Goal: Task Accomplishment & Management: Complete application form

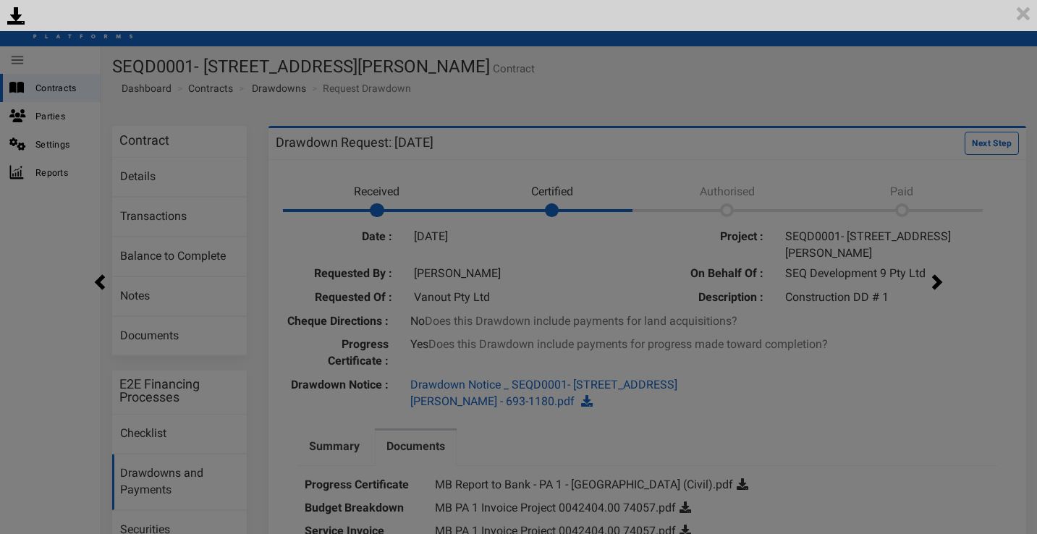
scroll to position [151, 0]
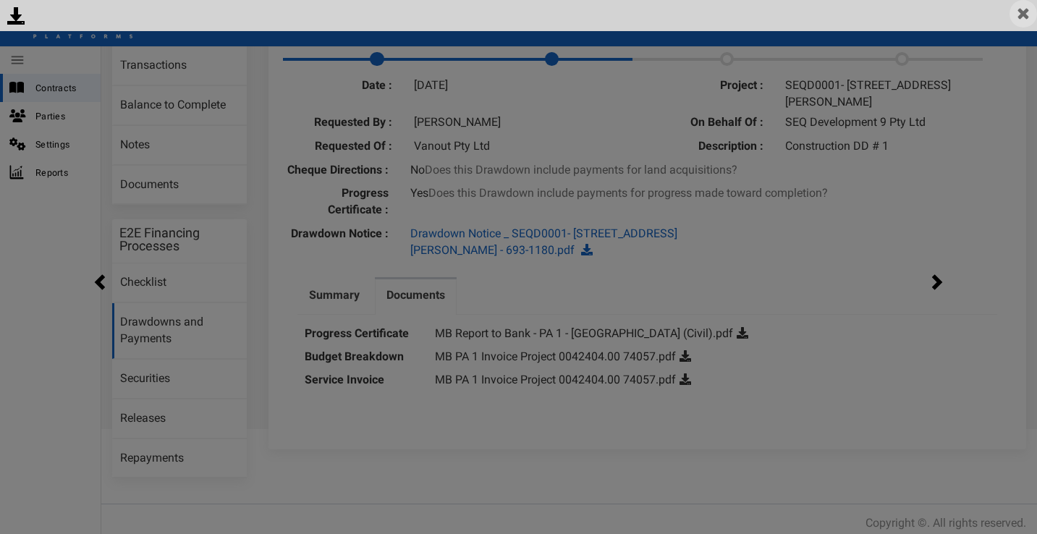
click at [1030, 13] on img at bounding box center [1022, 13] width 27 height 27
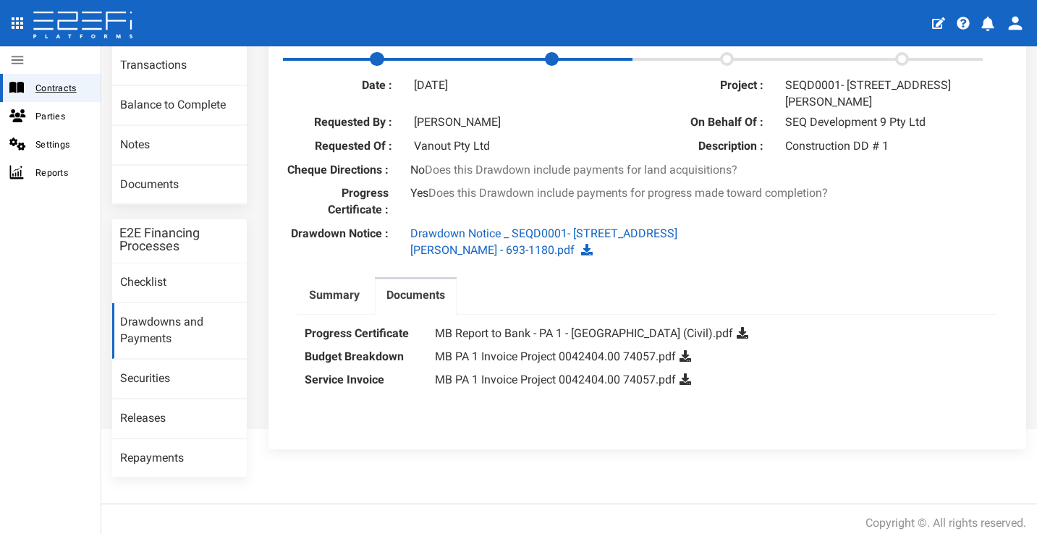
click at [64, 84] on span "Contracts" at bounding box center [62, 88] width 54 height 17
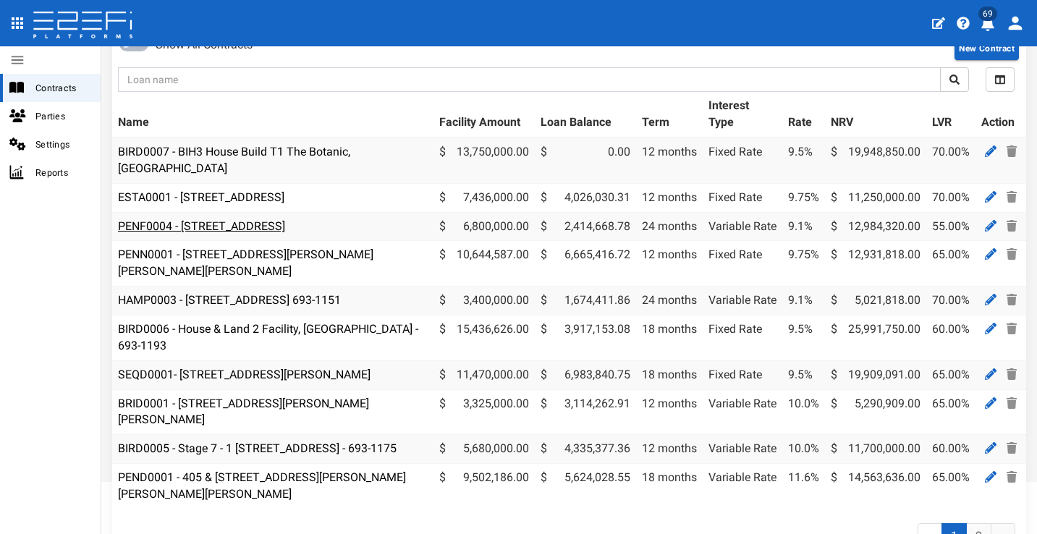
scroll to position [101, 0]
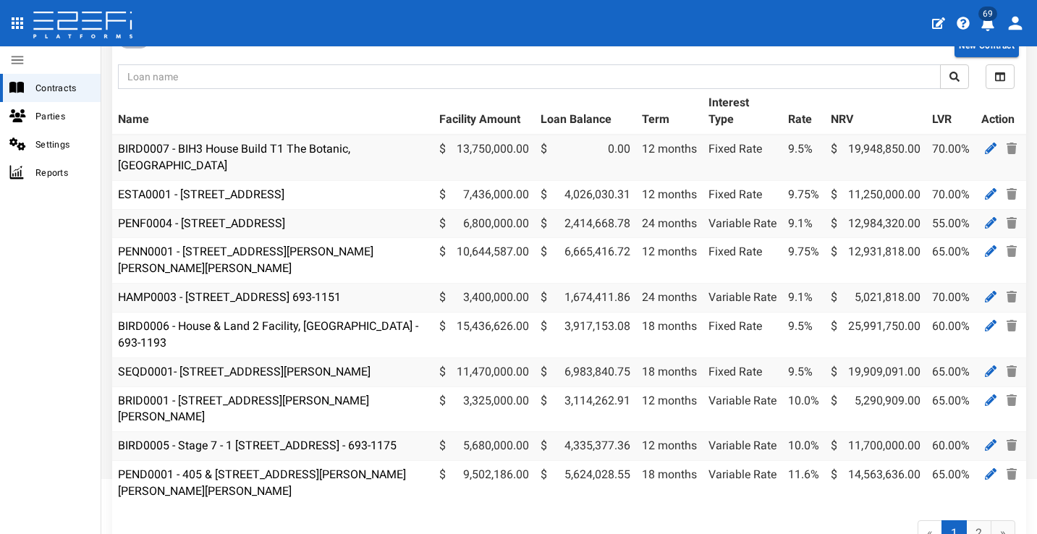
click at [992, 26] on icon "profile" at bounding box center [987, 24] width 13 height 14
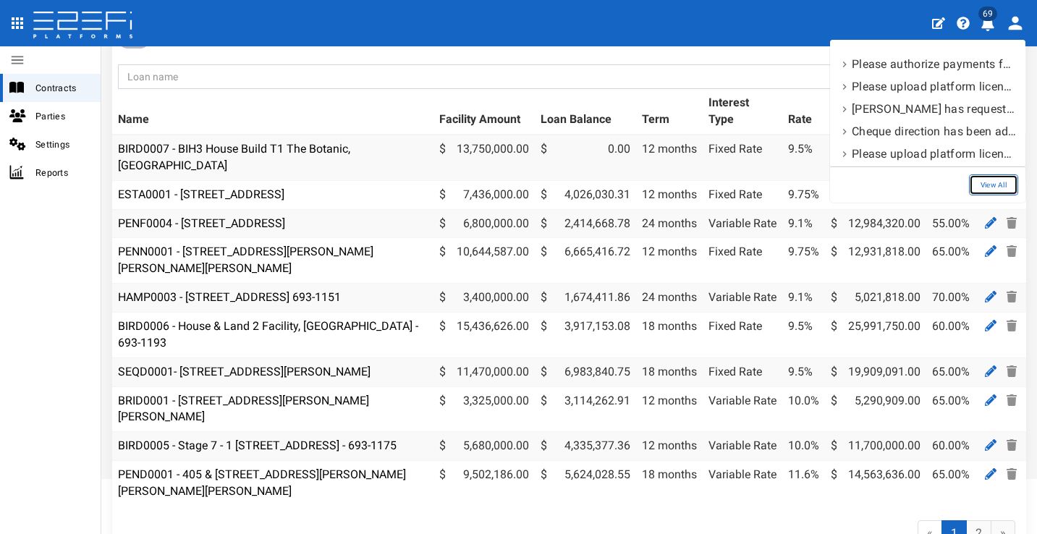
click at [1001, 184] on link "View All" at bounding box center [993, 184] width 49 height 21
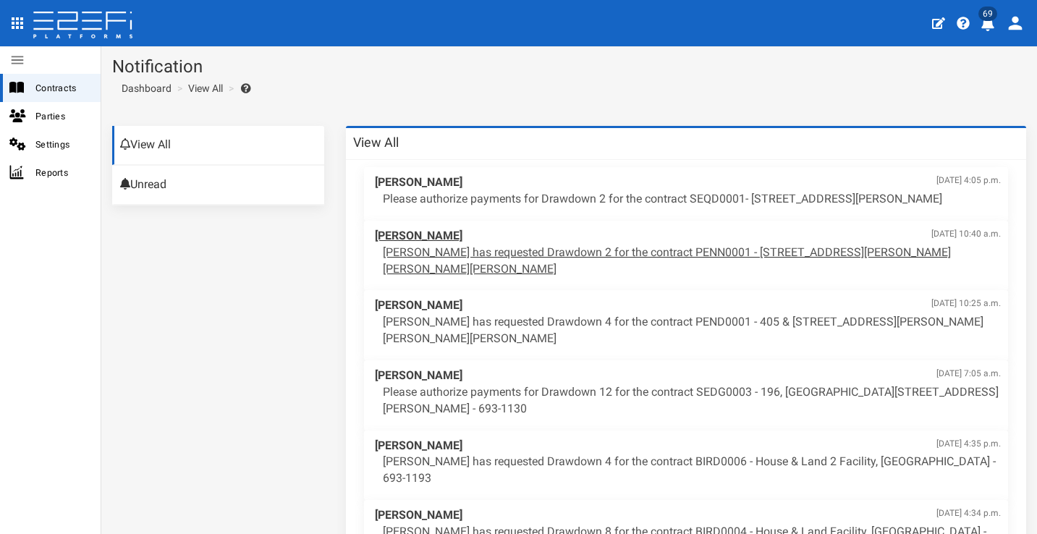
click at [645, 258] on p "Maddy Evans has requested Drawdown 2 for the contract PENN0001 - 206 Graham Roa…" at bounding box center [692, 261] width 618 height 33
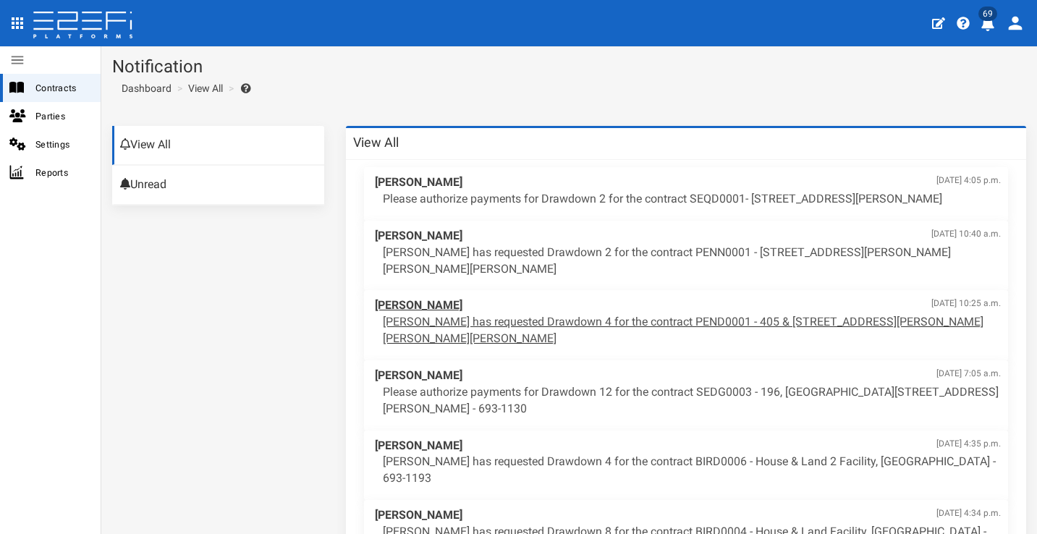
click at [491, 314] on p "Maddy Evans has requested Drawdown 4 for the contract PEND0001 - 405 & 407 Beck…" at bounding box center [692, 330] width 618 height 33
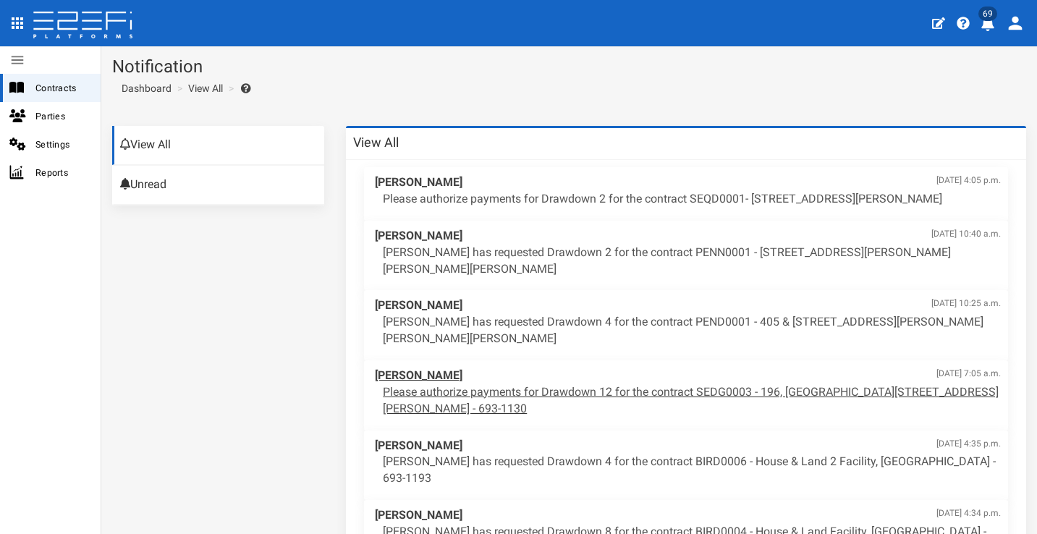
click at [548, 384] on p "Please authorize payments for Drawdown 12 for the contract SEDG0003 - 196, 206 …" at bounding box center [692, 400] width 618 height 33
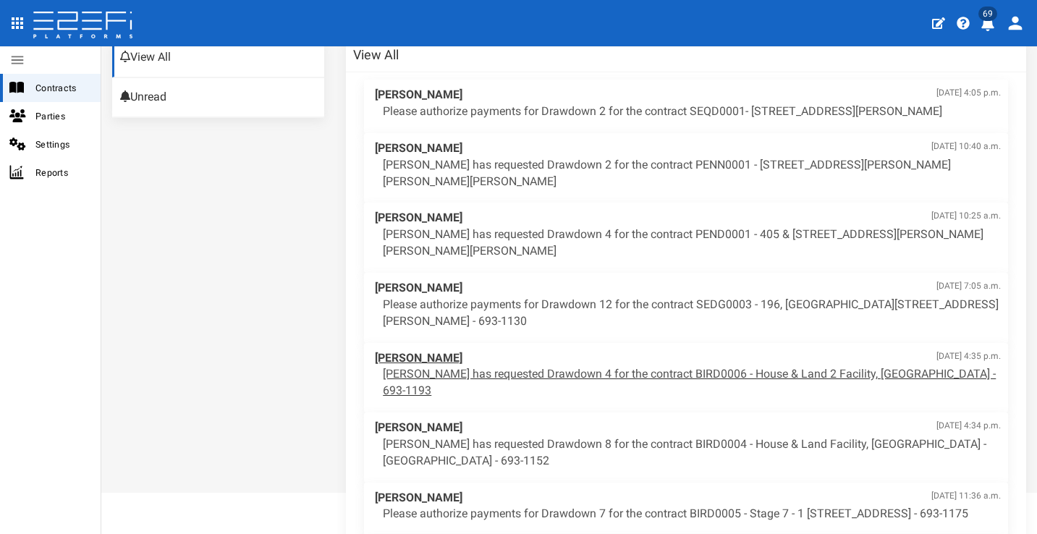
scroll to position [122, 0]
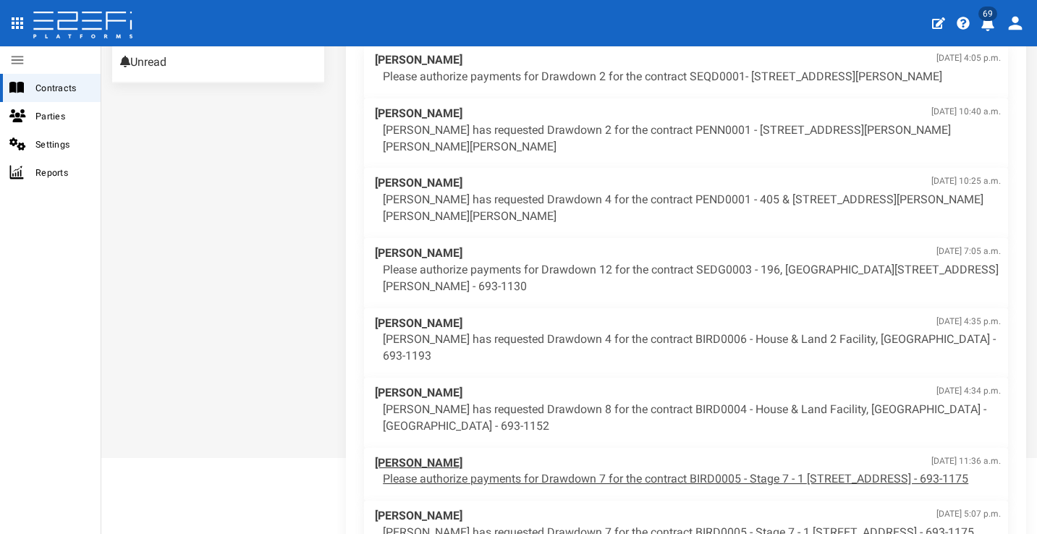
click at [561, 455] on span "Darren Booth Aug. 20, 2025, 11:36 a.m." at bounding box center [688, 463] width 626 height 17
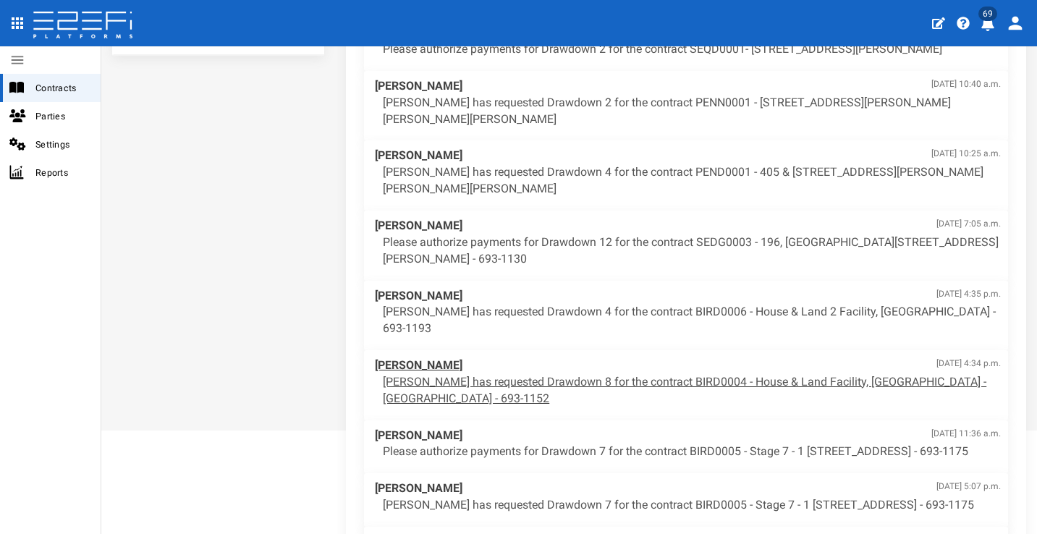
scroll to position [0, 0]
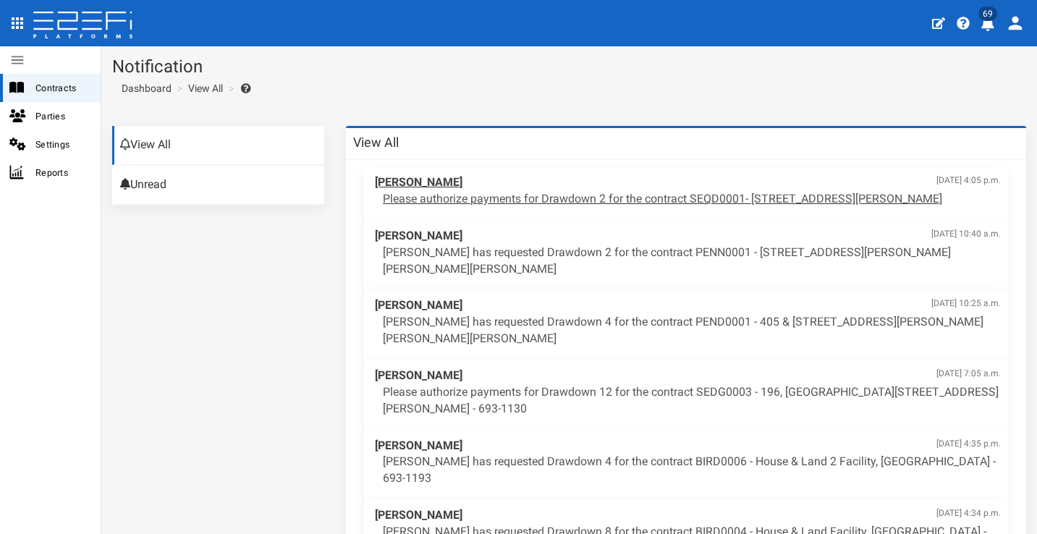
click at [386, 191] on p "Please authorize payments for Drawdown 2 for the contract SEQD0001- 77 Gaskell …" at bounding box center [692, 199] width 618 height 17
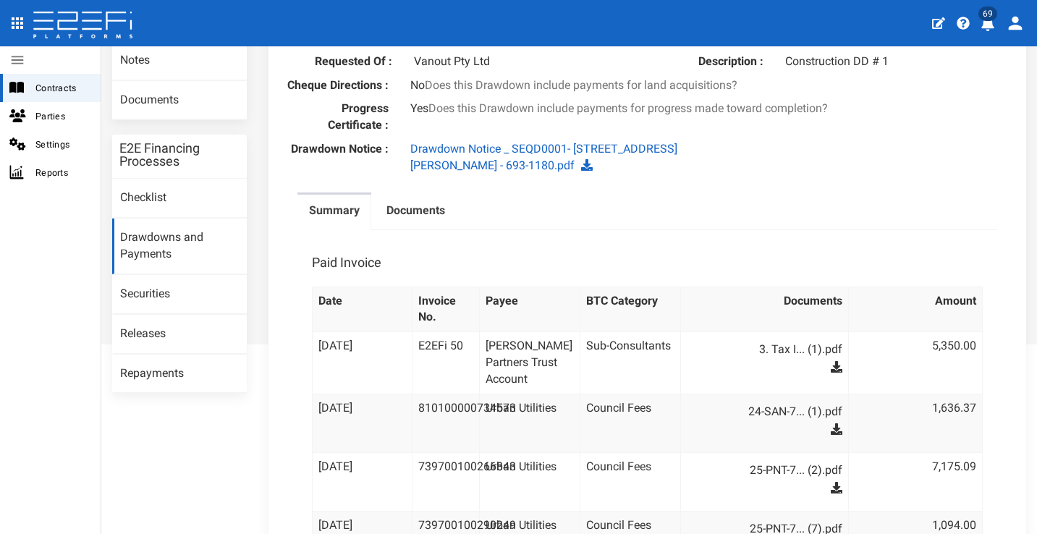
scroll to position [161, 0]
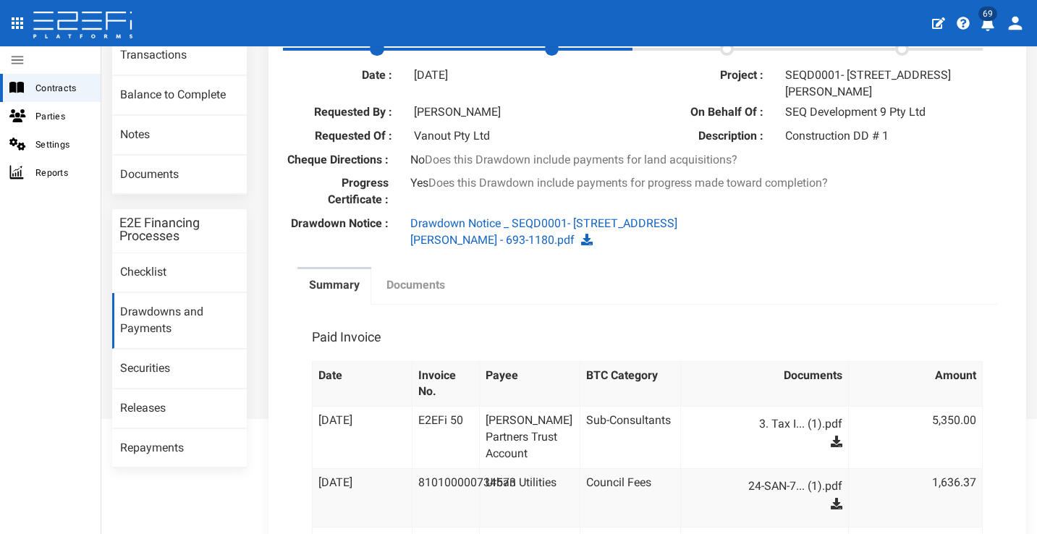
click at [432, 294] on label "Documents" at bounding box center [415, 285] width 59 height 17
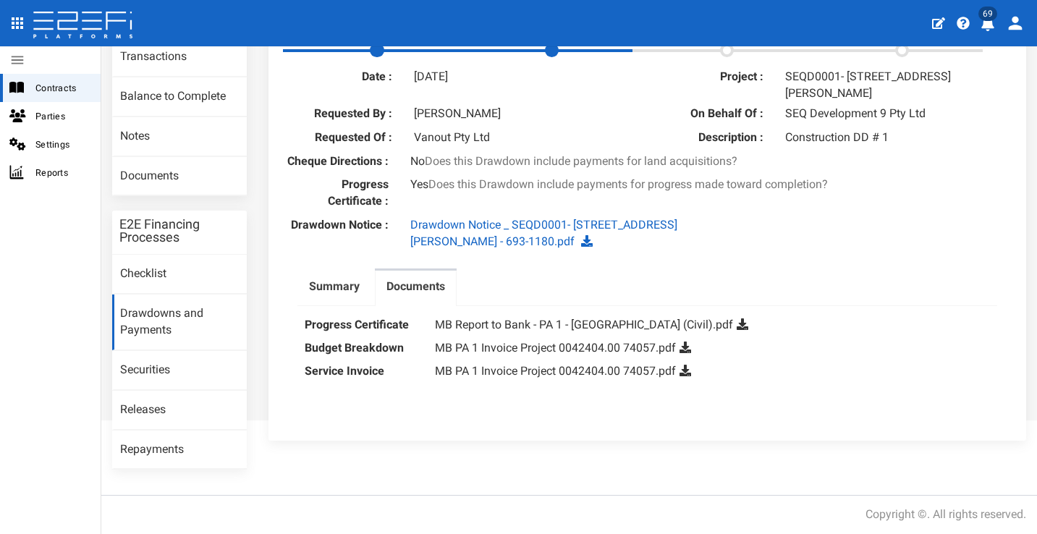
scroll to position [151, 0]
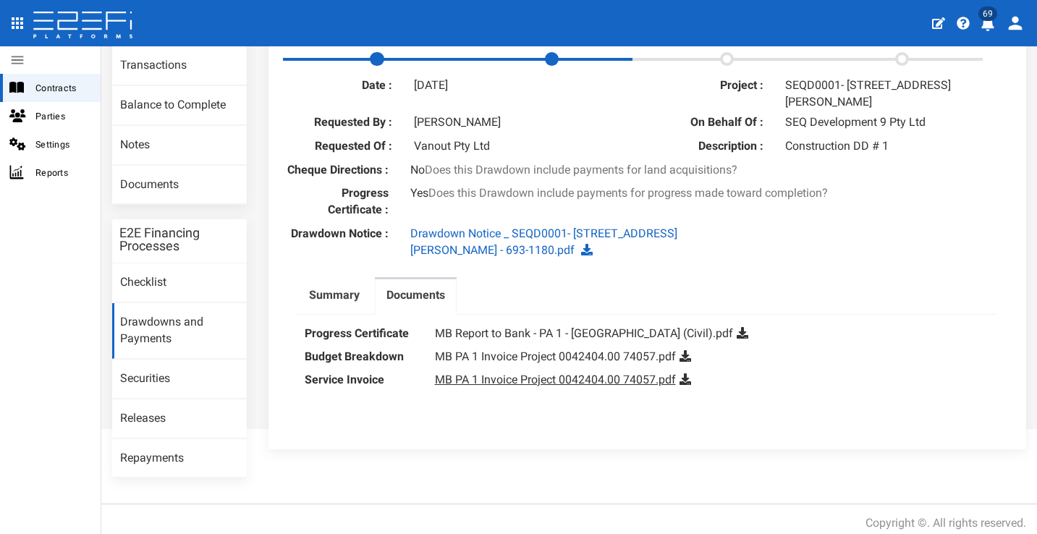
click at [525, 384] on link "MB PA 1 Invoice Project 0042404.00 74057.pdf" at bounding box center [555, 380] width 241 height 14
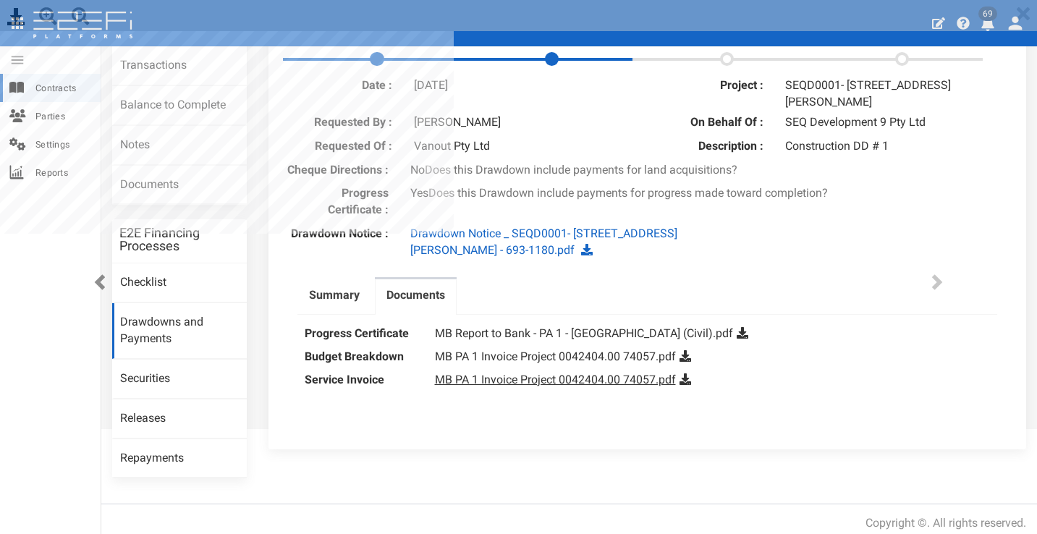
scroll to position [0, 0]
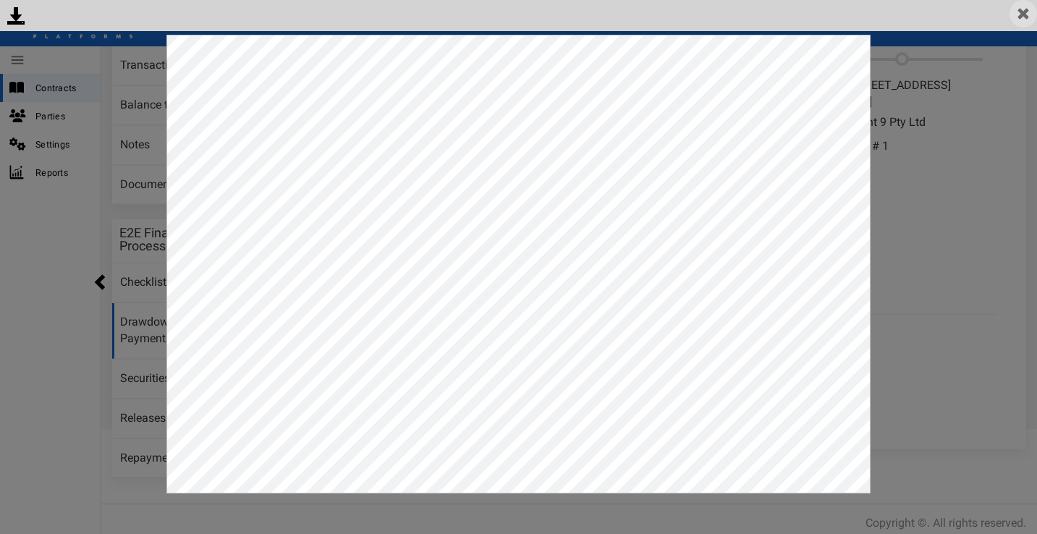
click at [1027, 16] on img at bounding box center [1022, 13] width 27 height 27
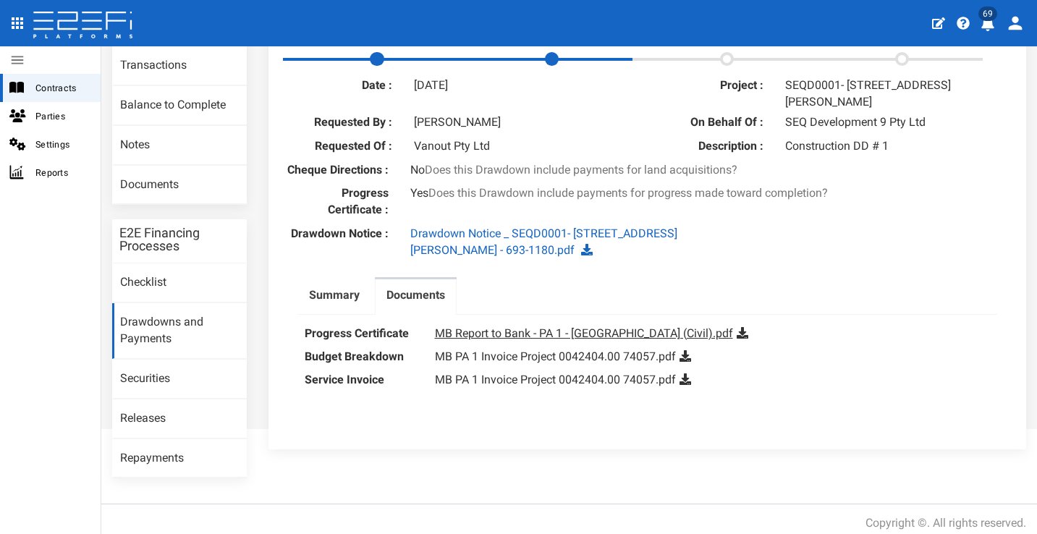
click at [585, 340] on link "MB Report to Bank - PA 1 - Eight Mile Plains (Civil).pdf" at bounding box center [584, 333] width 298 height 14
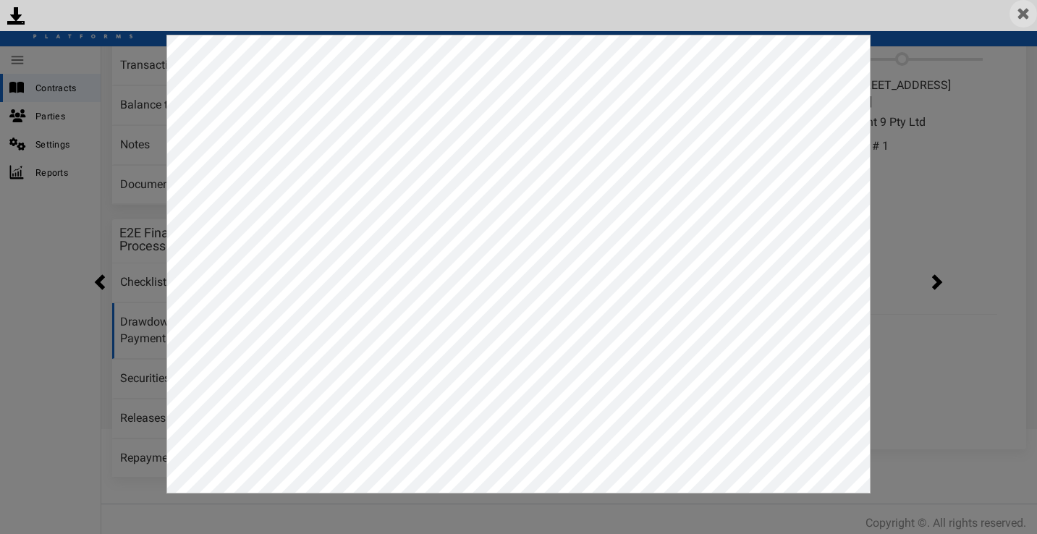
click at [1032, 9] on img at bounding box center [1022, 13] width 27 height 27
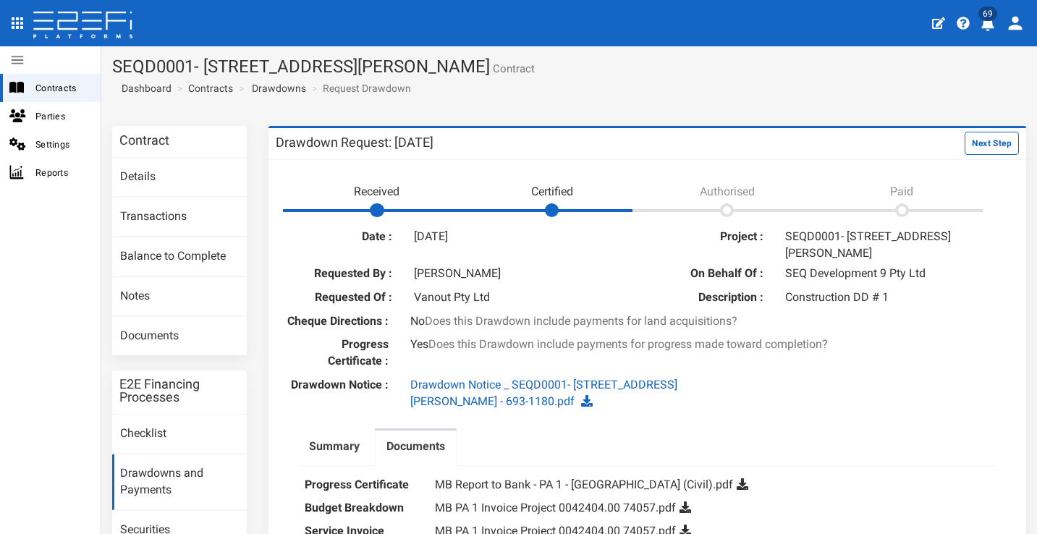
scroll to position [3, 0]
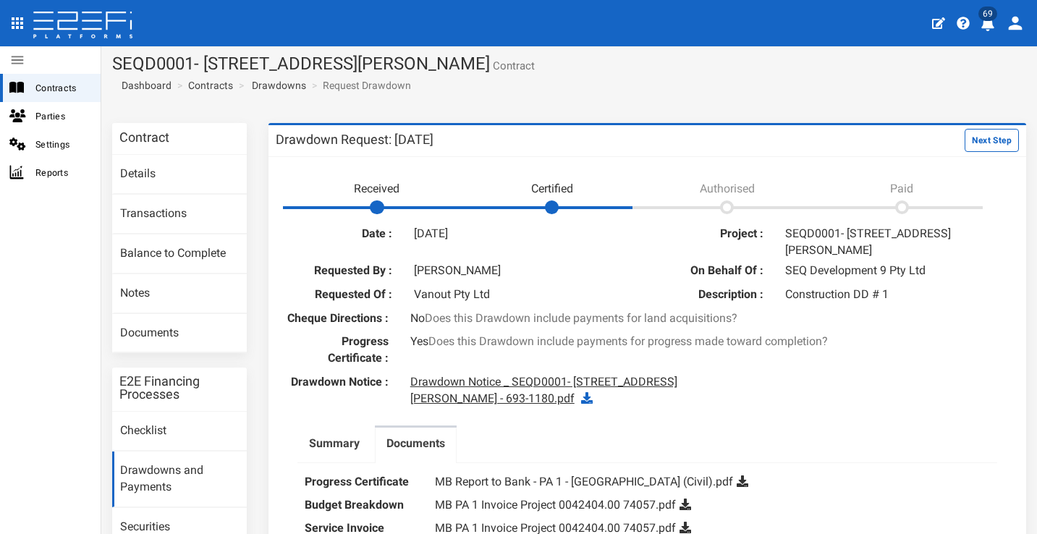
click at [677, 388] on link "Drawdown Notice _ SEQD0001- 77 Gaskell Street, Eight Mile Plains - 693-1180.pdf" at bounding box center [543, 390] width 267 height 30
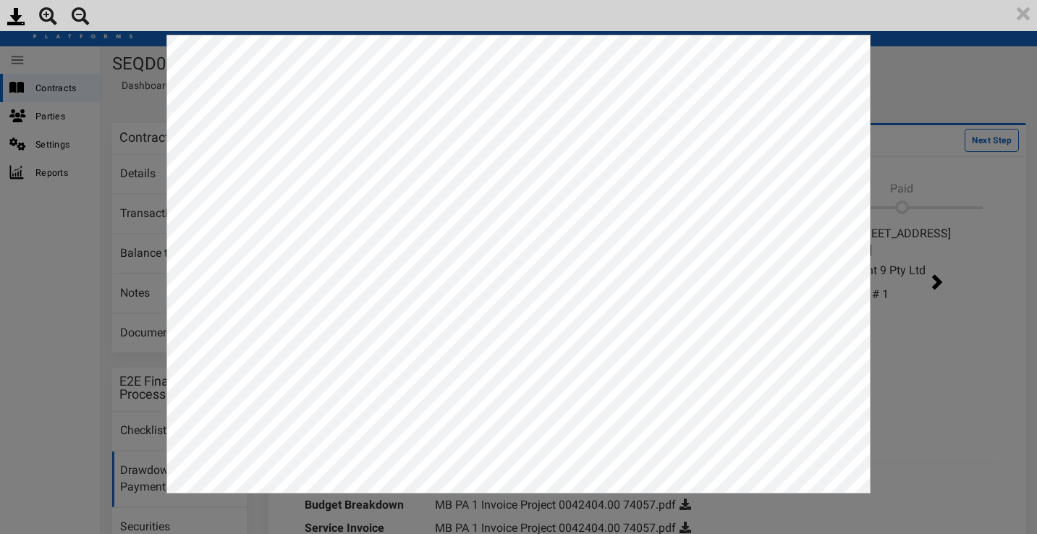
scroll to position [0, 0]
click at [1014, 10] on img at bounding box center [1022, 13] width 27 height 27
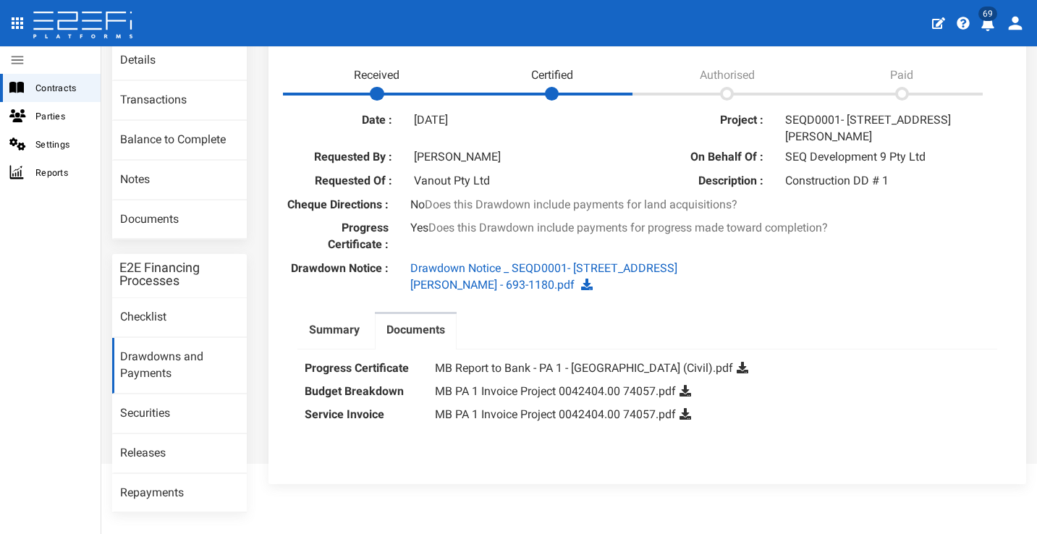
scroll to position [151, 0]
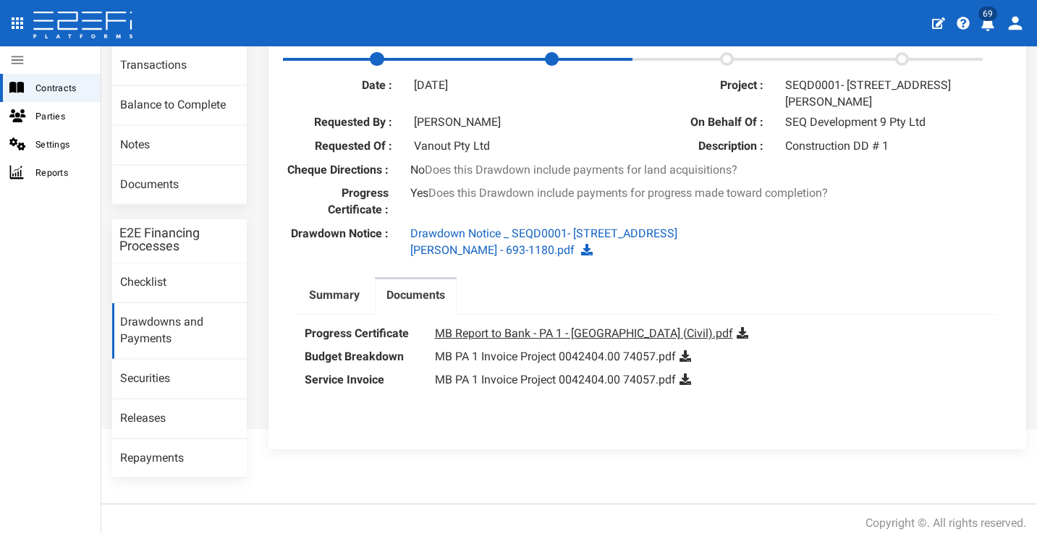
click at [653, 337] on link "MB Report to Bank - PA 1 - Eight Mile Plains (Civil).pdf" at bounding box center [584, 333] width 298 height 14
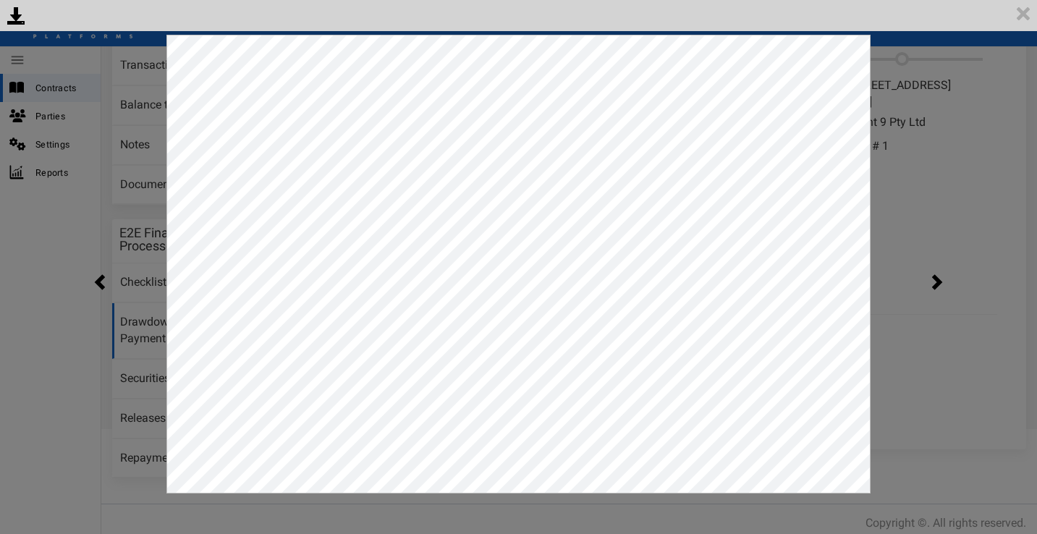
click at [920, 362] on div "<p>Your browser does not support iframes.</p><script type="text/javascript">ale…" at bounding box center [518, 267] width 1037 height 534
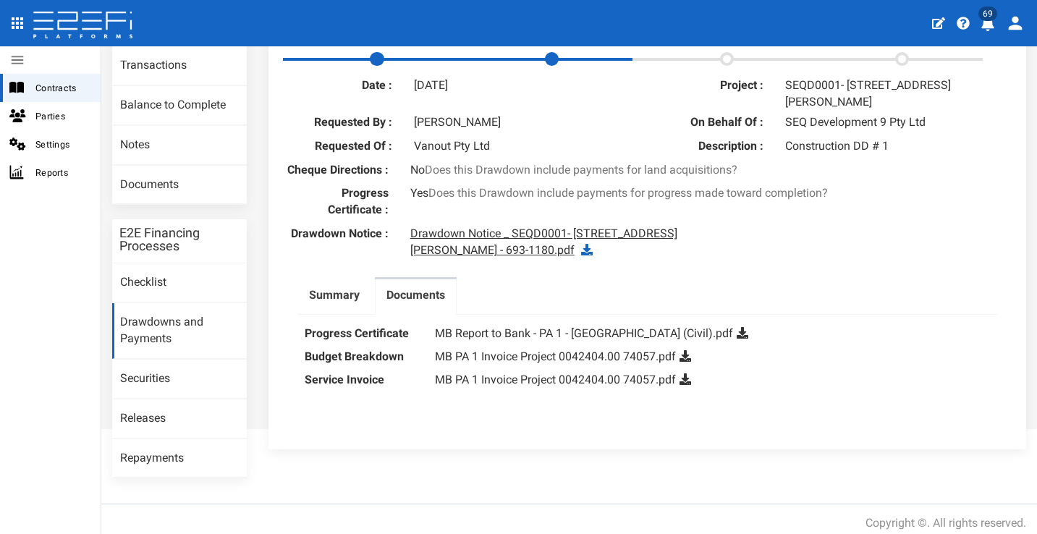
click at [677, 247] on link "Drawdown Notice _ SEQD0001- 77 Gaskell Street, Eight Mile Plains - 693-1180.pdf" at bounding box center [543, 241] width 267 height 30
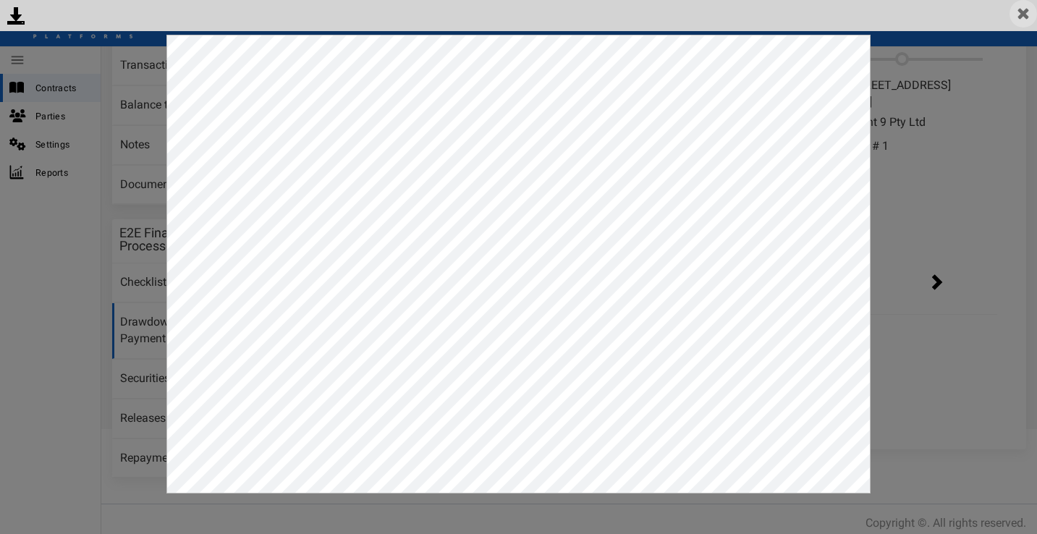
click at [1032, 11] on img at bounding box center [1022, 13] width 27 height 27
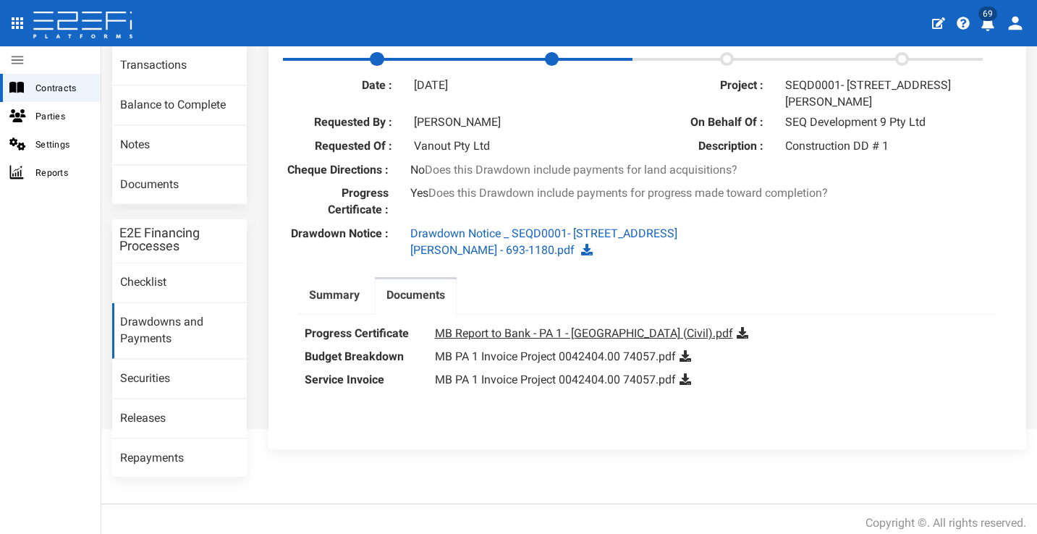
click at [642, 340] on link "MB Report to Bank - PA 1 - Eight Mile Plains (Civil).pdf" at bounding box center [584, 333] width 298 height 14
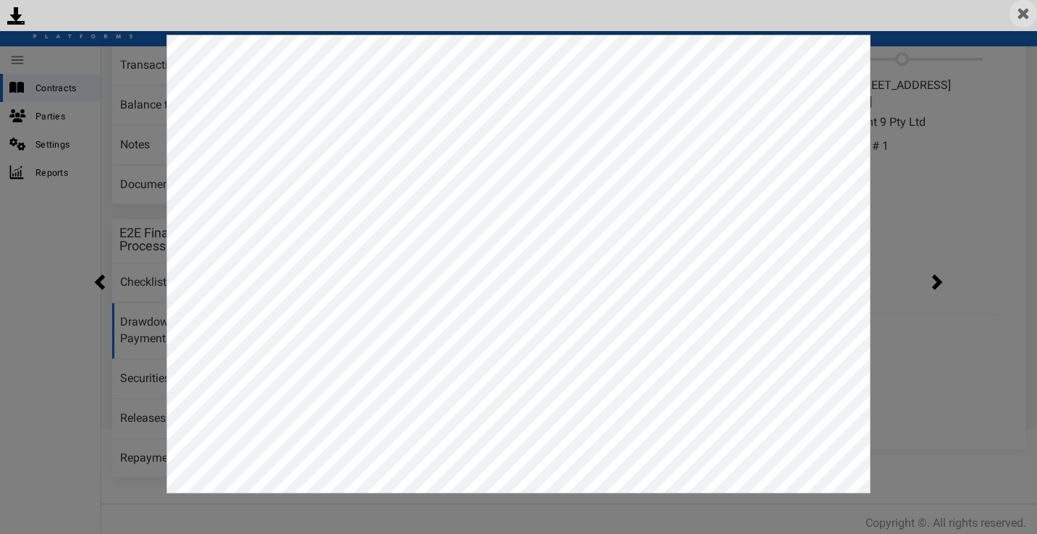
drag, startPoint x: 1034, startPoint y: 9, endPoint x: 1022, endPoint y: 9, distance: 12.3
click at [1034, 9] on img at bounding box center [1022, 13] width 27 height 27
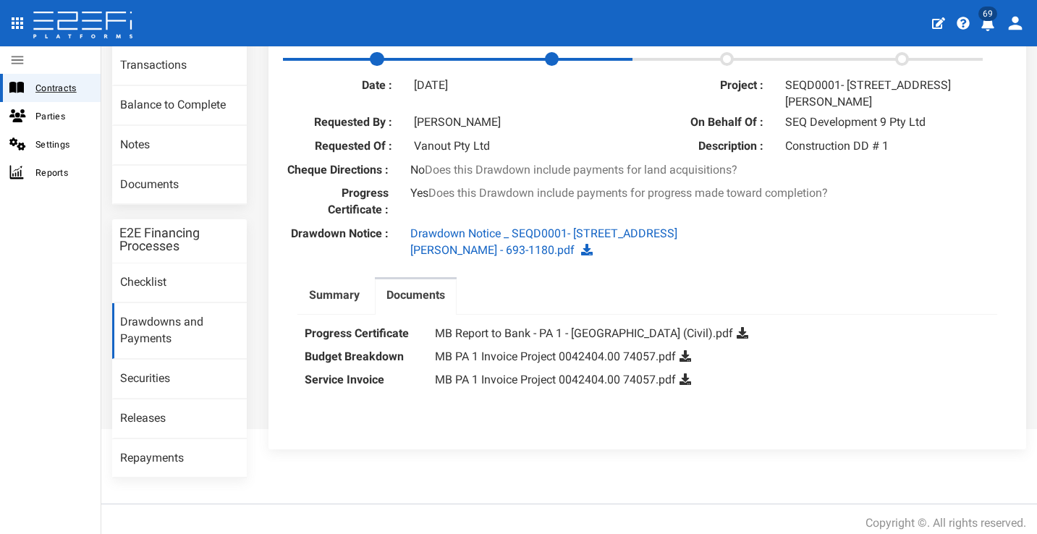
click at [56, 86] on span "Contracts" at bounding box center [62, 88] width 54 height 17
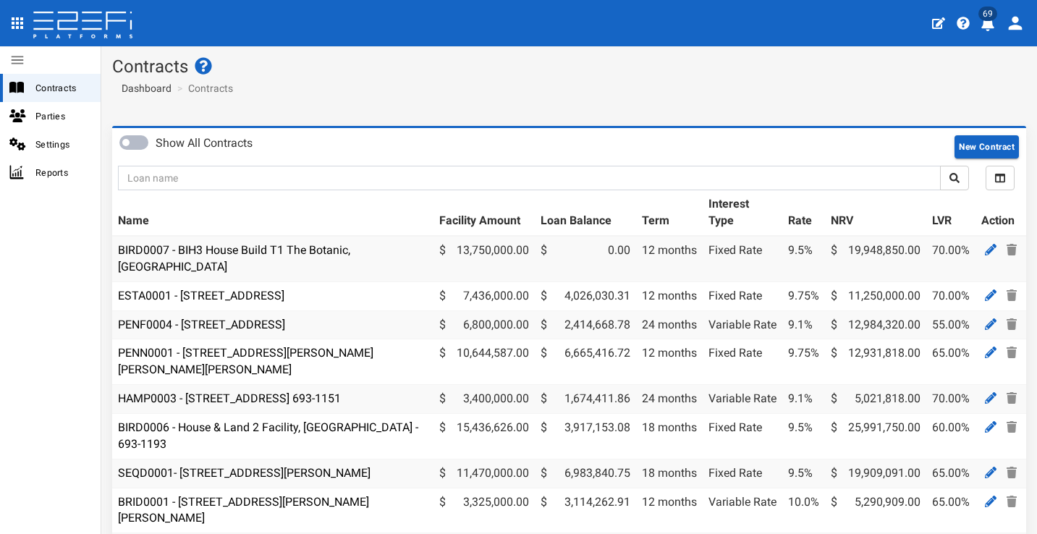
click at [989, 24] on icon "profile" at bounding box center [987, 24] width 13 height 14
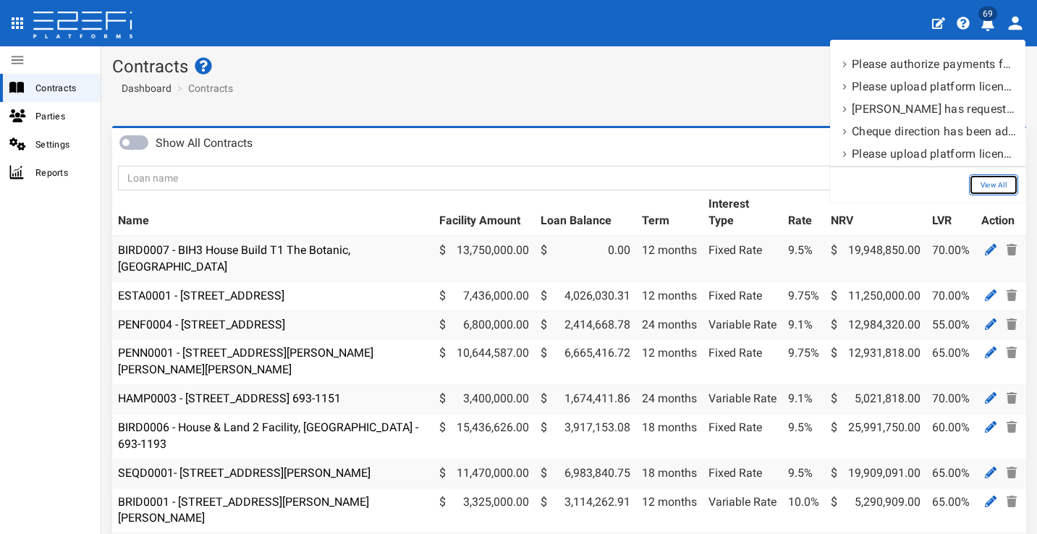
click at [999, 177] on link "View All" at bounding box center [993, 184] width 49 height 21
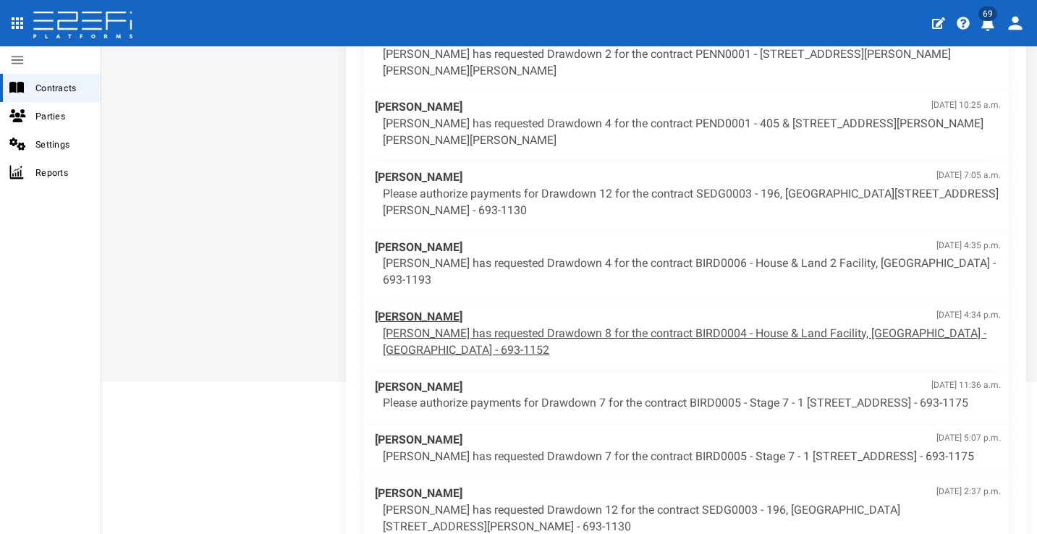
scroll to position [202, 0]
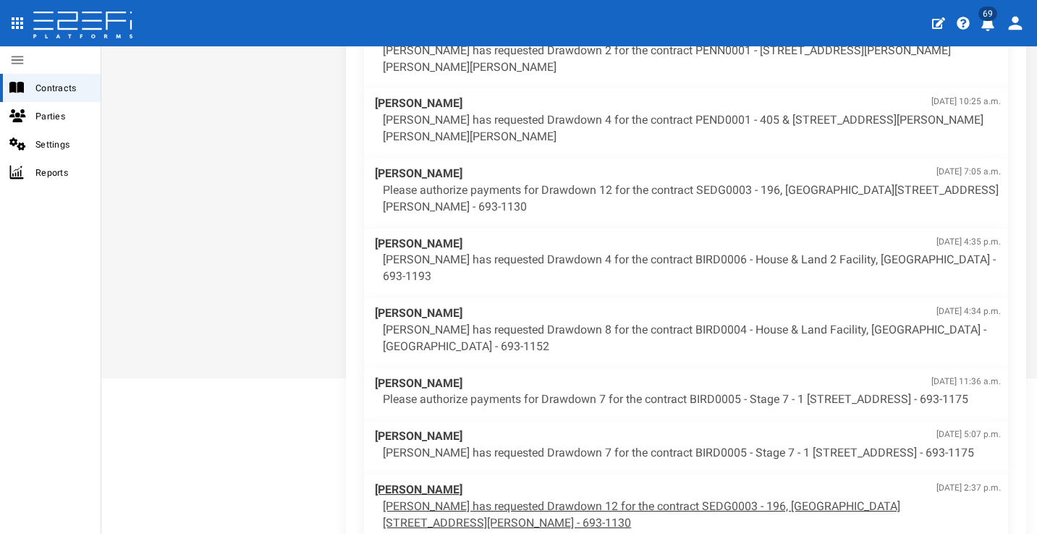
click at [629, 505] on p "[PERSON_NAME] has requested Drawdown 12 for the contract SEDG0003 - 196, [GEOGR…" at bounding box center [692, 514] width 618 height 33
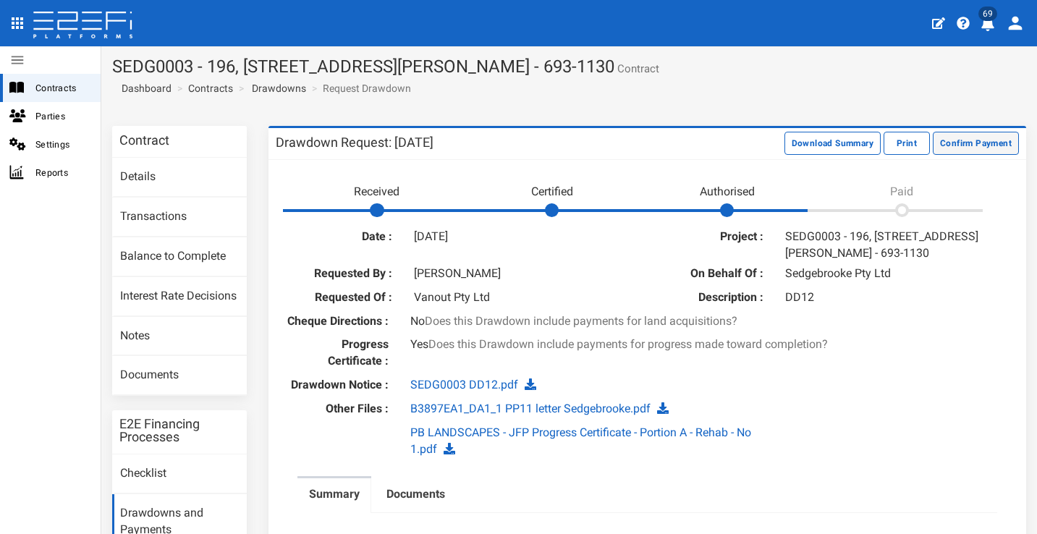
click at [1002, 141] on button "Confirm Payment" at bounding box center [976, 143] width 86 height 23
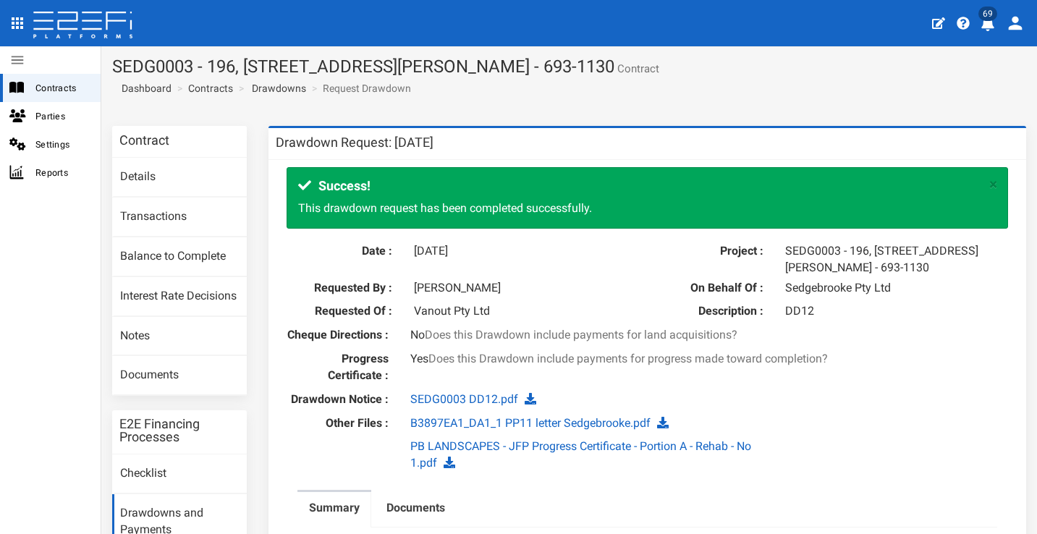
click at [990, 28] on icon "profile" at bounding box center [987, 24] width 13 height 14
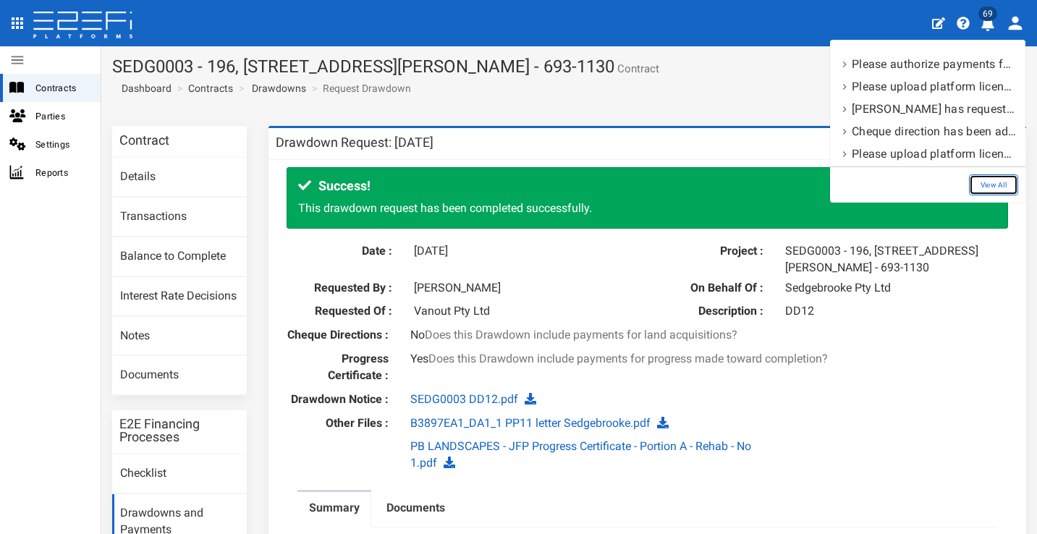
click at [1008, 185] on link "View All" at bounding box center [993, 184] width 49 height 21
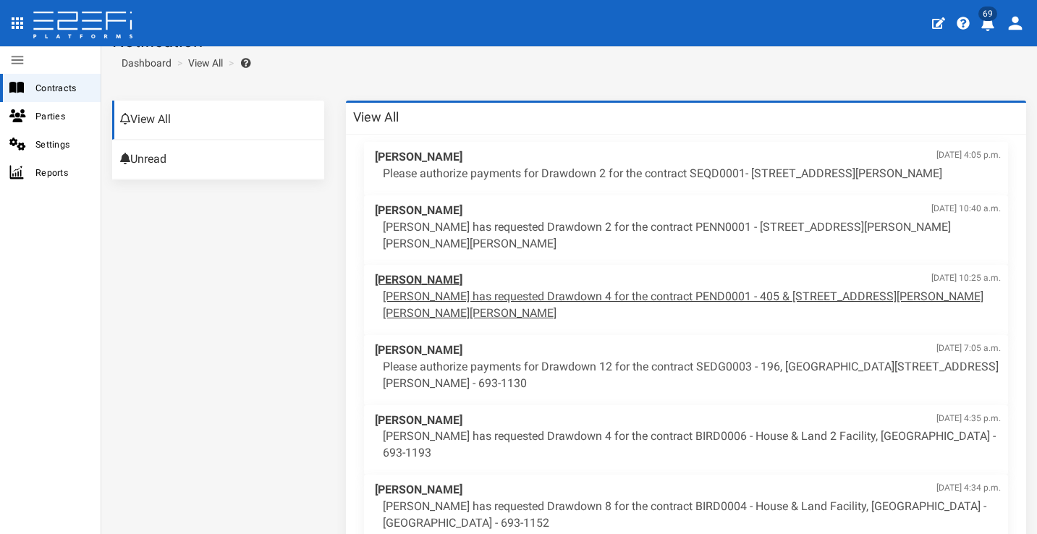
scroll to position [69, 0]
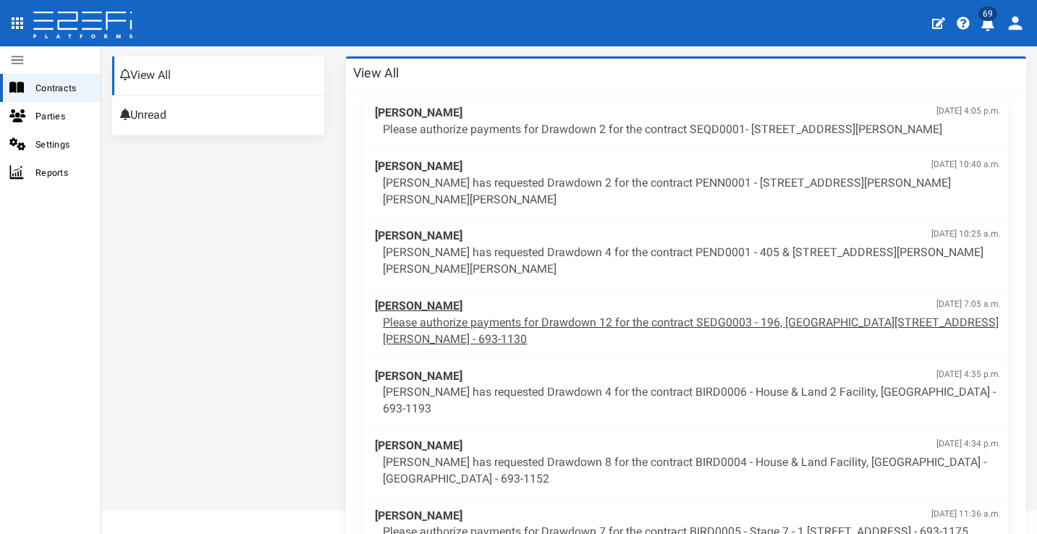
click at [611, 323] on p "Please authorize payments for Drawdown 12 for the contract SEDG0003 - 196, [GEO…" at bounding box center [692, 331] width 618 height 33
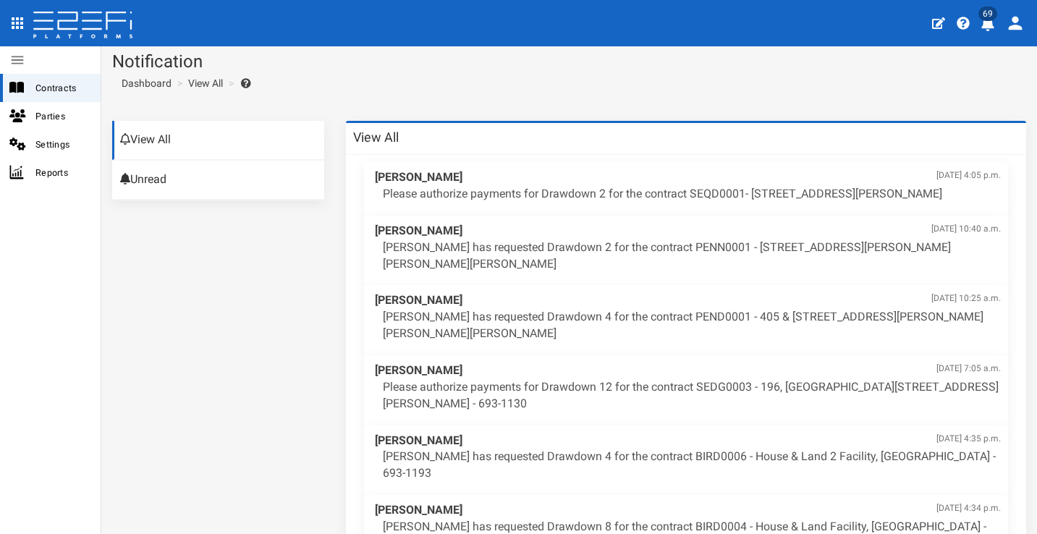
scroll to position [0, 0]
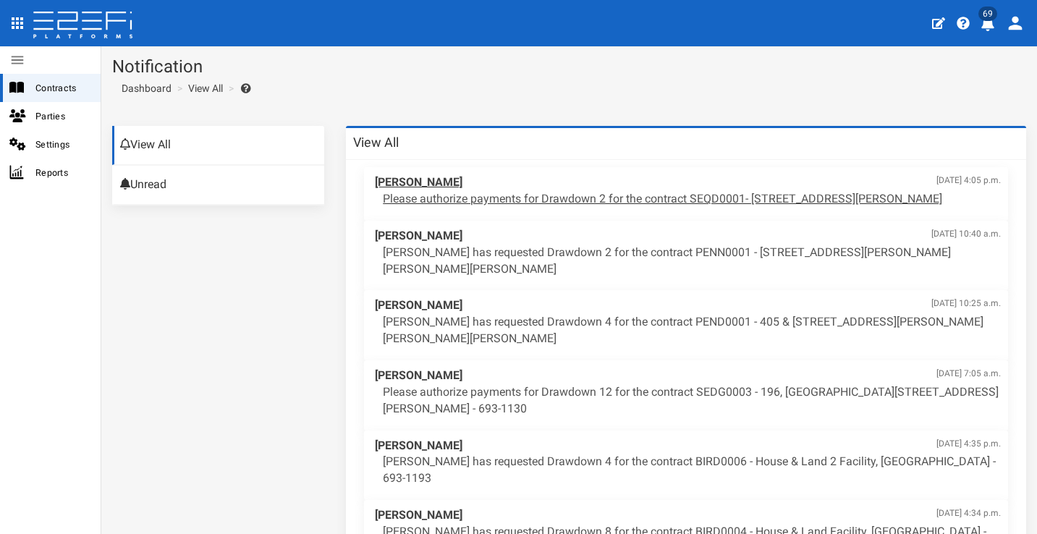
click at [462, 184] on span "[PERSON_NAME] [DATE] 4:05 p.m." at bounding box center [688, 182] width 626 height 17
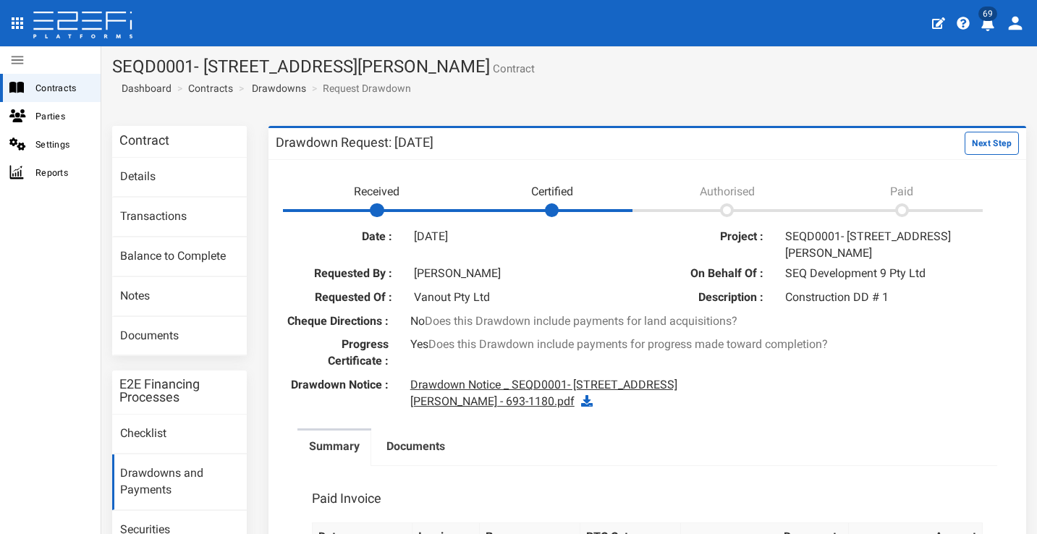
click at [512, 394] on link "Drawdown Notice _ SEQD0001- 77 Gaskell Street, Eight Mile Plains - 693-1180.pdf" at bounding box center [543, 393] width 267 height 30
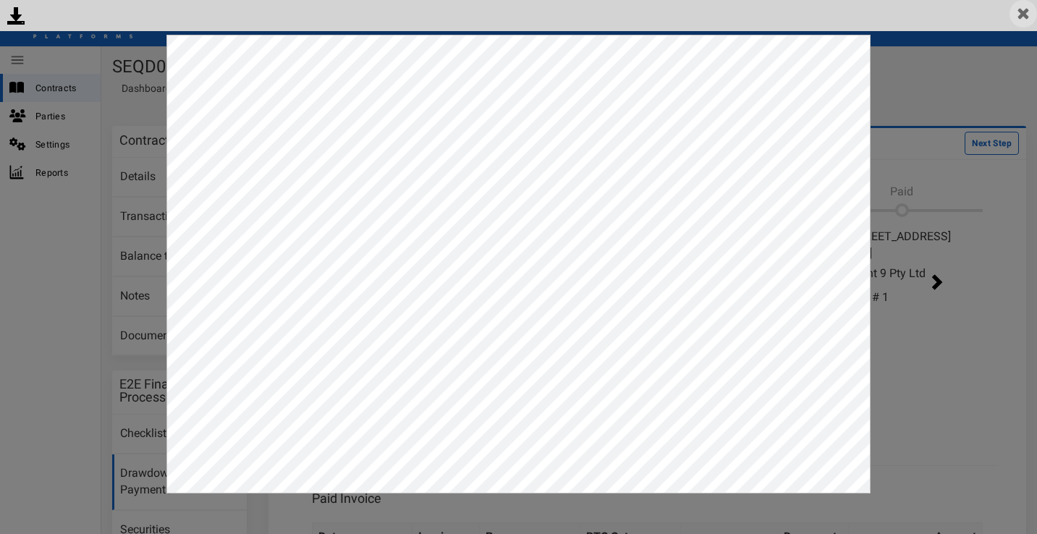
click at [1019, 16] on img at bounding box center [1022, 13] width 27 height 27
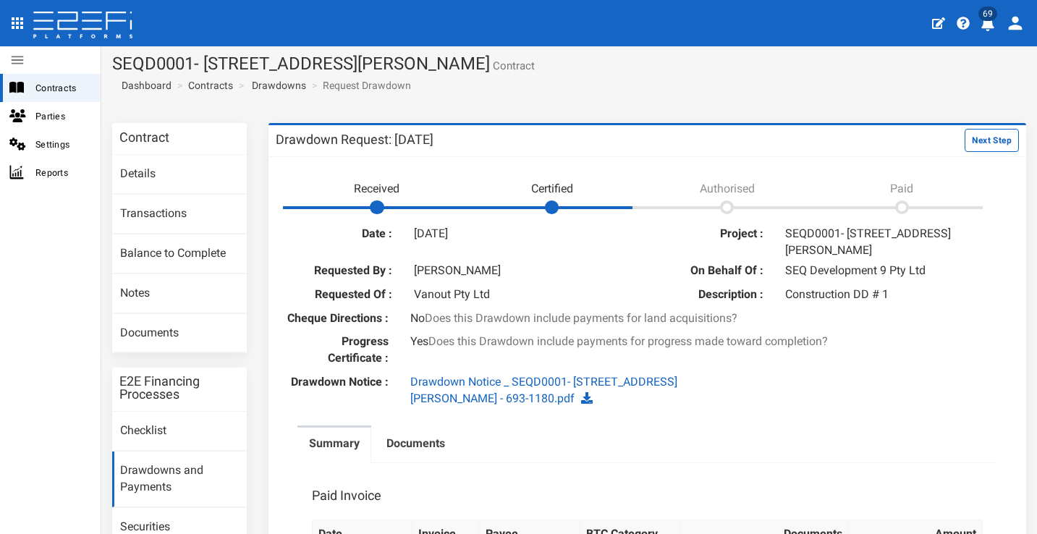
scroll to position [6, 0]
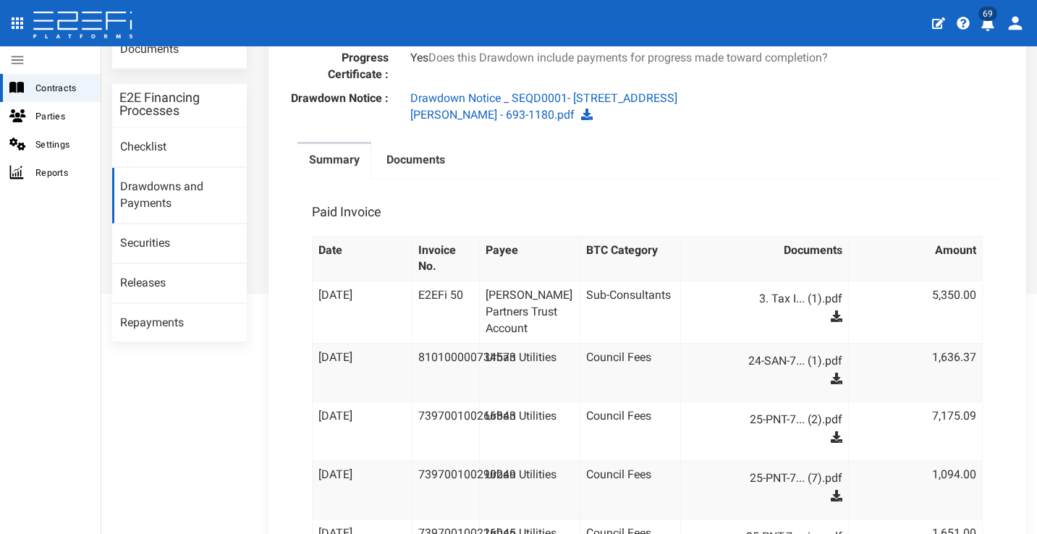
click at [426, 166] on label "Documents" at bounding box center [415, 160] width 59 height 17
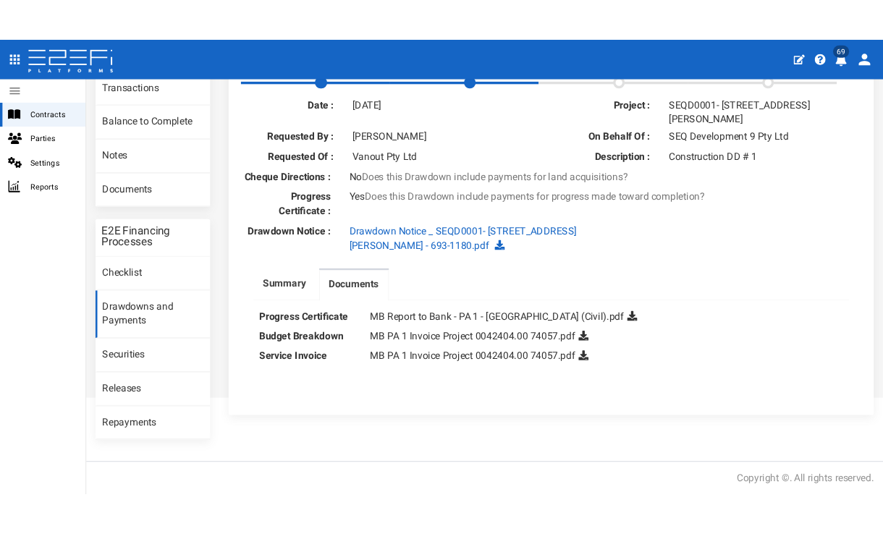
scroll to position [151, 0]
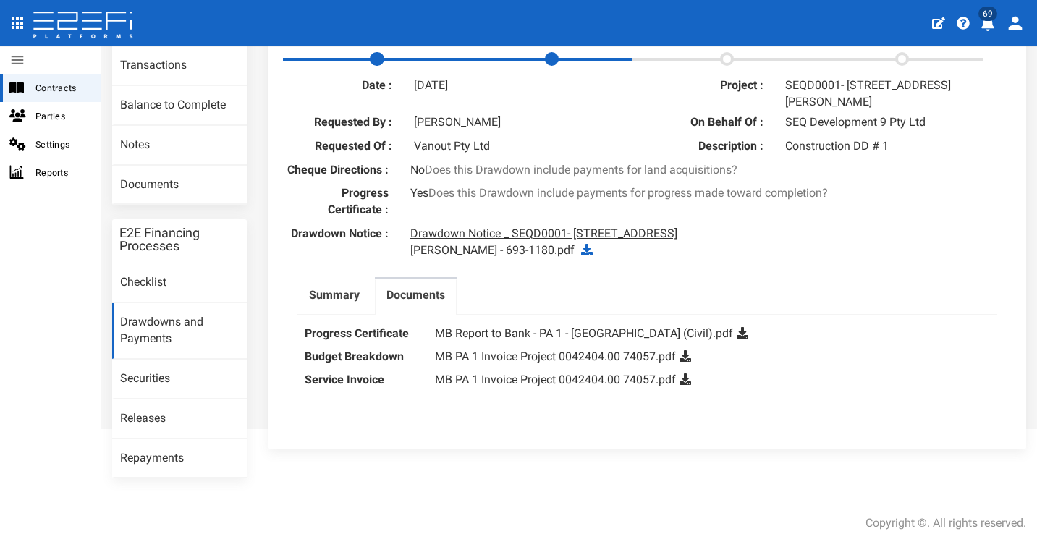
click at [670, 249] on link "Drawdown Notice _ SEQD0001- 77 Gaskell Street, Eight Mile Plains - 693-1180.pdf" at bounding box center [543, 241] width 267 height 30
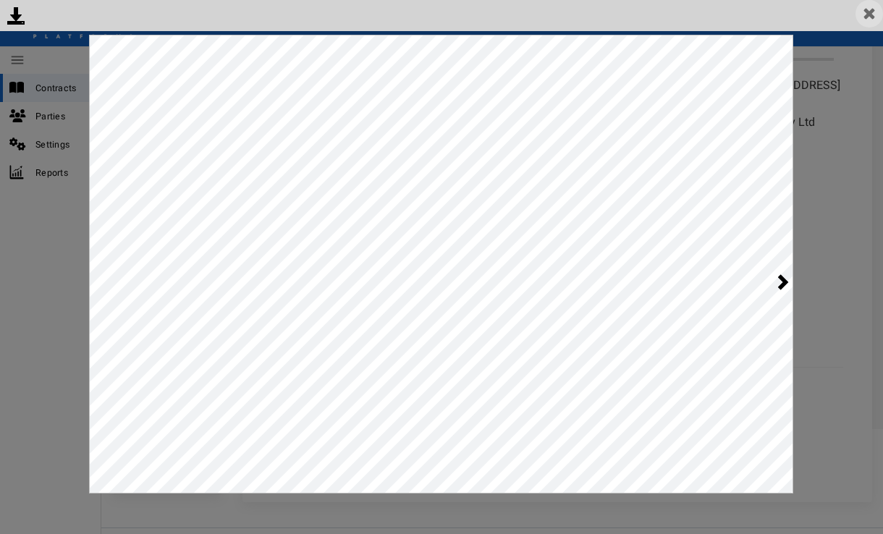
click at [873, 13] on img at bounding box center [868, 13] width 27 height 27
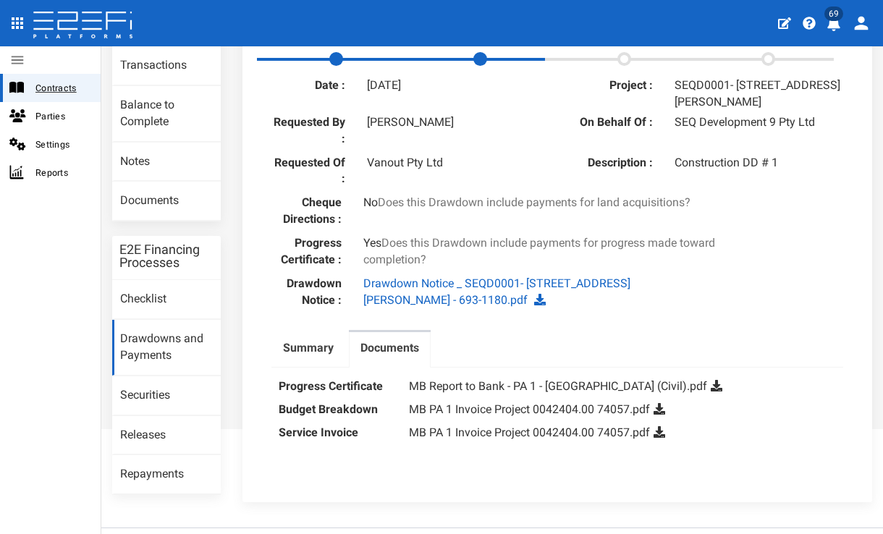
click at [52, 96] on span "Contracts" at bounding box center [62, 88] width 54 height 17
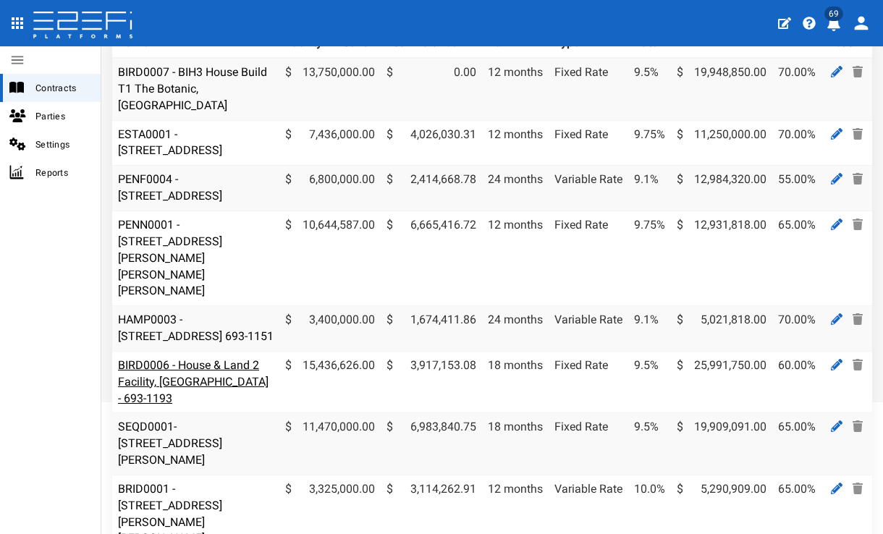
scroll to position [94, 0]
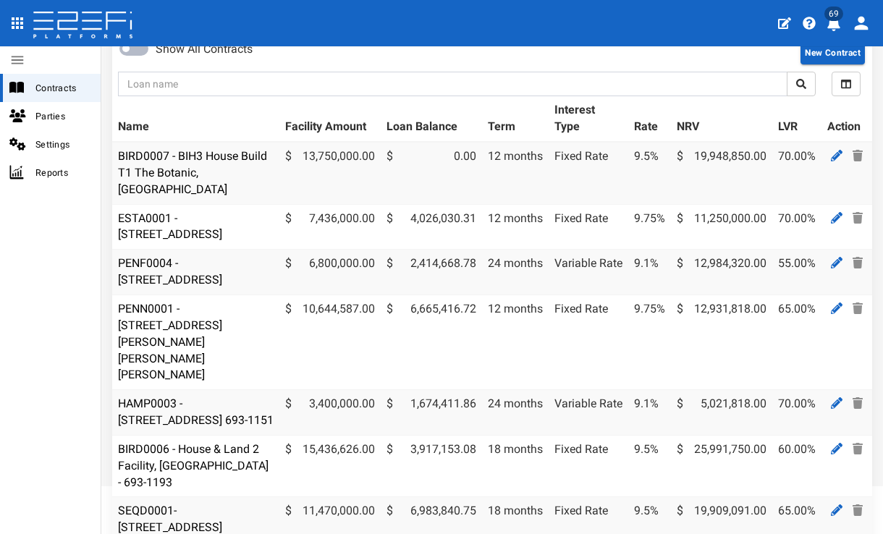
click at [186, 161] on td "BIRD0007 - BIH3 House Build T1 The Botanic, [GEOGRAPHIC_DATA]" at bounding box center [195, 173] width 167 height 62
click at [184, 171] on link "BIRD0007 - BIH3 House Build T1 The Botanic, [GEOGRAPHIC_DATA]" at bounding box center [192, 172] width 149 height 47
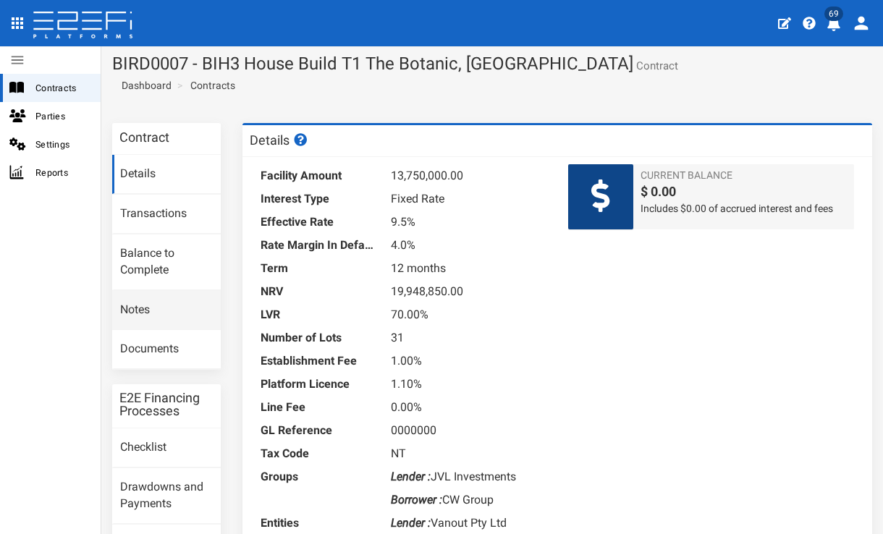
scroll to position [44, 0]
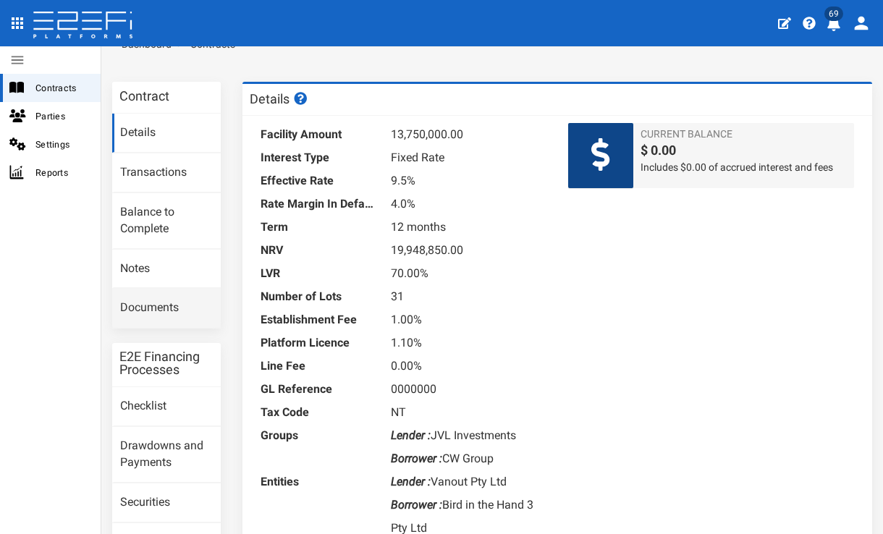
click at [207, 301] on link "Documents" at bounding box center [166, 308] width 109 height 39
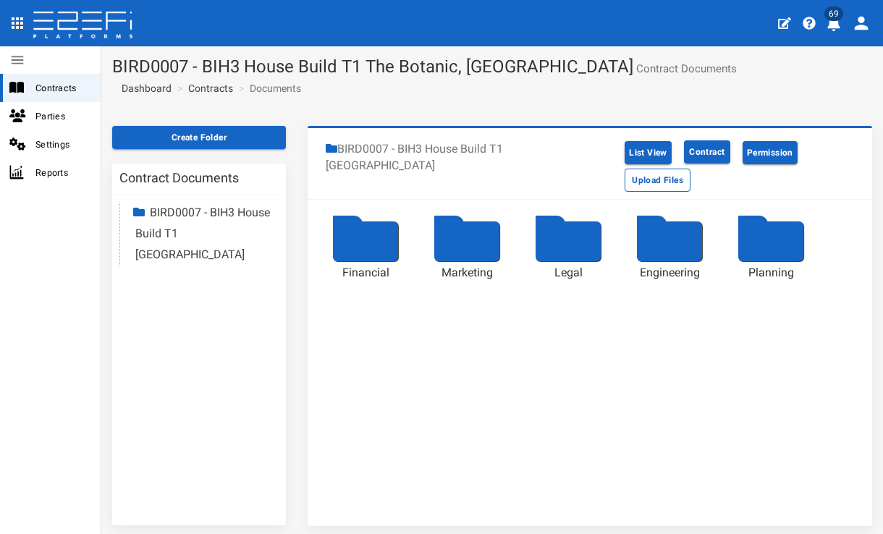
click at [354, 250] on div at bounding box center [365, 241] width 65 height 40
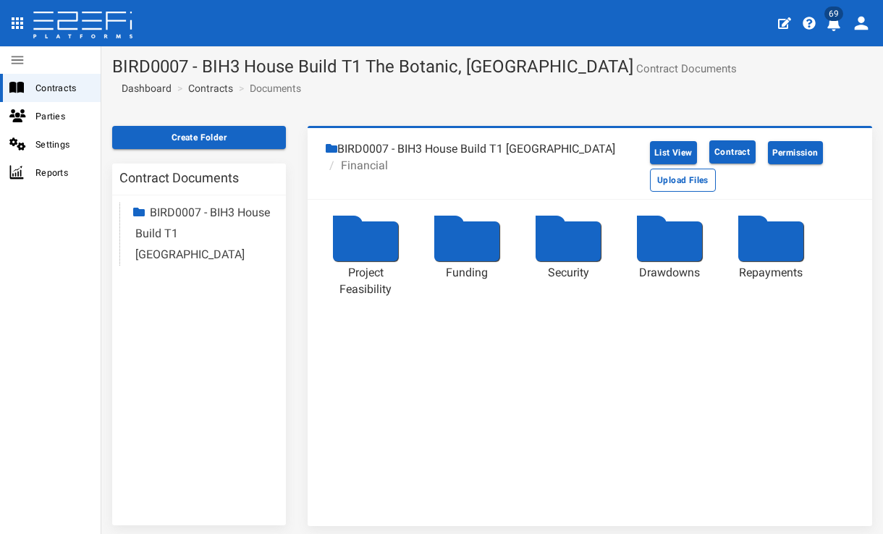
click at [369, 247] on div at bounding box center [365, 241] width 65 height 40
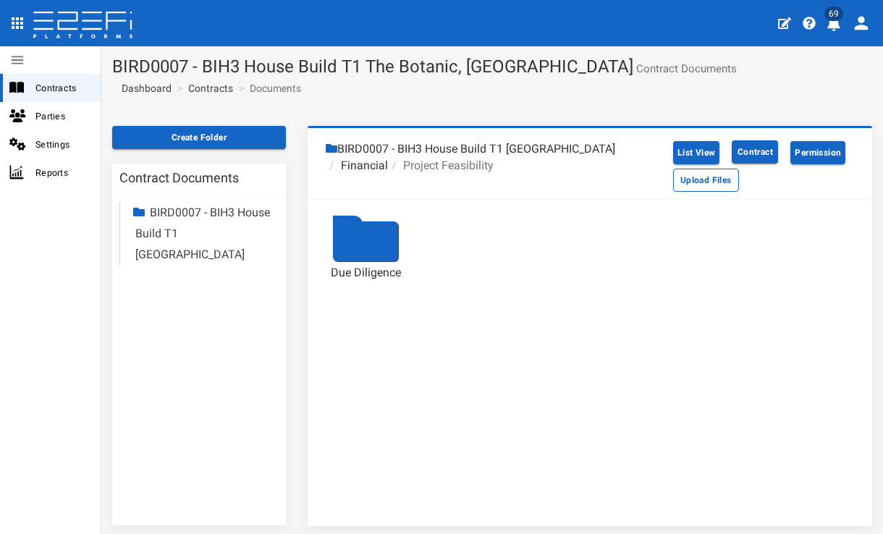
click at [347, 230] on div at bounding box center [365, 241] width 65 height 40
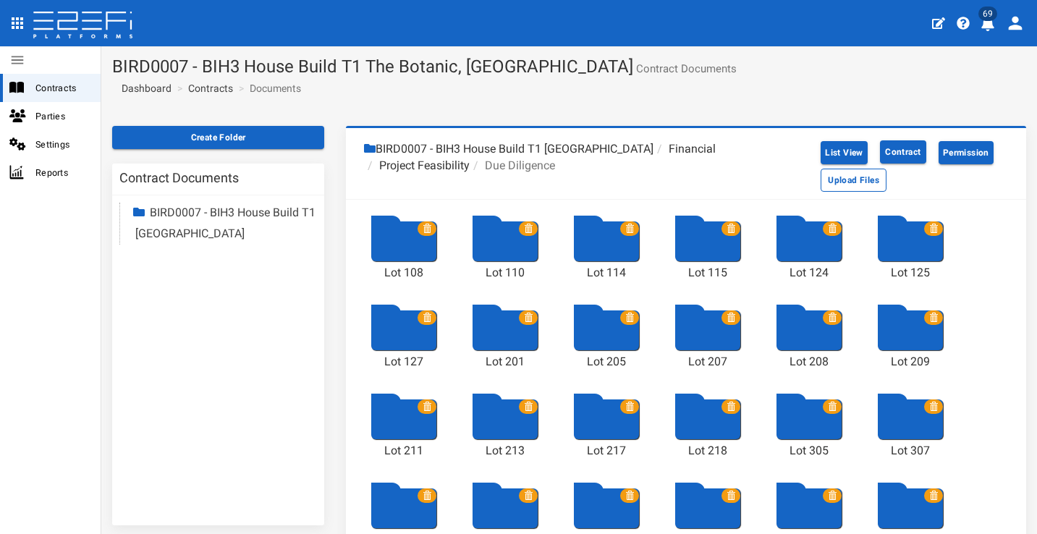
click at [425, 228] on icon at bounding box center [427, 228] width 9 height 9
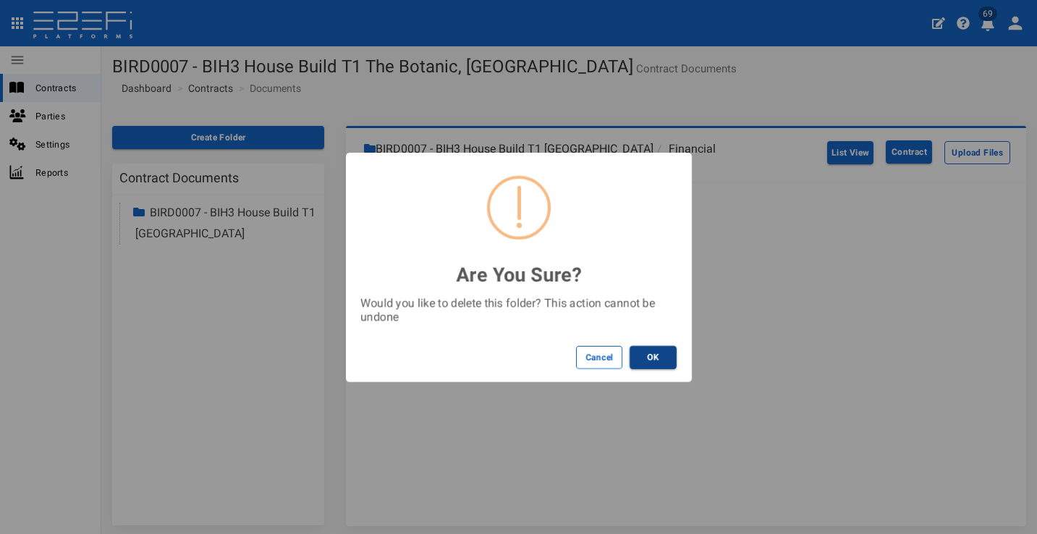
click at [640, 356] on button "OK" at bounding box center [652, 357] width 47 height 23
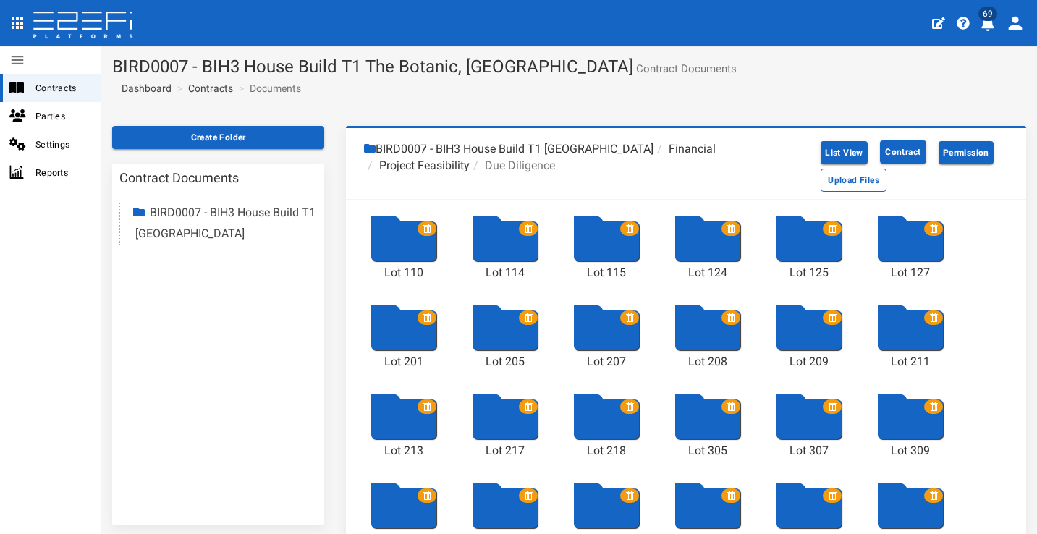
click at [426, 225] on icon at bounding box center [427, 228] width 9 height 9
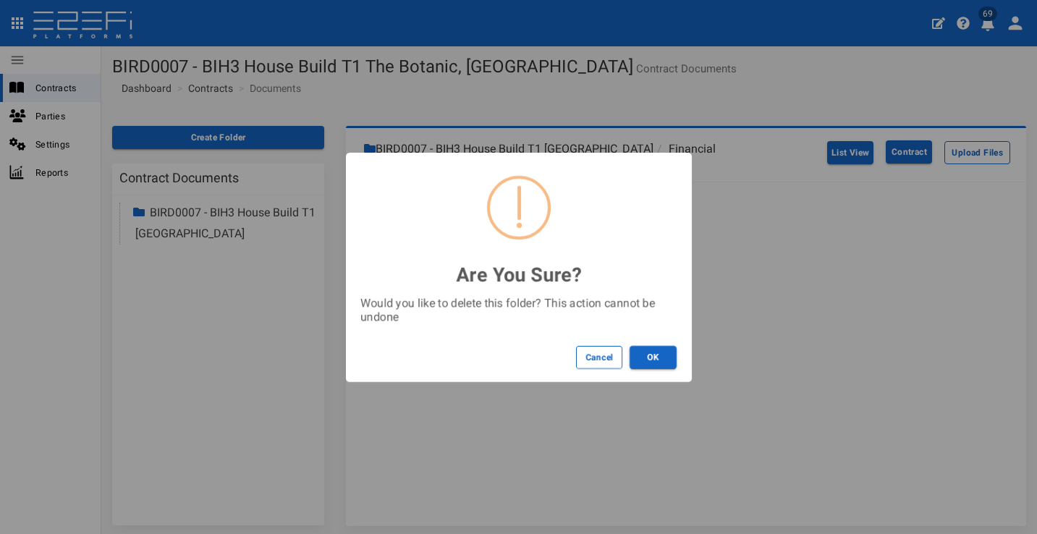
drag, startPoint x: 649, startPoint y: 361, endPoint x: 598, endPoint y: 321, distance: 65.0
click at [648, 360] on button "OK" at bounding box center [652, 357] width 47 height 23
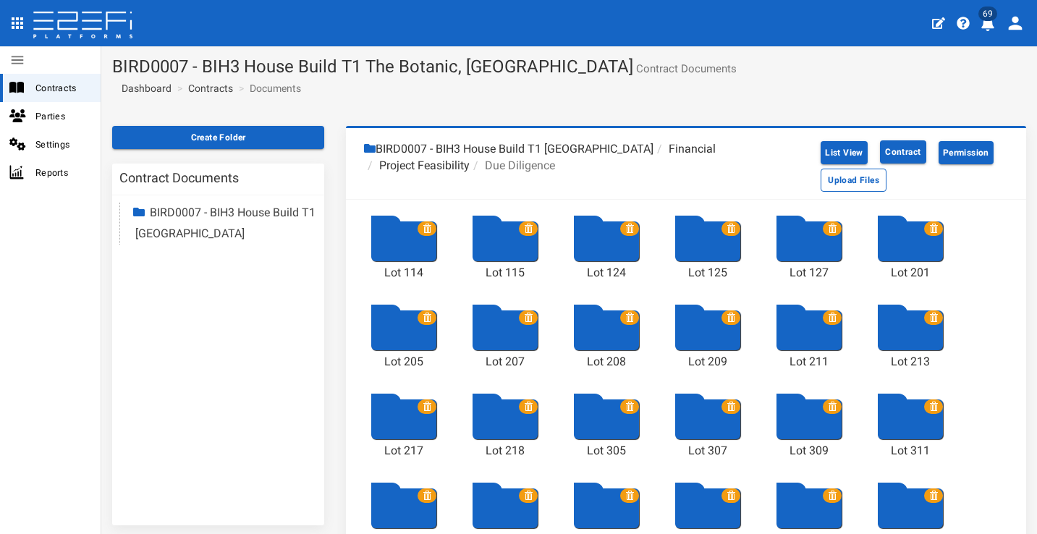
click at [426, 224] on icon at bounding box center [427, 228] width 9 height 9
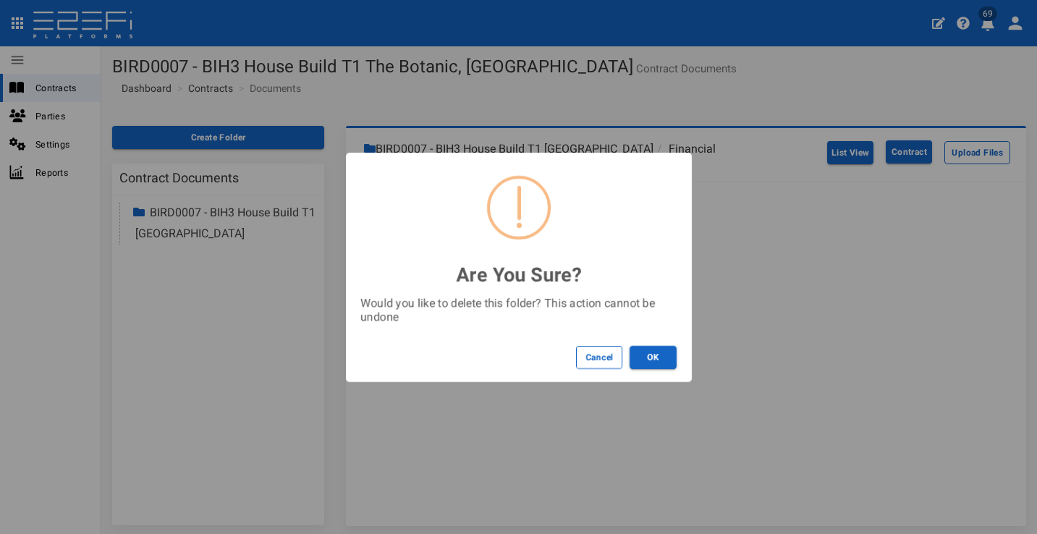
click at [647, 355] on button "OK" at bounding box center [652, 357] width 47 height 23
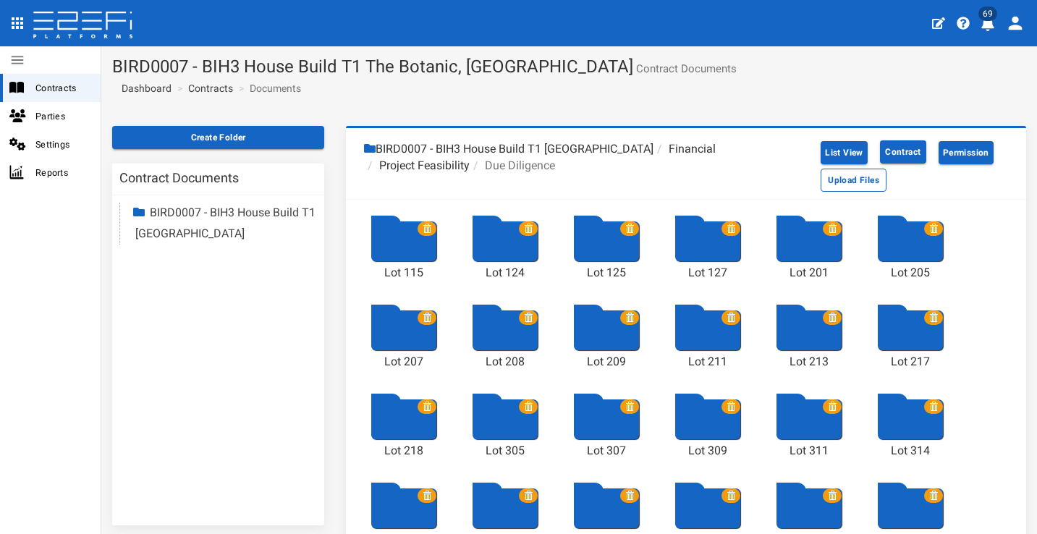
click at [425, 224] on icon at bounding box center [427, 228] width 9 height 9
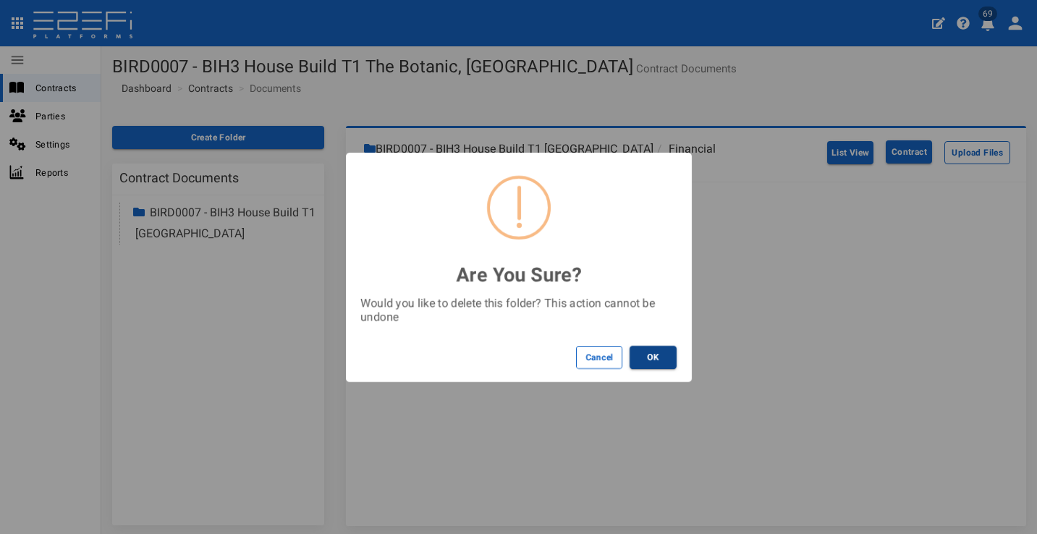
click at [663, 360] on button "OK" at bounding box center [652, 357] width 47 height 23
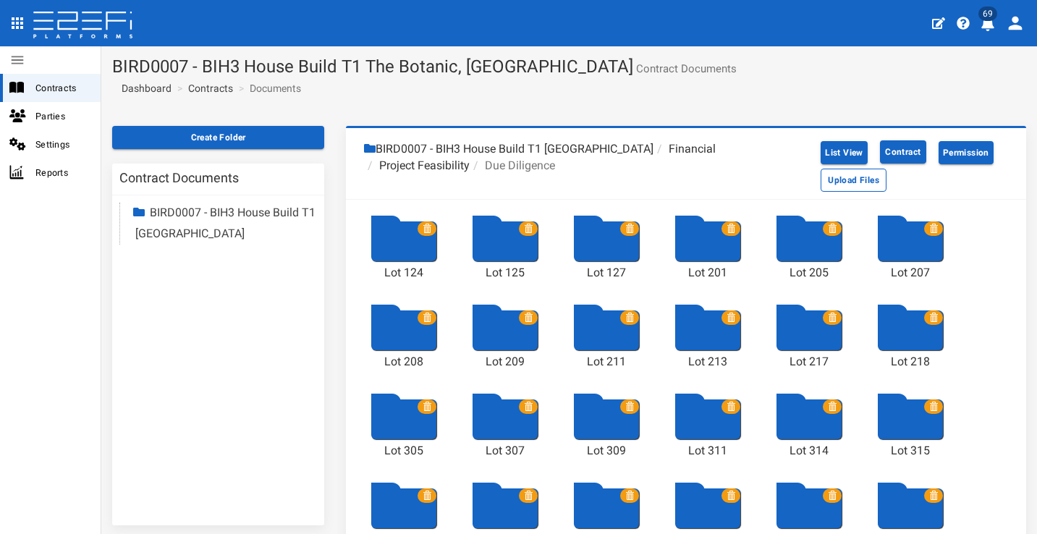
click at [425, 226] on icon at bounding box center [427, 228] width 9 height 9
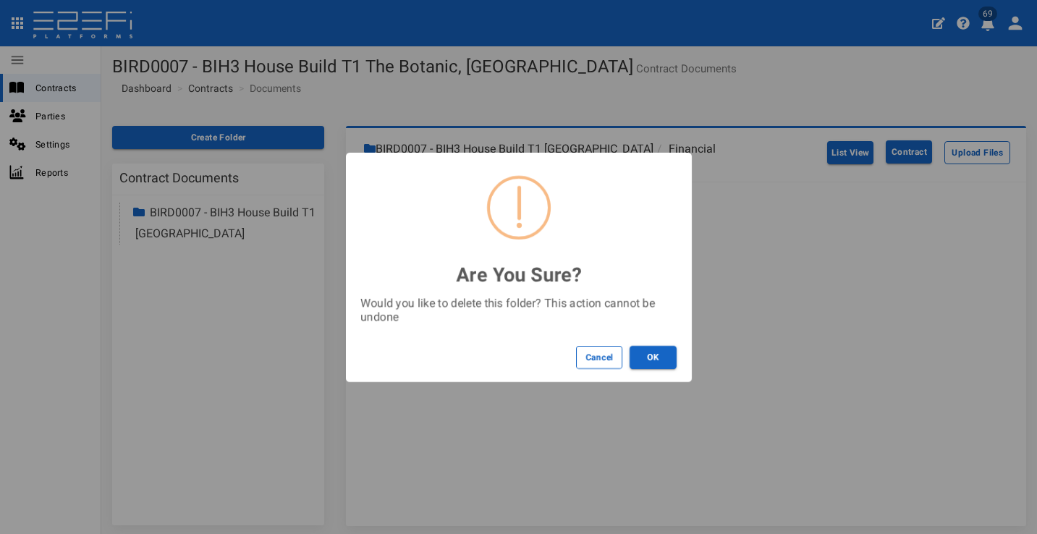
drag, startPoint x: 640, startPoint y: 356, endPoint x: 633, endPoint y: 347, distance: 10.9
click at [640, 355] on button "OK" at bounding box center [652, 357] width 47 height 23
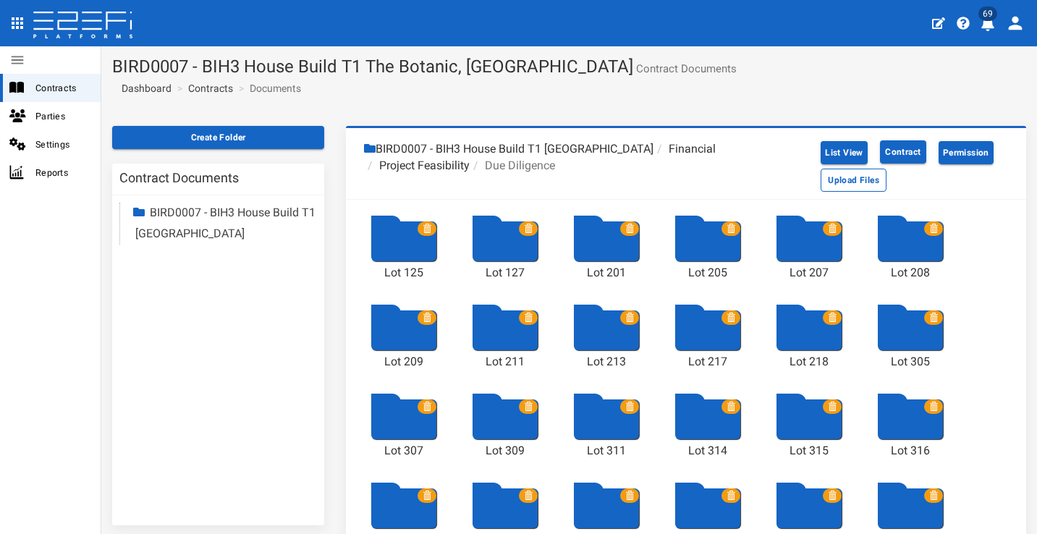
click at [425, 226] on icon at bounding box center [427, 228] width 9 height 9
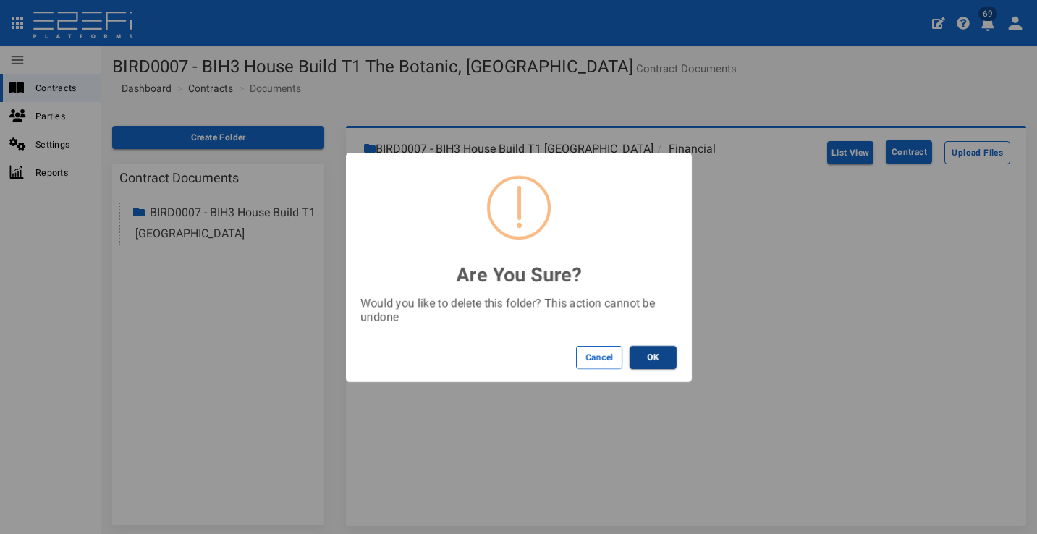
click at [653, 356] on button "OK" at bounding box center [652, 357] width 47 height 23
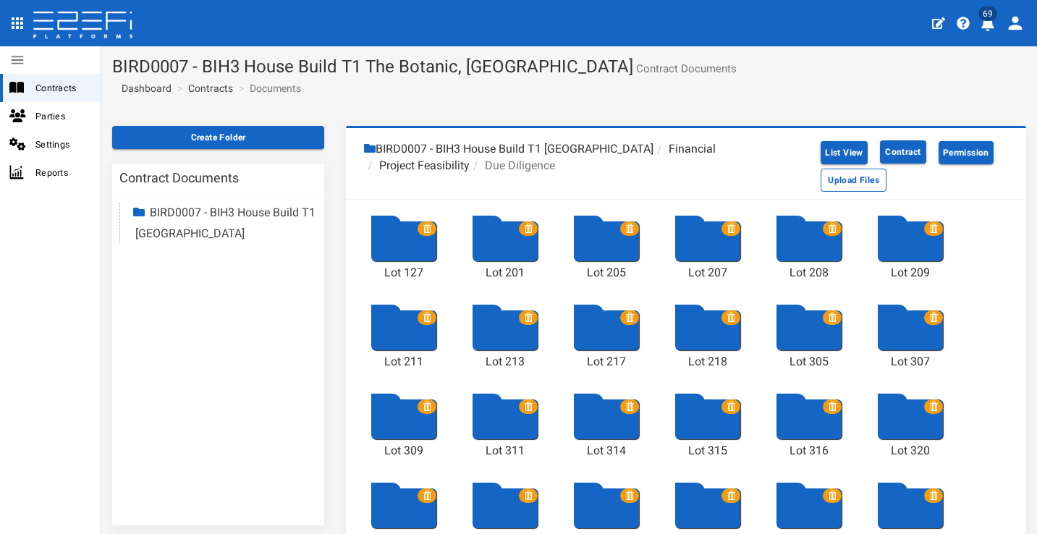
click at [426, 222] on span at bounding box center [426, 228] width 19 height 14
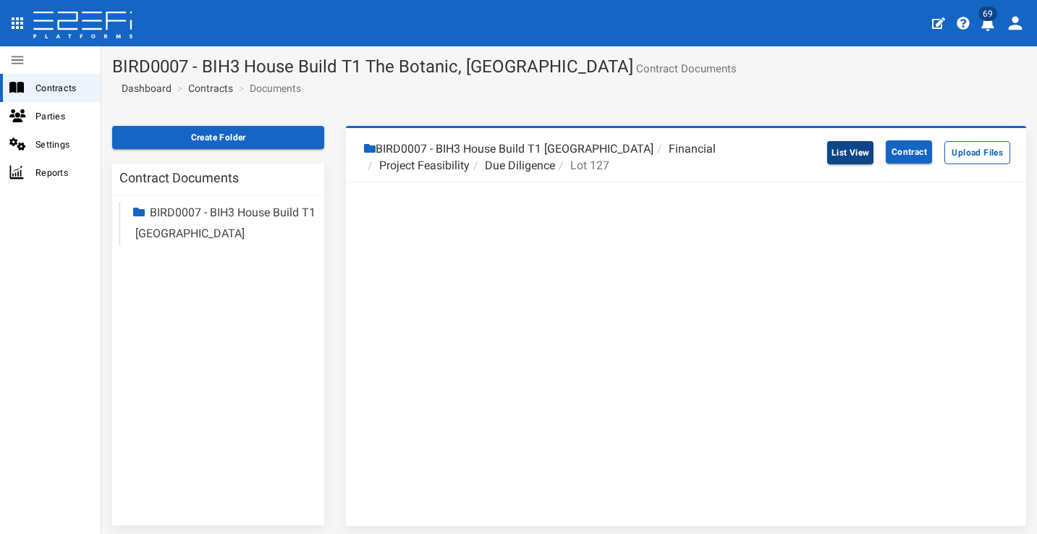
click at [834, 158] on button "List View" at bounding box center [850, 152] width 47 height 23
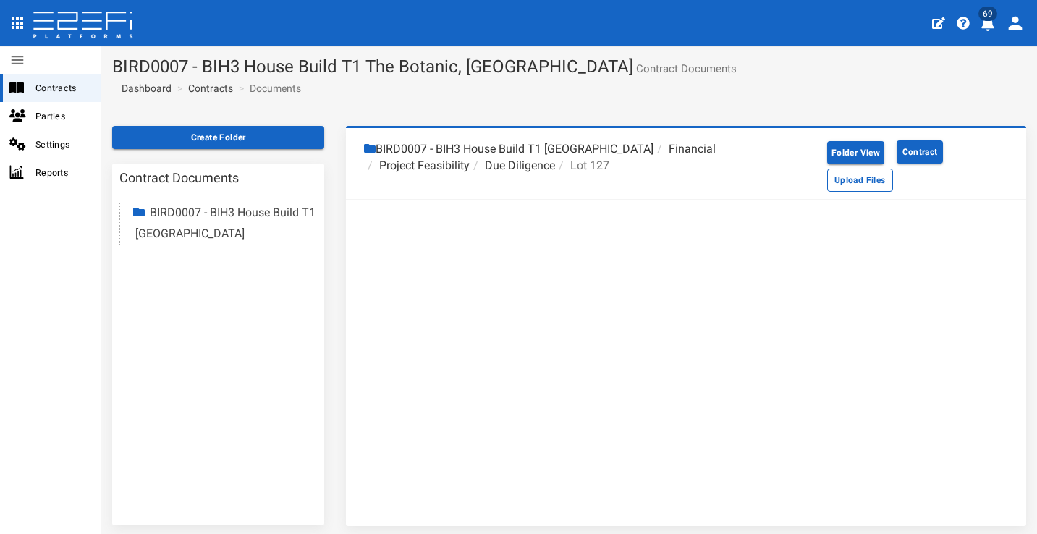
click at [539, 164] on li "Due Diligence" at bounding box center [512, 166] width 85 height 17
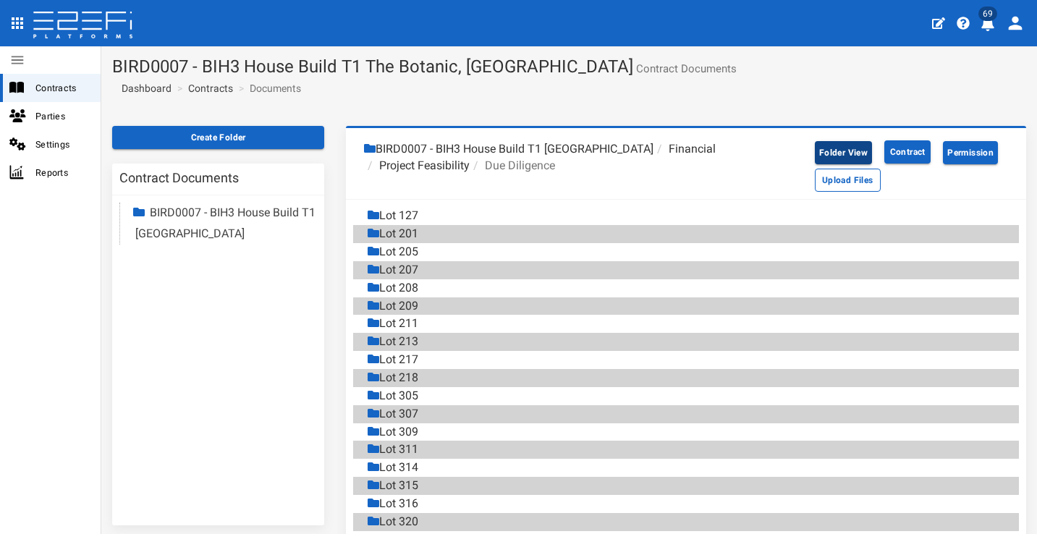
click at [830, 154] on button "Folder View" at bounding box center [843, 152] width 57 height 23
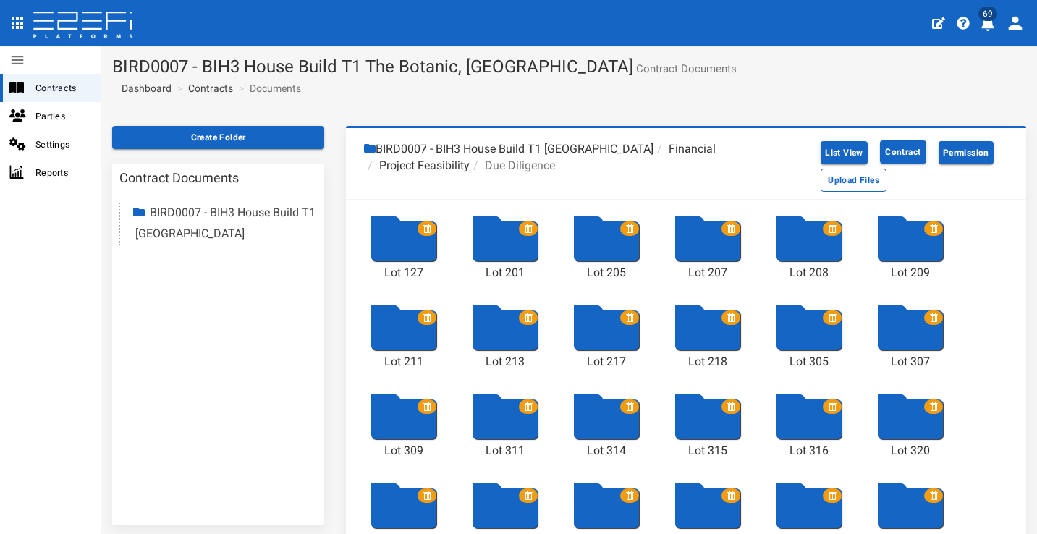
click at [428, 226] on icon at bounding box center [427, 228] width 9 height 9
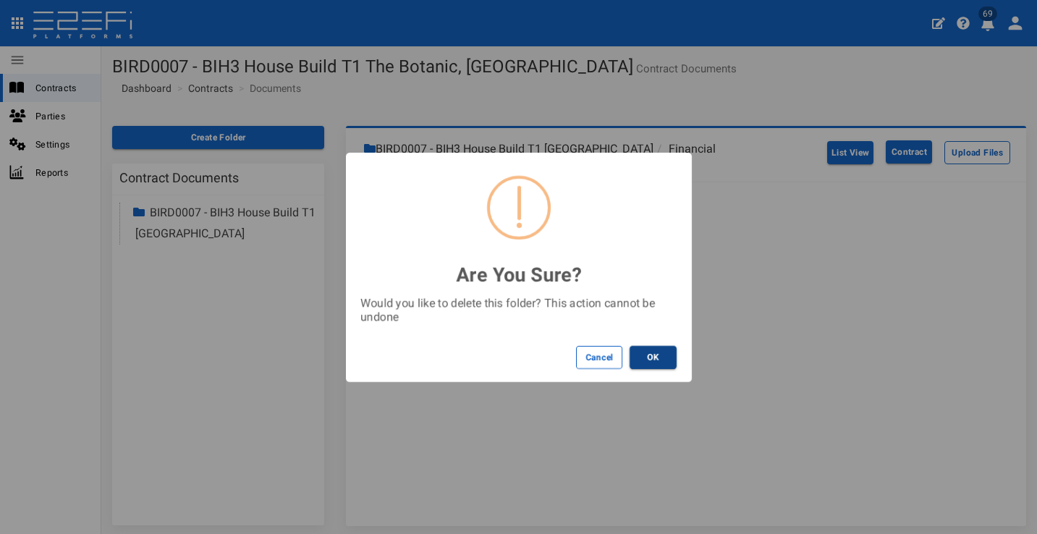
click at [653, 347] on button "OK" at bounding box center [652, 357] width 47 height 23
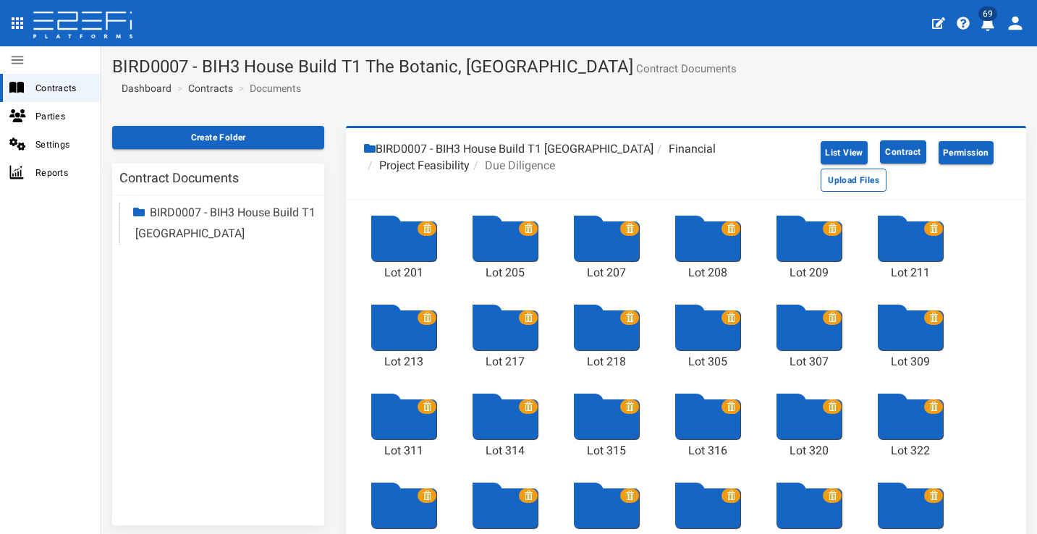
click at [428, 225] on icon at bounding box center [427, 228] width 9 height 9
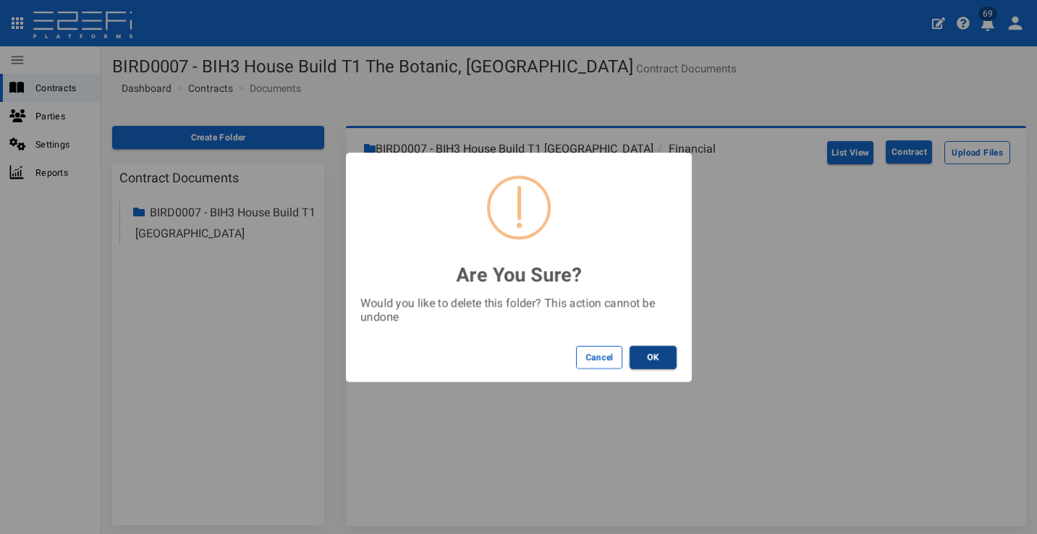
click at [650, 360] on button "OK" at bounding box center [652, 357] width 47 height 23
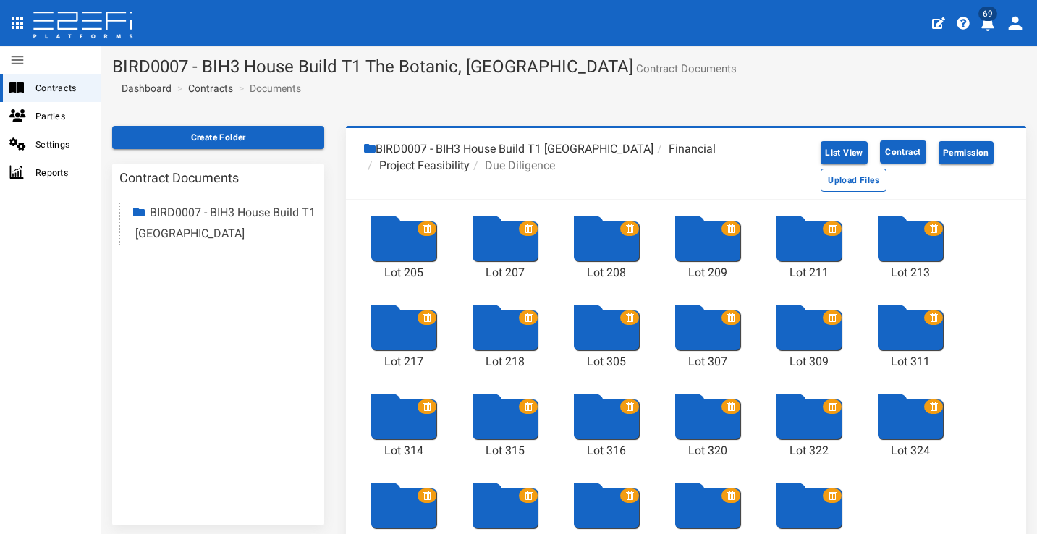
click at [425, 224] on icon at bounding box center [427, 228] width 9 height 9
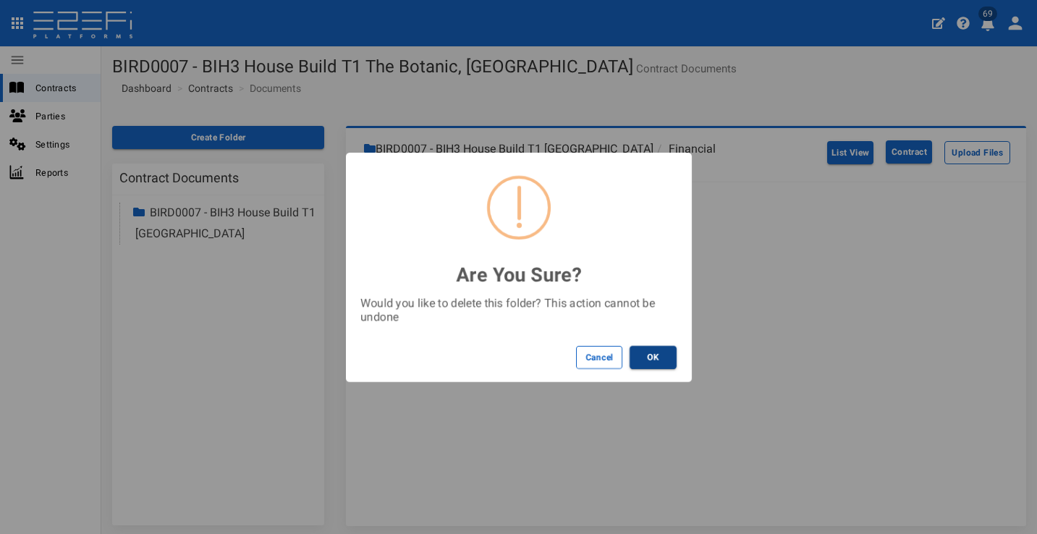
click at [658, 351] on button "OK" at bounding box center [652, 357] width 47 height 23
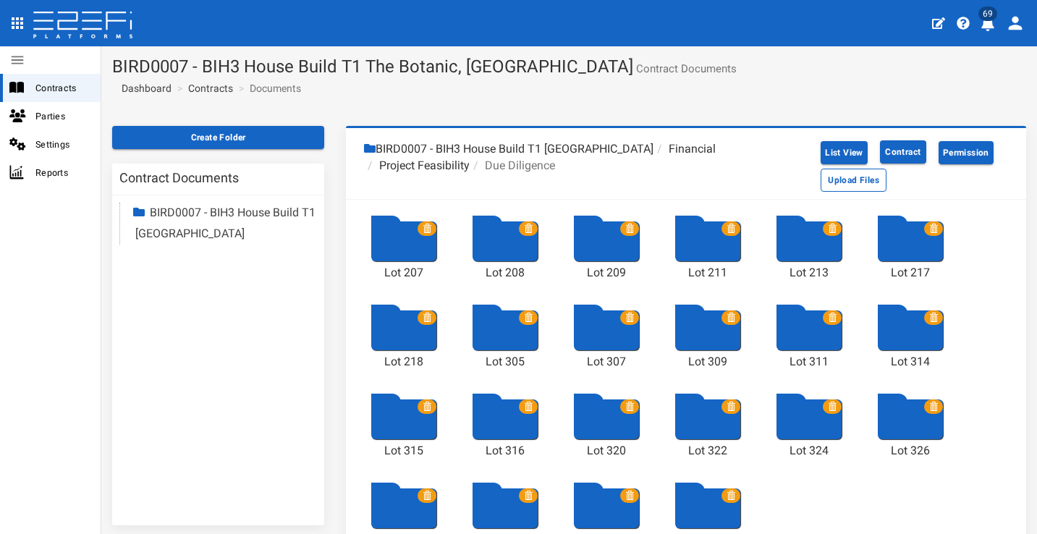
click at [426, 224] on icon at bounding box center [427, 228] width 9 height 9
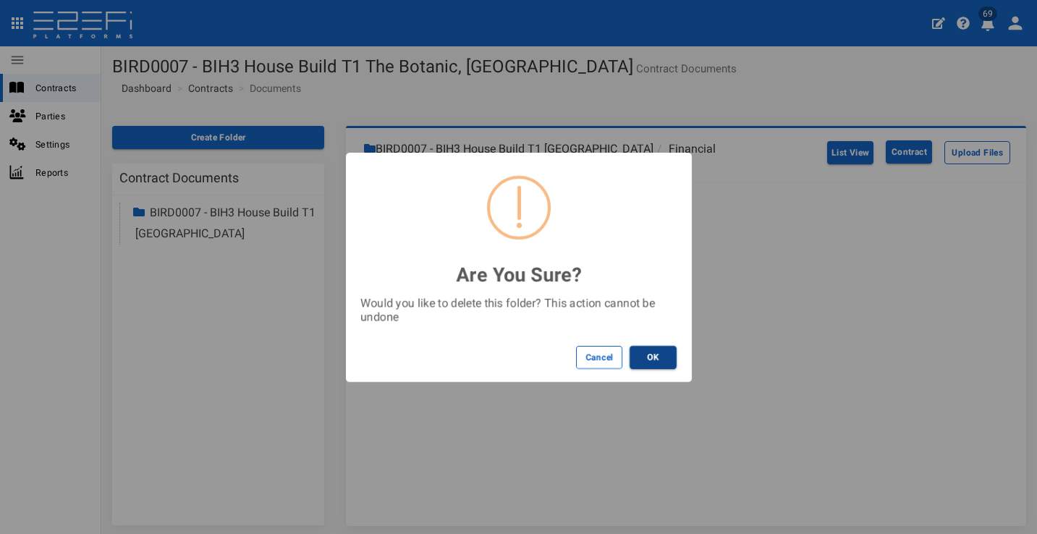
click at [650, 352] on button "OK" at bounding box center [652, 357] width 47 height 23
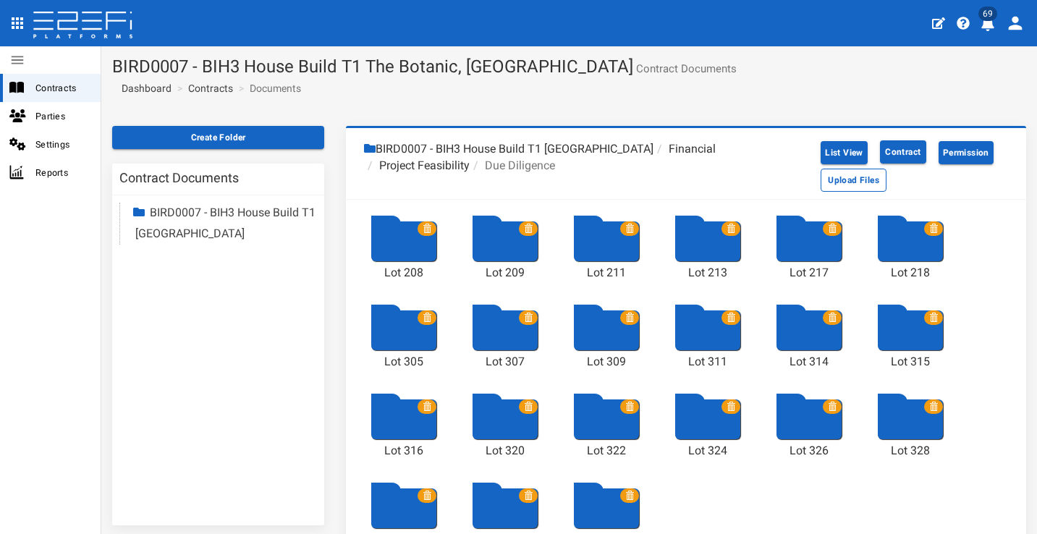
click at [426, 224] on icon at bounding box center [427, 228] width 9 height 9
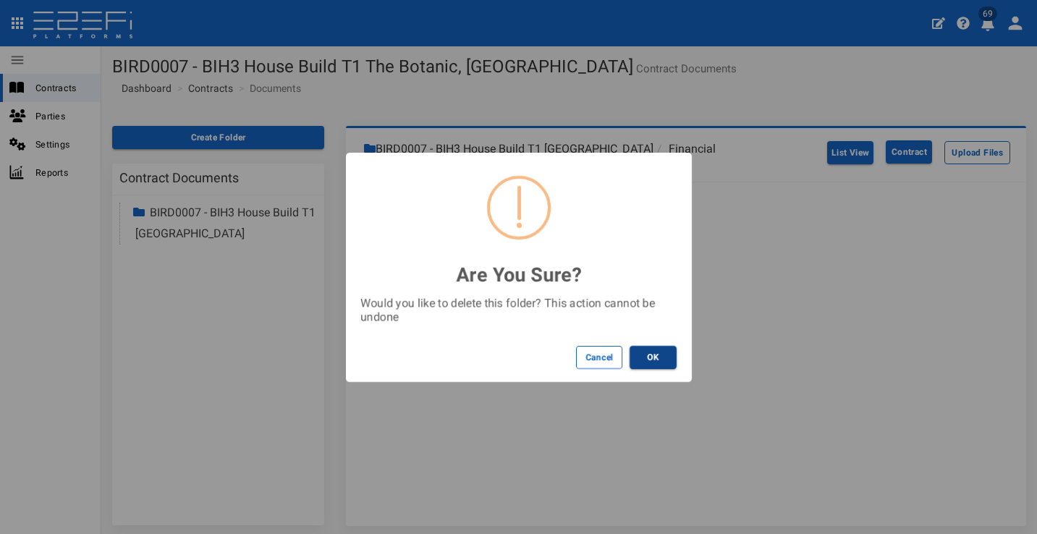
click at [653, 360] on button "OK" at bounding box center [652, 357] width 47 height 23
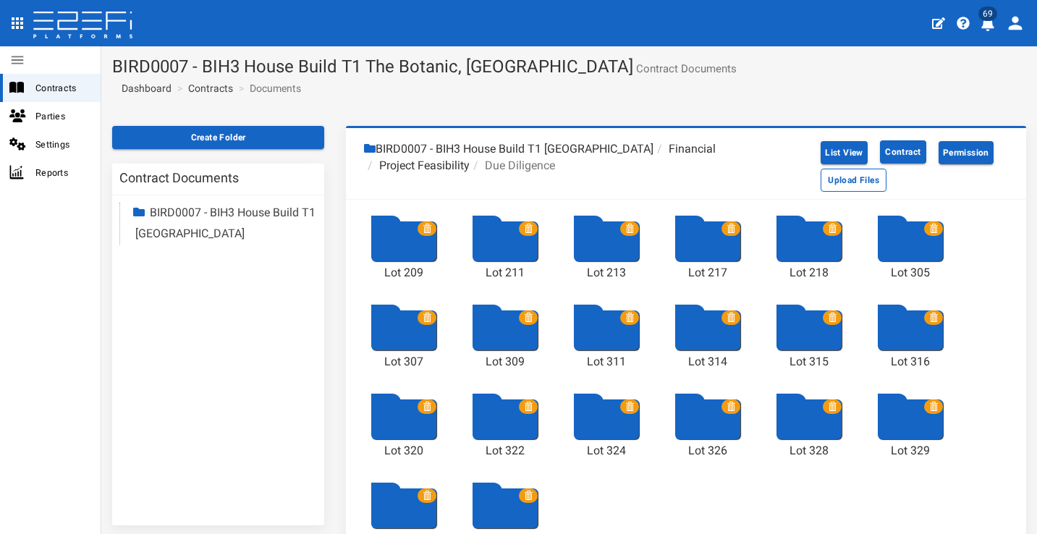
click at [425, 228] on icon at bounding box center [427, 228] width 9 height 9
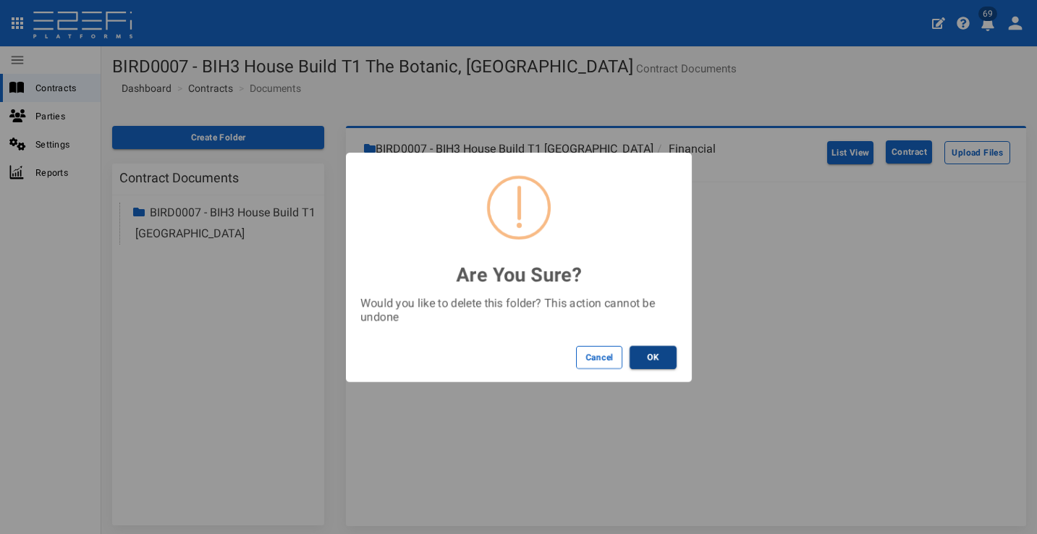
click at [645, 357] on button "OK" at bounding box center [652, 357] width 47 height 23
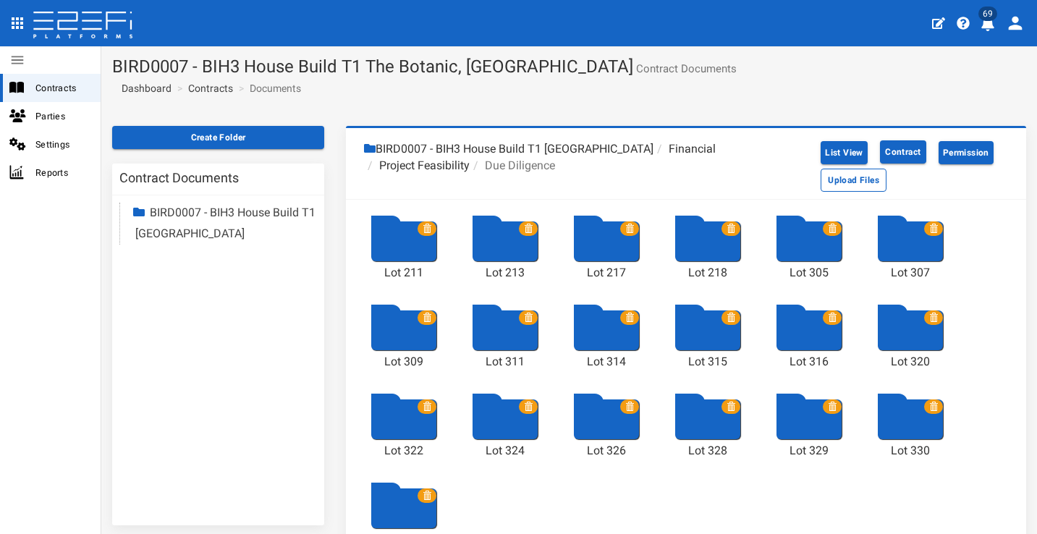
click at [423, 226] on icon at bounding box center [427, 228] width 9 height 9
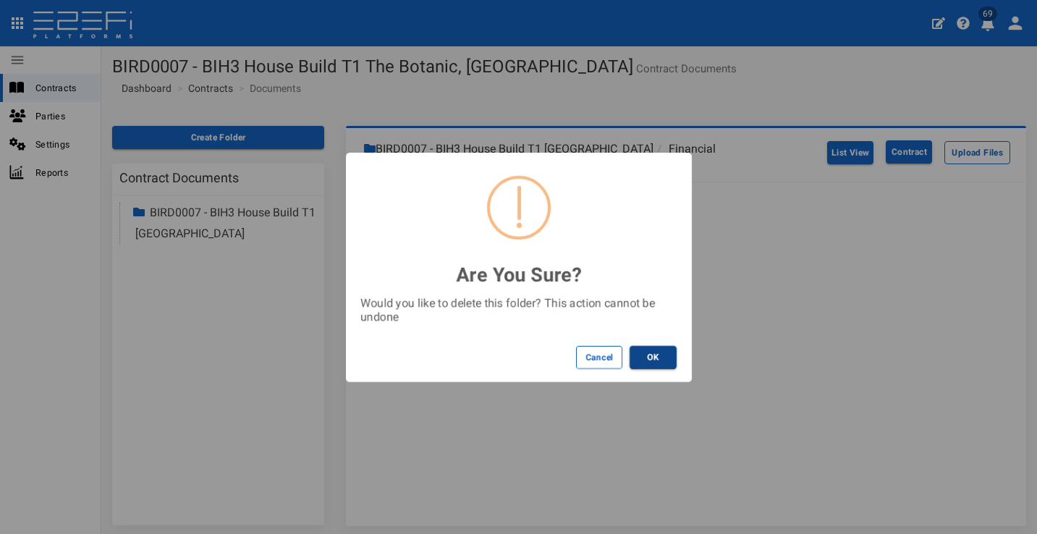
click at [648, 361] on button "OK" at bounding box center [652, 357] width 47 height 23
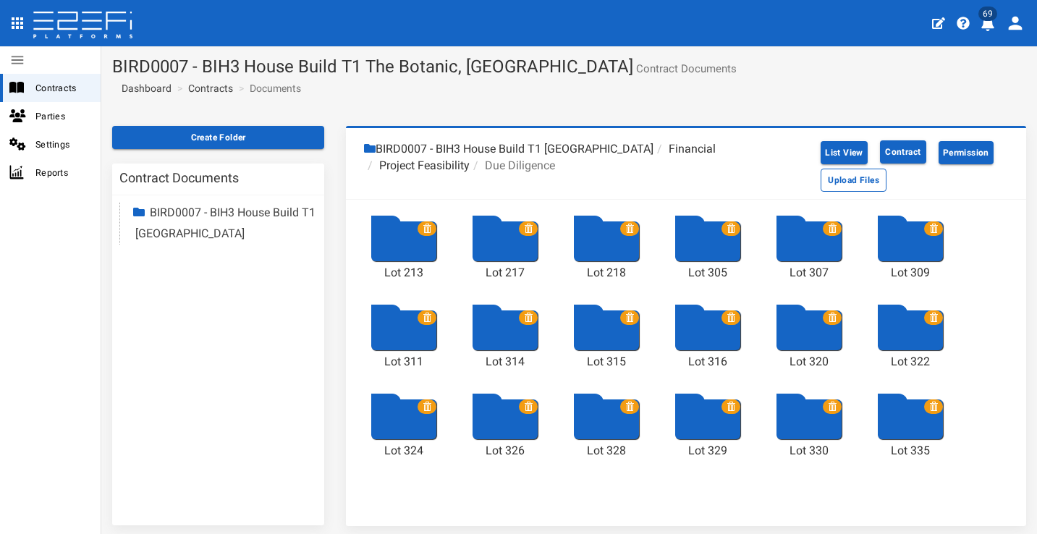
click at [428, 226] on icon at bounding box center [427, 228] width 9 height 9
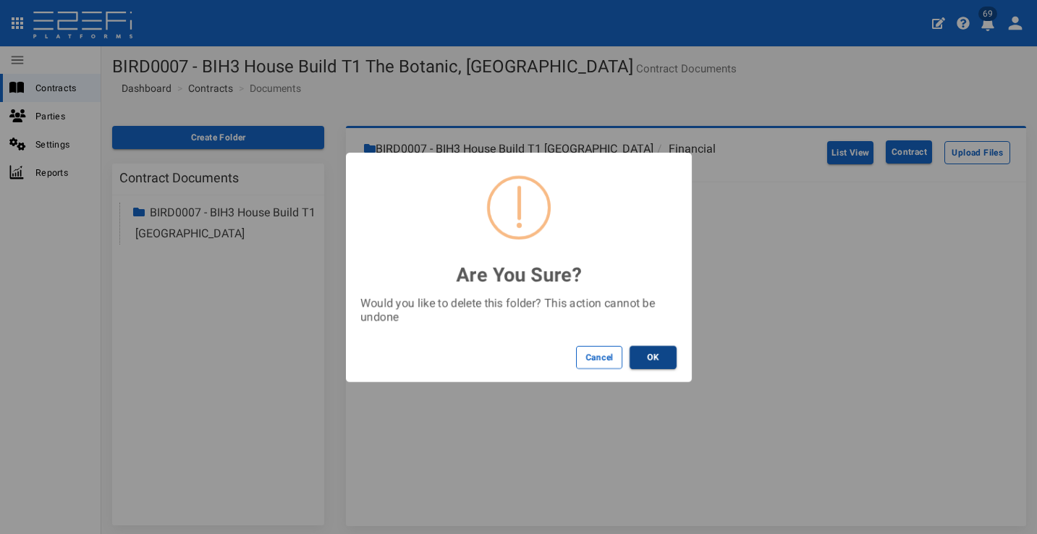
click at [660, 355] on button "OK" at bounding box center [652, 357] width 47 height 23
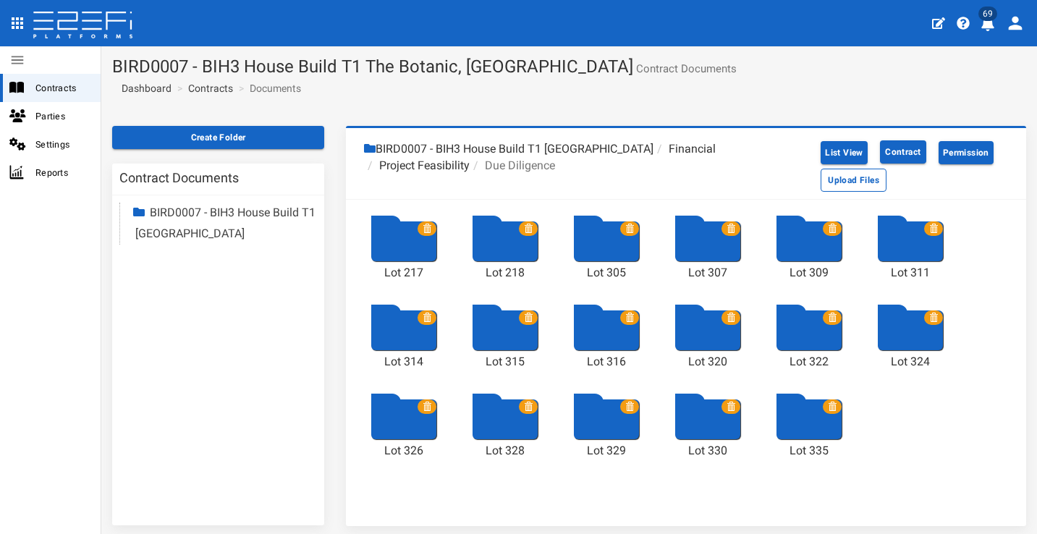
click at [428, 228] on icon at bounding box center [427, 228] width 9 height 9
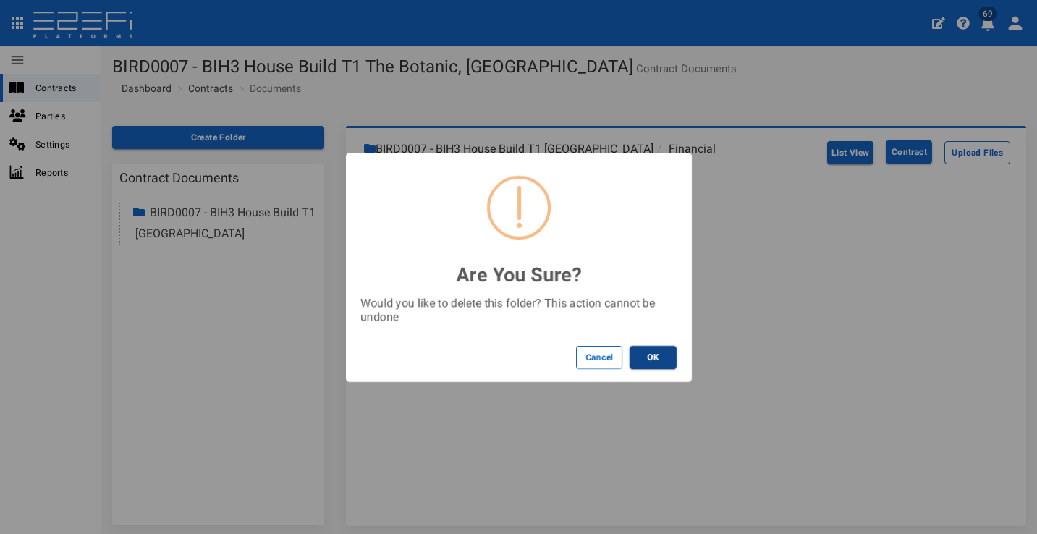
click at [661, 357] on button "OK" at bounding box center [652, 357] width 47 height 23
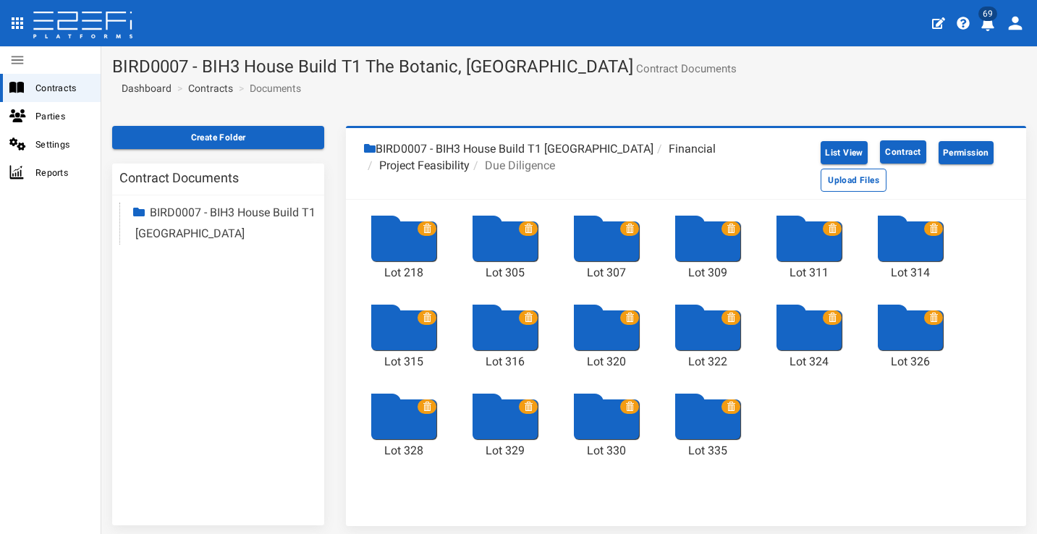
click at [425, 226] on icon at bounding box center [427, 228] width 9 height 9
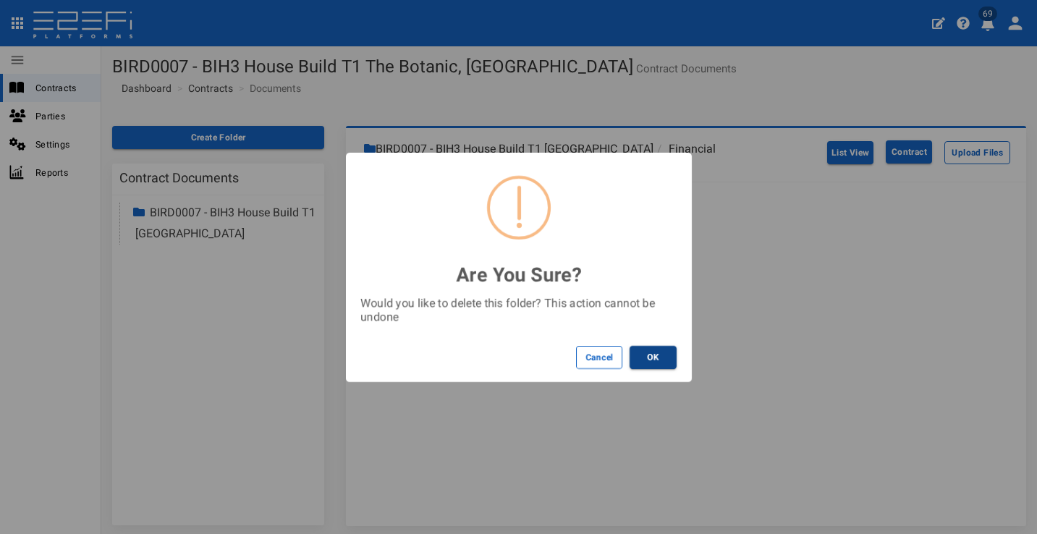
click at [661, 360] on button "OK" at bounding box center [652, 357] width 47 height 23
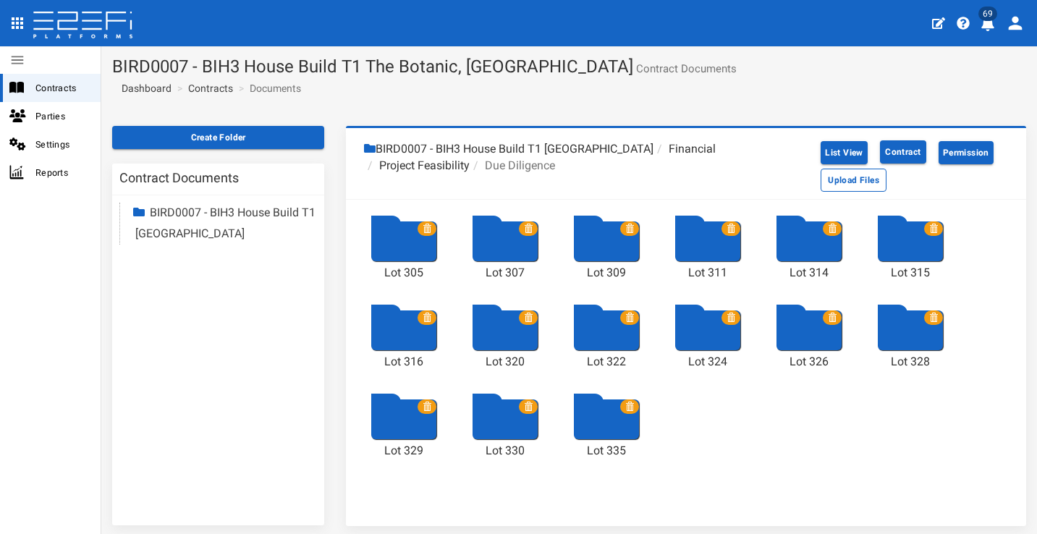
click at [427, 229] on icon at bounding box center [427, 228] width 9 height 9
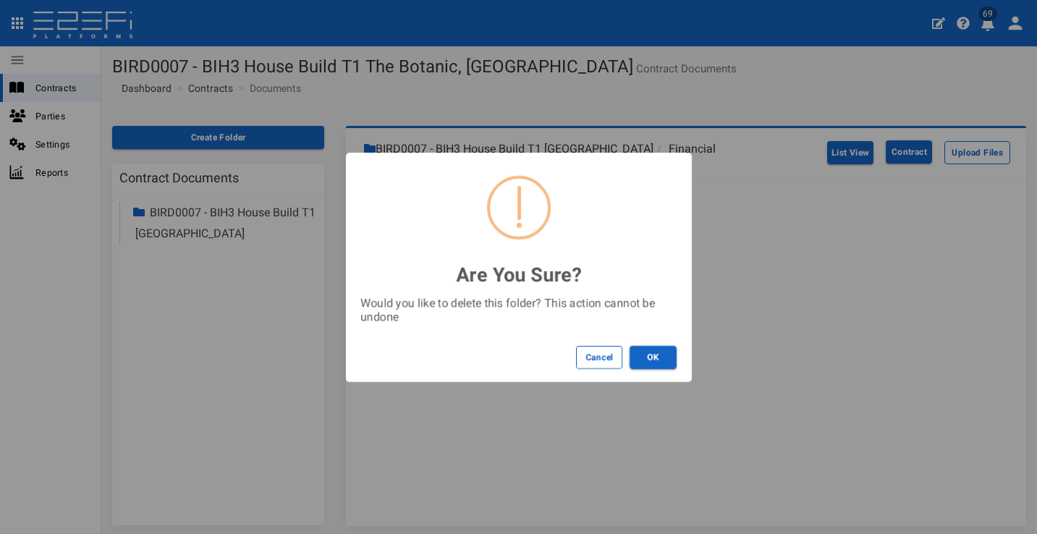
drag, startPoint x: 667, startPoint y: 351, endPoint x: 612, endPoint y: 315, distance: 65.4
click at [666, 351] on button "OK" at bounding box center [652, 357] width 47 height 23
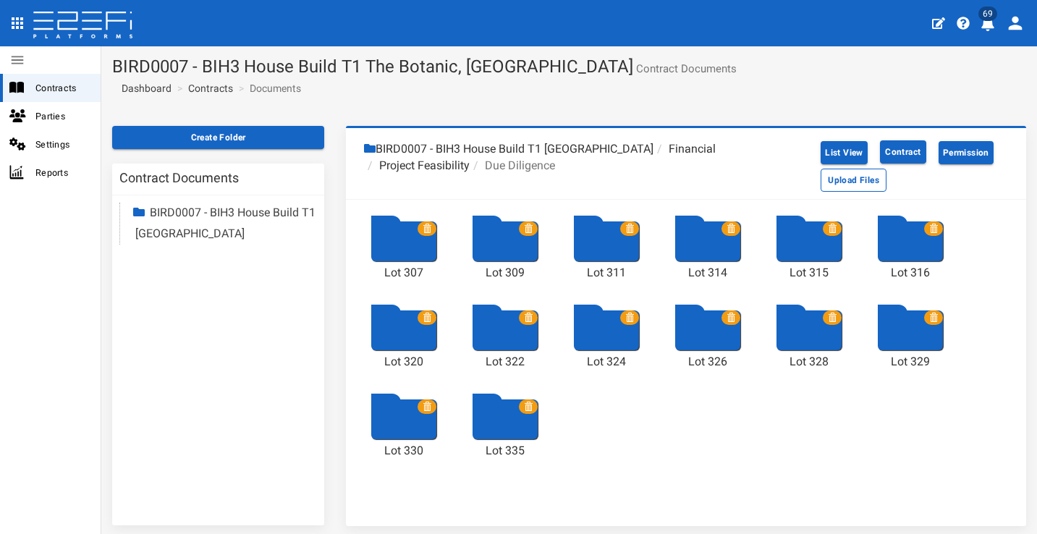
click at [428, 227] on span at bounding box center [426, 228] width 19 height 14
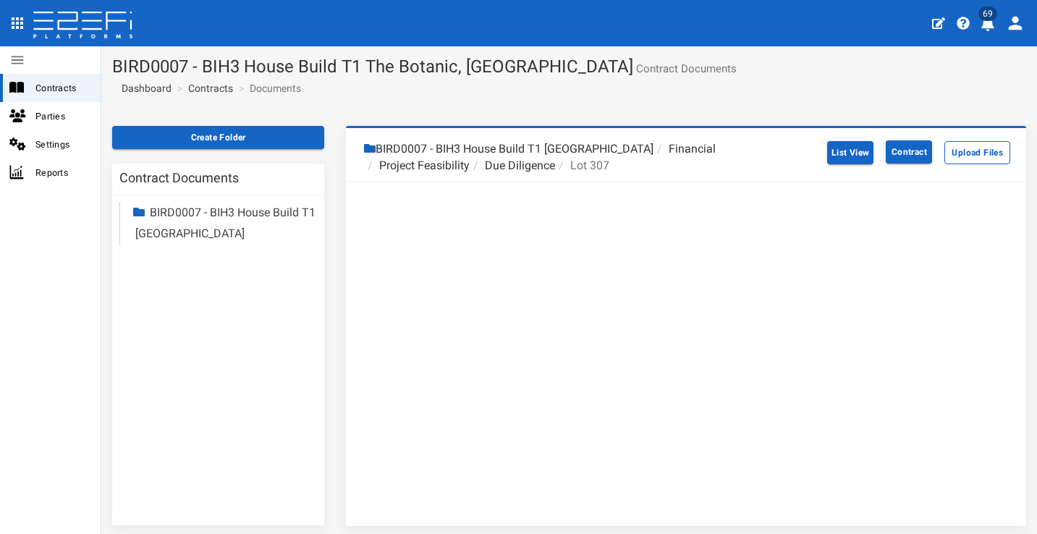
click at [516, 171] on li "Due Diligence" at bounding box center [512, 166] width 85 height 17
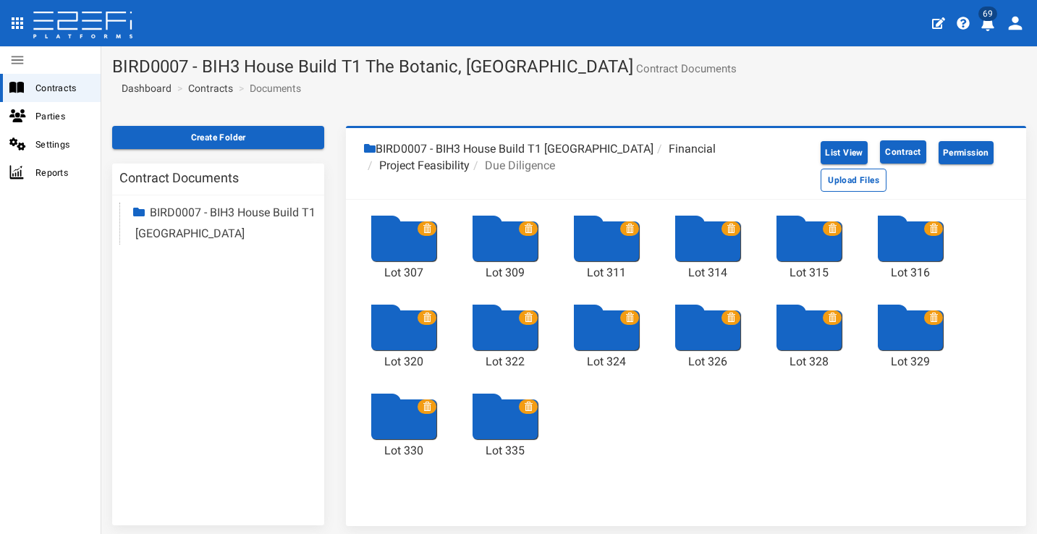
click at [423, 227] on icon at bounding box center [427, 228] width 9 height 9
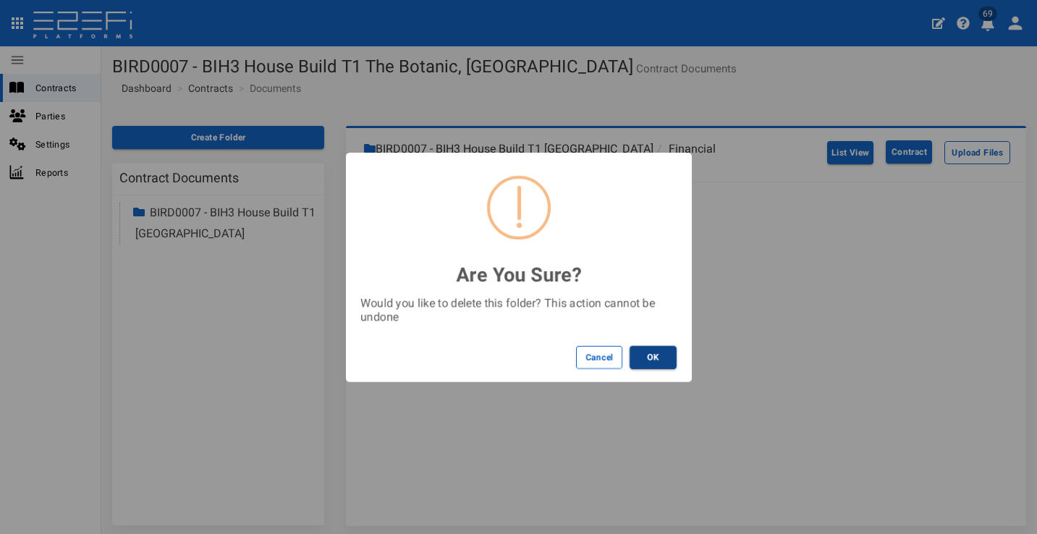
click at [653, 352] on button "OK" at bounding box center [652, 357] width 47 height 23
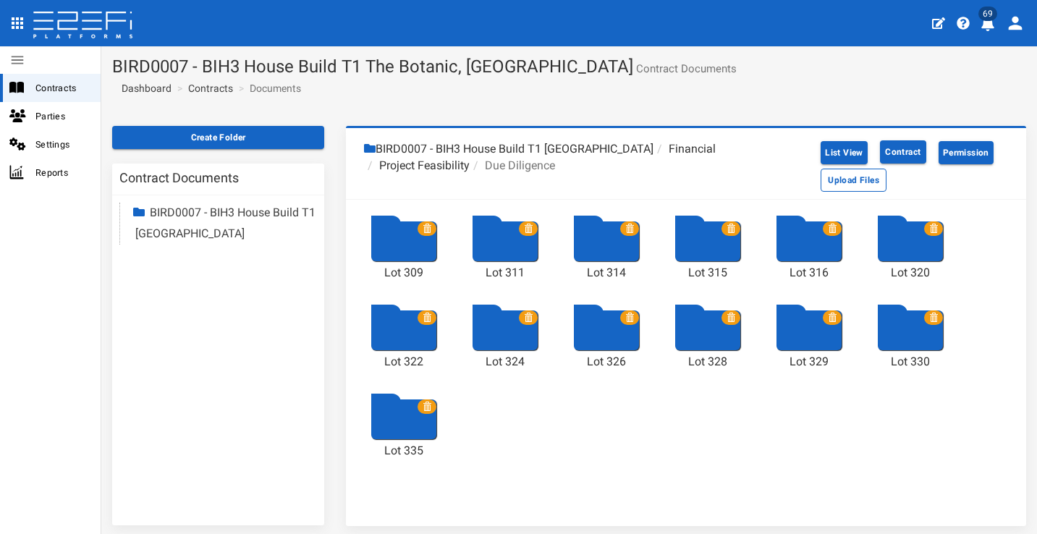
click at [428, 229] on icon at bounding box center [427, 228] width 9 height 9
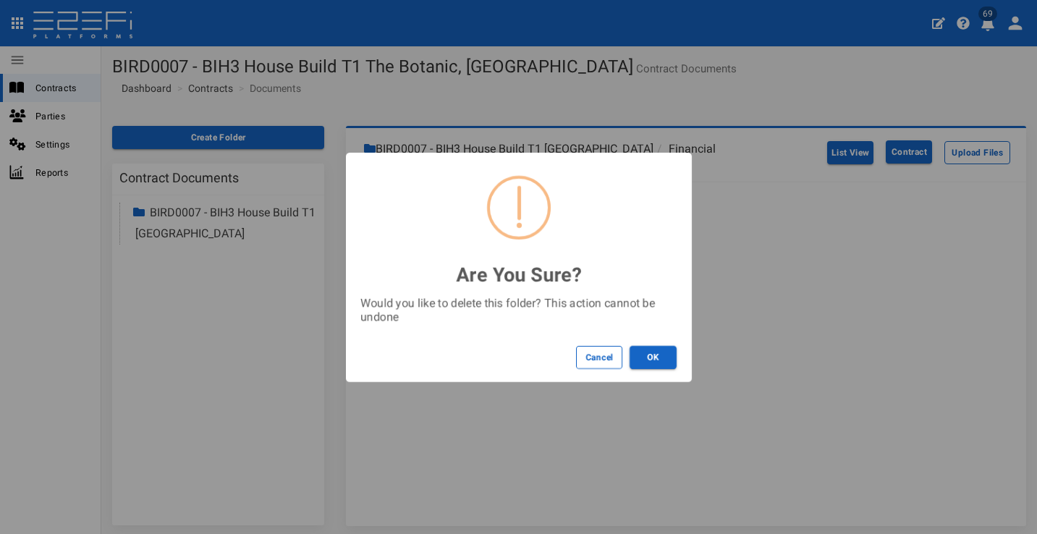
click at [645, 355] on button "OK" at bounding box center [652, 357] width 47 height 23
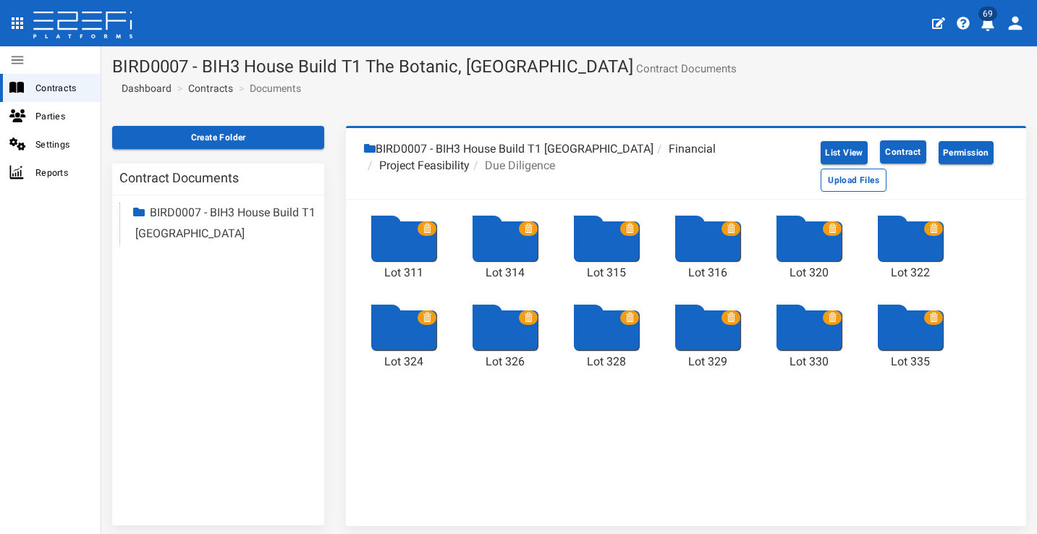
click at [428, 228] on icon at bounding box center [427, 228] width 9 height 9
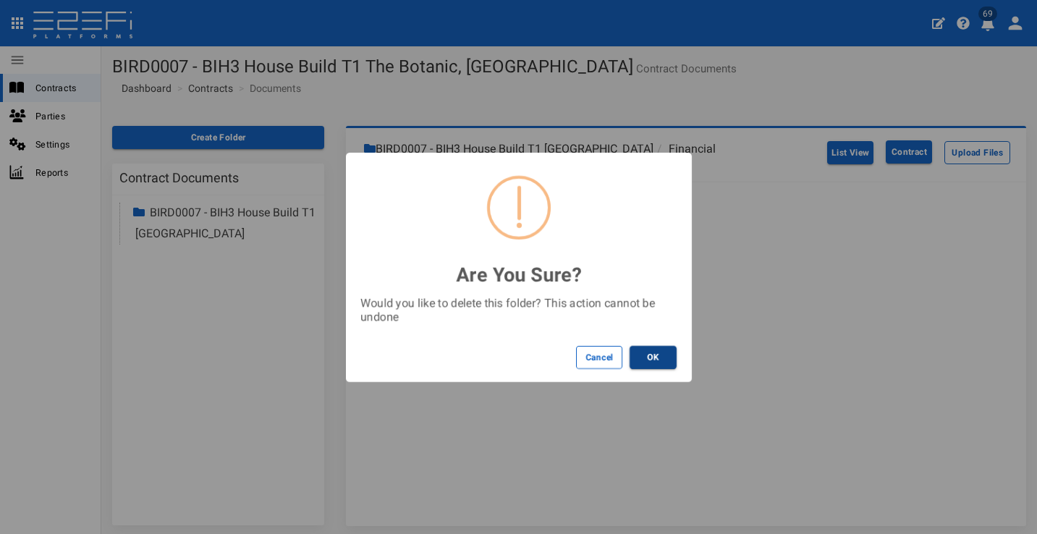
click at [645, 360] on button "OK" at bounding box center [652, 357] width 47 height 23
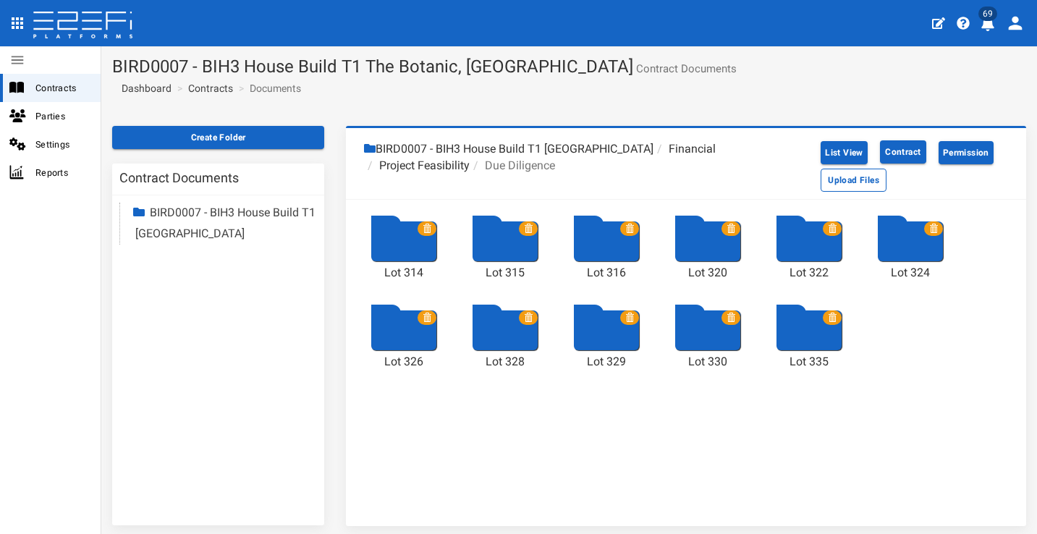
click at [428, 229] on icon at bounding box center [427, 228] width 9 height 9
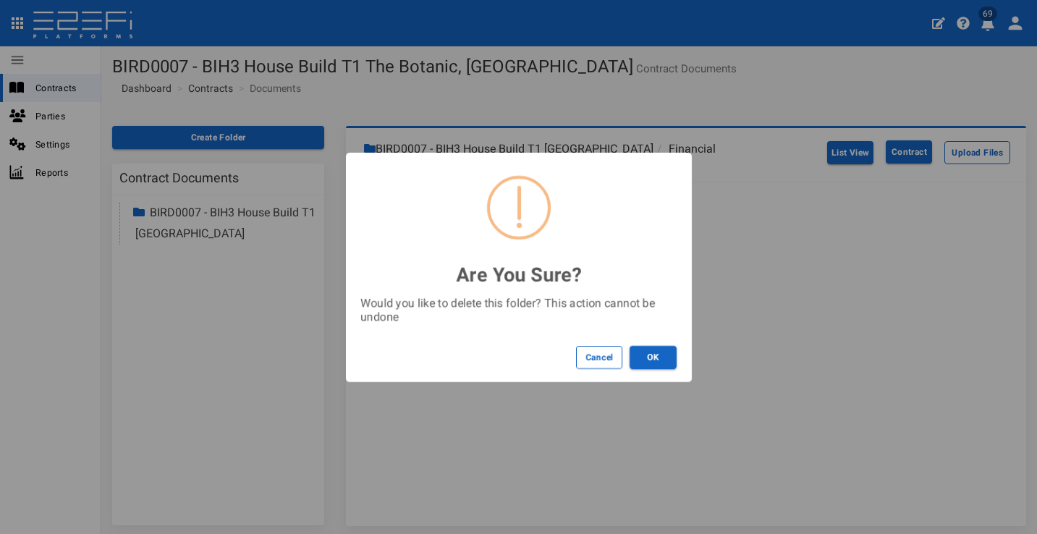
click at [660, 358] on button "OK" at bounding box center [652, 357] width 47 height 23
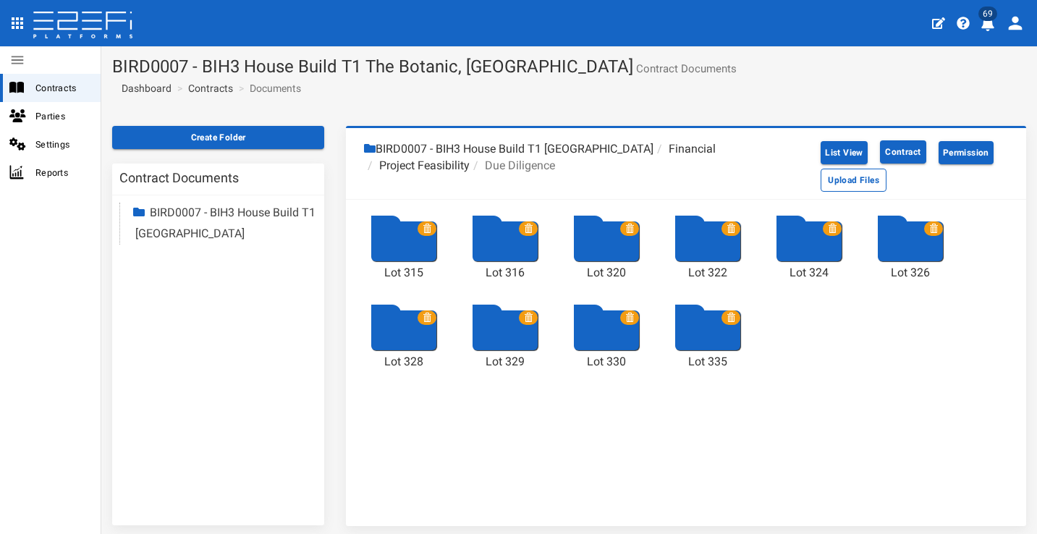
click at [423, 229] on icon at bounding box center [427, 228] width 9 height 9
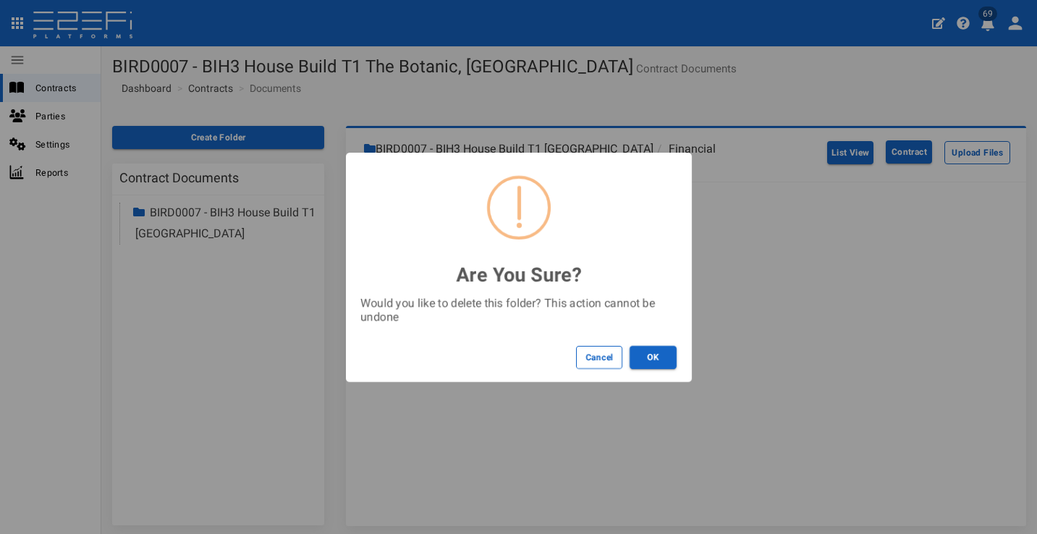
drag, startPoint x: 648, startPoint y: 351, endPoint x: 608, endPoint y: 316, distance: 52.8
click at [645, 349] on button "OK" at bounding box center [652, 357] width 47 height 23
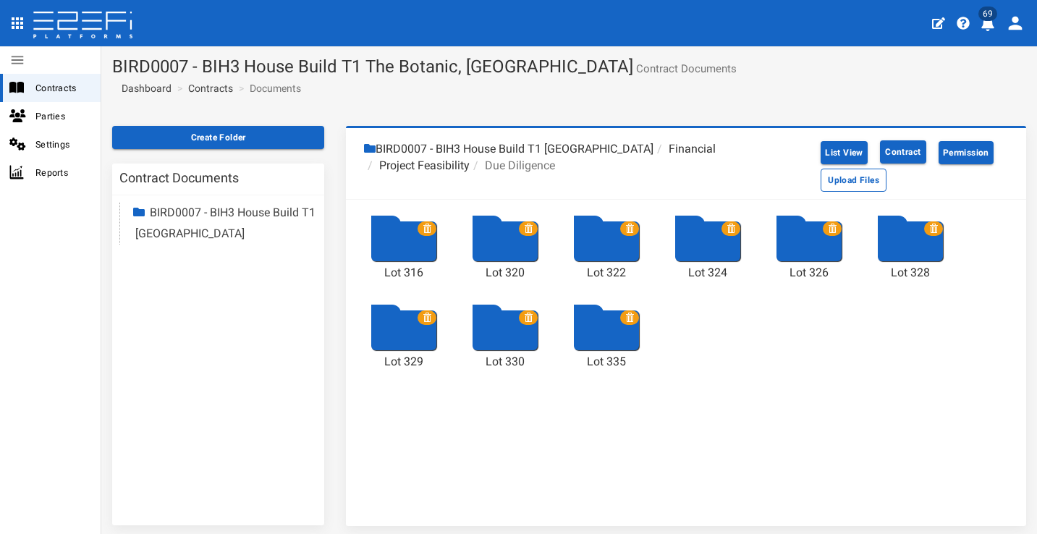
click at [430, 229] on span at bounding box center [426, 228] width 19 height 14
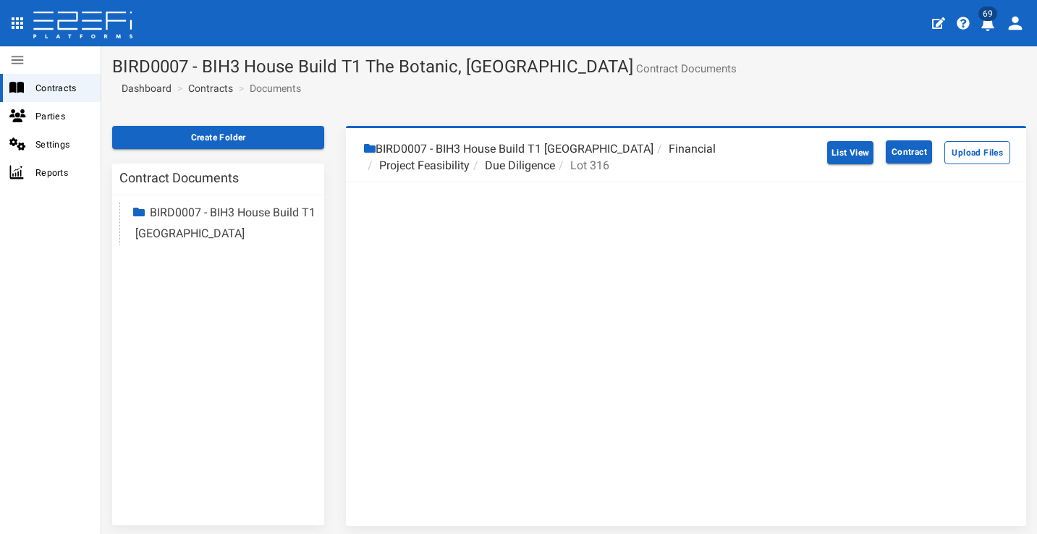
click at [522, 166] on li "Due Diligence" at bounding box center [512, 166] width 85 height 17
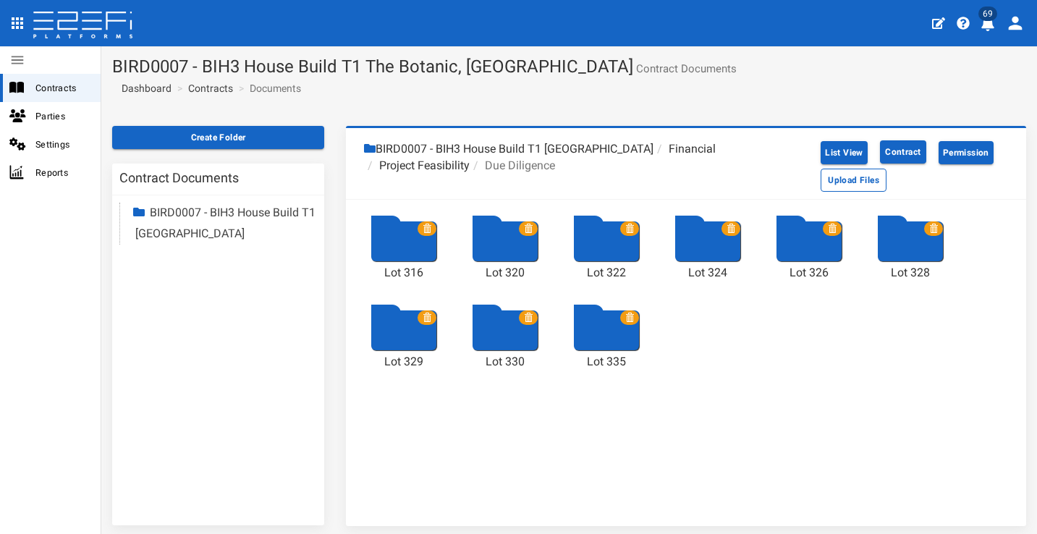
click at [426, 223] on span at bounding box center [426, 228] width 19 height 14
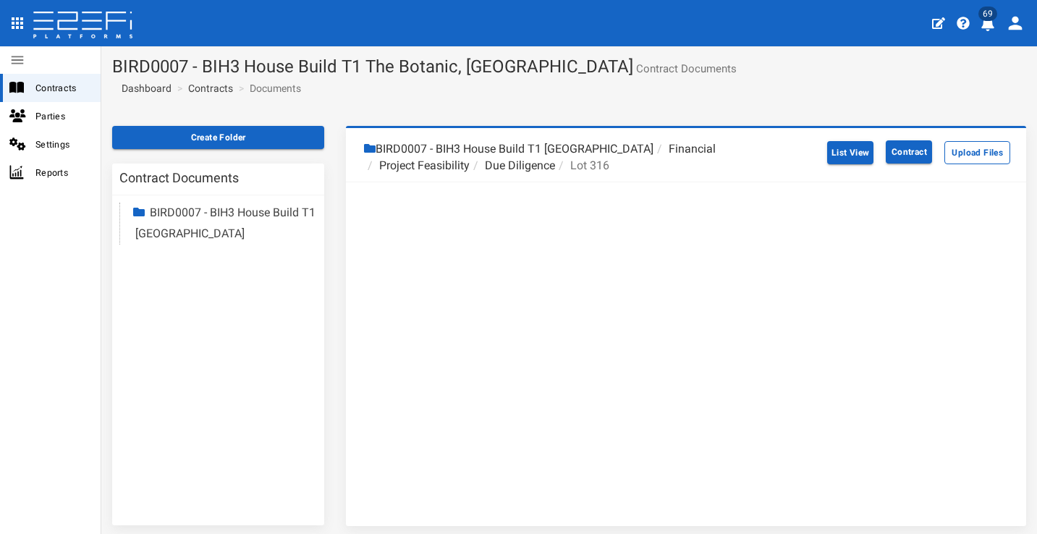
click at [519, 164] on li "Due Diligence" at bounding box center [512, 166] width 85 height 17
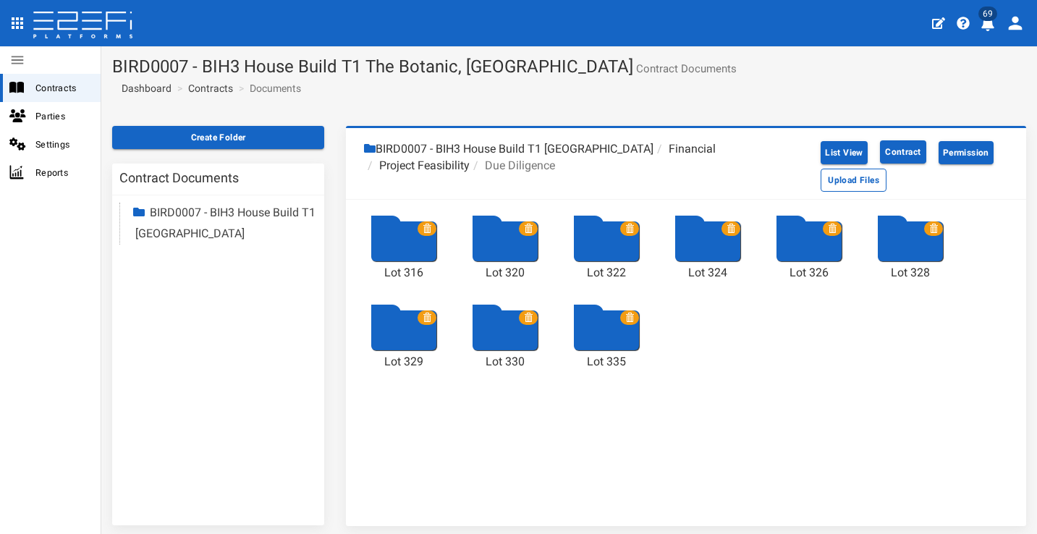
click at [428, 224] on icon at bounding box center [427, 228] width 9 height 9
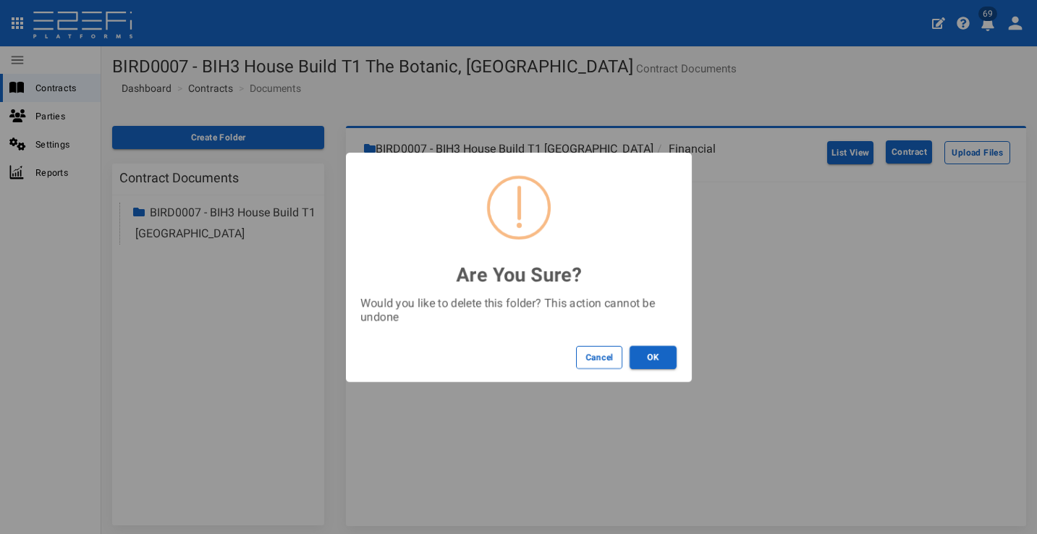
click at [658, 357] on button "OK" at bounding box center [652, 357] width 47 height 23
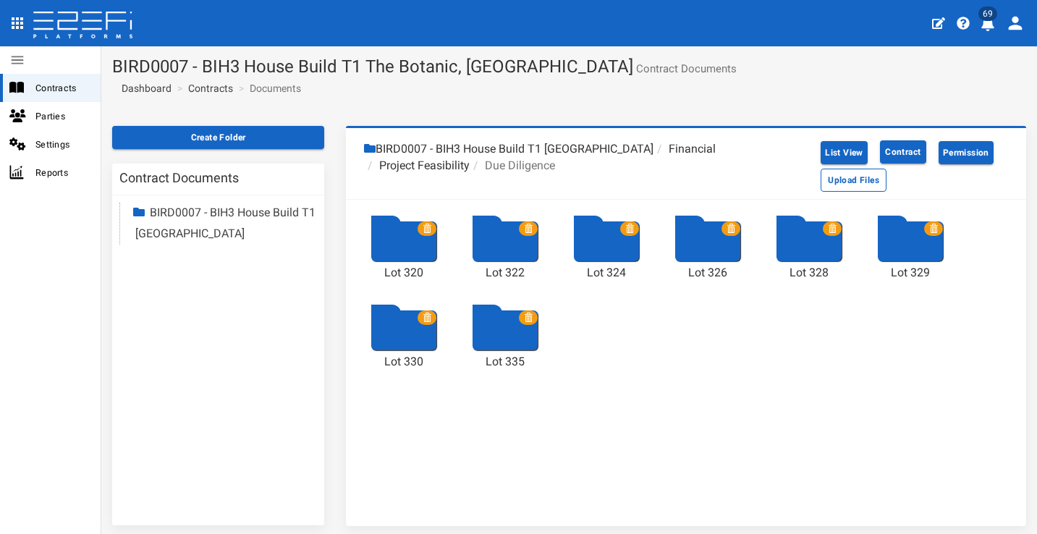
click at [430, 229] on span at bounding box center [426, 228] width 19 height 14
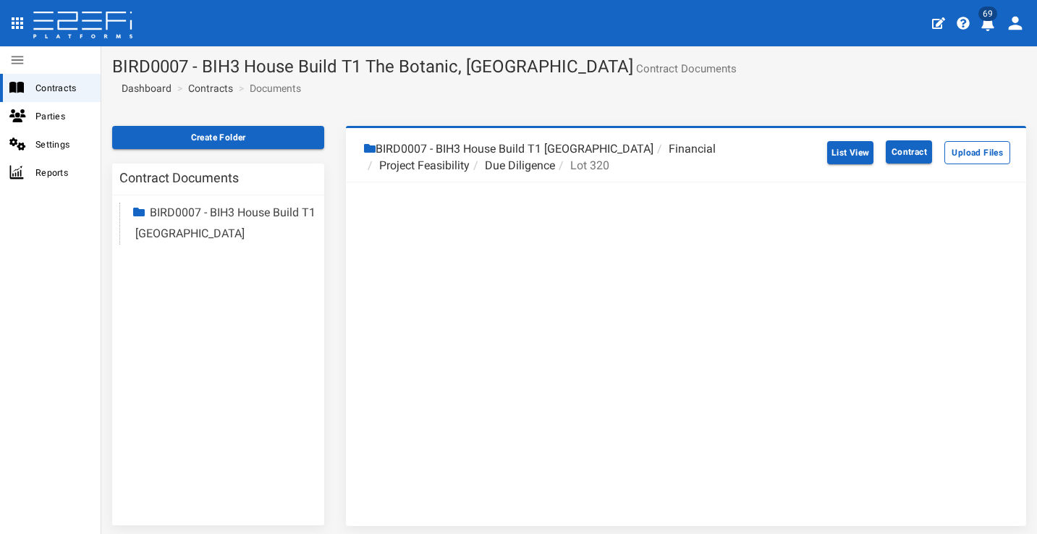
click at [538, 166] on li "Due Diligence" at bounding box center [512, 166] width 85 height 17
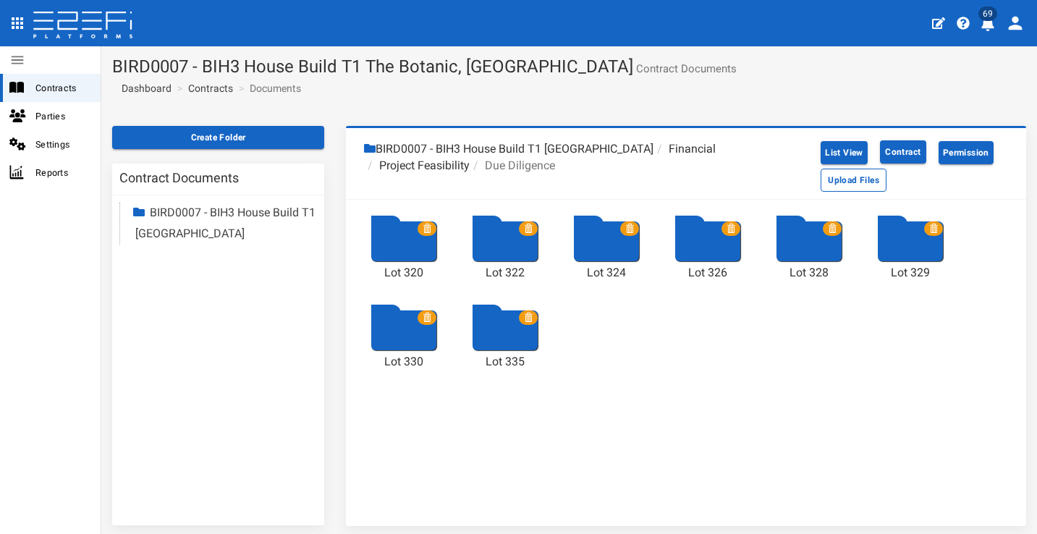
click at [427, 226] on icon at bounding box center [427, 228] width 9 height 9
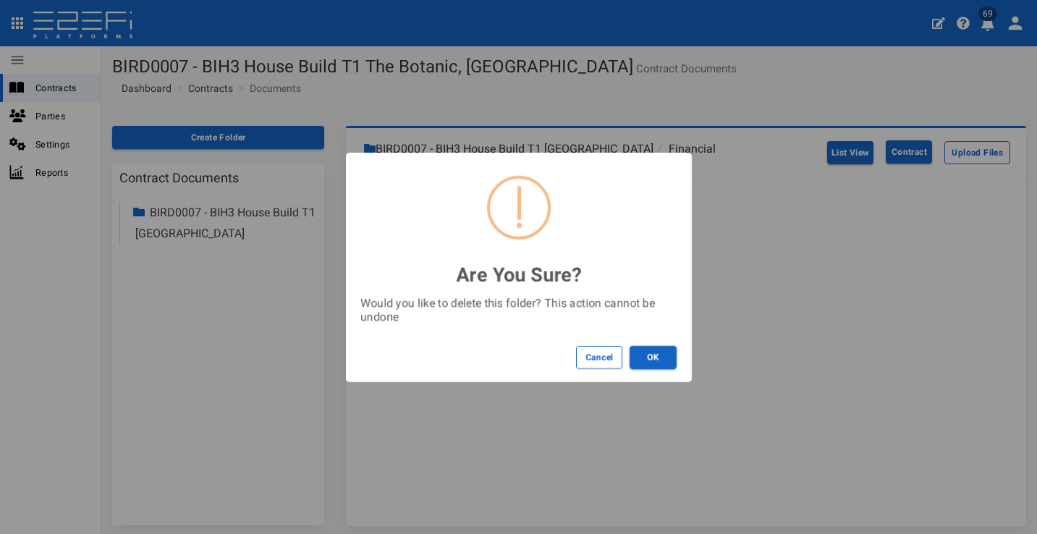
click at [650, 352] on button "OK" at bounding box center [652, 357] width 47 height 23
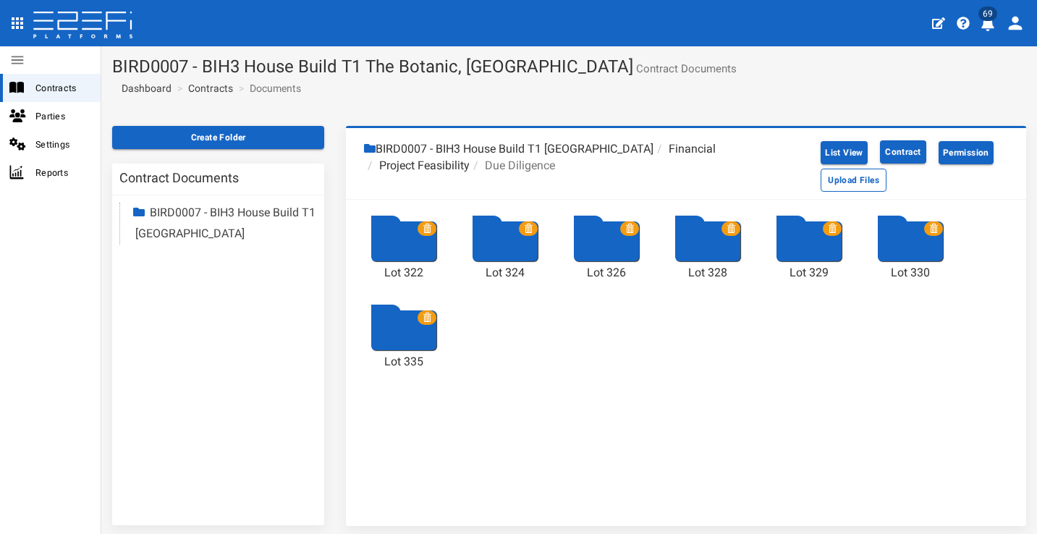
click at [424, 224] on icon at bounding box center [427, 228] width 9 height 9
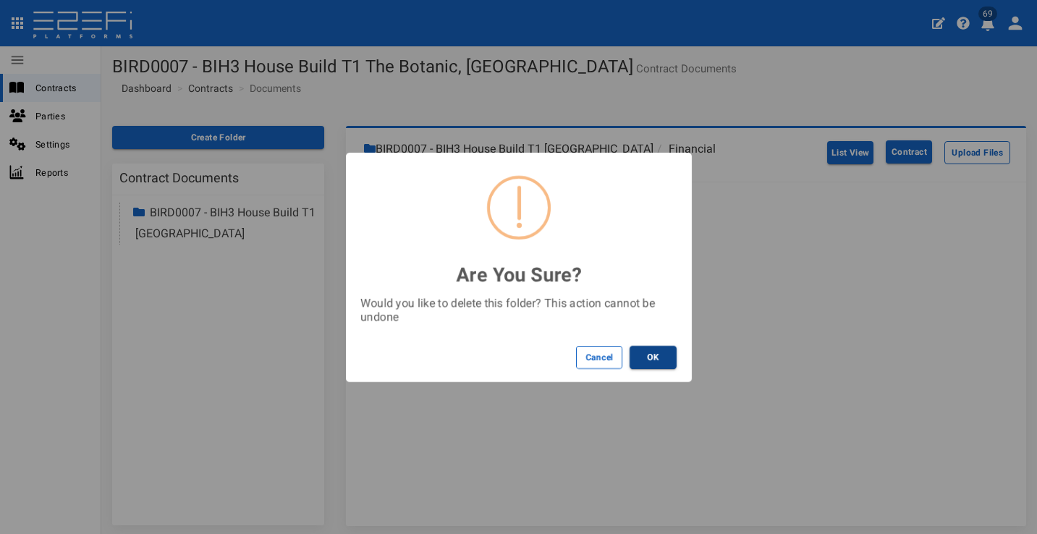
click at [661, 349] on button "OK" at bounding box center [652, 357] width 47 height 23
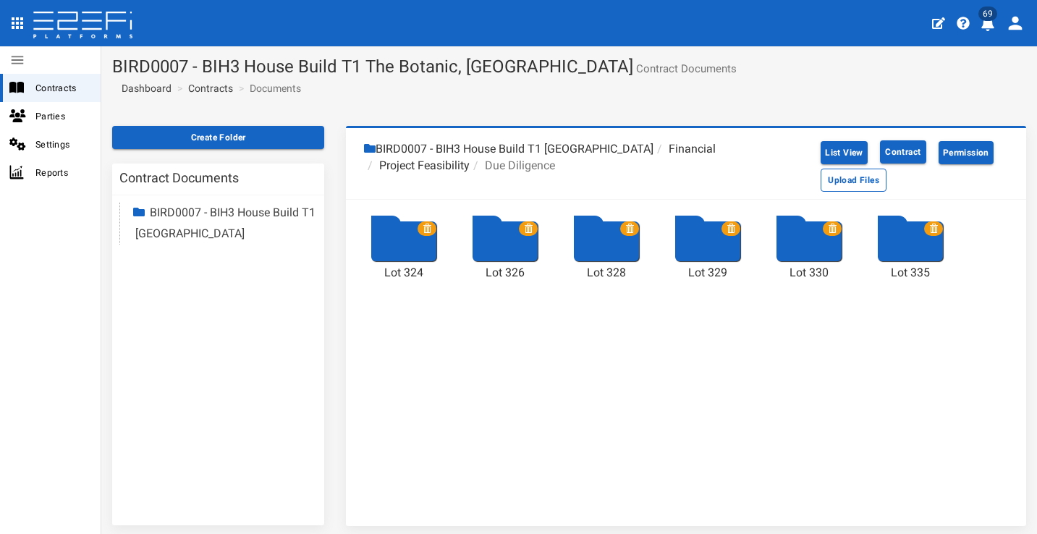
click at [427, 226] on icon at bounding box center [427, 228] width 9 height 9
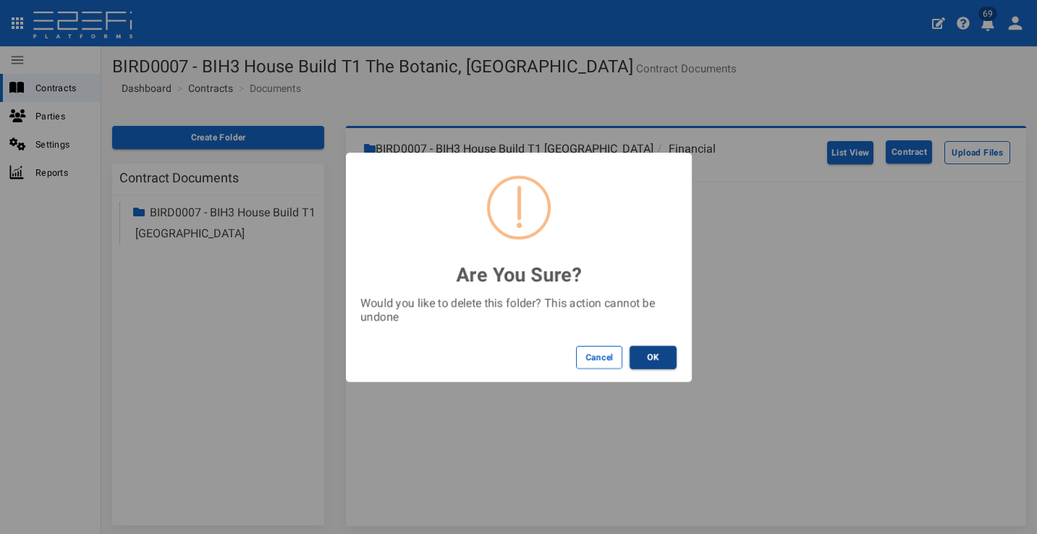
click at [666, 360] on button "OK" at bounding box center [652, 357] width 47 height 23
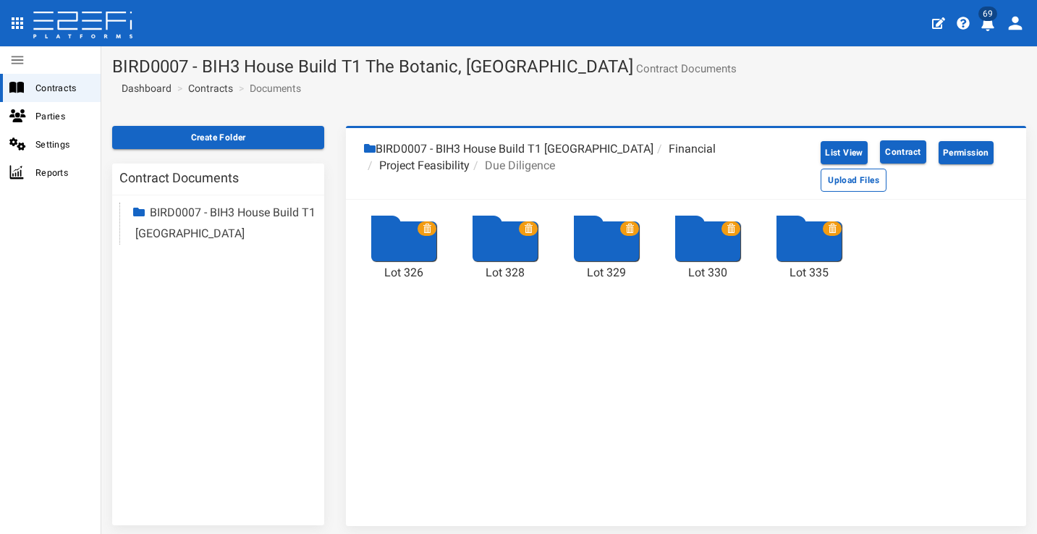
click at [428, 227] on icon at bounding box center [427, 228] width 9 height 9
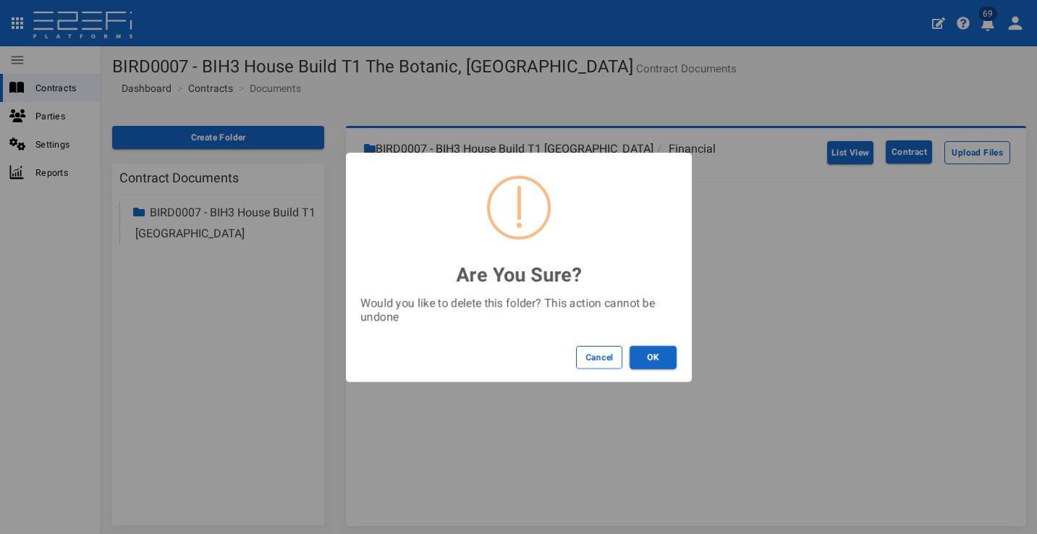
click at [640, 355] on button "OK" at bounding box center [652, 357] width 47 height 23
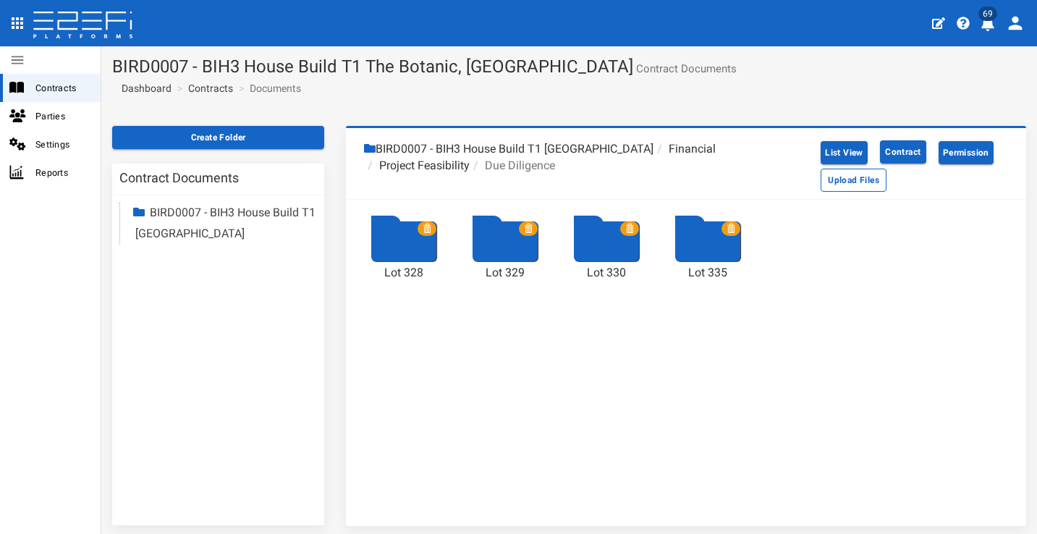
click at [429, 222] on span at bounding box center [426, 228] width 19 height 14
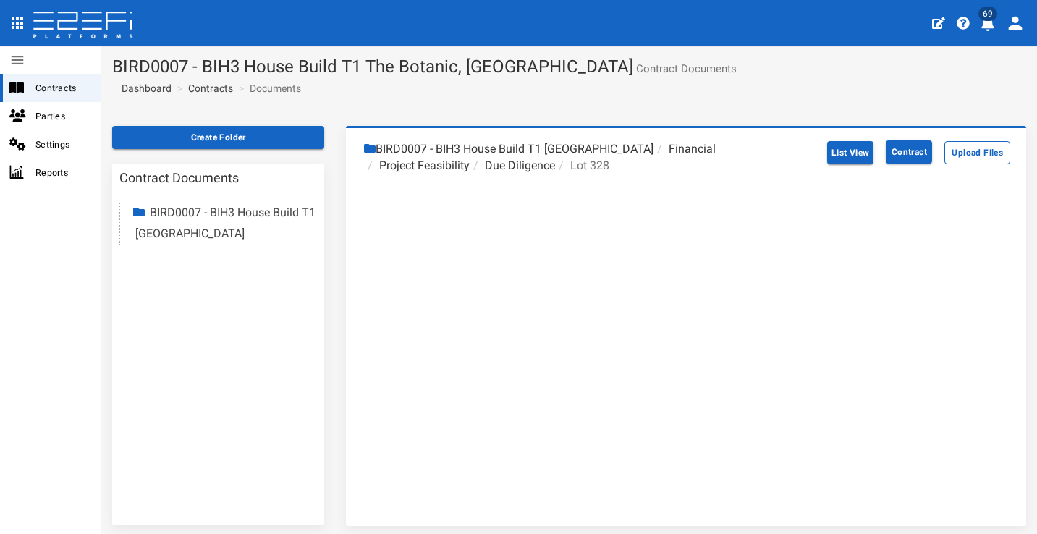
click at [526, 160] on li "Due Diligence" at bounding box center [512, 166] width 85 height 17
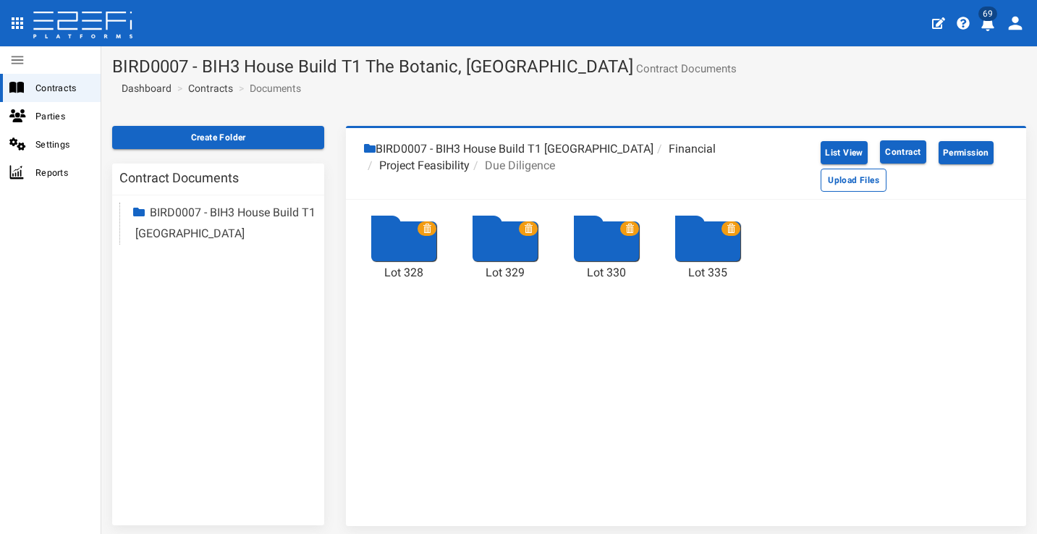
click at [426, 227] on icon at bounding box center [427, 228] width 9 height 9
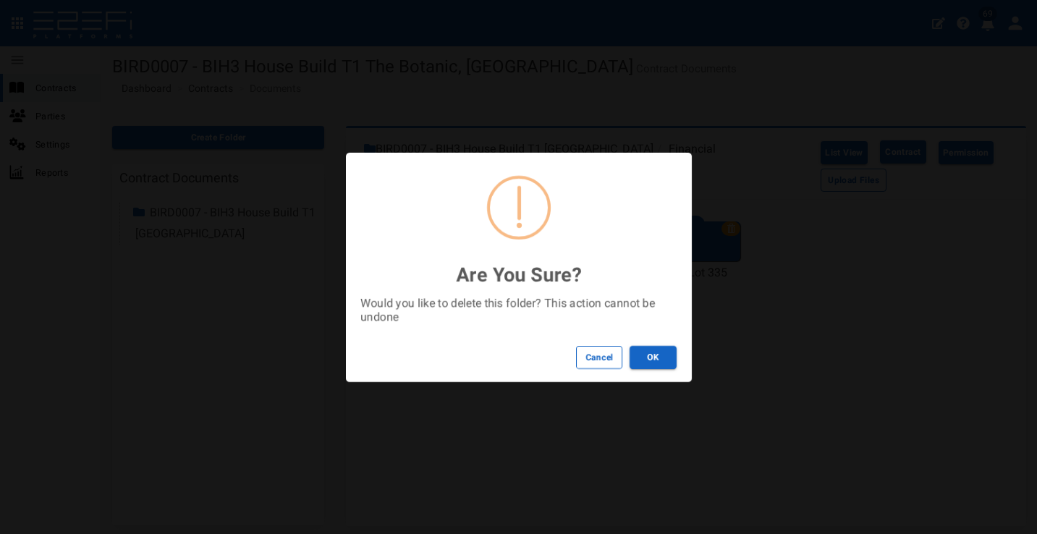
drag, startPoint x: 651, startPoint y: 348, endPoint x: 593, endPoint y: 297, distance: 77.5
click at [651, 348] on button "OK" at bounding box center [652, 357] width 47 height 23
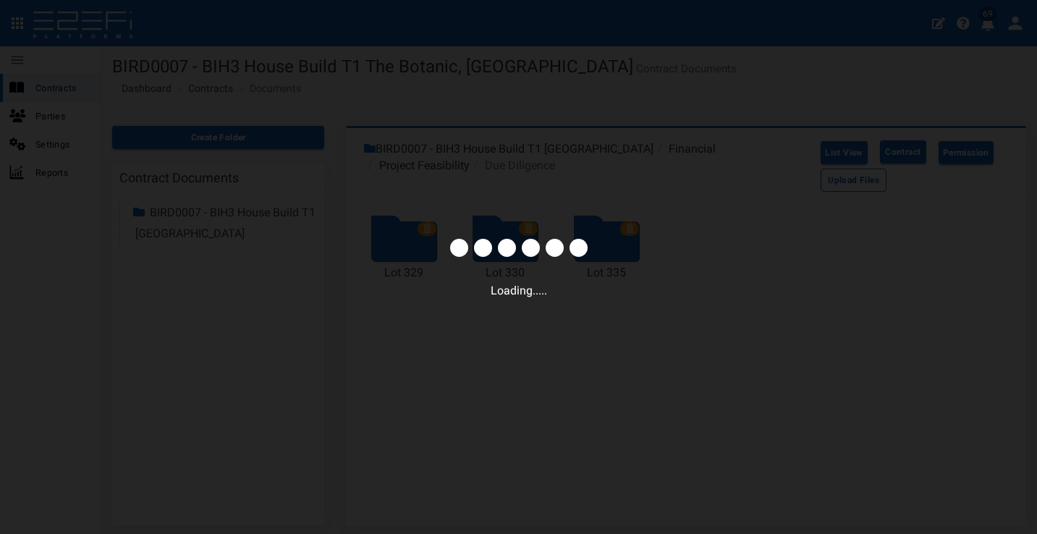
click at [489, 151] on div "Loading....." at bounding box center [518, 267] width 1037 height 534
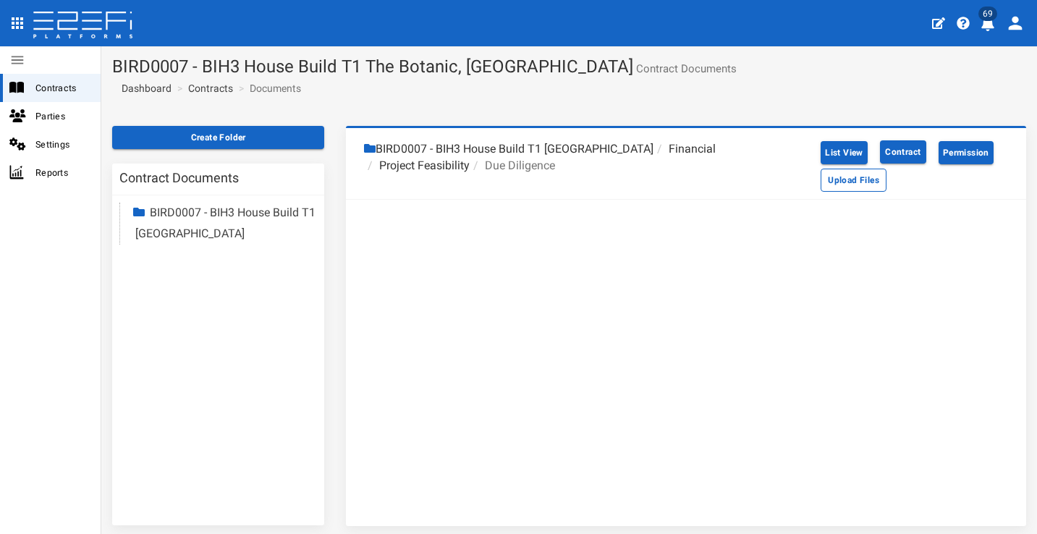
click at [514, 161] on li "Due Diligence" at bounding box center [512, 166] width 85 height 17
click at [268, 138] on button "Create Folder" at bounding box center [218, 137] width 212 height 23
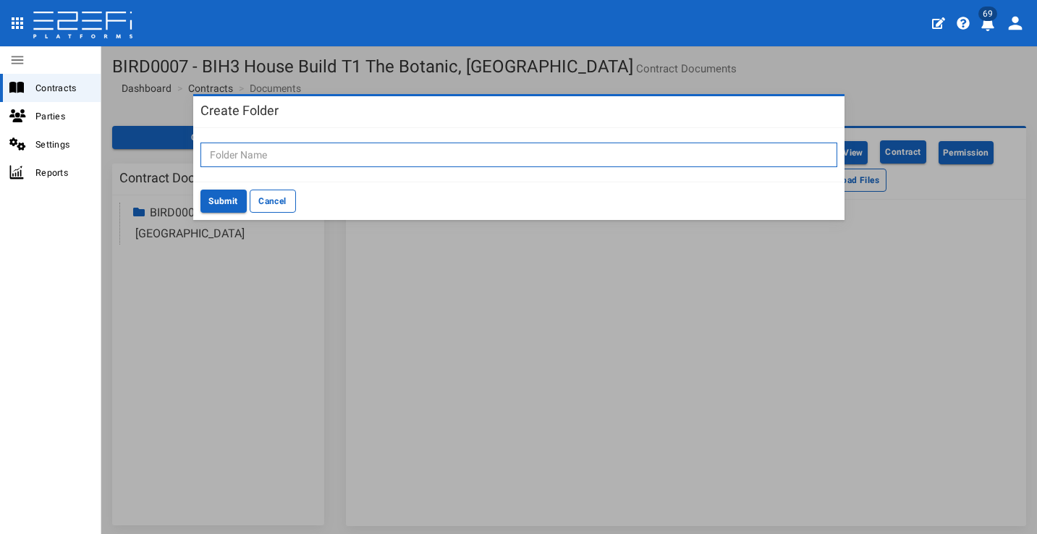
click at [470, 149] on input "text" at bounding box center [518, 155] width 637 height 25
type input "Lot 401"
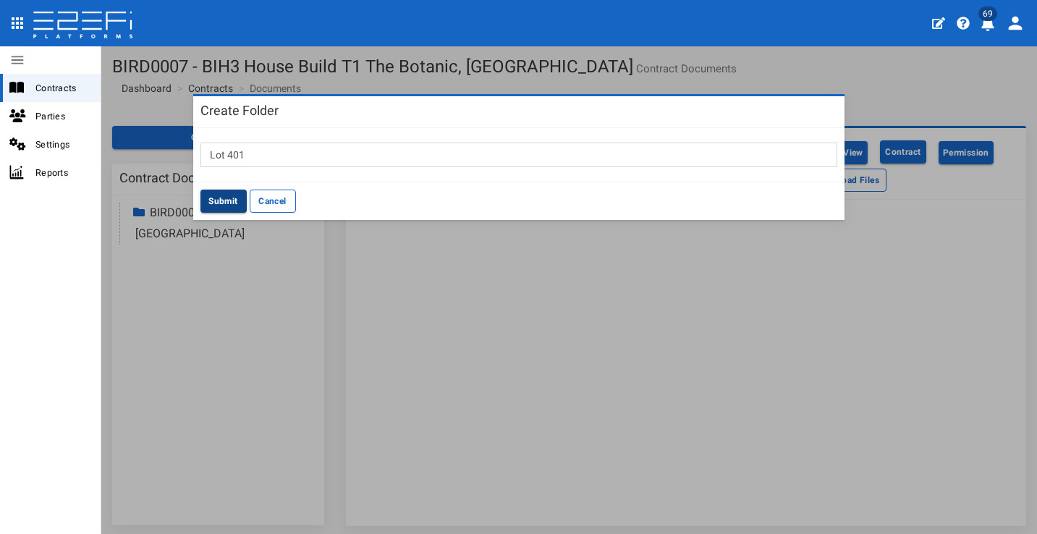
click at [214, 195] on button "Submit" at bounding box center [223, 201] width 46 height 23
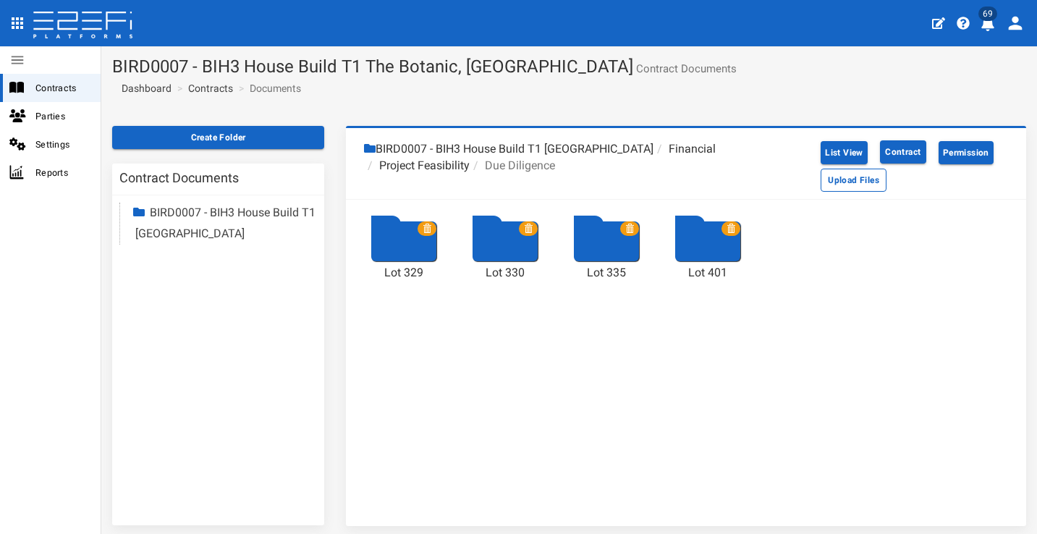
click at [631, 228] on icon at bounding box center [629, 228] width 9 height 9
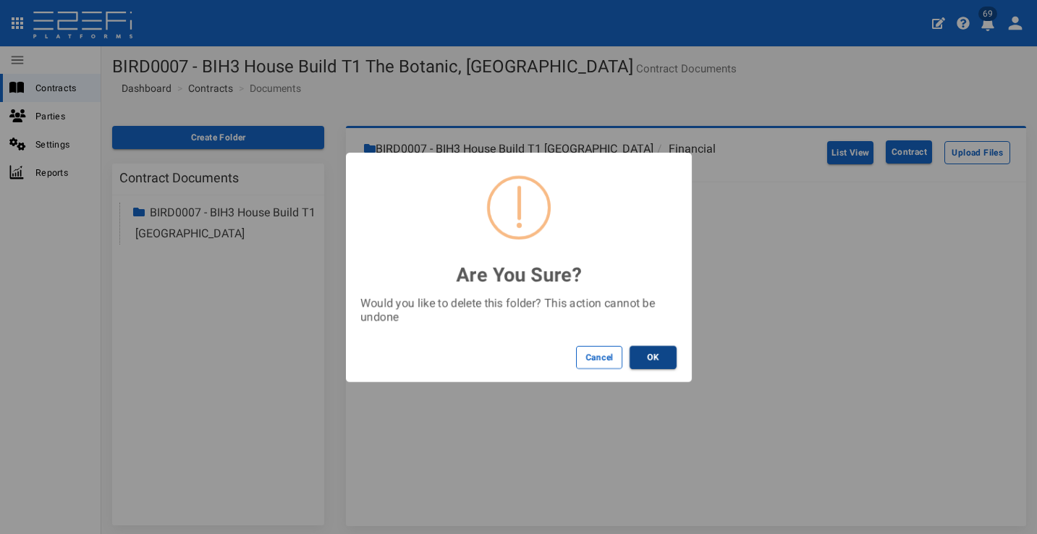
click at [634, 352] on button "OK" at bounding box center [652, 357] width 47 height 23
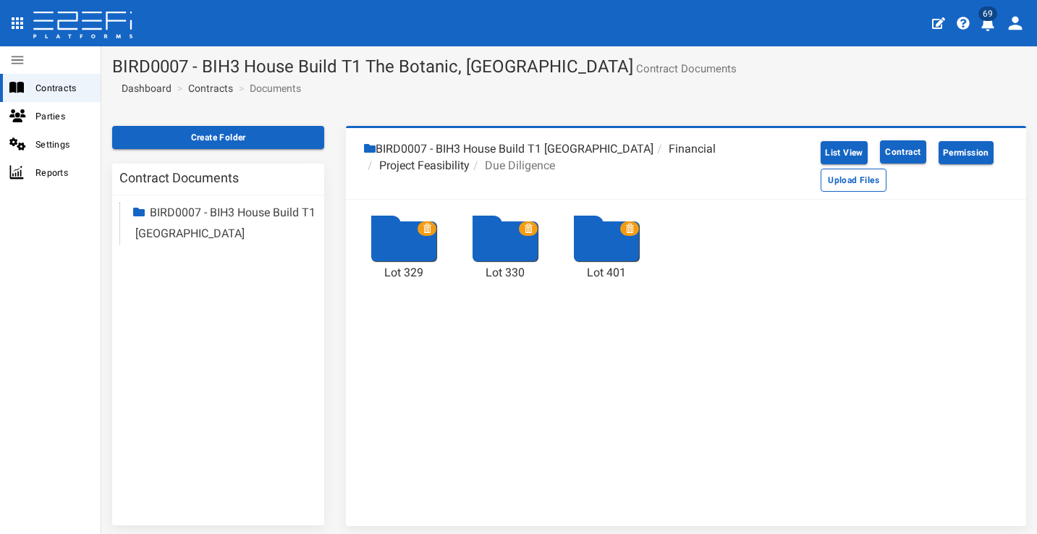
click at [530, 224] on span at bounding box center [528, 228] width 19 height 14
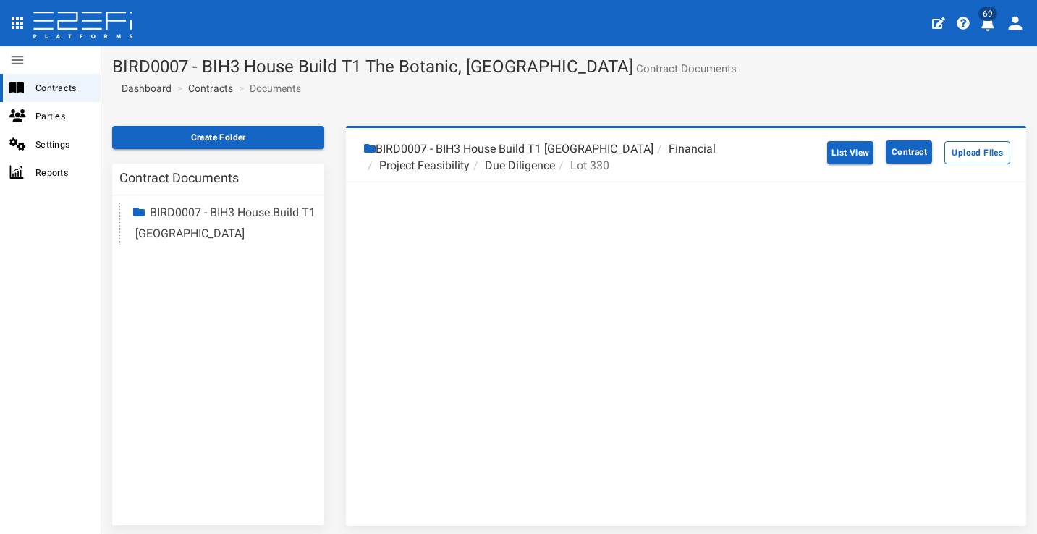
click at [504, 158] on li "Due Diligence" at bounding box center [512, 166] width 85 height 17
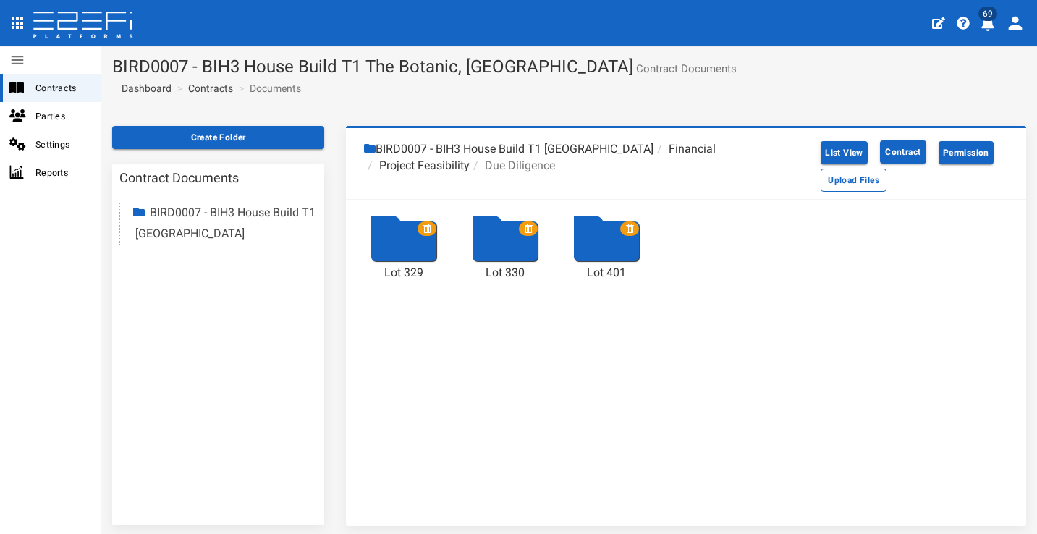
click at [526, 225] on icon at bounding box center [528, 228] width 9 height 9
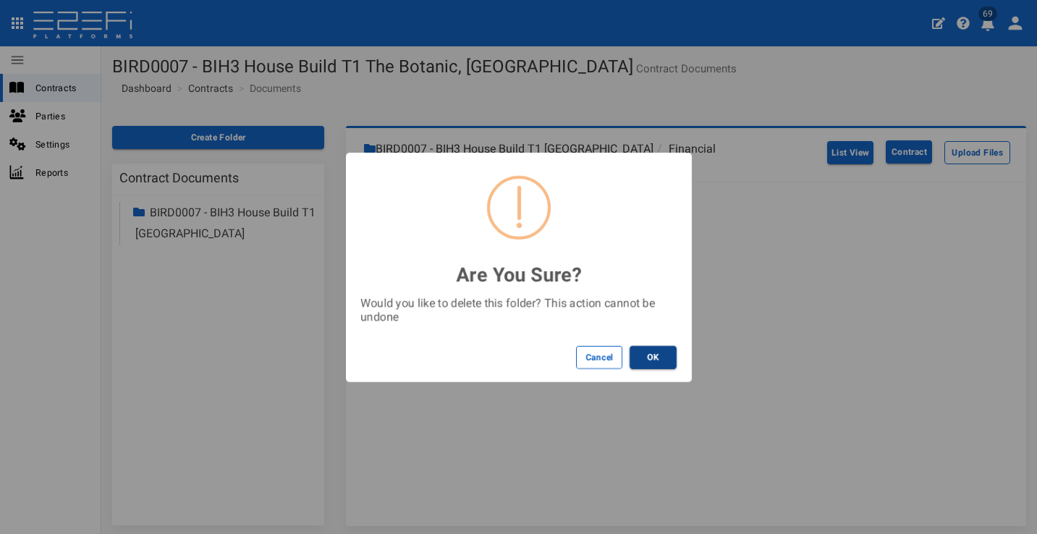
click at [655, 355] on button "OK" at bounding box center [652, 357] width 47 height 23
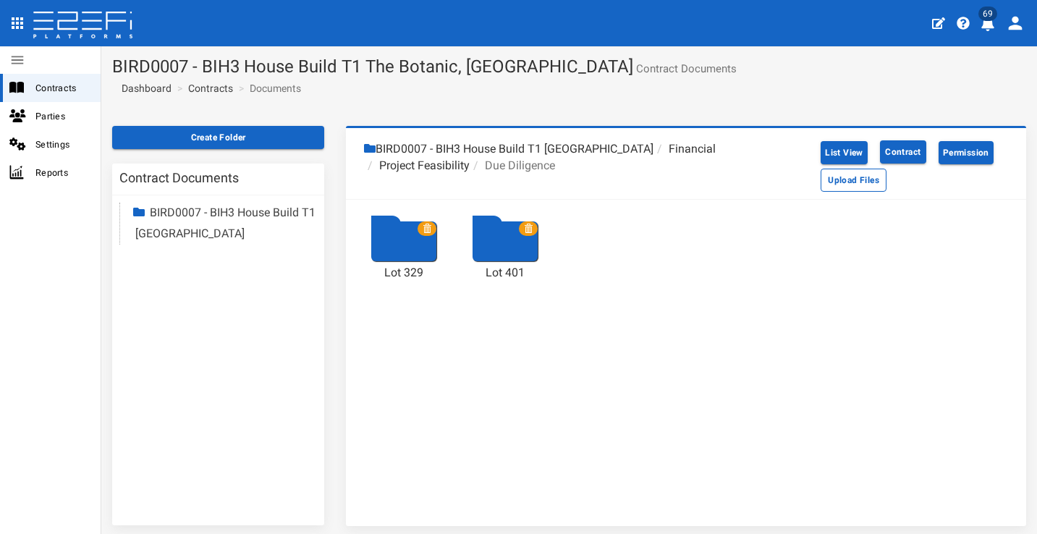
click at [430, 229] on span at bounding box center [426, 228] width 19 height 14
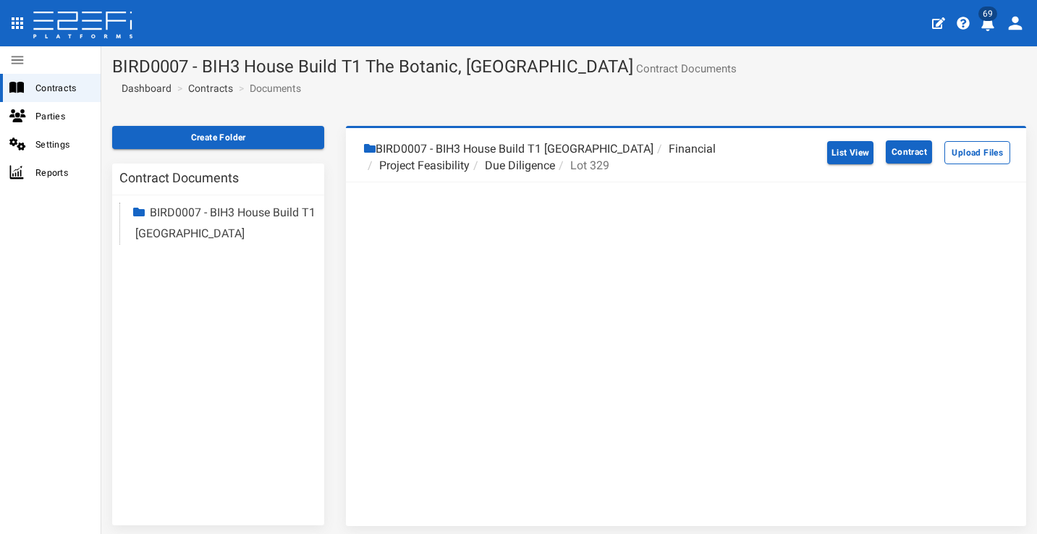
click at [512, 161] on li "Due Diligence" at bounding box center [512, 166] width 85 height 17
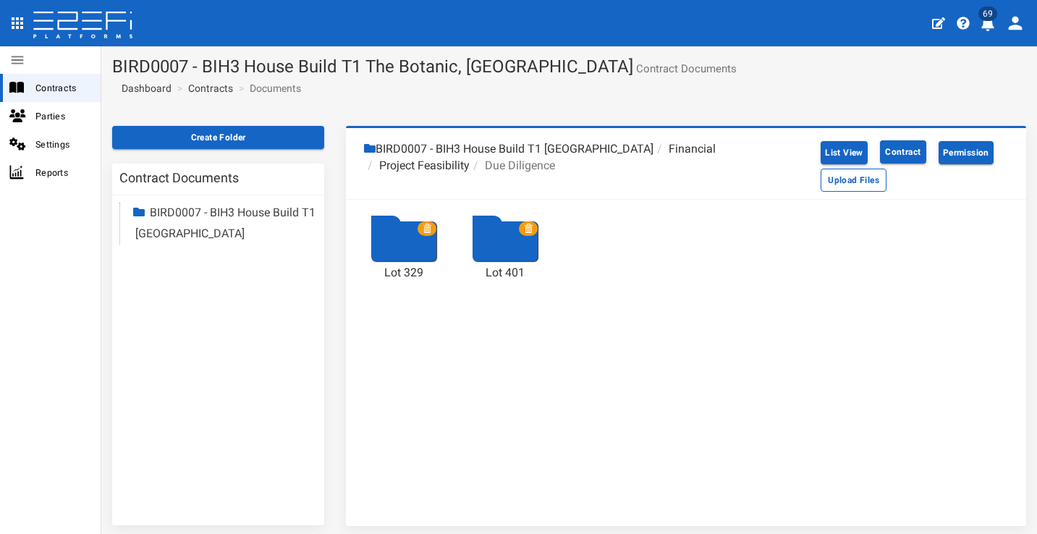
click at [428, 225] on icon at bounding box center [427, 228] width 9 height 9
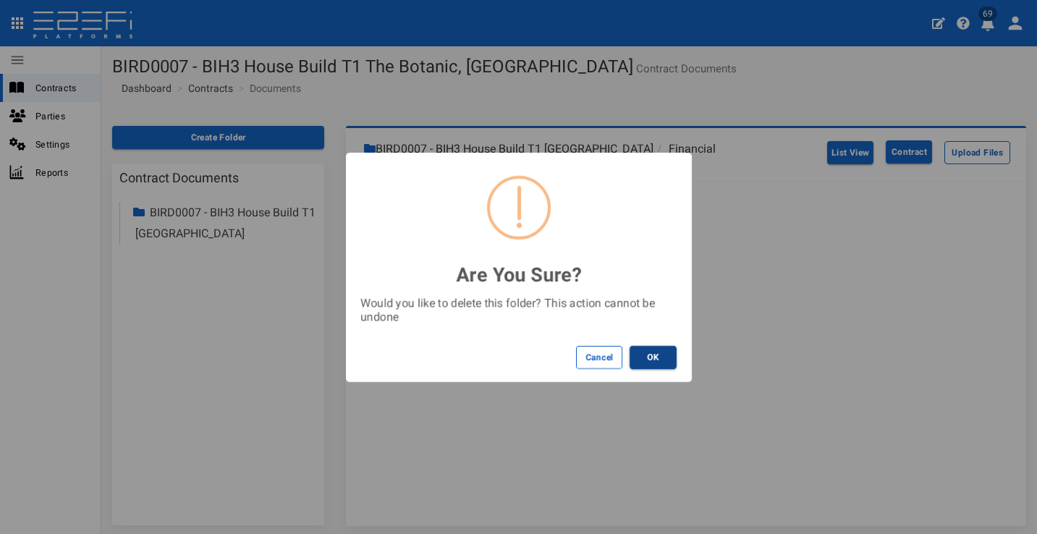
click at [655, 352] on button "OK" at bounding box center [652, 357] width 47 height 23
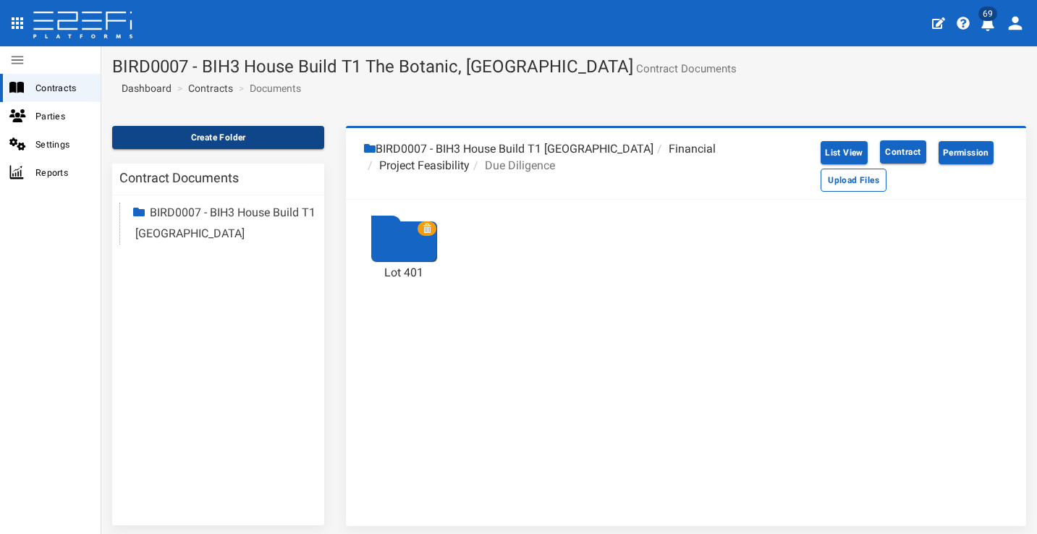
click at [272, 136] on button "Create Folder" at bounding box center [218, 137] width 212 height 23
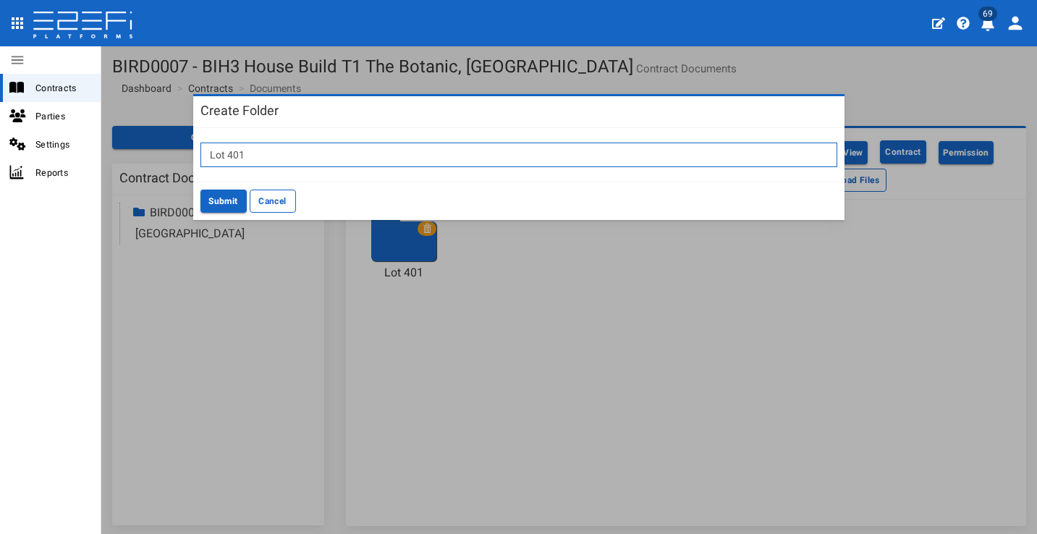
click at [305, 150] on input "Lot 401" at bounding box center [518, 155] width 637 height 25
type input "Lot 403"
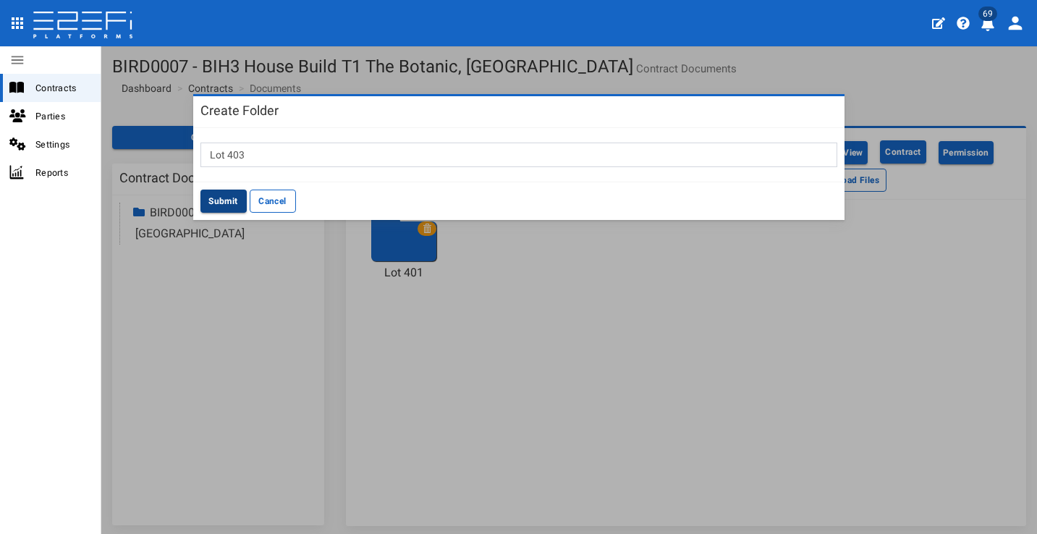
click at [218, 195] on button "Submit" at bounding box center [223, 201] width 46 height 23
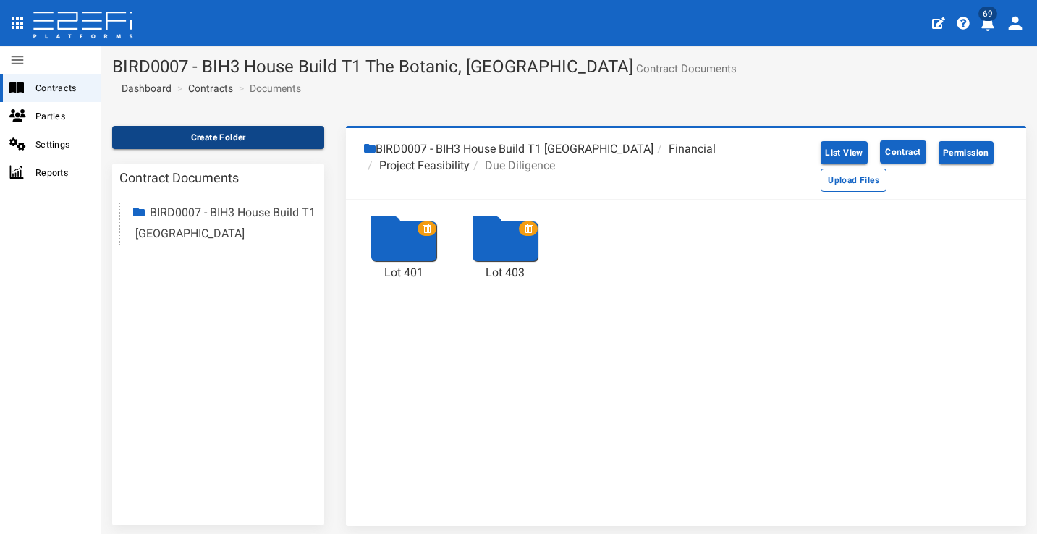
click at [276, 138] on button "Create Folder" at bounding box center [218, 137] width 212 height 23
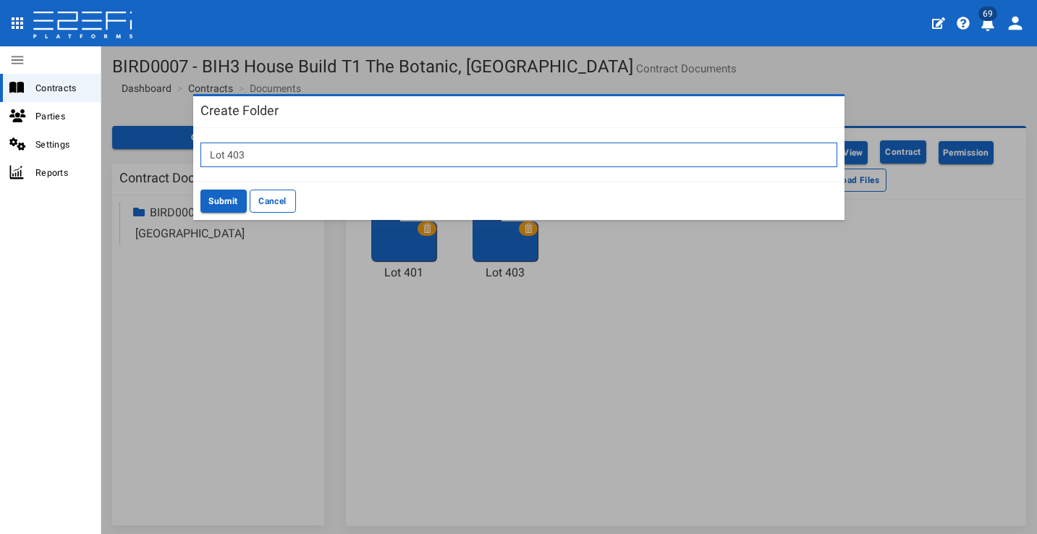
click at [263, 161] on input "Lot 403" at bounding box center [518, 155] width 637 height 25
type input "Lot 405"
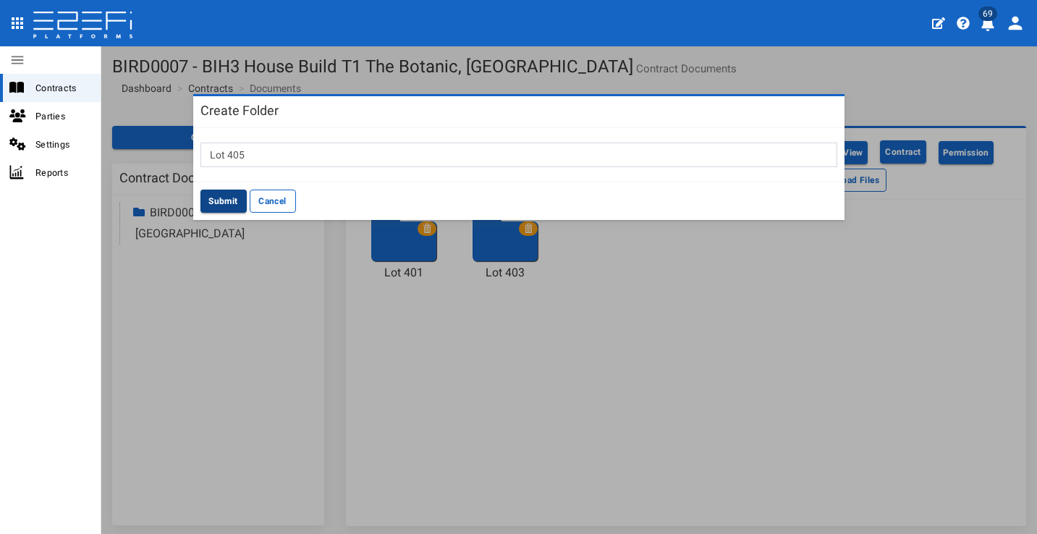
click at [235, 194] on button "Submit" at bounding box center [223, 201] width 46 height 23
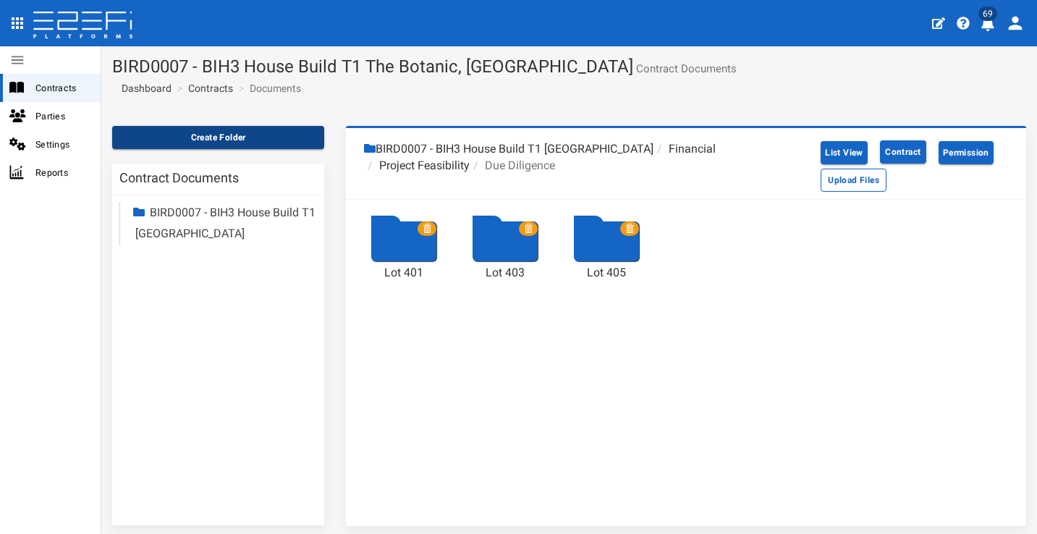
click at [285, 138] on button "Create Folder" at bounding box center [218, 137] width 212 height 23
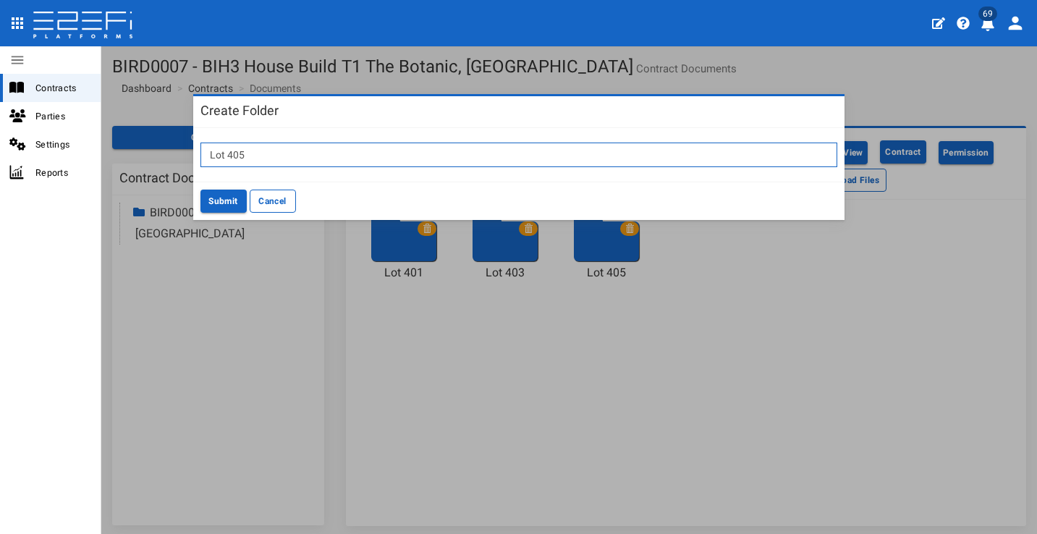
click at [422, 156] on input "Lot 405" at bounding box center [518, 155] width 637 height 25
type input "Lot 406"
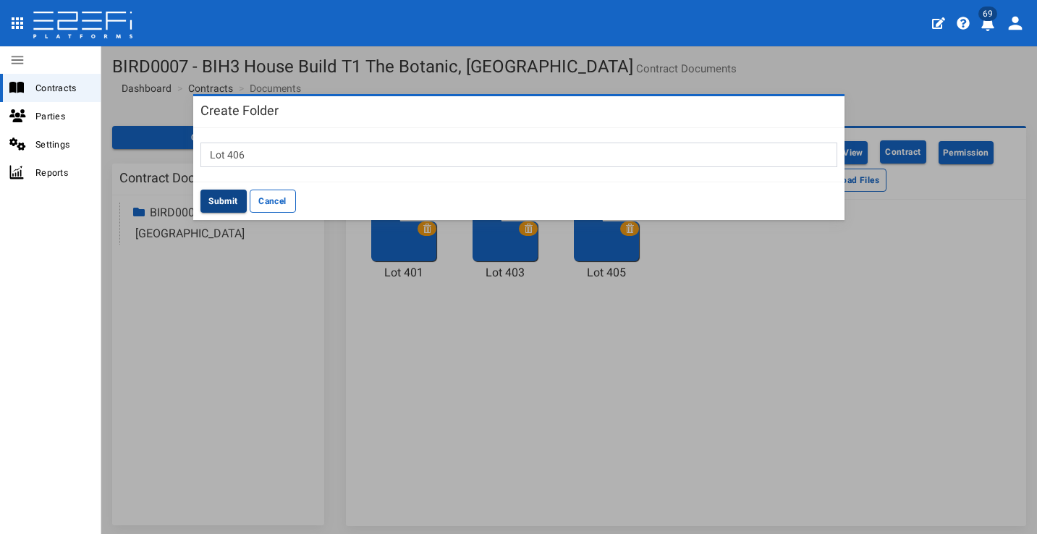
click at [224, 197] on button "Submit" at bounding box center [223, 201] width 46 height 23
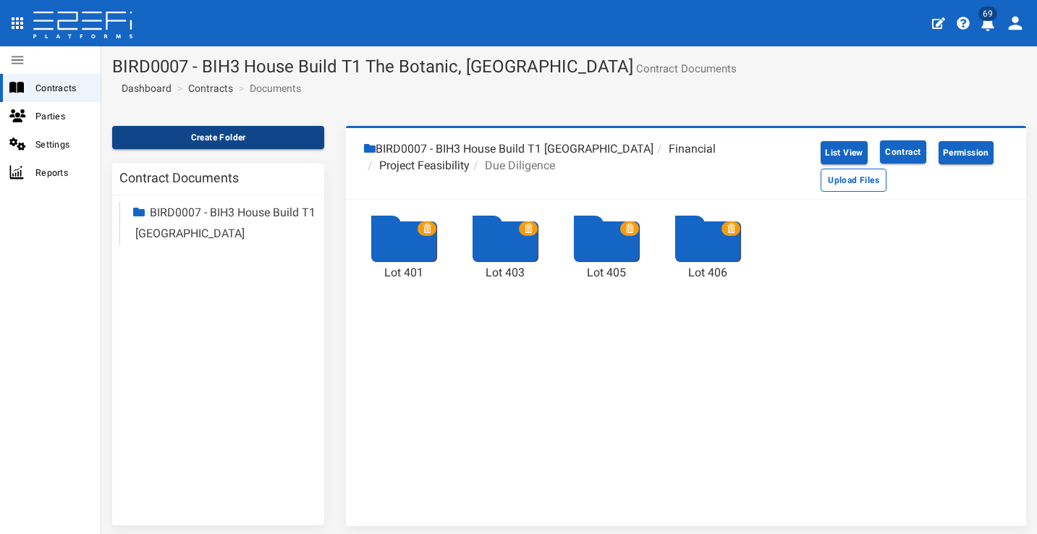
click at [279, 133] on button "Create Folder" at bounding box center [218, 137] width 212 height 23
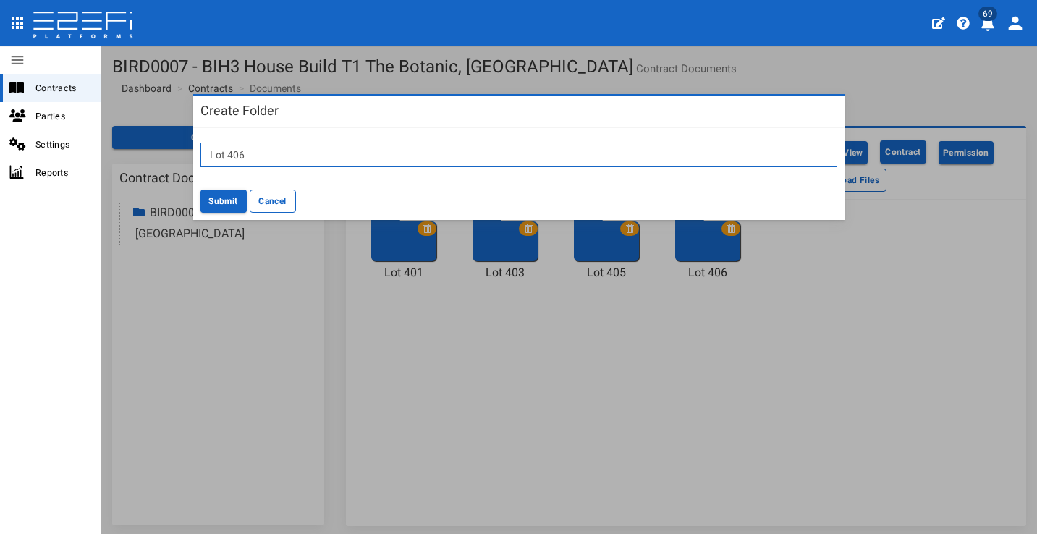
click at [362, 150] on input "Lot 406" at bounding box center [518, 155] width 637 height 25
type input "Lot 407"
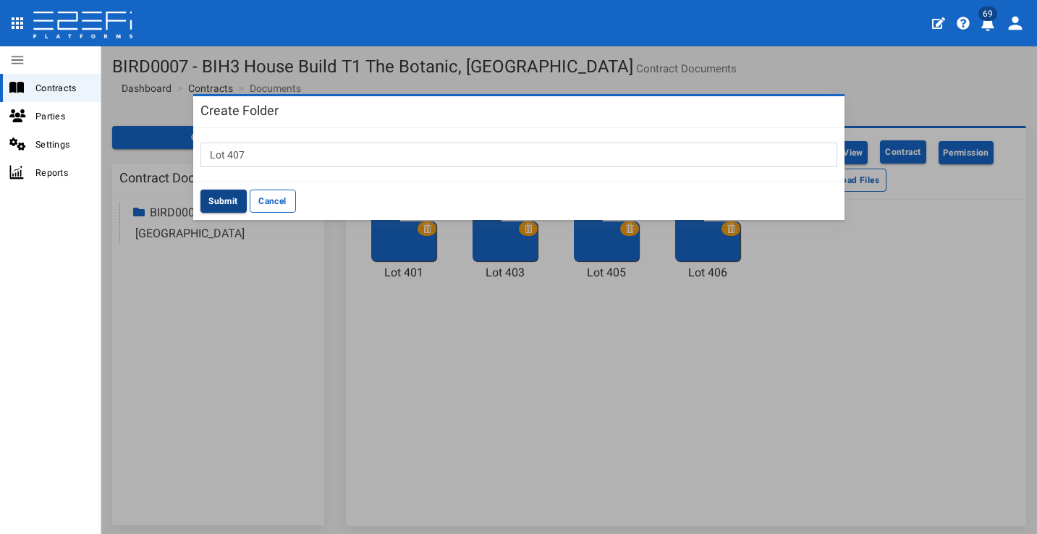
click at [222, 196] on button "Submit" at bounding box center [223, 201] width 46 height 23
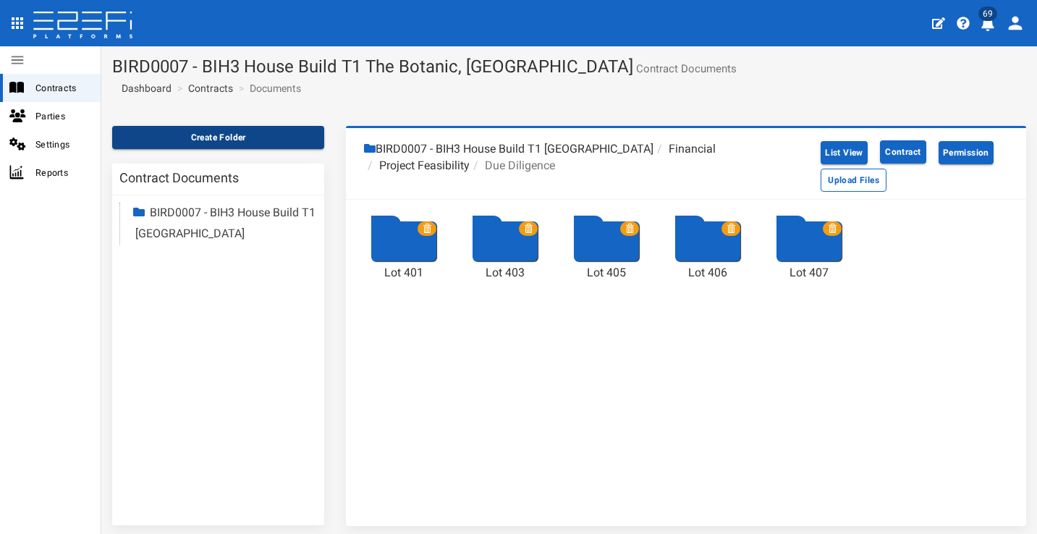
click at [268, 140] on button "Create Folder" at bounding box center [218, 137] width 212 height 23
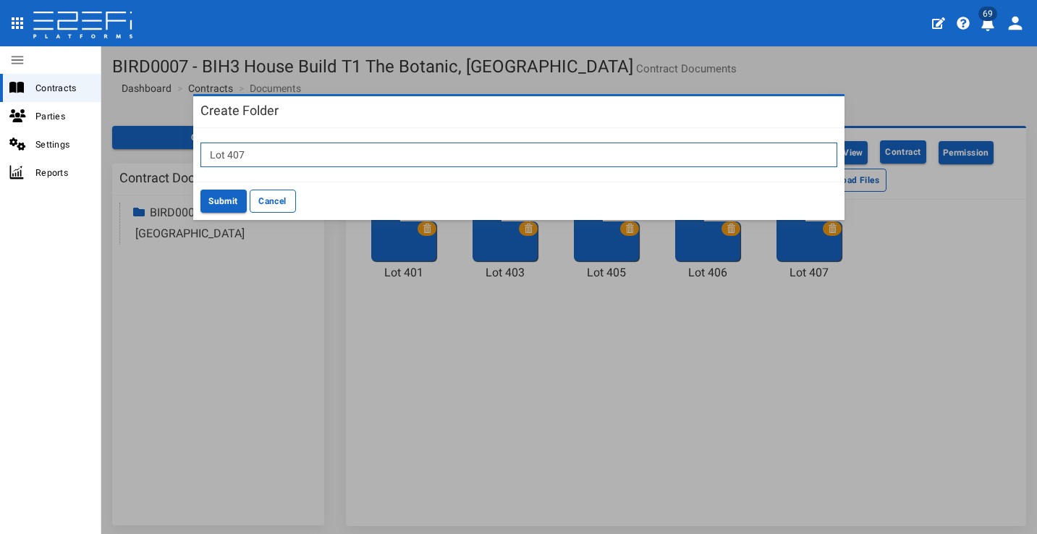
click at [327, 155] on input "Lot 407" at bounding box center [518, 155] width 637 height 25
type input "Lot 411"
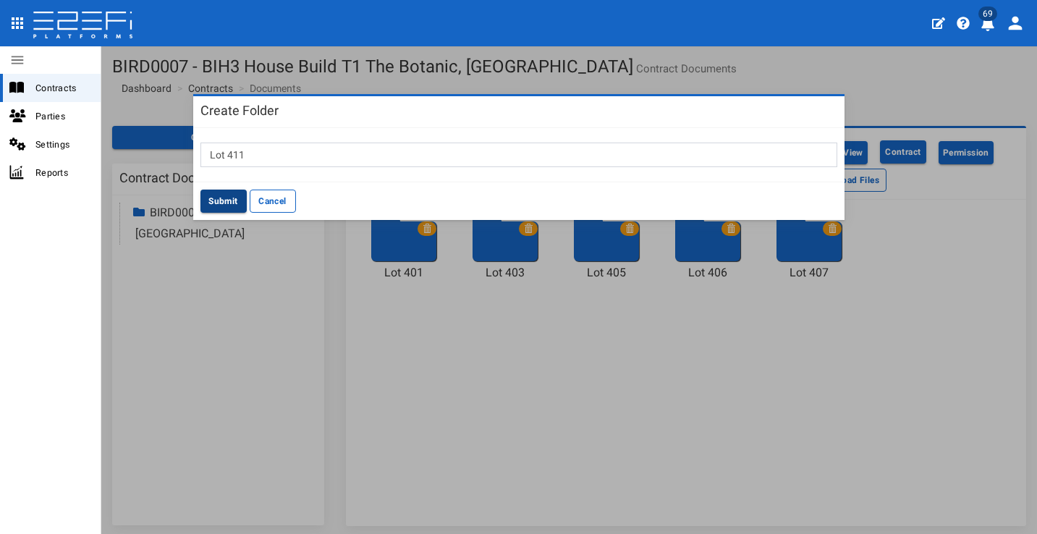
click at [235, 201] on button "Submit" at bounding box center [223, 201] width 46 height 23
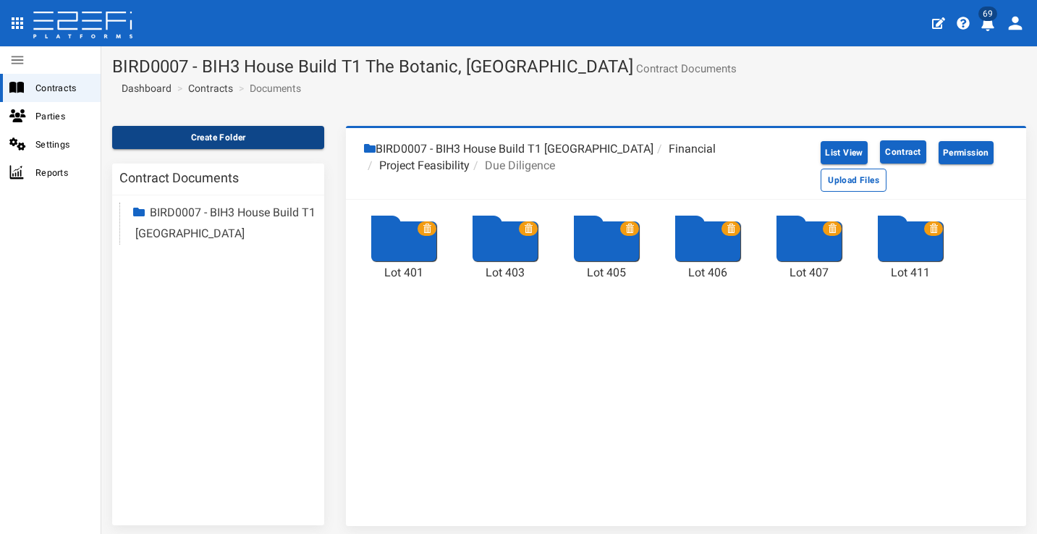
click at [297, 145] on button "Create Folder" at bounding box center [218, 137] width 212 height 23
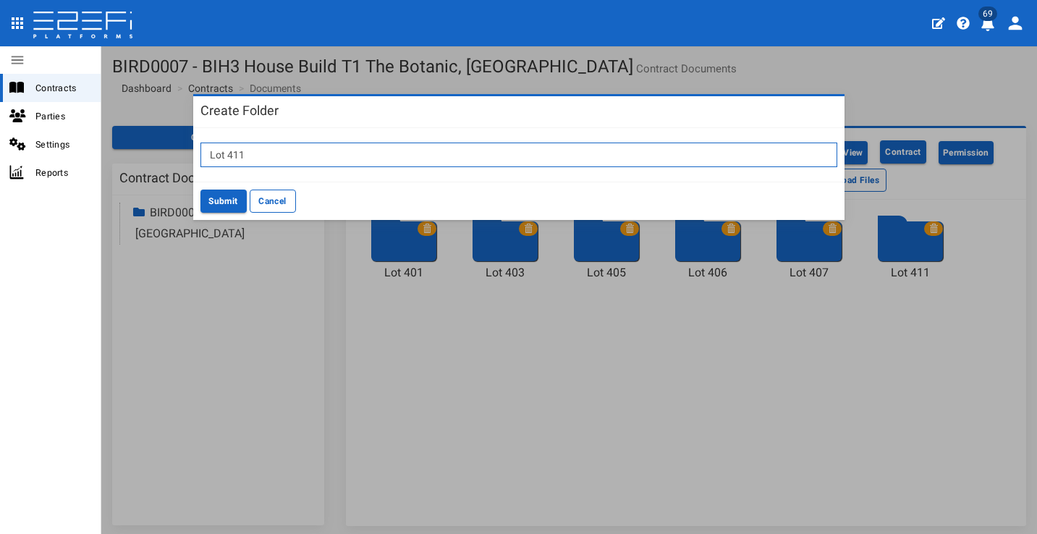
click at [363, 148] on input "Lot 411" at bounding box center [518, 155] width 637 height 25
type input "Lot 413"
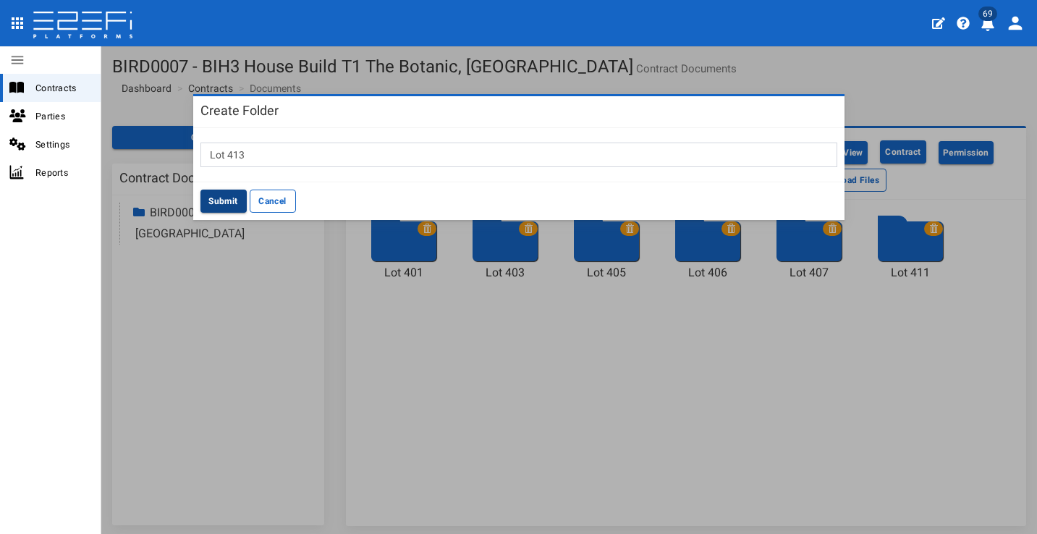
click at [210, 200] on button "Submit" at bounding box center [223, 201] width 46 height 23
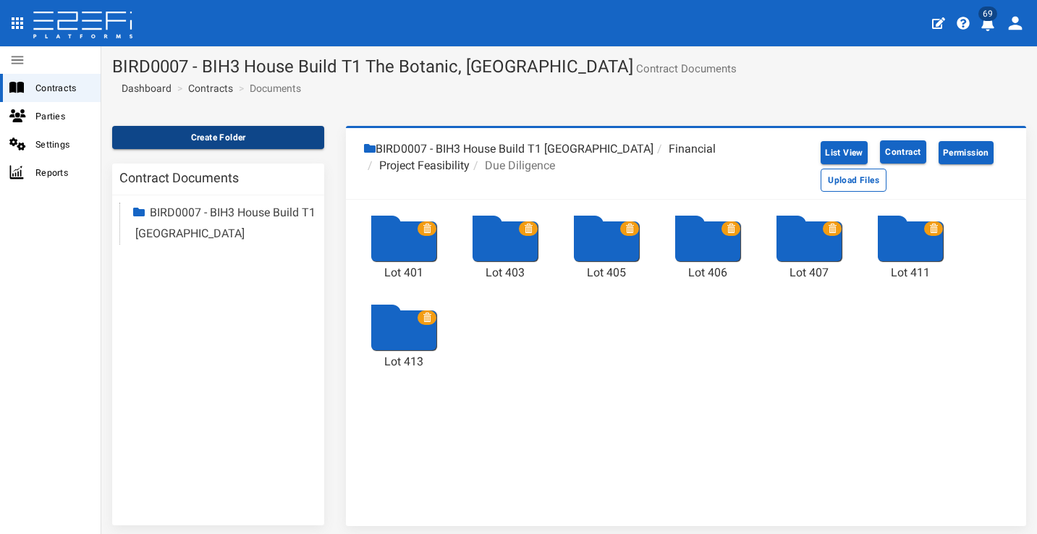
click at [267, 137] on button "Create Folder" at bounding box center [218, 137] width 212 height 23
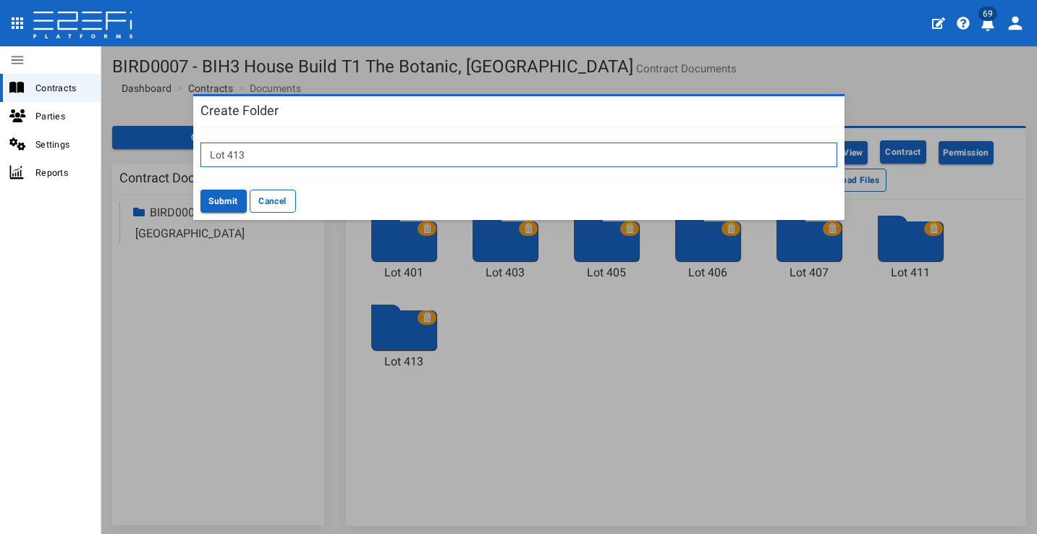
click at [334, 162] on input "Lot 413" at bounding box center [518, 155] width 637 height 25
type input "Lot 415"
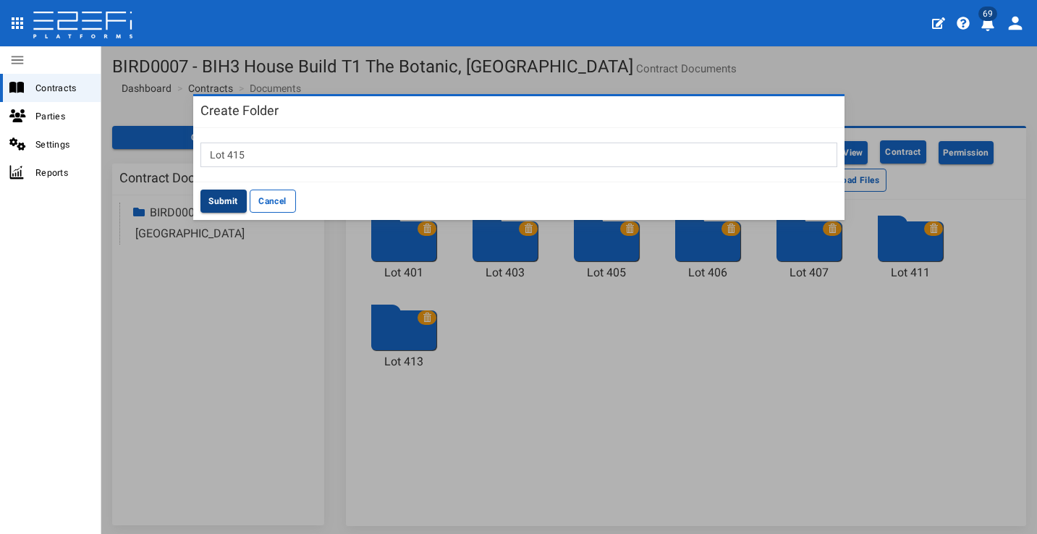
click at [224, 197] on button "Submit" at bounding box center [223, 201] width 46 height 23
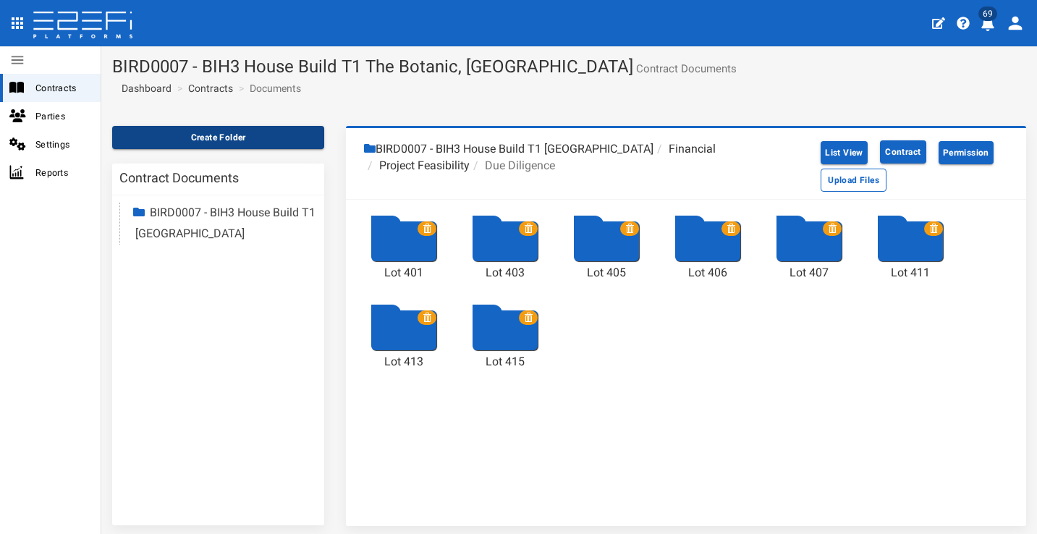
click at [298, 127] on button "Create Folder" at bounding box center [218, 137] width 212 height 23
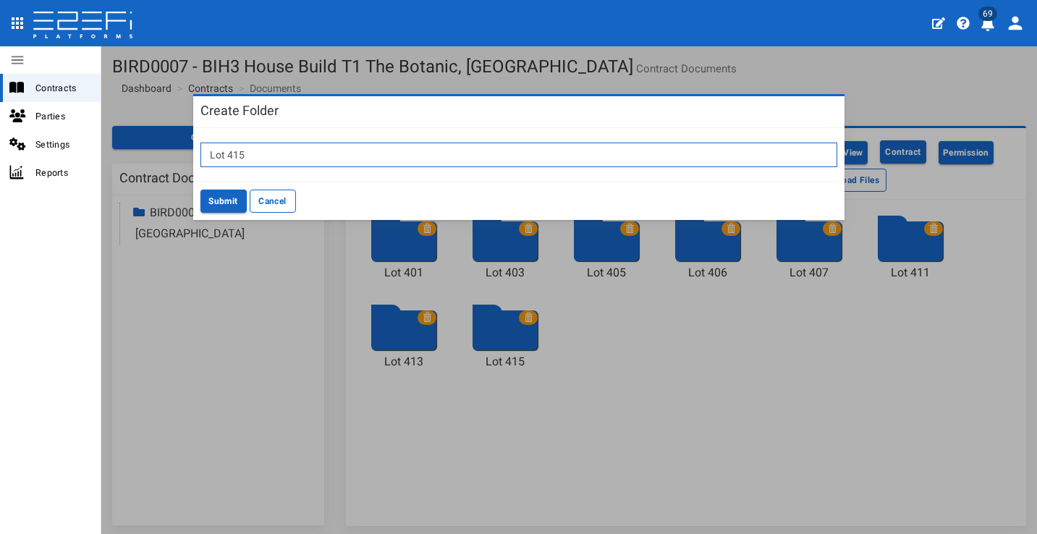
click at [321, 145] on input "Lot 415" at bounding box center [518, 155] width 637 height 25
type input "Lot 417"
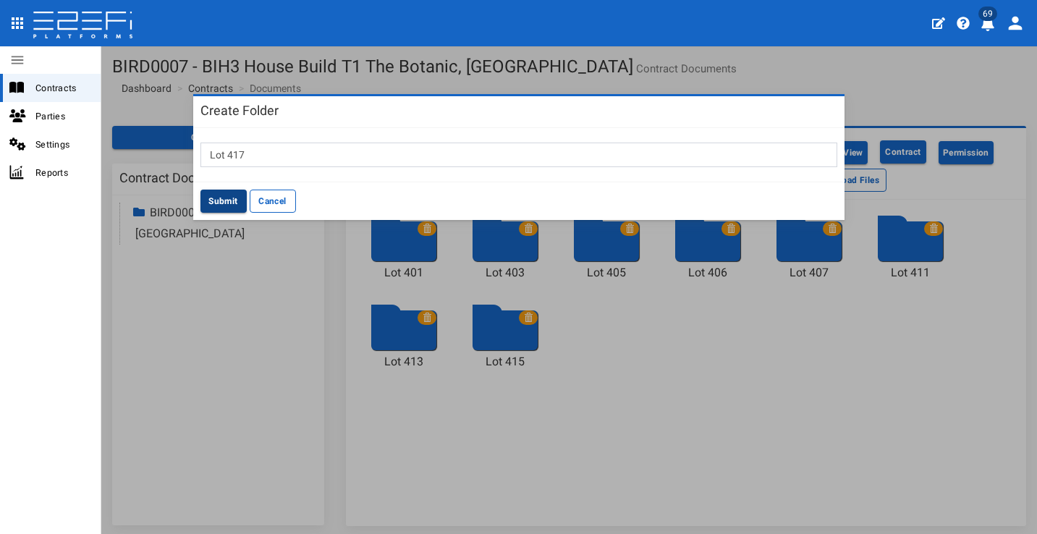
drag, startPoint x: 224, startPoint y: 198, endPoint x: 234, endPoint y: 197, distance: 10.2
click at [224, 198] on button "Submit" at bounding box center [223, 201] width 46 height 23
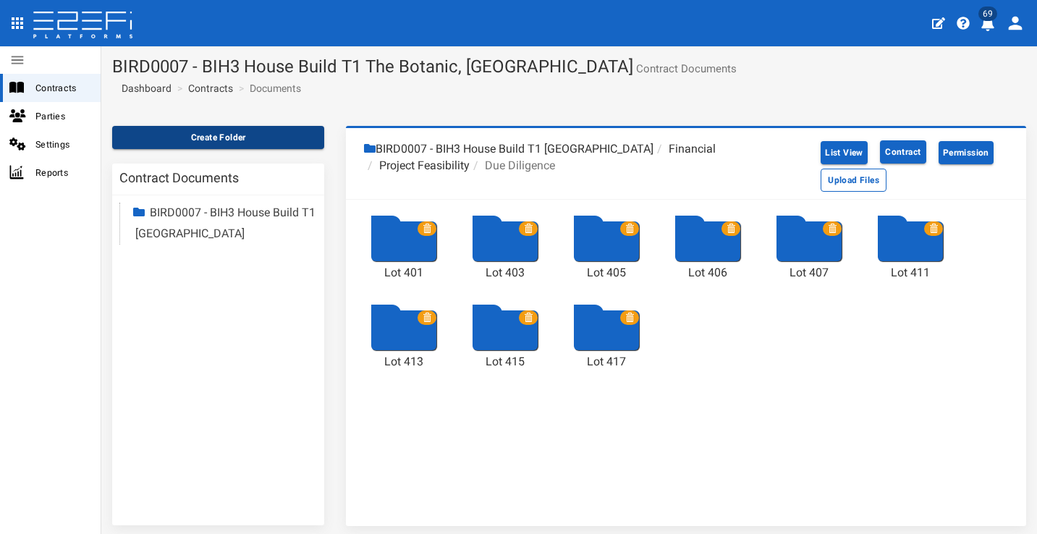
click at [273, 136] on button "Create Folder" at bounding box center [218, 137] width 212 height 23
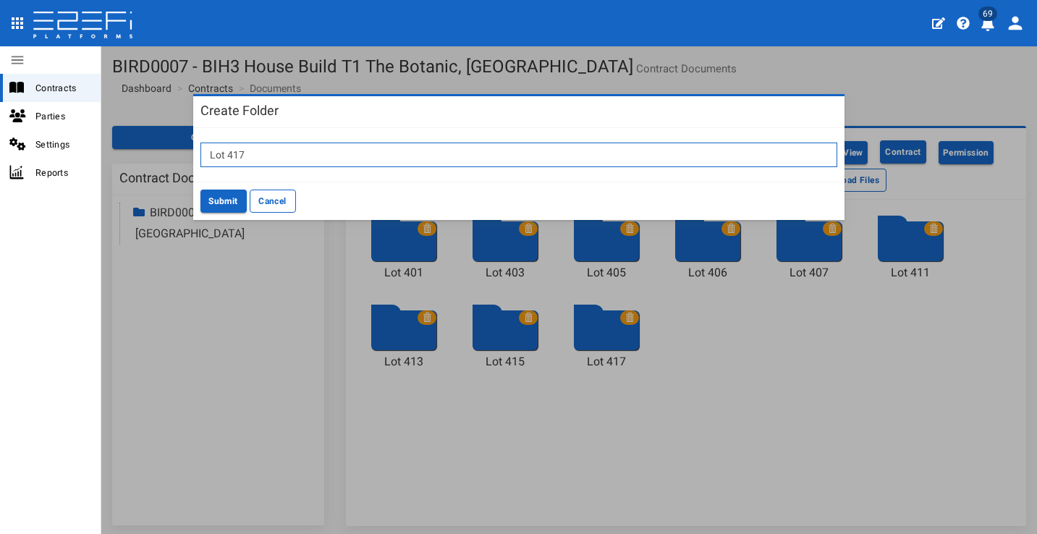
click at [365, 154] on input "Lot 417" at bounding box center [518, 155] width 637 height 25
type input "Lot 419"
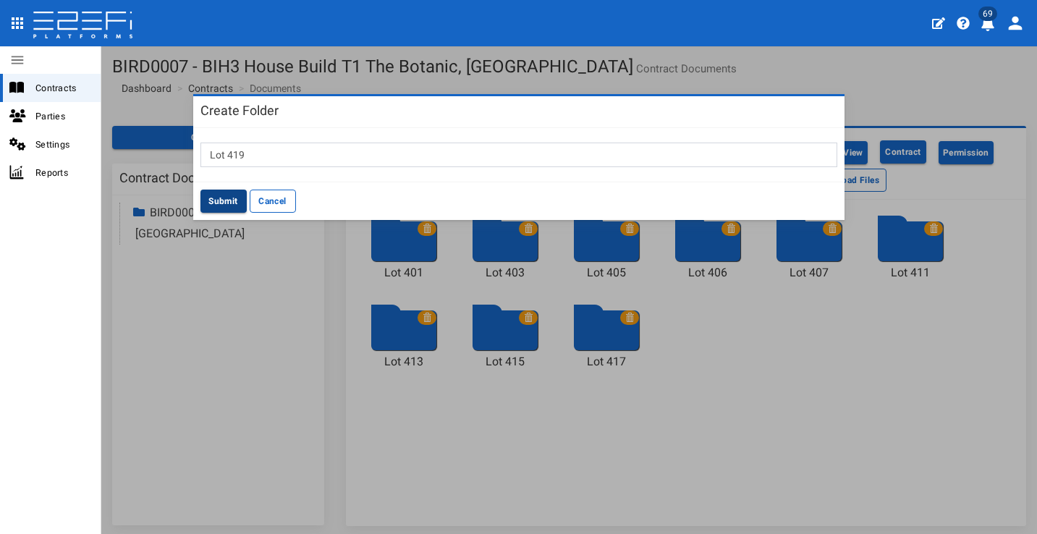
click at [234, 195] on button "Submit" at bounding box center [223, 201] width 46 height 23
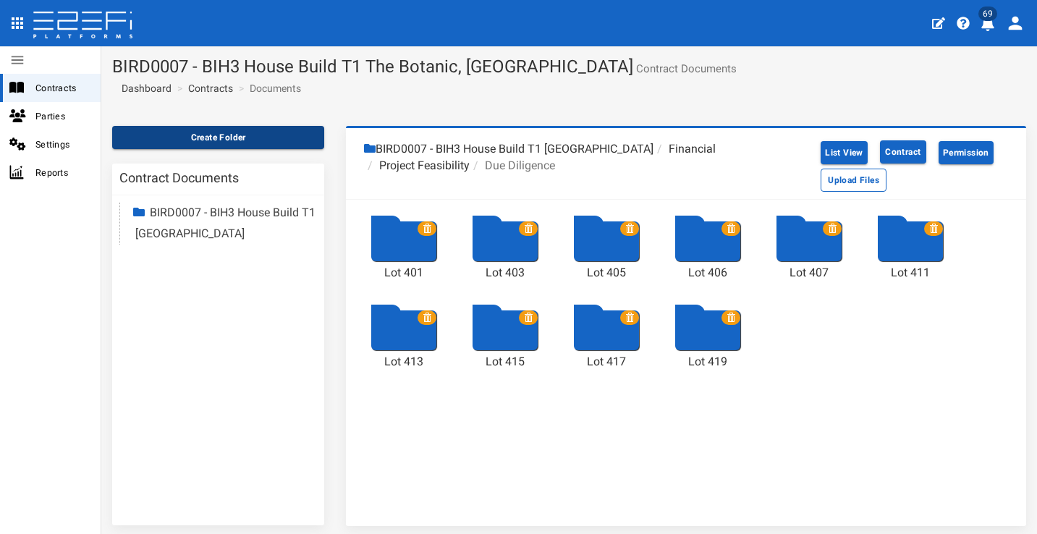
click at [245, 130] on button "Create Folder" at bounding box center [218, 137] width 212 height 23
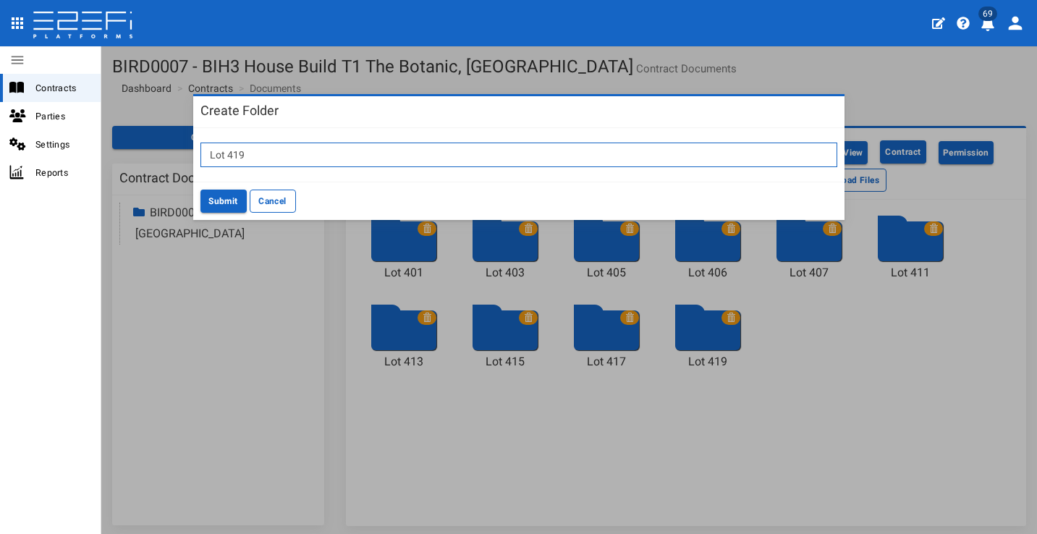
click at [293, 152] on input "Lot 419" at bounding box center [518, 155] width 637 height 25
type input "Lot 420"
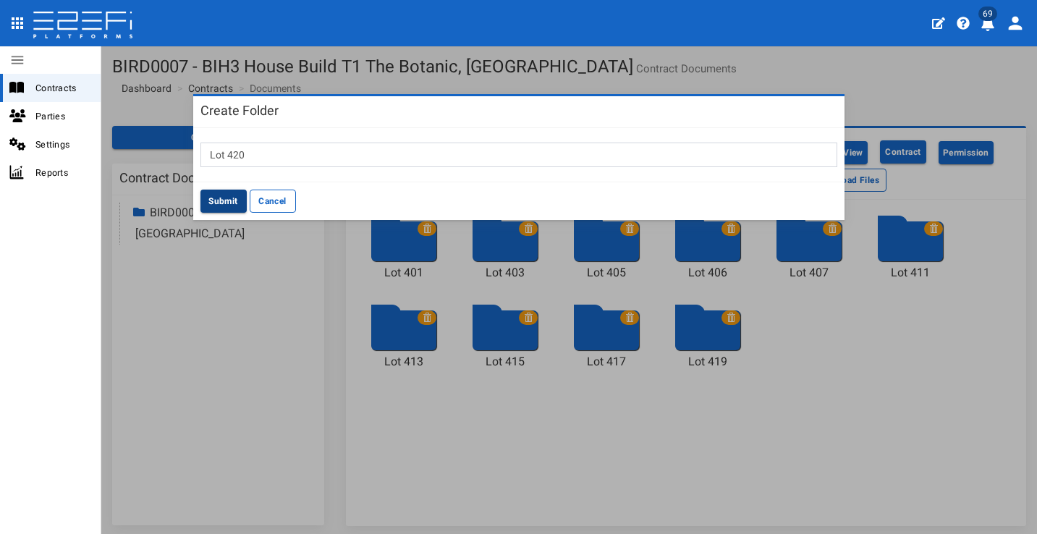
click at [218, 204] on button "Submit" at bounding box center [223, 201] width 46 height 23
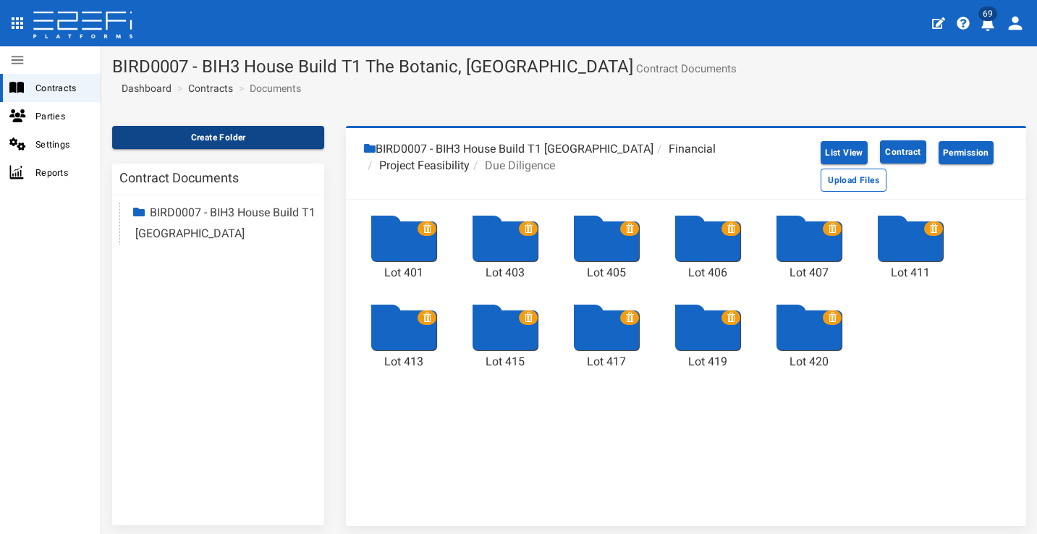
click at [292, 143] on button "Create Folder" at bounding box center [218, 137] width 212 height 23
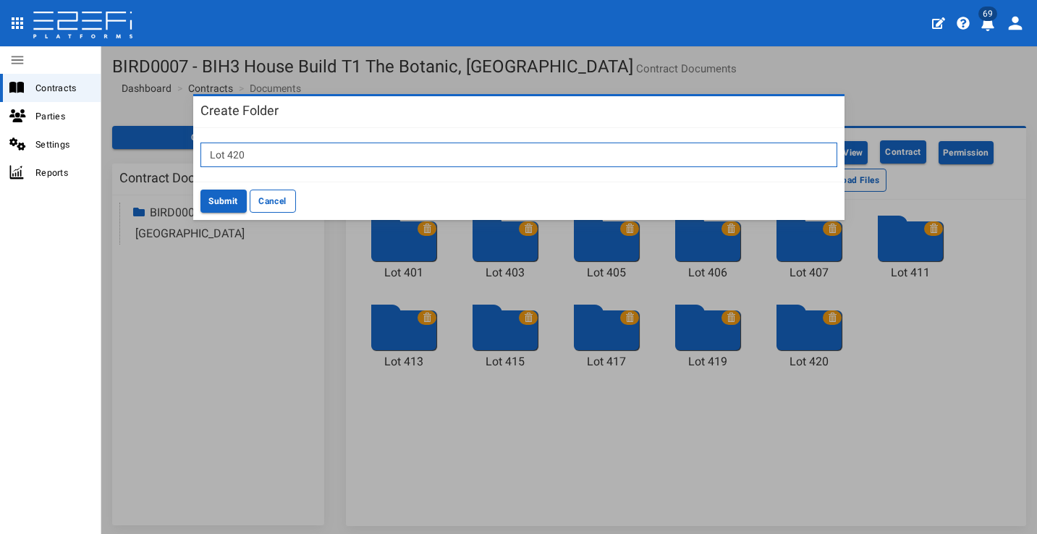
drag, startPoint x: 329, startPoint y: 156, endPoint x: 321, endPoint y: 151, distance: 9.7
click at [328, 156] on input "Lot 420" at bounding box center [518, 155] width 637 height 25
type input "Lot 424"
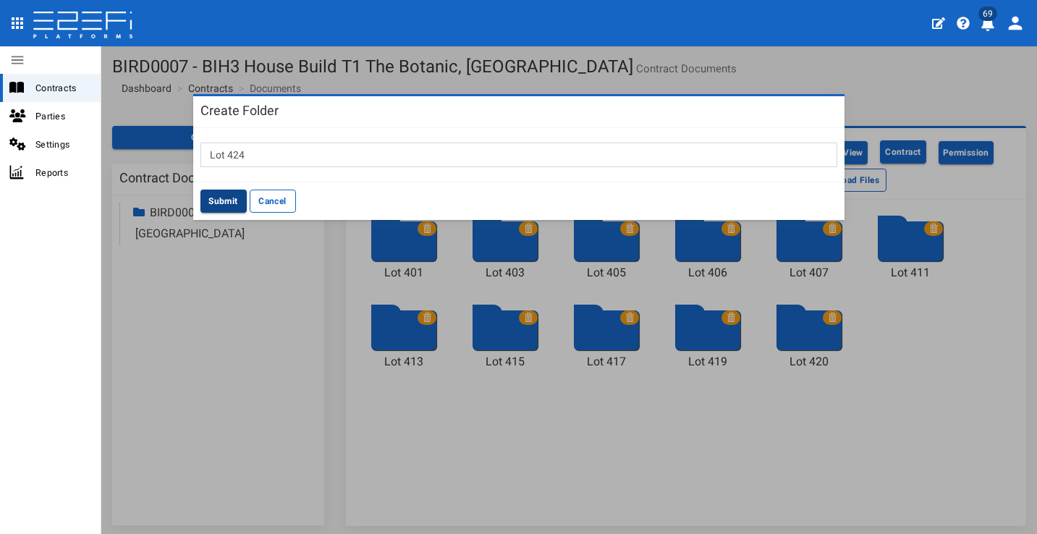
click at [226, 195] on button "Submit" at bounding box center [223, 201] width 46 height 23
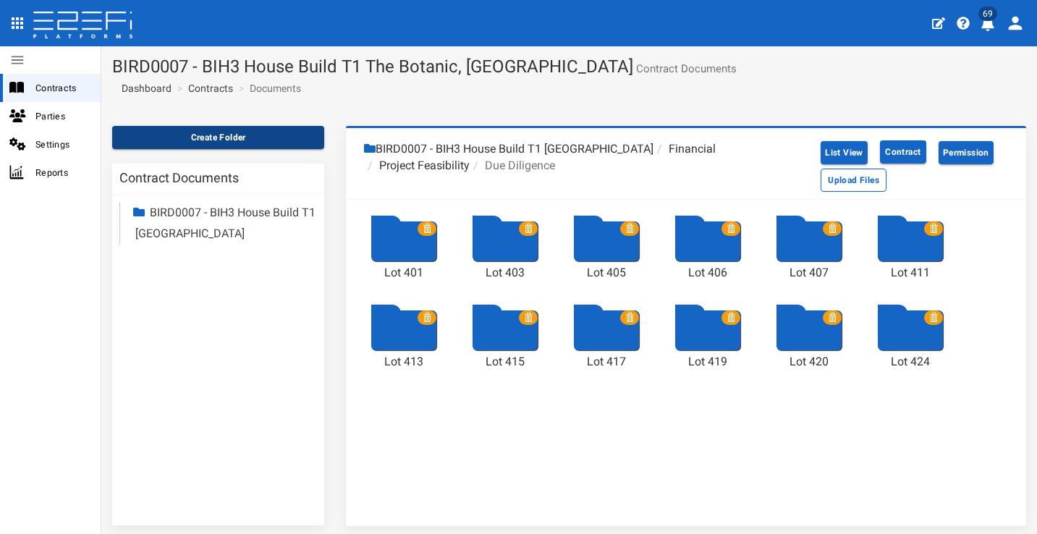
click at [213, 130] on button "Create Folder" at bounding box center [218, 137] width 212 height 23
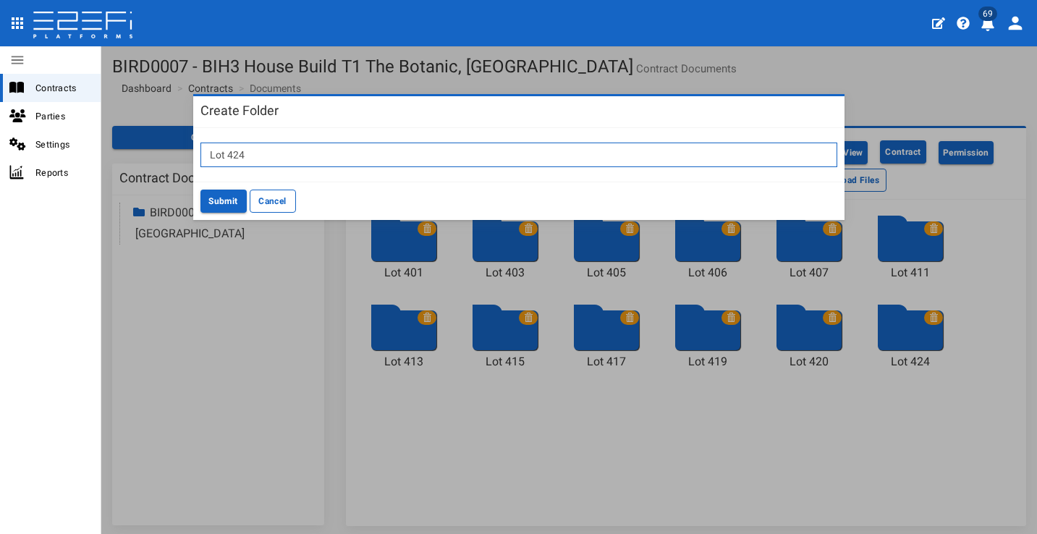
click at [267, 144] on input "Lot 424" at bounding box center [518, 155] width 637 height 25
type input "Lot 428"
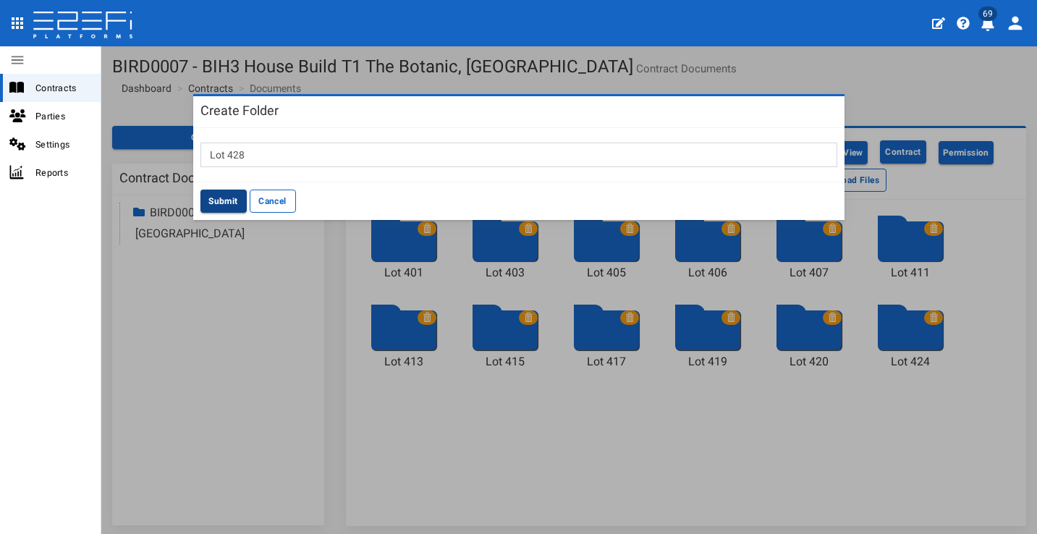
click at [216, 193] on button "Submit" at bounding box center [223, 201] width 46 height 23
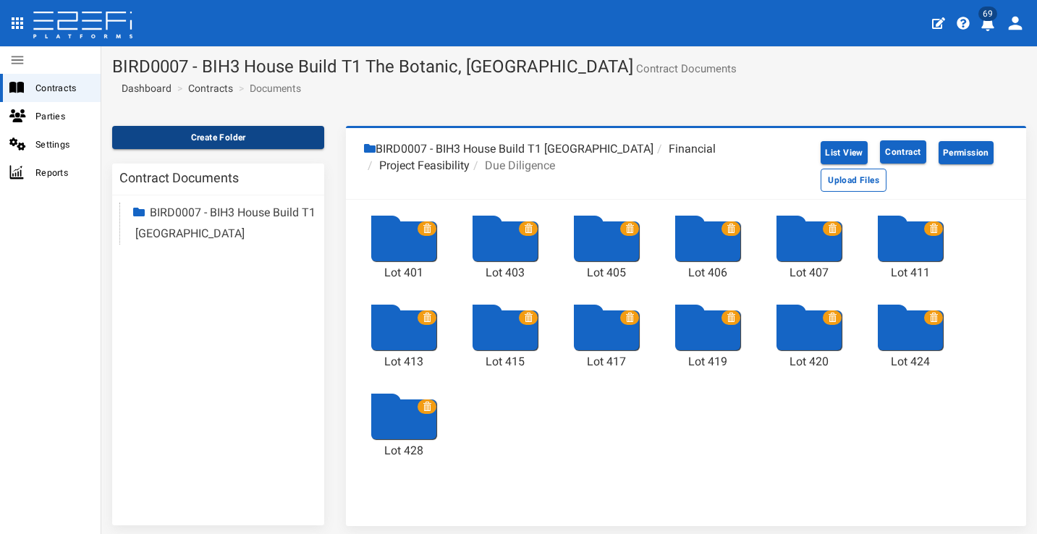
click at [242, 143] on button "Create Folder" at bounding box center [218, 137] width 212 height 23
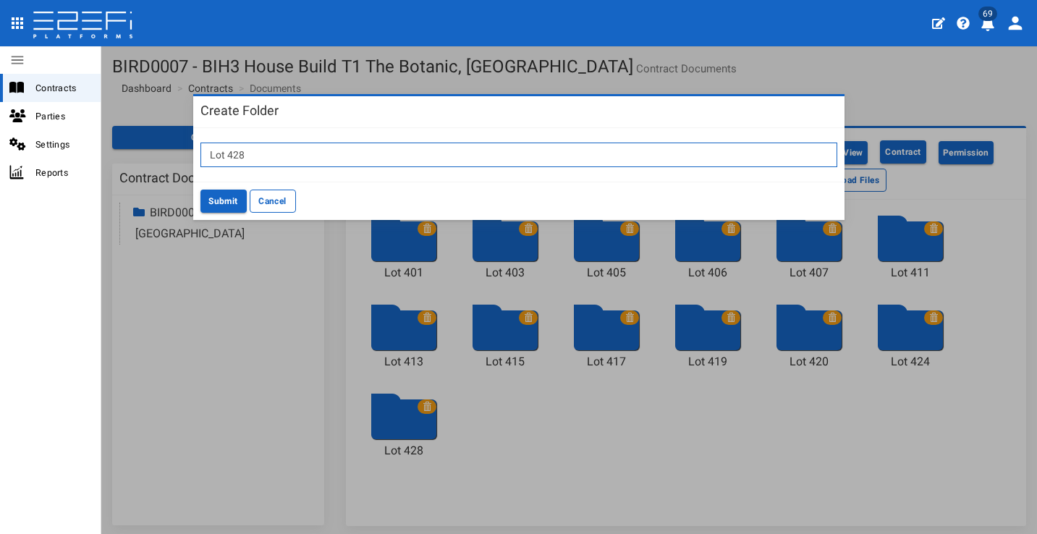
click at [268, 151] on input "Lot 428" at bounding box center [518, 155] width 637 height 25
type input "Lot 502"
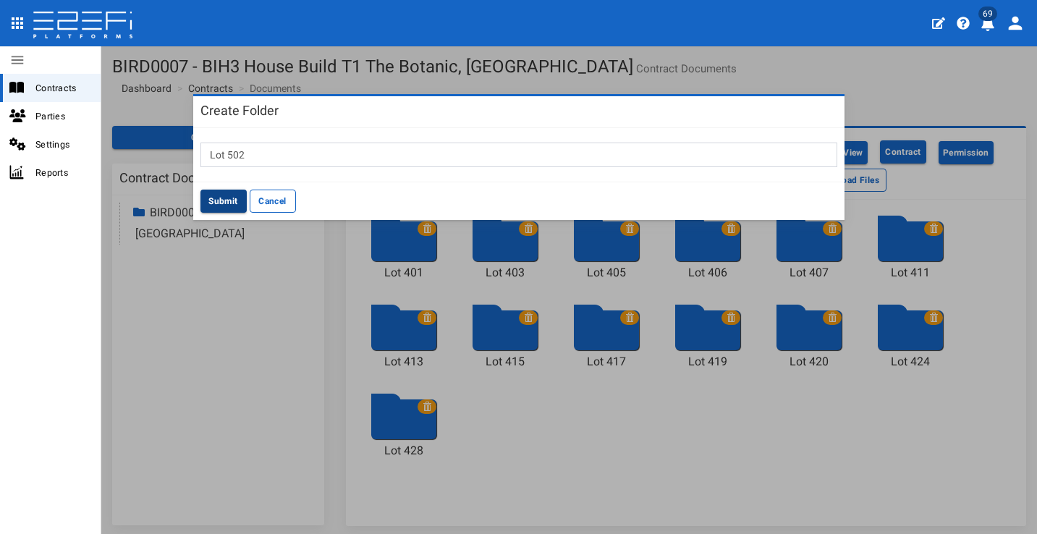
click at [217, 194] on button "Submit" at bounding box center [223, 201] width 46 height 23
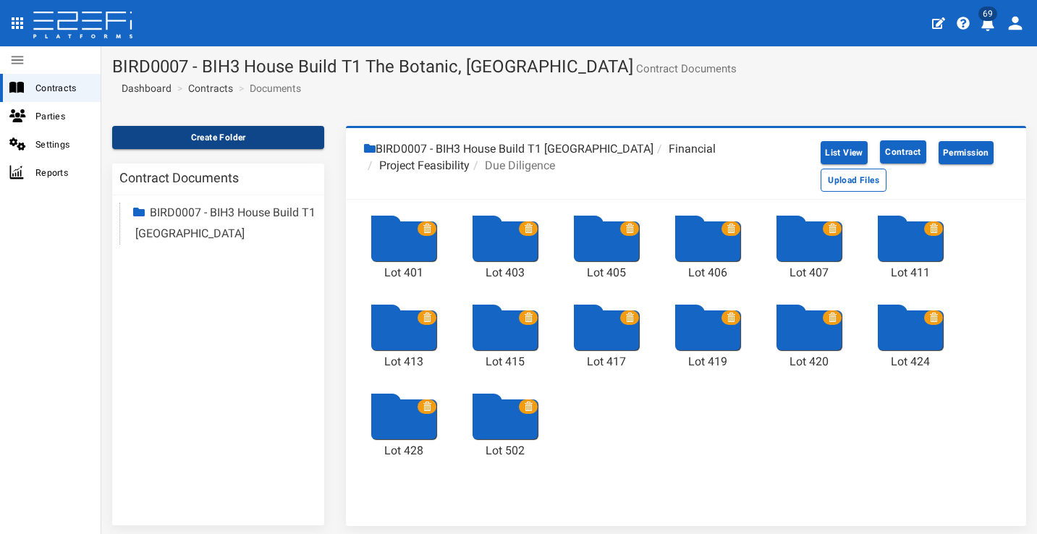
click at [272, 137] on button "Create Folder" at bounding box center [218, 137] width 212 height 23
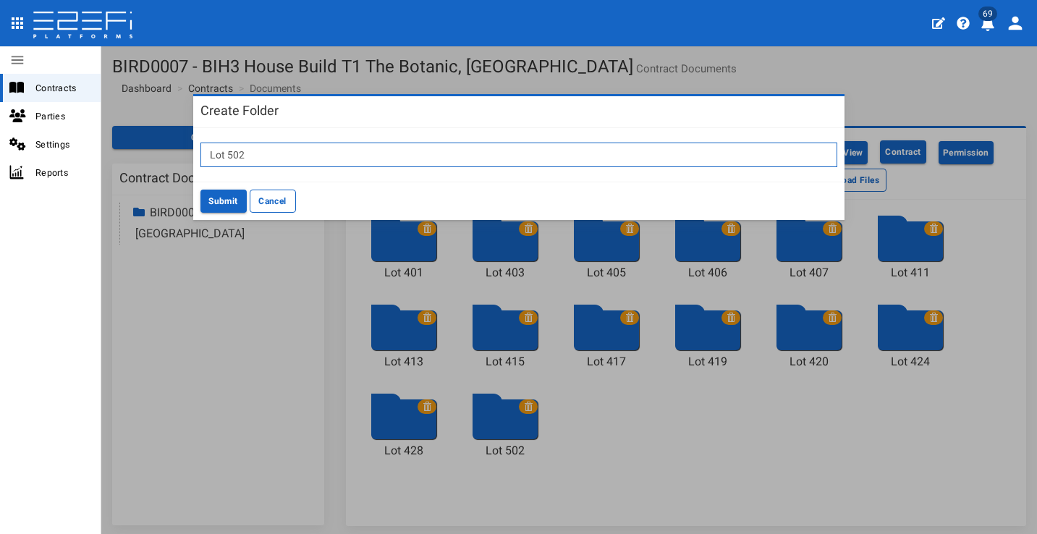
click at [355, 148] on input "Lot 502" at bounding box center [518, 155] width 637 height 25
type input "Lot 508"
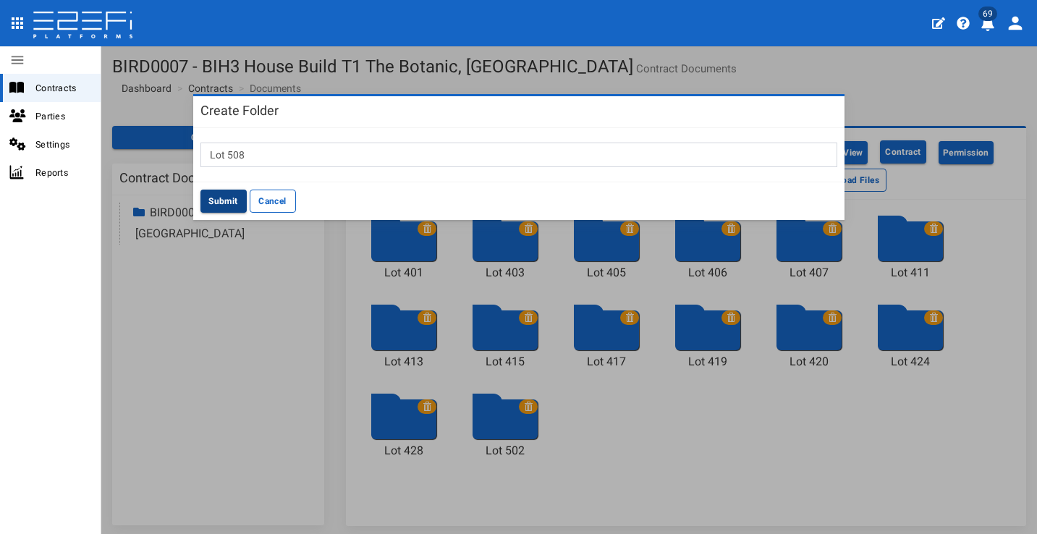
click at [229, 195] on button "Submit" at bounding box center [223, 201] width 46 height 23
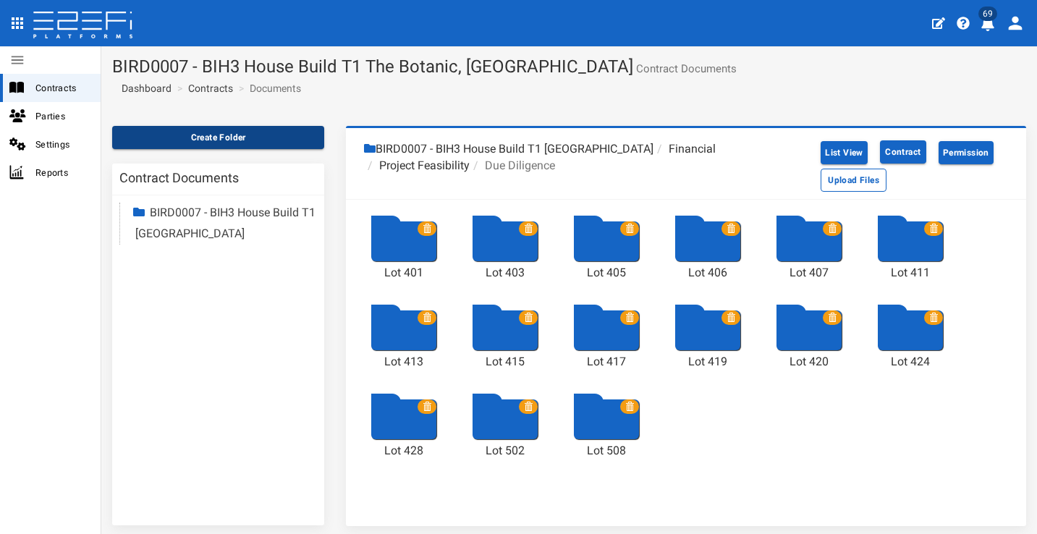
click at [252, 135] on button "Create Folder" at bounding box center [218, 137] width 212 height 23
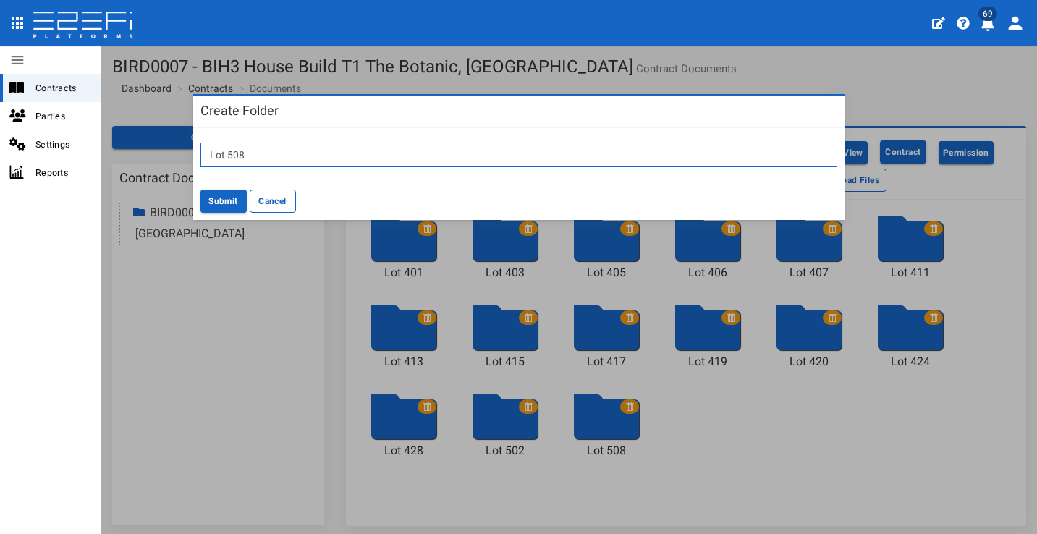
click at [344, 145] on input "Lot 508" at bounding box center [518, 155] width 637 height 25
type input "Lot 503"
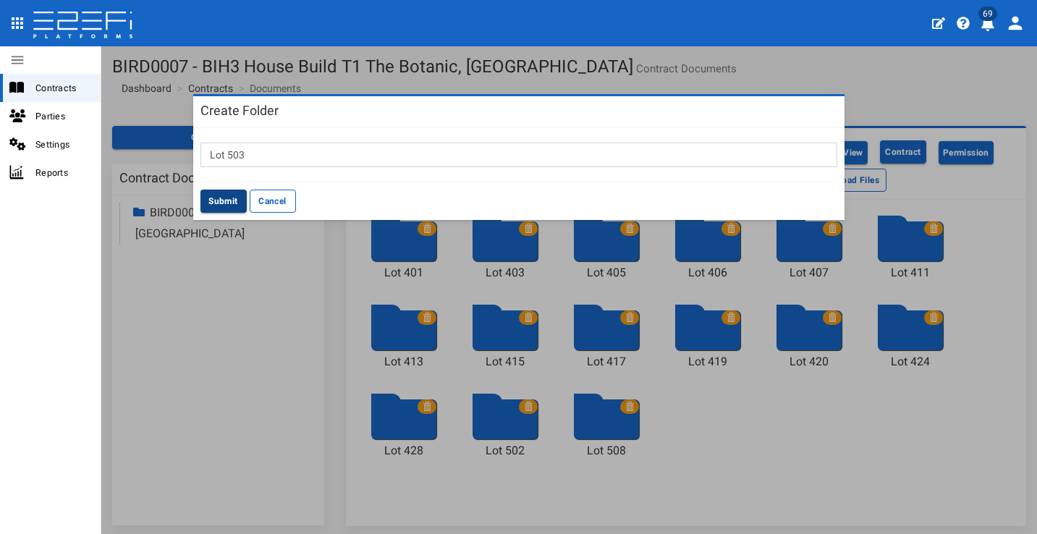
click at [237, 192] on button "Submit" at bounding box center [223, 201] width 46 height 23
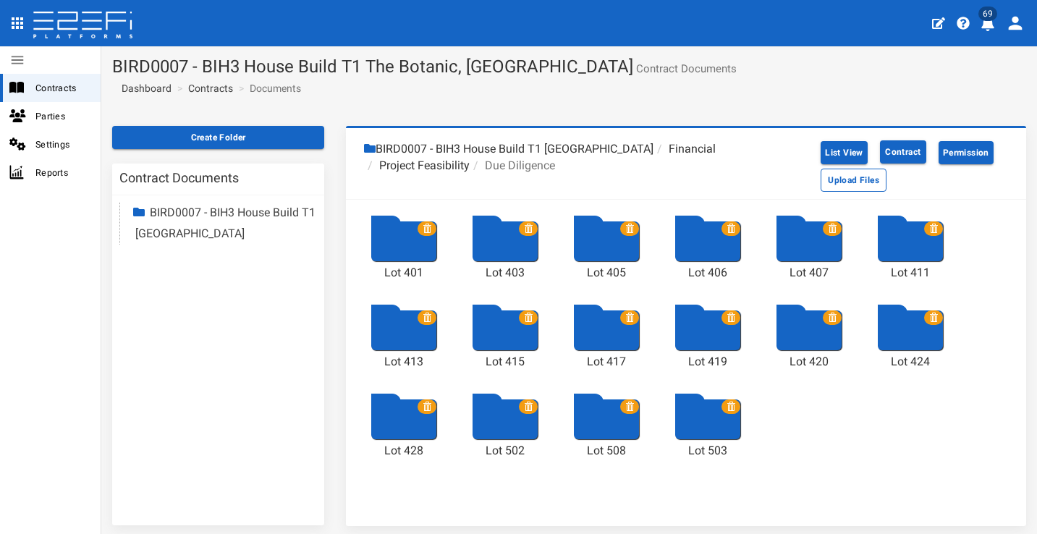
click at [629, 404] on icon at bounding box center [629, 406] width 9 height 9
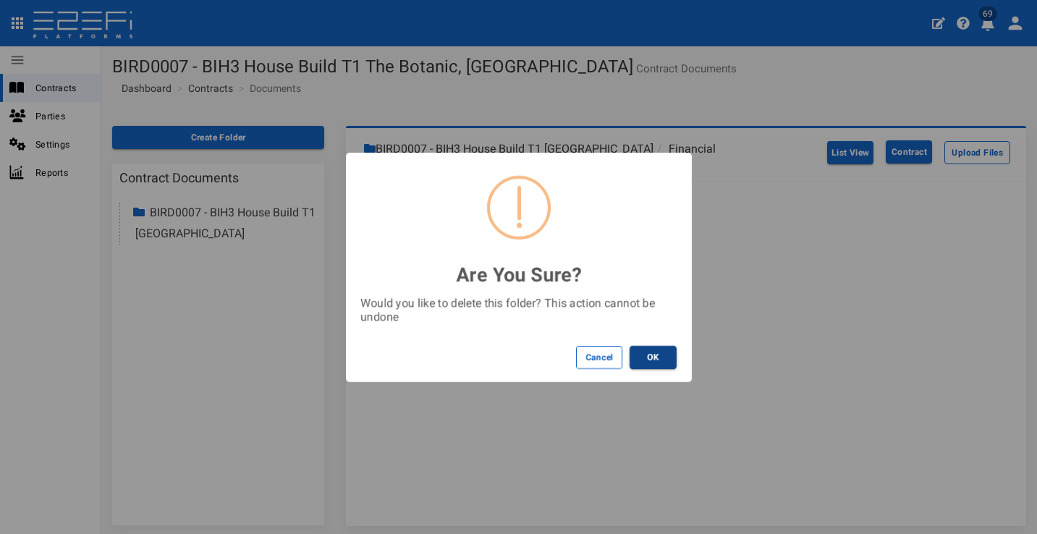
click at [645, 349] on button "OK" at bounding box center [652, 357] width 47 height 23
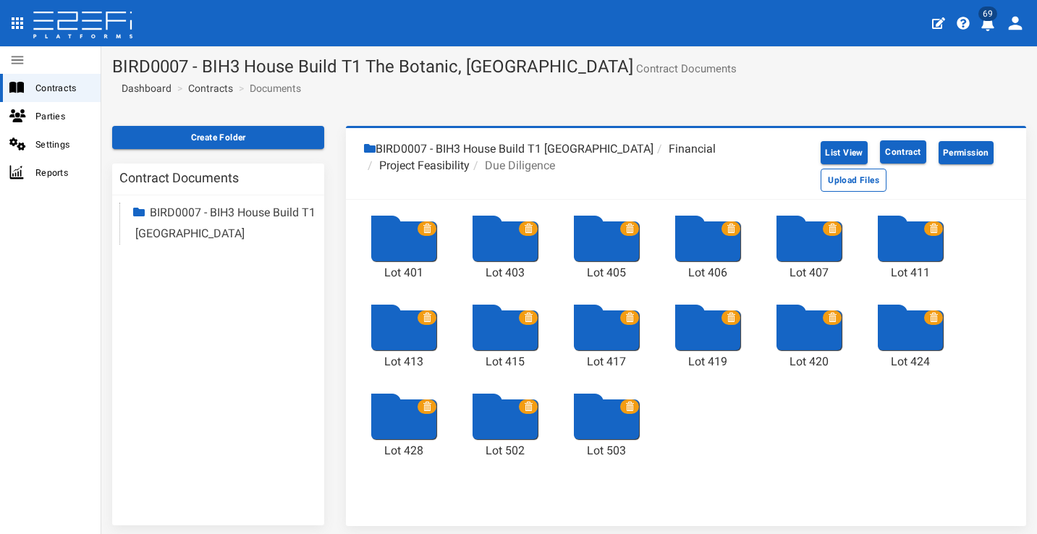
click at [291, 123] on section "Create Folder Contract Documents BIRD0007 - BIH3 House Build T1 The Botanic Hig…" at bounding box center [568, 333] width 935 height 436
click at [295, 130] on button "Create Folder" at bounding box center [218, 137] width 212 height 23
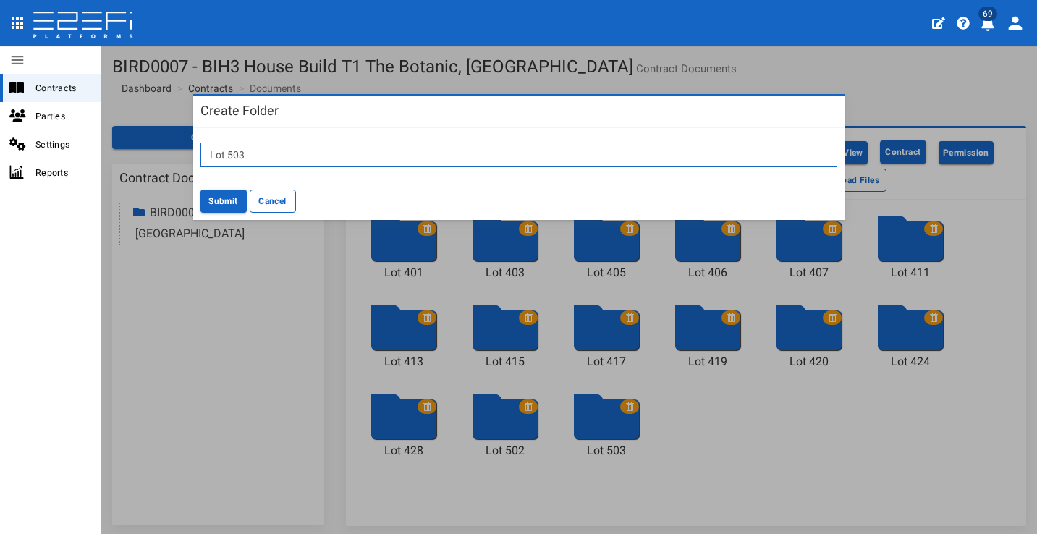
click at [372, 158] on input "Lot 503" at bounding box center [518, 155] width 637 height 25
type input "Lot 504"
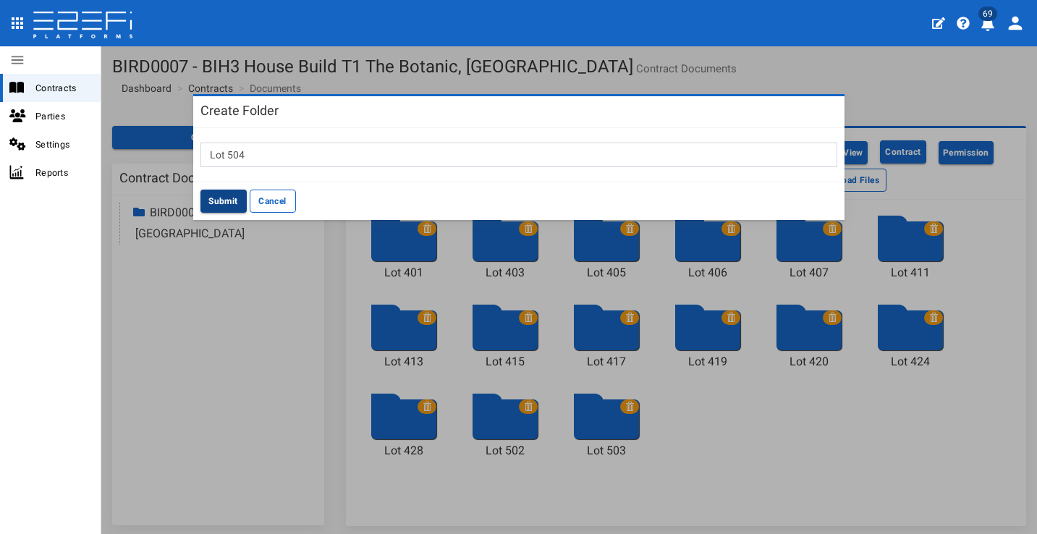
click at [218, 199] on button "Submit" at bounding box center [223, 201] width 46 height 23
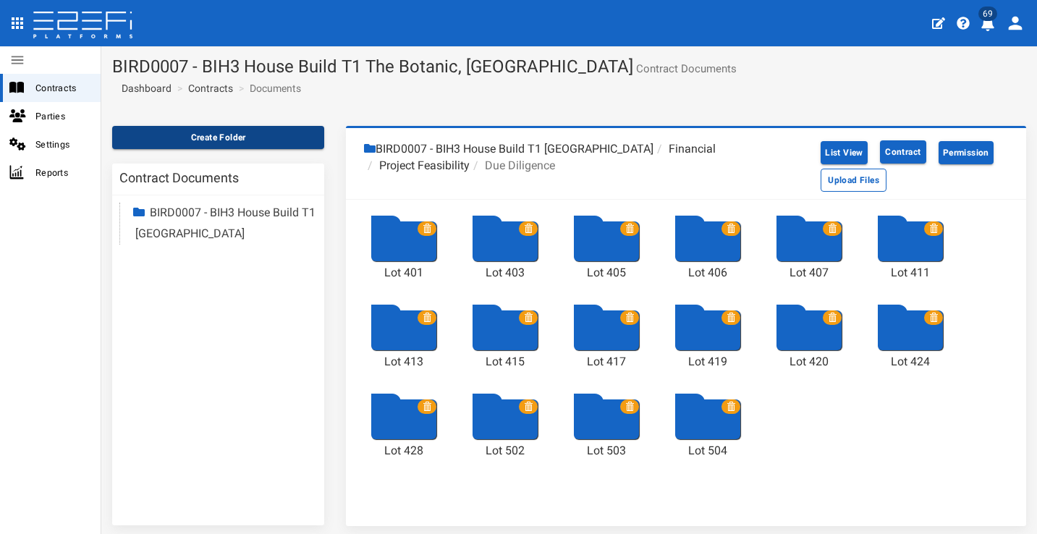
click at [220, 138] on button "Create Folder" at bounding box center [218, 137] width 212 height 23
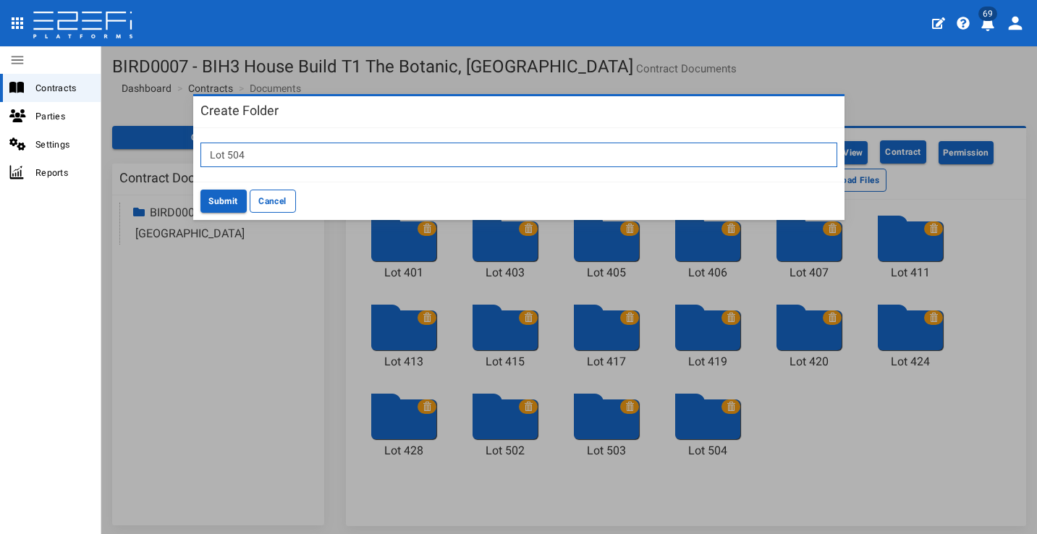
click at [327, 143] on input "Lot 504" at bounding box center [518, 155] width 637 height 25
type input "Lot 505"
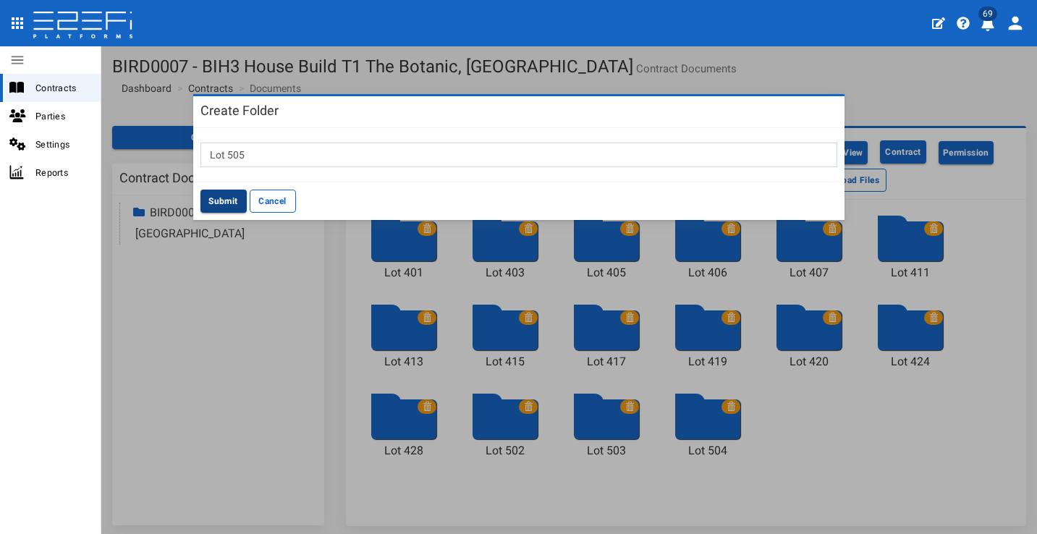
click at [234, 196] on button "Submit" at bounding box center [223, 201] width 46 height 23
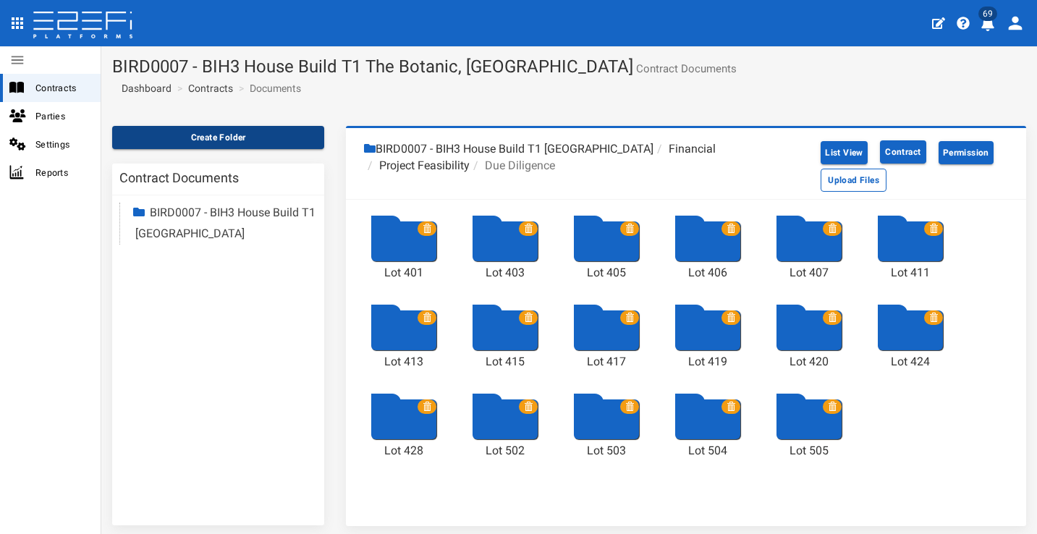
click at [218, 137] on button "Create Folder" at bounding box center [218, 137] width 212 height 23
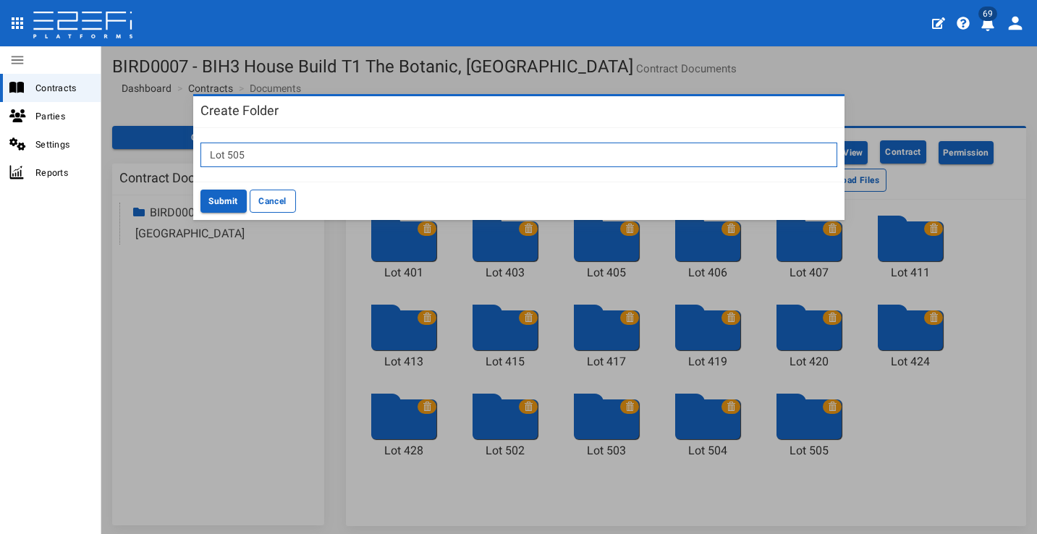
click at [311, 148] on input "Lot 505" at bounding box center [518, 155] width 637 height 25
type input "Lot 511"
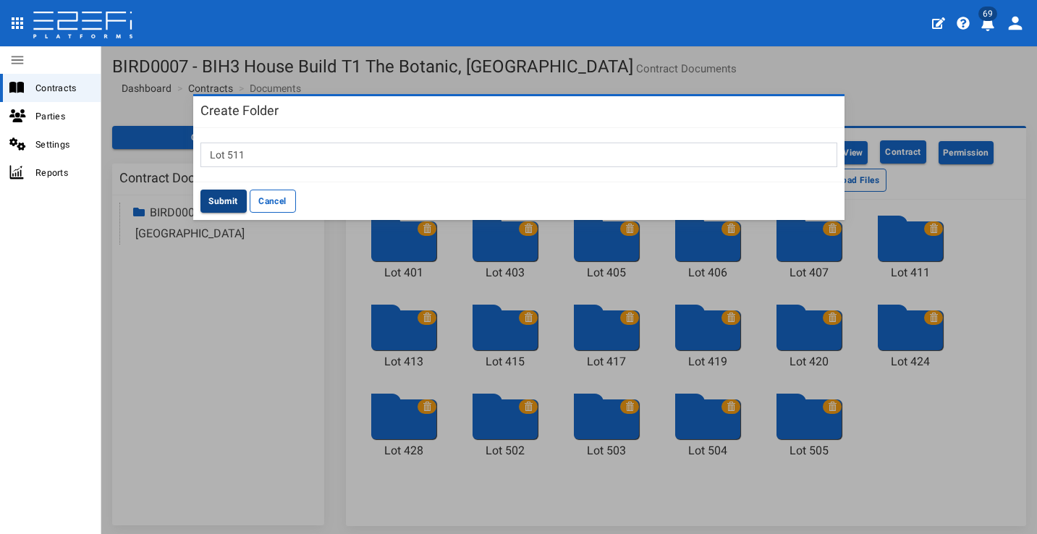
click at [231, 197] on button "Submit" at bounding box center [223, 201] width 46 height 23
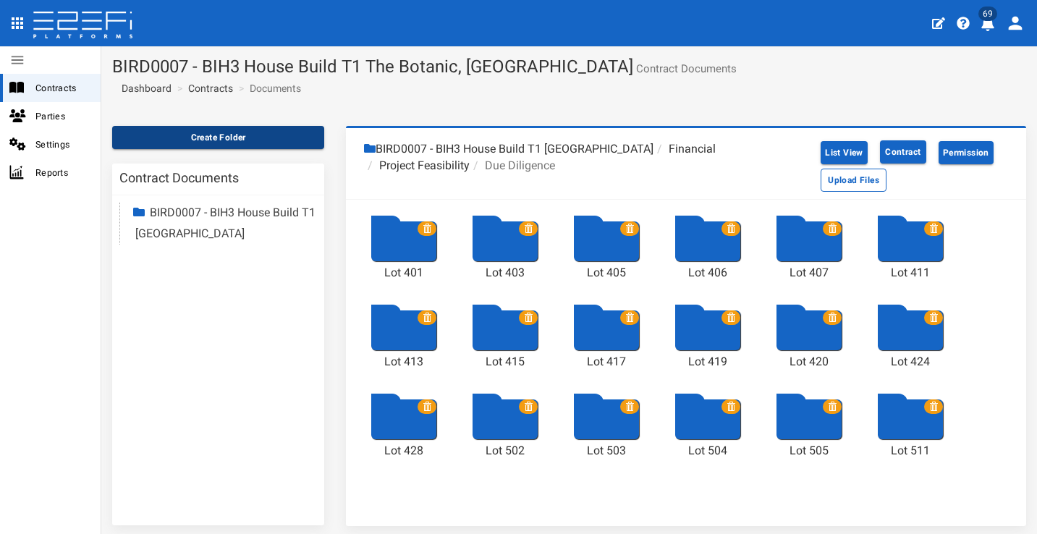
click at [281, 136] on button "Create Folder" at bounding box center [218, 137] width 212 height 23
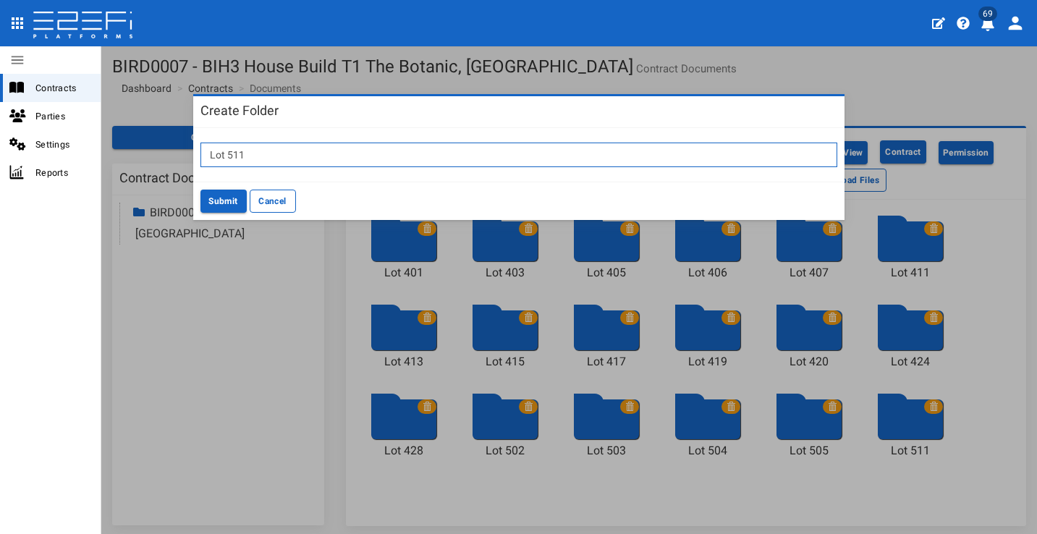
click at [329, 155] on input "Lot 511" at bounding box center [518, 155] width 637 height 25
type input "Lot 512"
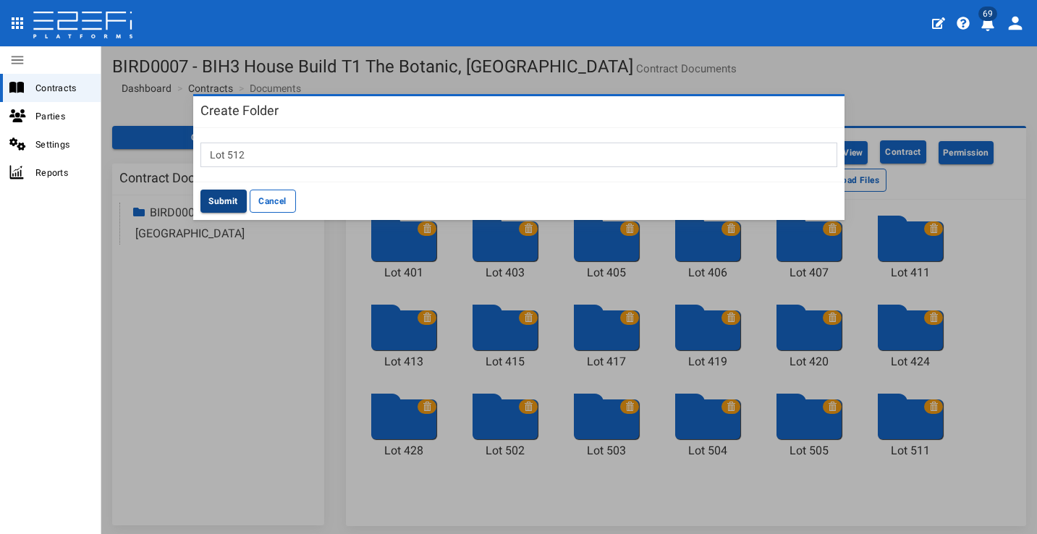
click at [219, 201] on button "Submit" at bounding box center [223, 201] width 46 height 23
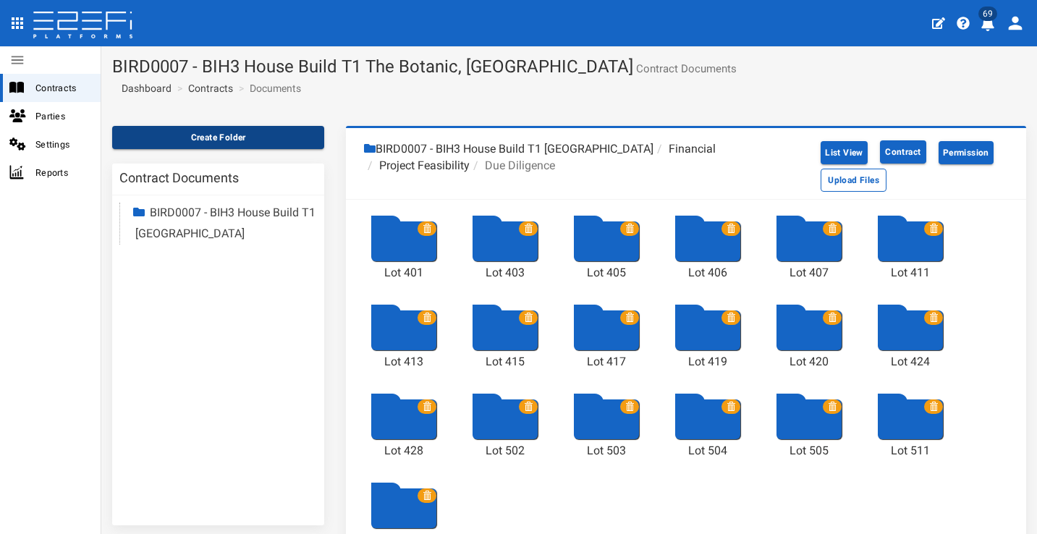
click at [244, 136] on button "Create Folder" at bounding box center [218, 137] width 212 height 23
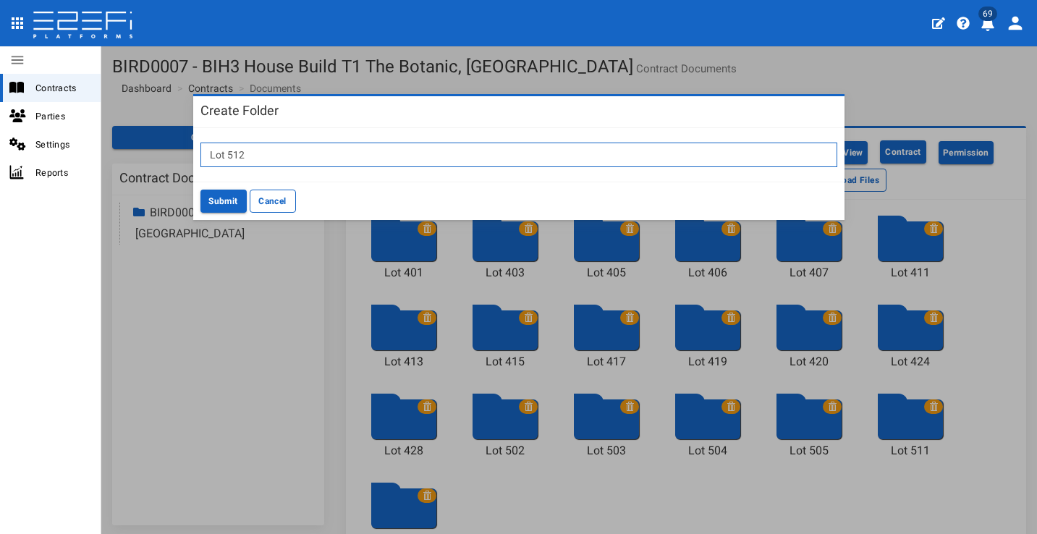
click at [321, 158] on input "Lot 512" at bounding box center [518, 155] width 637 height 25
type input "Lot 514"
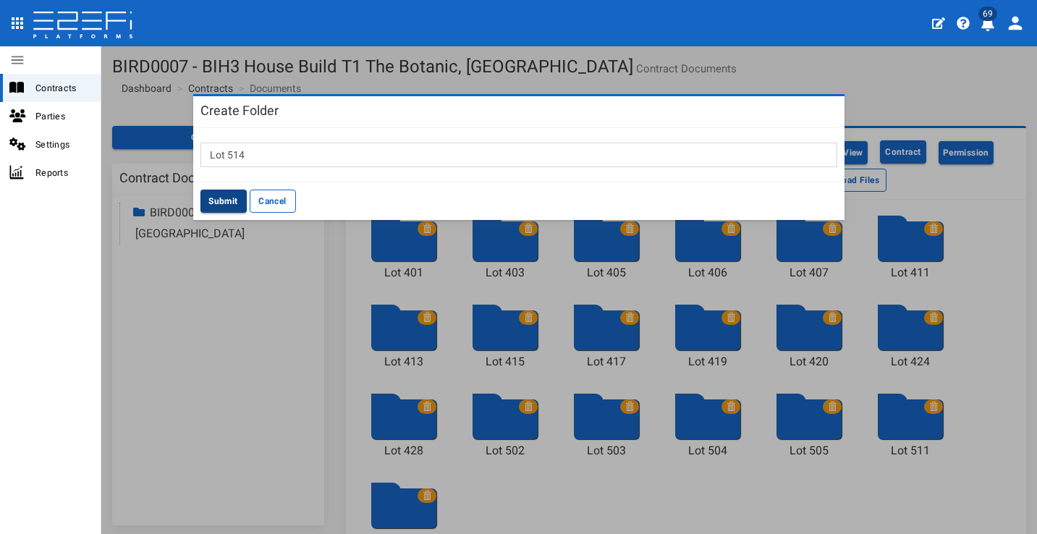
click at [213, 204] on button "Submit" at bounding box center [223, 201] width 46 height 23
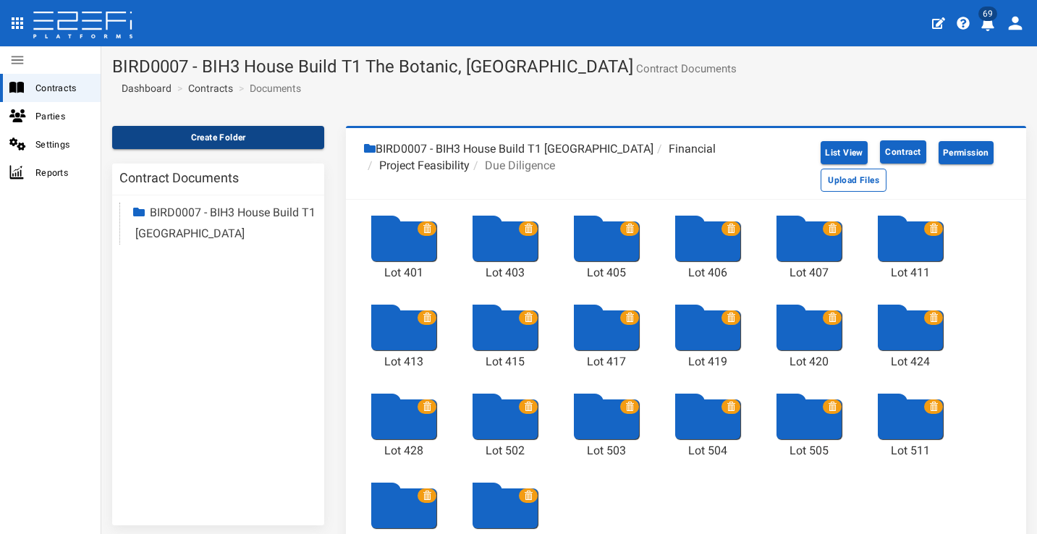
click at [287, 140] on button "Create Folder" at bounding box center [218, 137] width 212 height 23
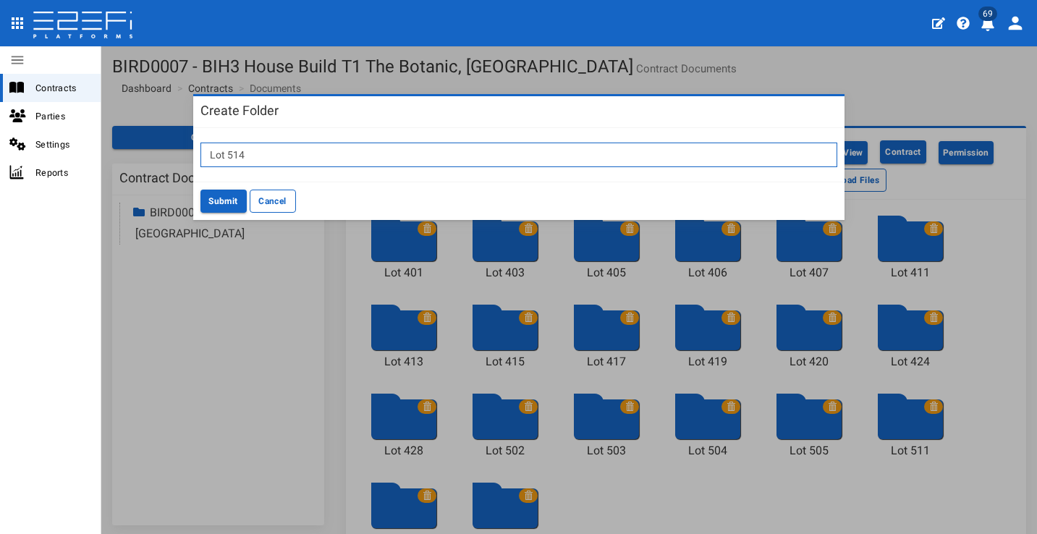
click at [311, 146] on input "Lot 514" at bounding box center [518, 155] width 637 height 25
type input "Lot 517"
click at [212, 203] on button "Submit" at bounding box center [223, 201] width 46 height 23
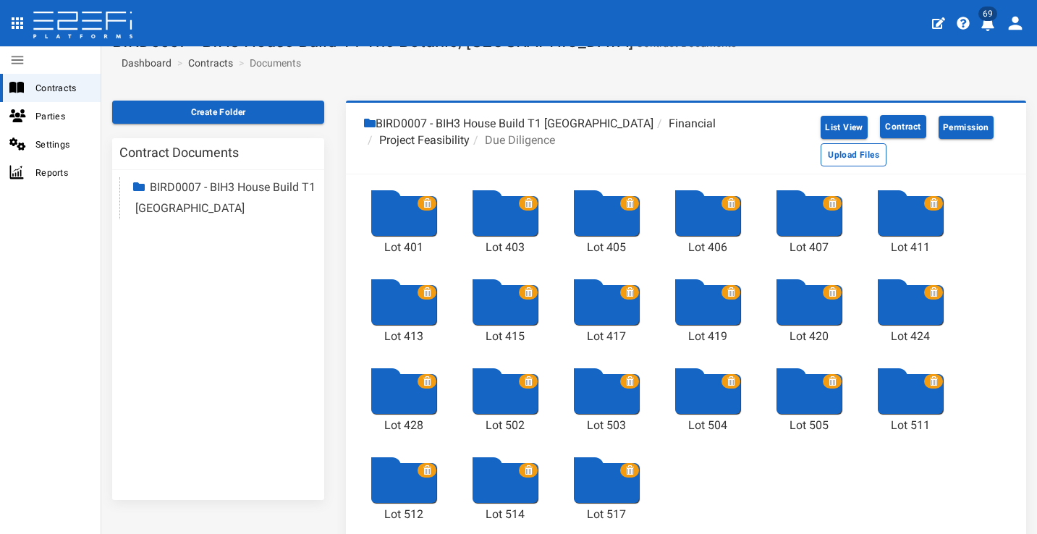
scroll to position [69, 0]
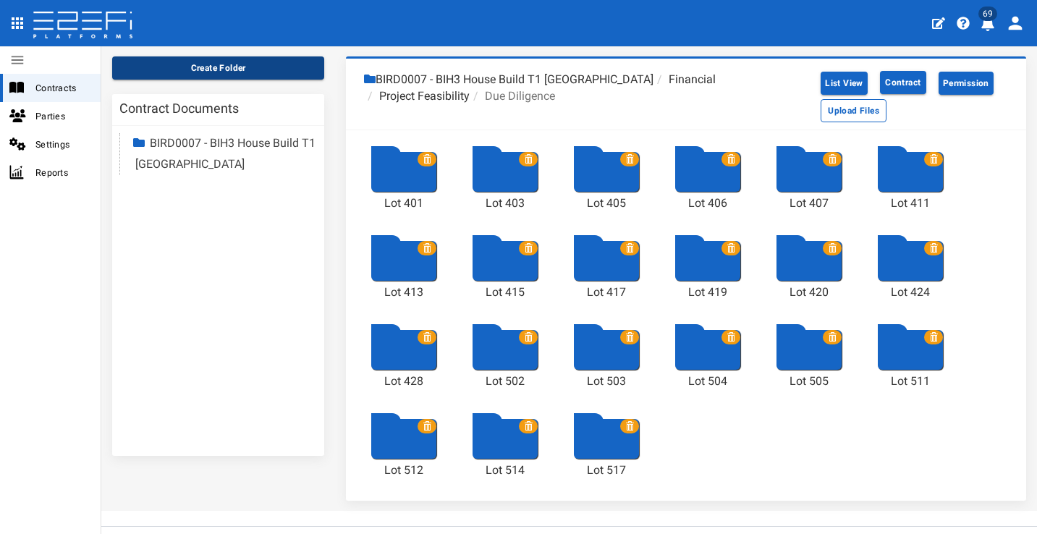
click at [255, 68] on button "Create Folder" at bounding box center [218, 67] width 212 height 23
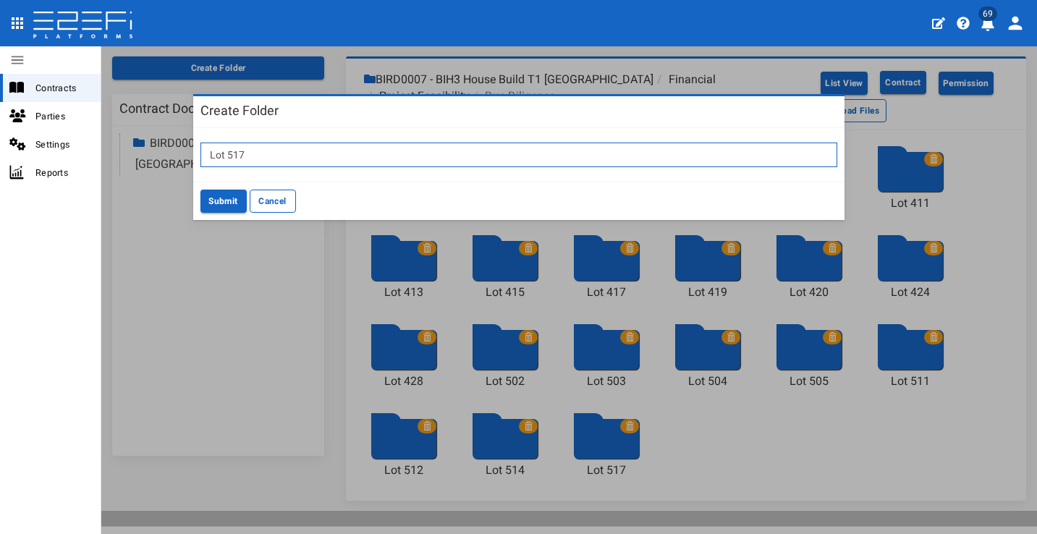
click at [362, 155] on input "Lot 517" at bounding box center [518, 155] width 637 height 25
type input "Lot 519"
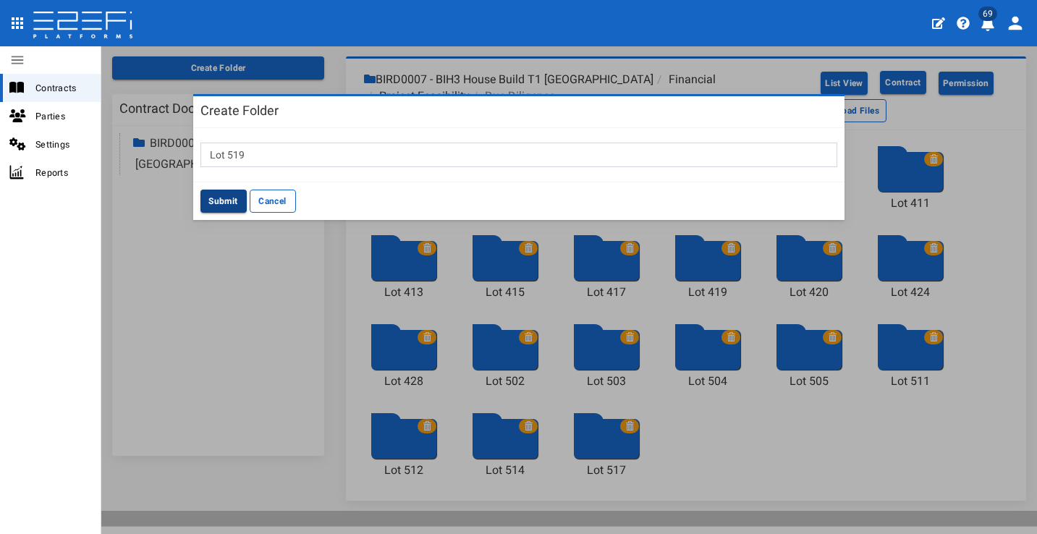
click at [229, 202] on button "Submit" at bounding box center [223, 201] width 46 height 23
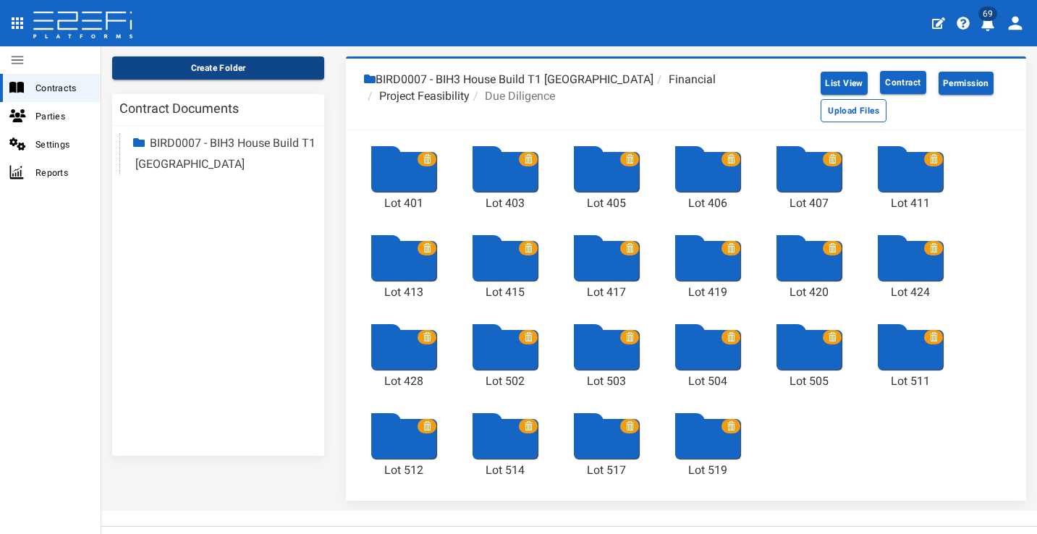
click at [292, 67] on button "Create Folder" at bounding box center [218, 67] width 212 height 23
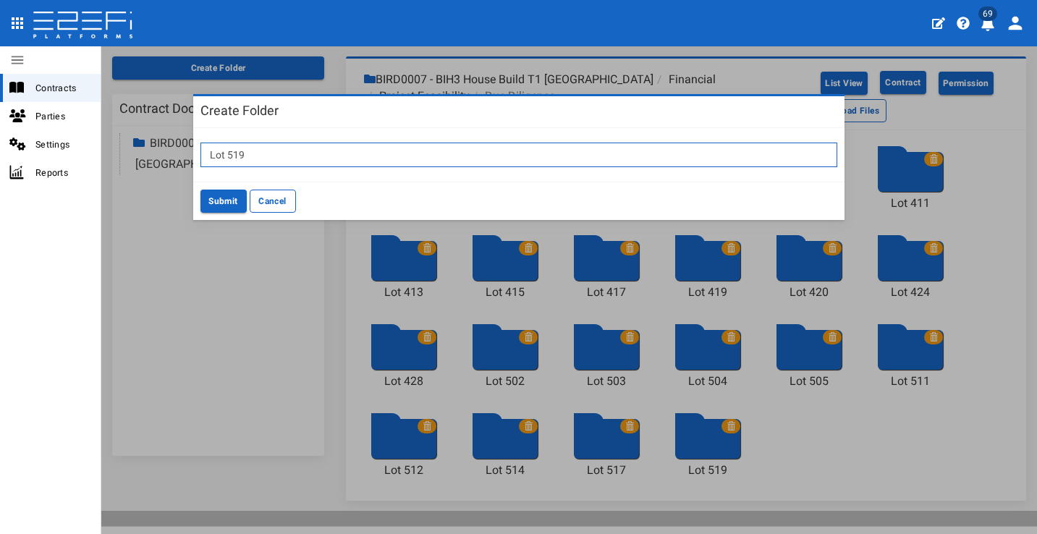
click at [365, 160] on input "Lot 519" at bounding box center [518, 155] width 637 height 25
type input "Lot 522"
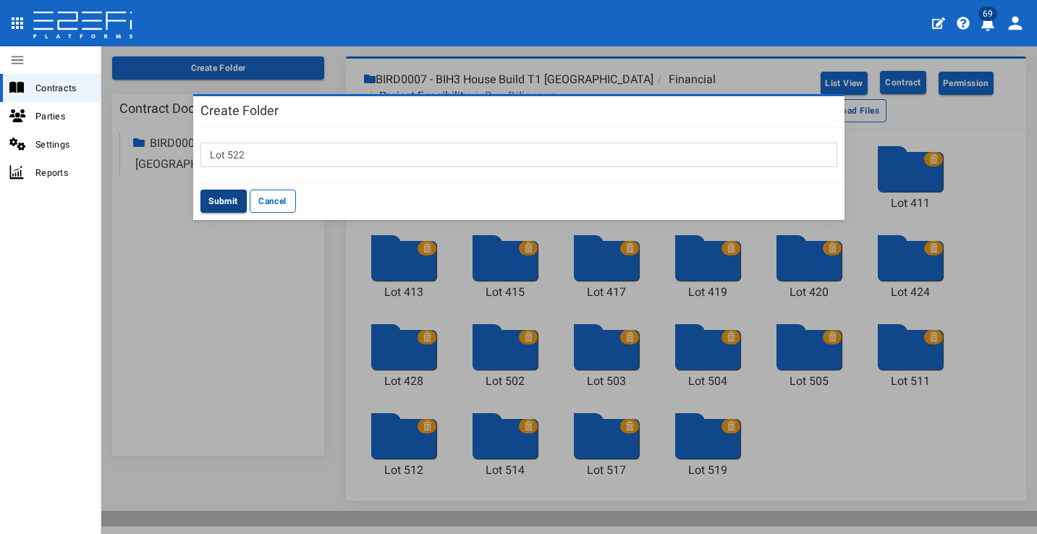
click at [229, 199] on button "Submit" at bounding box center [223, 201] width 46 height 23
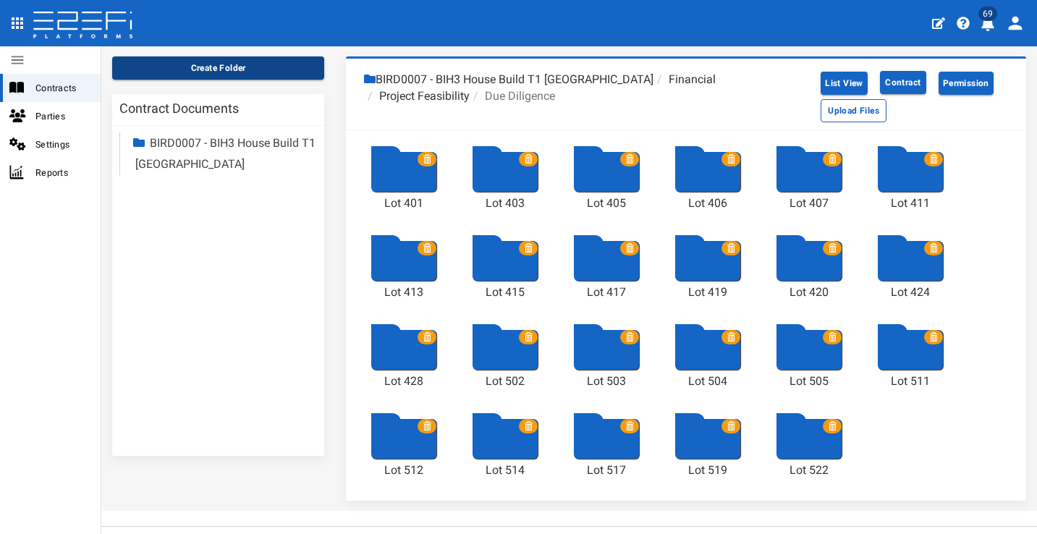
click at [286, 64] on button "Create Folder" at bounding box center [218, 67] width 212 height 23
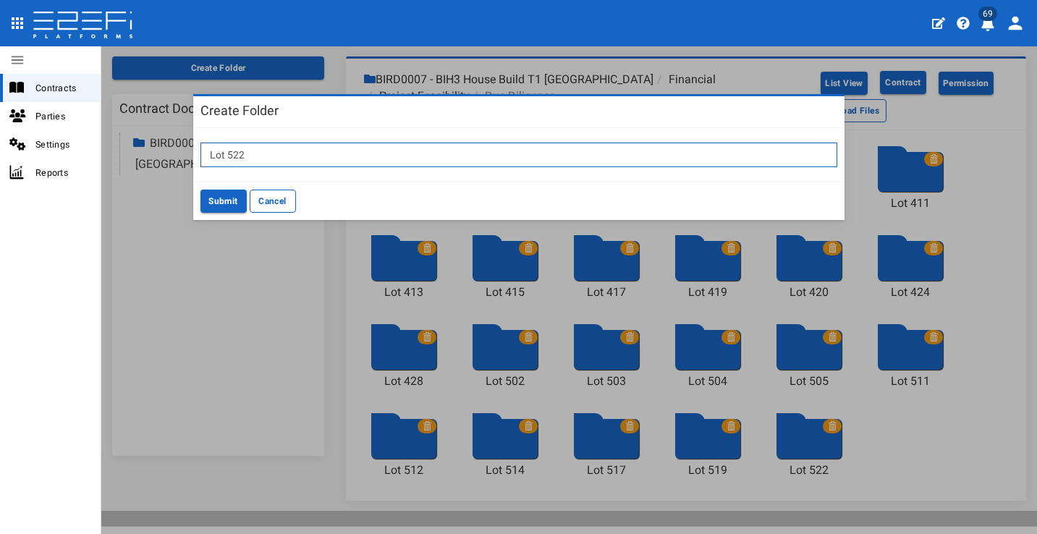
click at [320, 152] on input "Lot 522" at bounding box center [518, 155] width 637 height 25
type input "Lot 523"
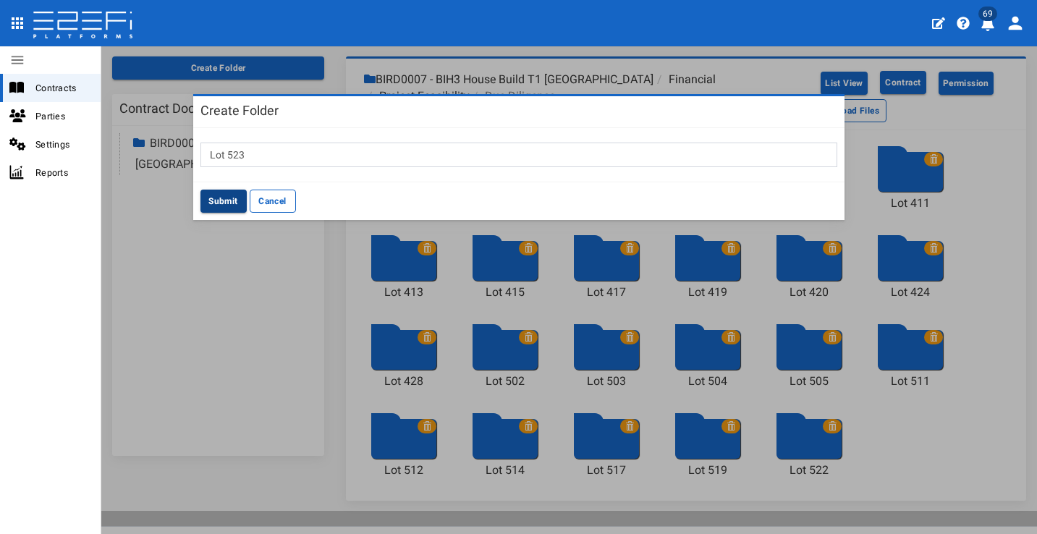
click at [213, 196] on button "Submit" at bounding box center [223, 201] width 46 height 23
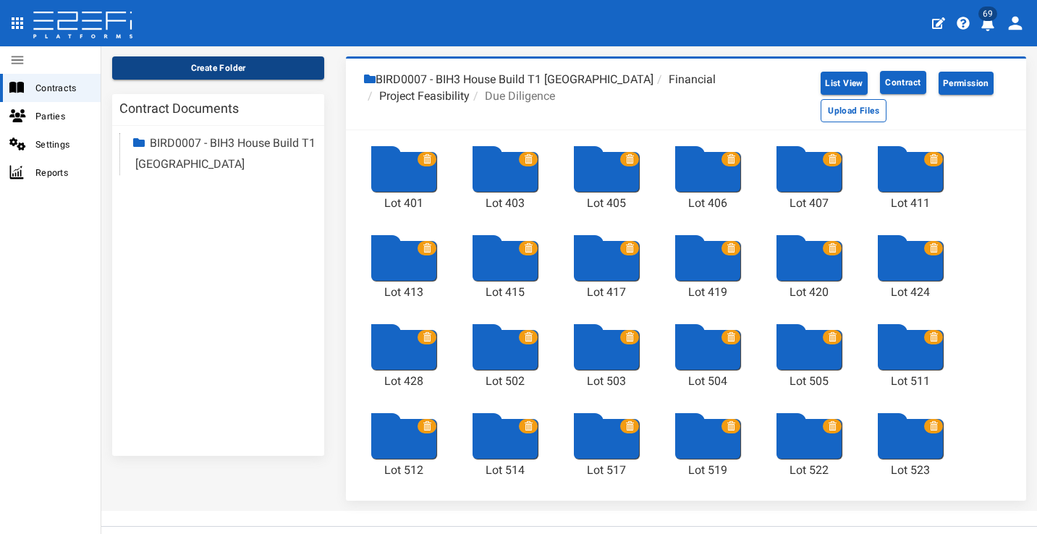
click at [261, 61] on button "Create Folder" at bounding box center [218, 67] width 212 height 23
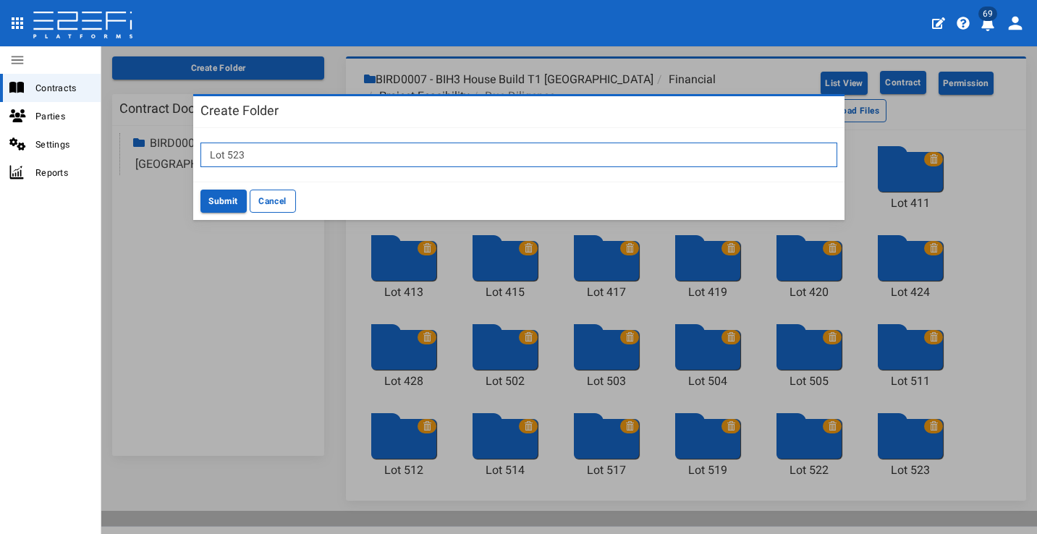
click at [344, 157] on input "Lot 523" at bounding box center [518, 155] width 637 height 25
type input "l"
type input "Lot 601"
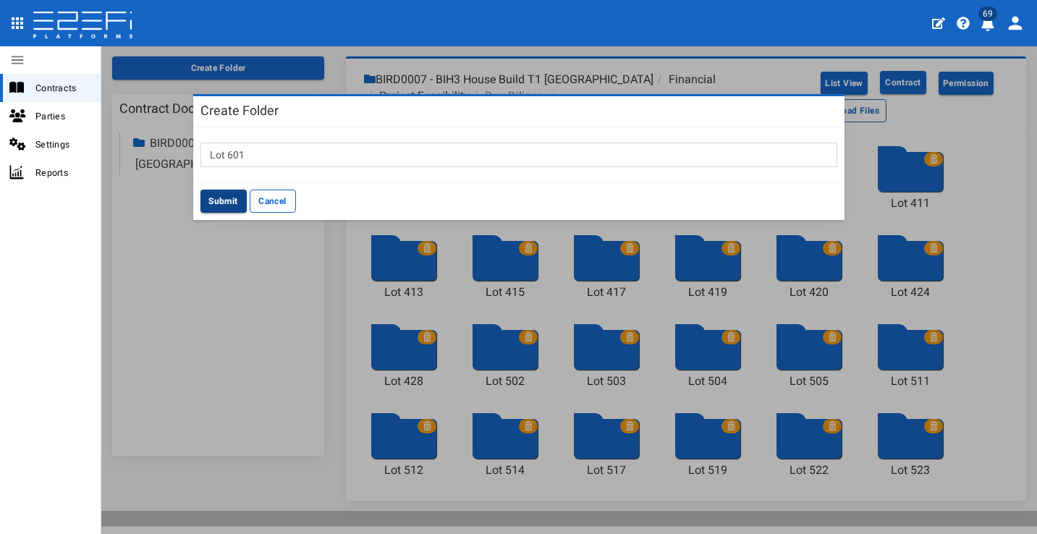
click at [233, 198] on button "Submit" at bounding box center [223, 201] width 46 height 23
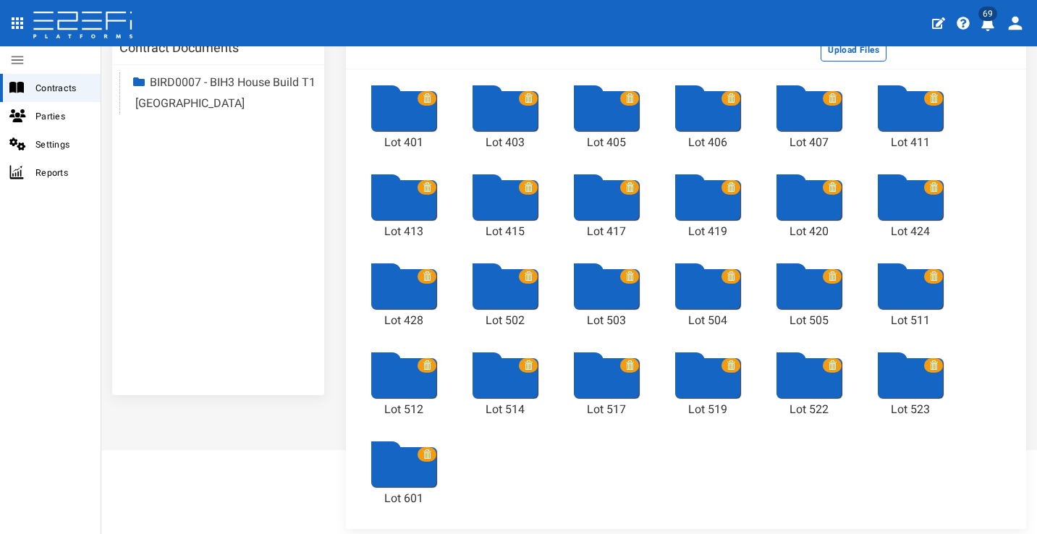
scroll to position [8, 0]
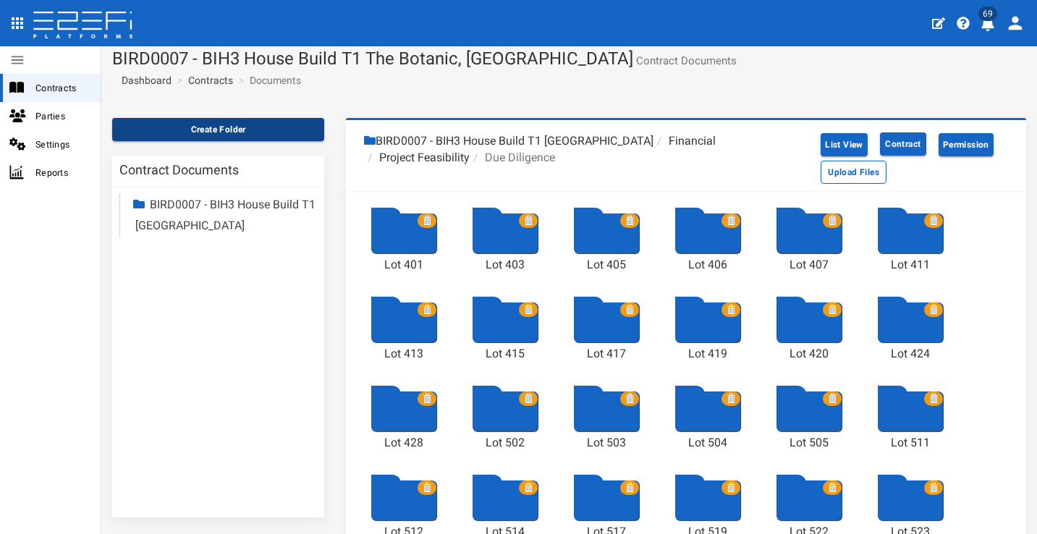
click at [255, 130] on button "Create Folder" at bounding box center [218, 129] width 212 height 23
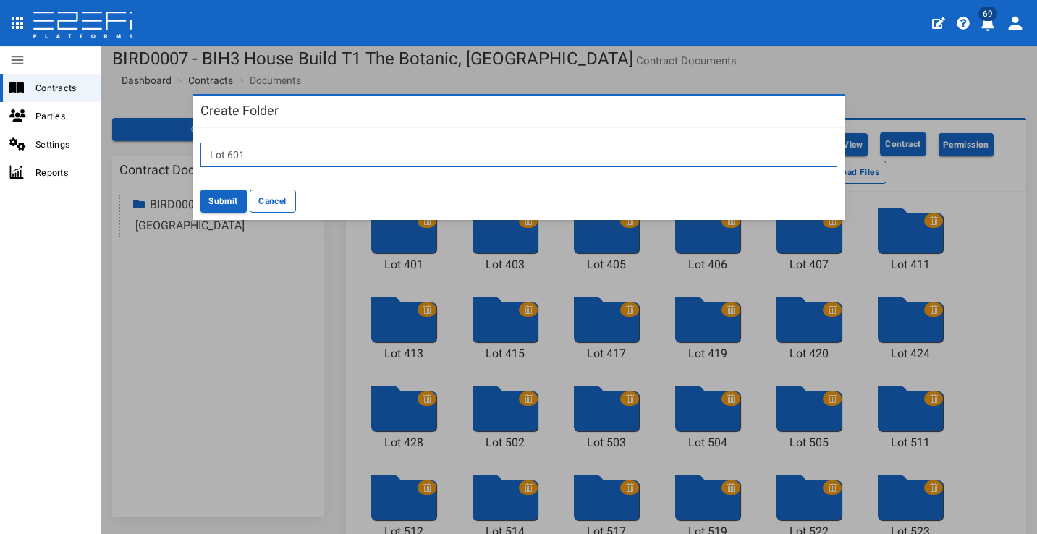
click at [304, 149] on input "Lot 601" at bounding box center [518, 155] width 637 height 25
type input "Lot 602"
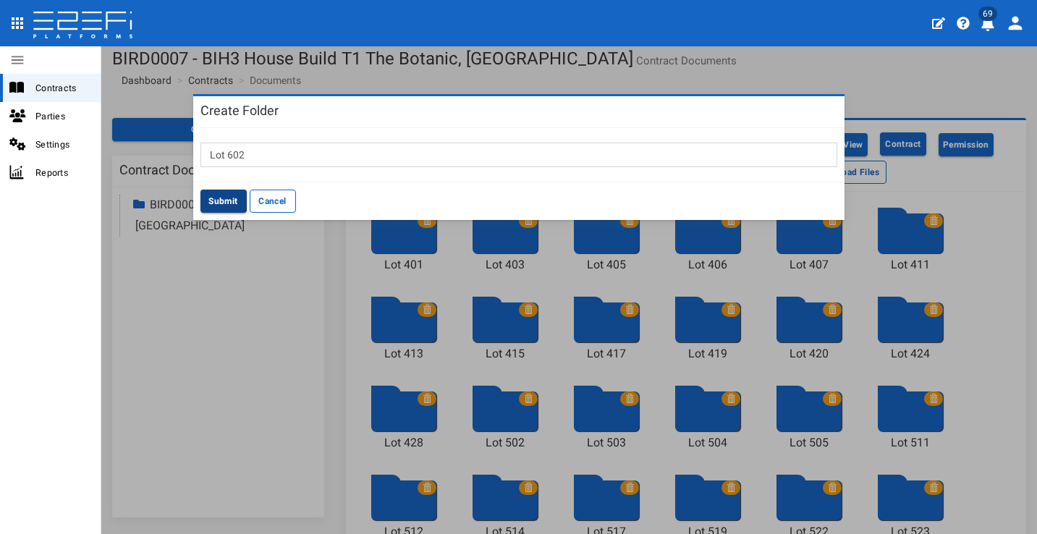
click at [236, 199] on button "Submit" at bounding box center [223, 201] width 46 height 23
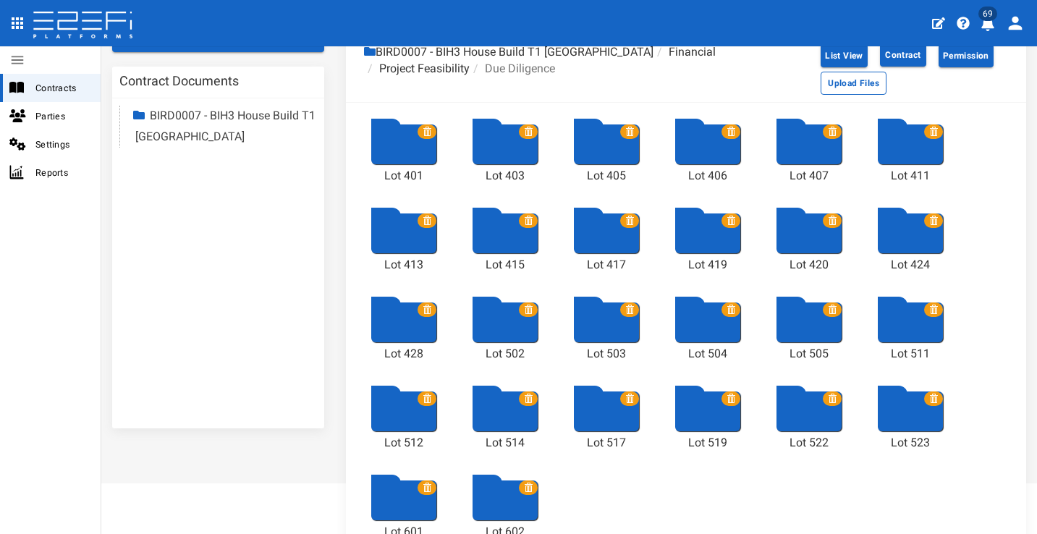
scroll to position [43, 0]
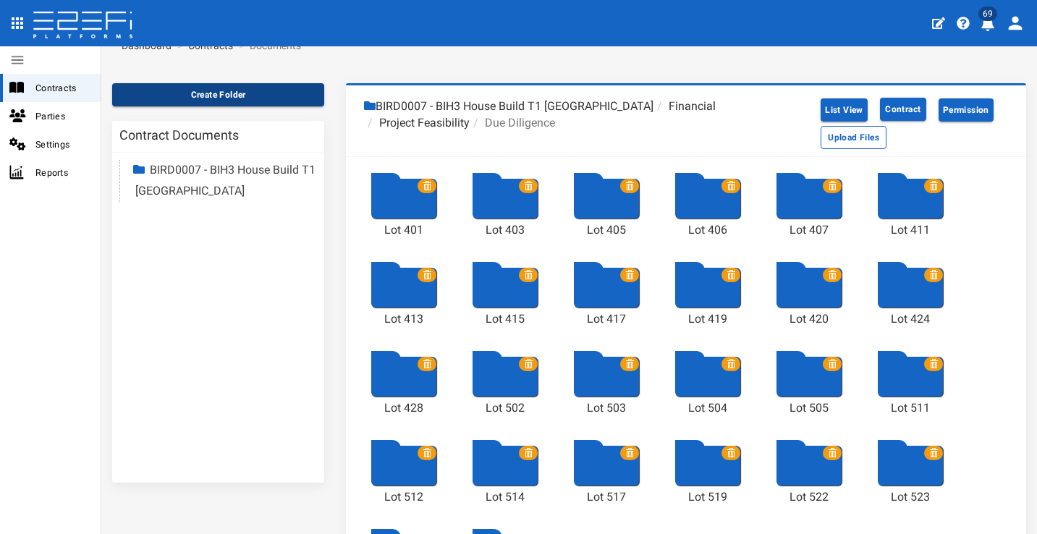
click at [274, 101] on button "Create Folder" at bounding box center [218, 94] width 212 height 23
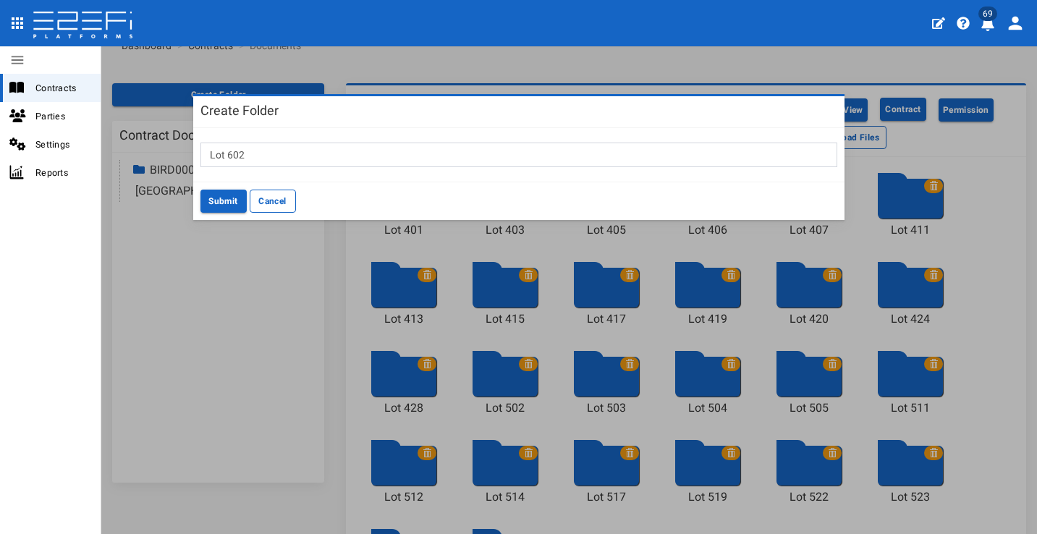
click at [334, 142] on div "Lot 602" at bounding box center [518, 155] width 651 height 54
click at [331, 166] on input "Lot 602" at bounding box center [518, 155] width 637 height 25
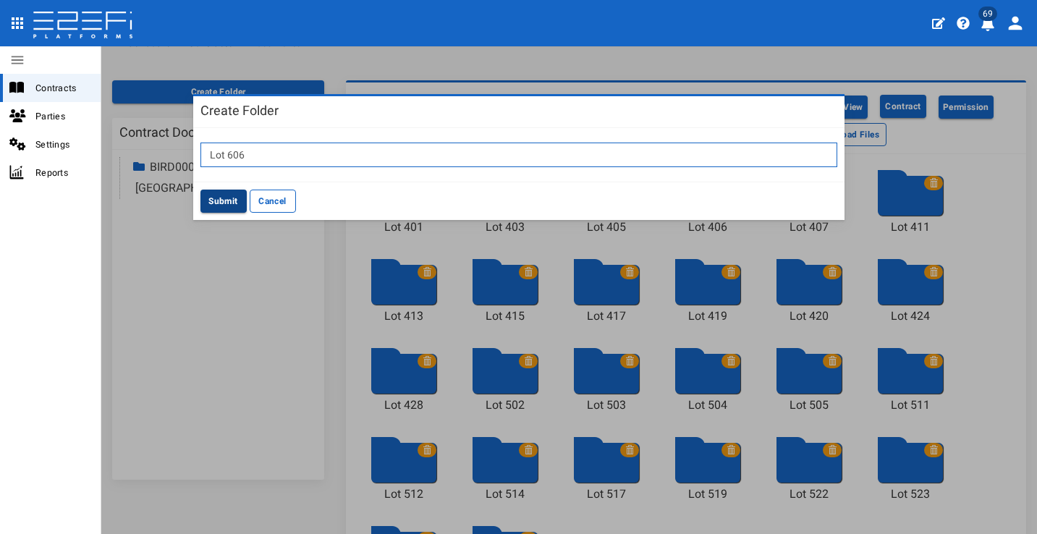
type input "Lot 606"
click at [229, 203] on button "Submit" at bounding box center [223, 201] width 46 height 23
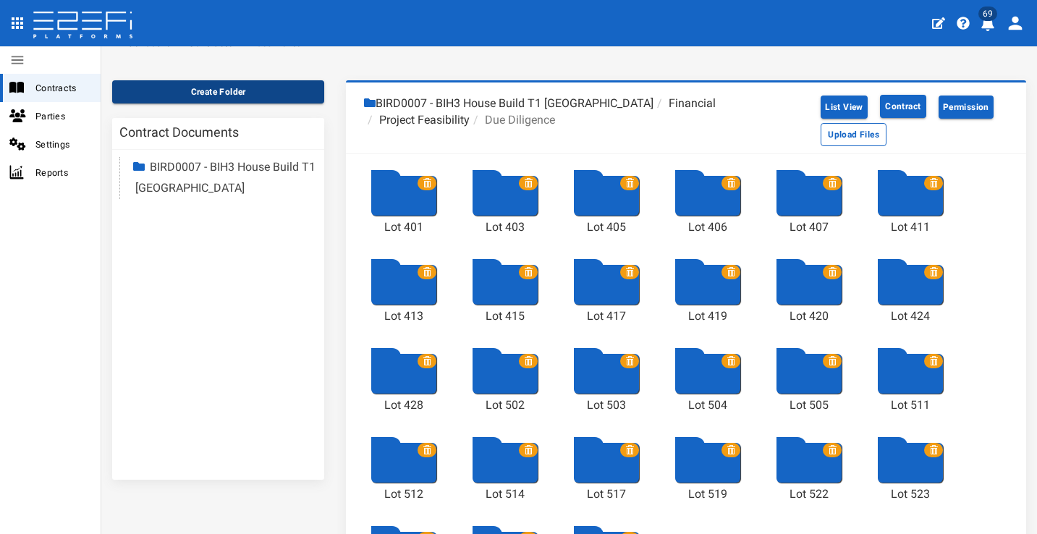
click at [260, 93] on button "Create Folder" at bounding box center [218, 91] width 212 height 23
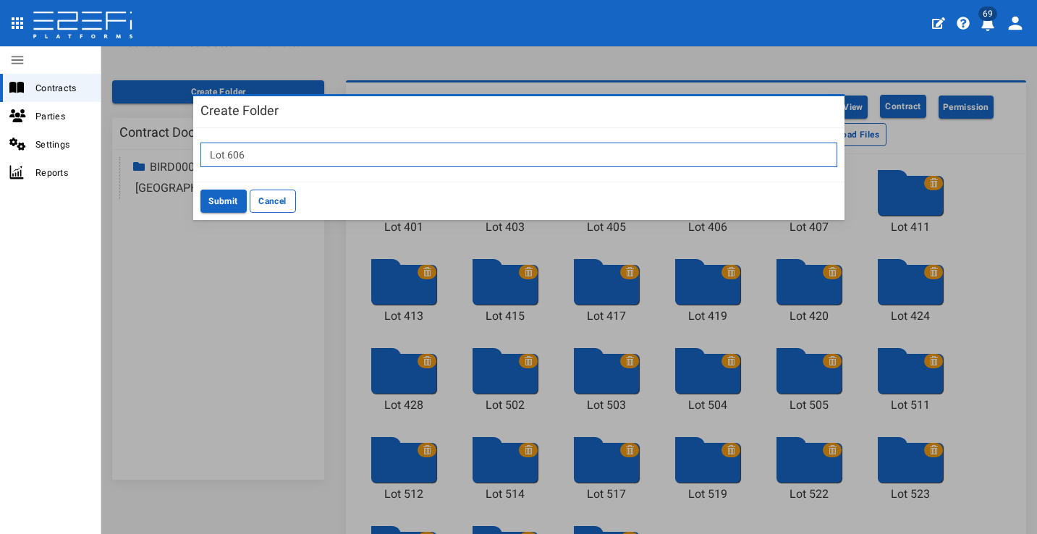
click at [343, 156] on input "Lot 606" at bounding box center [518, 155] width 637 height 25
type input "Lot 610"
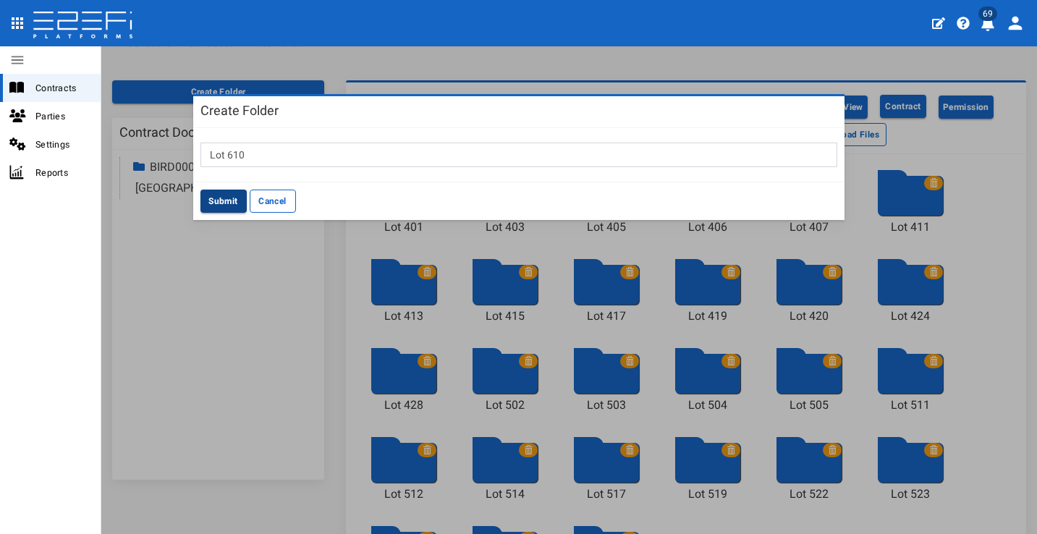
click at [214, 196] on button "Submit" at bounding box center [223, 201] width 46 height 23
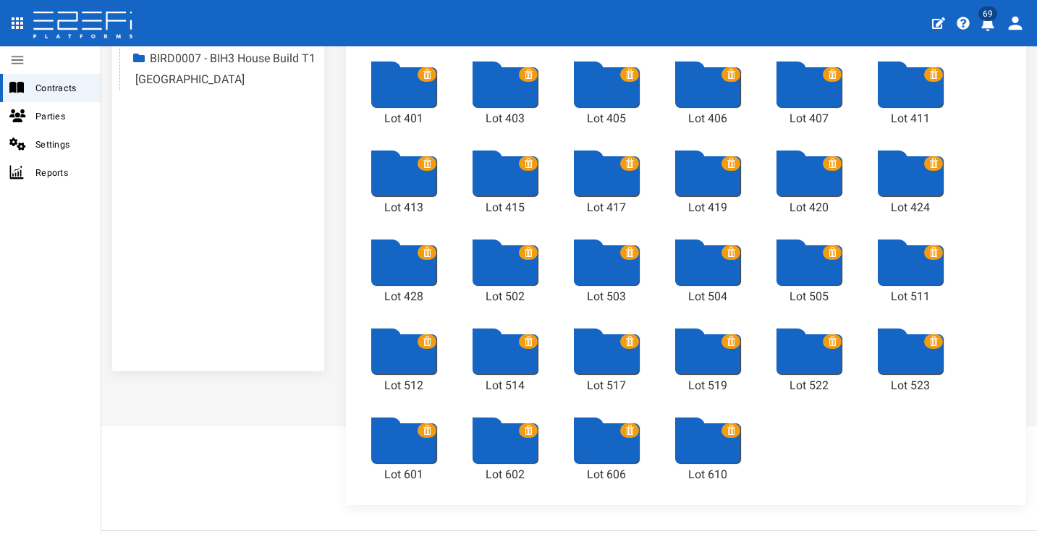
scroll to position [0, 0]
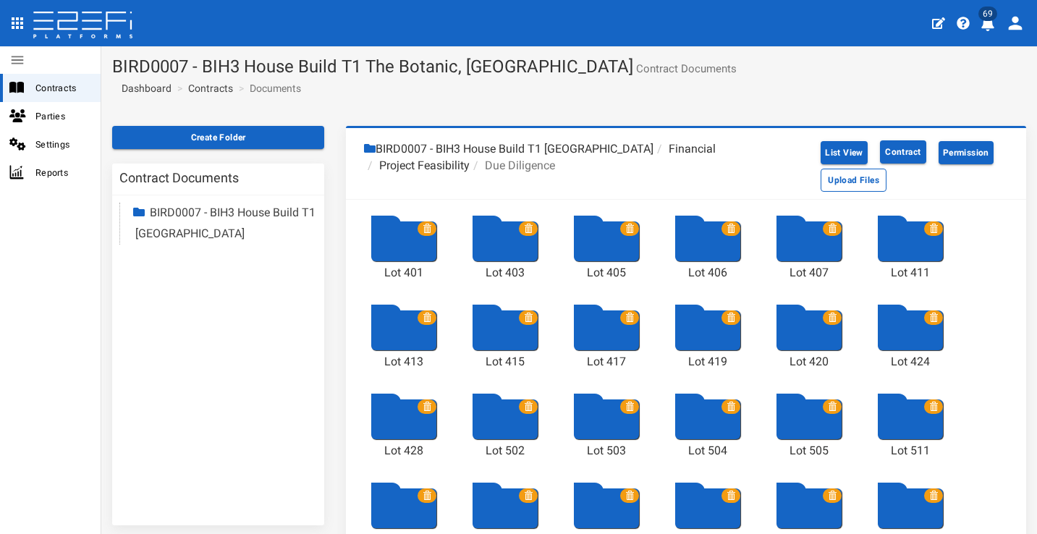
click at [279, 123] on section "Create Folder Contract Documents BIRD0007 - BIH3 House Build T1 The Botanic Hig…" at bounding box center [568, 399] width 935 height 569
click at [279, 129] on button "Create Folder" at bounding box center [218, 137] width 212 height 23
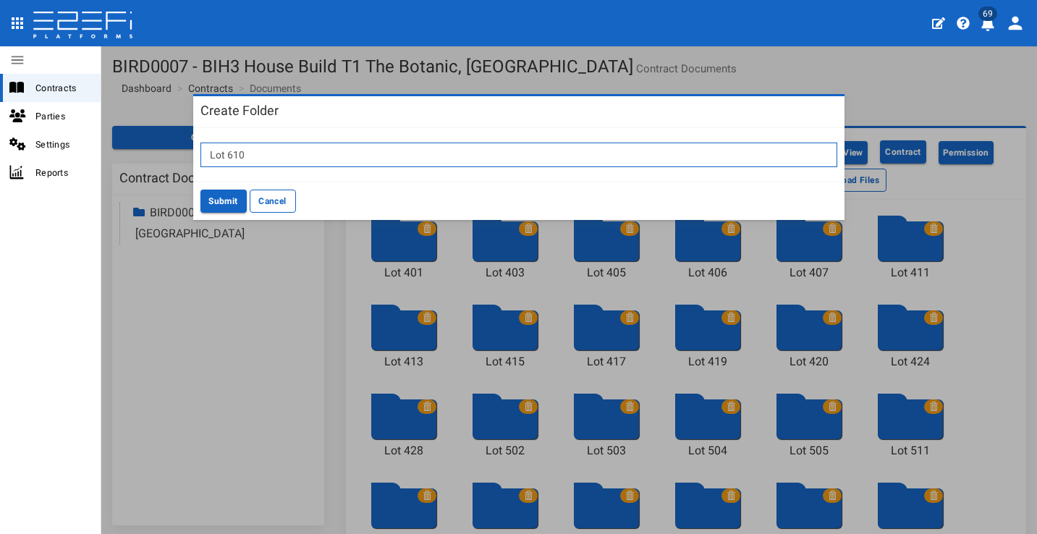
click at [365, 152] on input "Lot 610" at bounding box center [518, 155] width 637 height 25
type input "Lot 615"
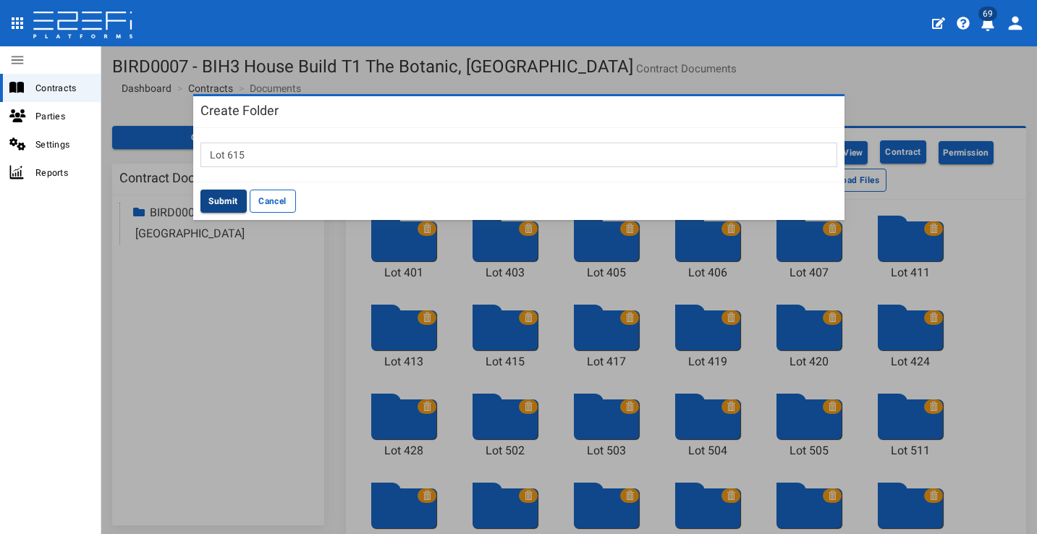
drag, startPoint x: 216, startPoint y: 198, endPoint x: 222, endPoint y: 191, distance: 8.7
click at [216, 197] on button "Submit" at bounding box center [223, 201] width 46 height 23
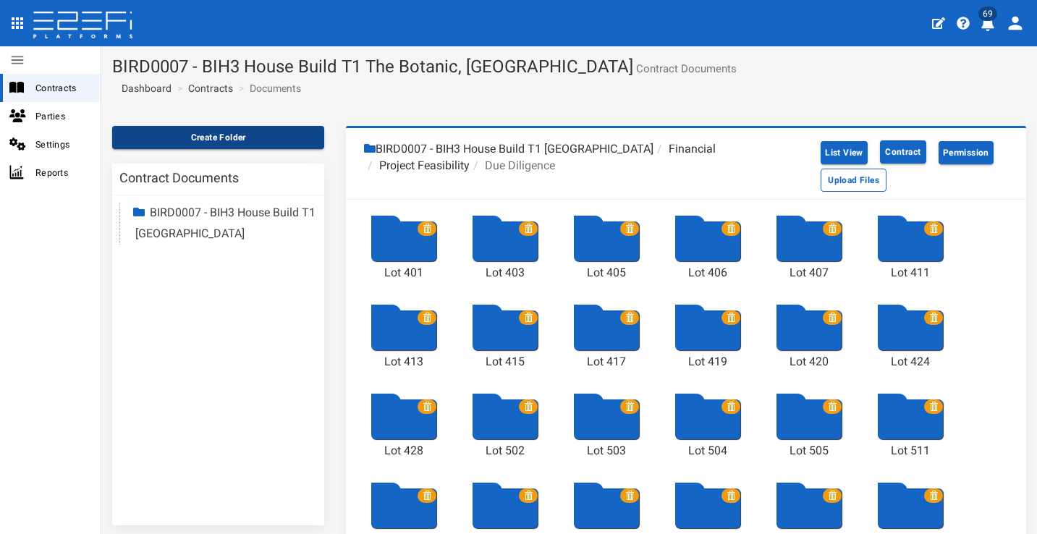
click at [289, 139] on button "Create Folder" at bounding box center [218, 137] width 212 height 23
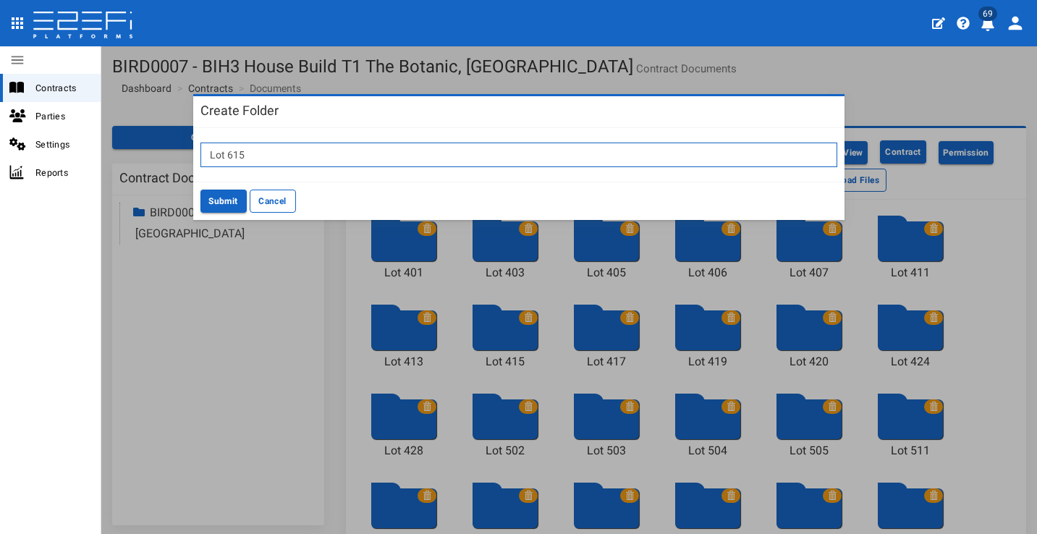
click at [321, 153] on input "Lot 615" at bounding box center [518, 155] width 637 height 25
type input "Lot 618"
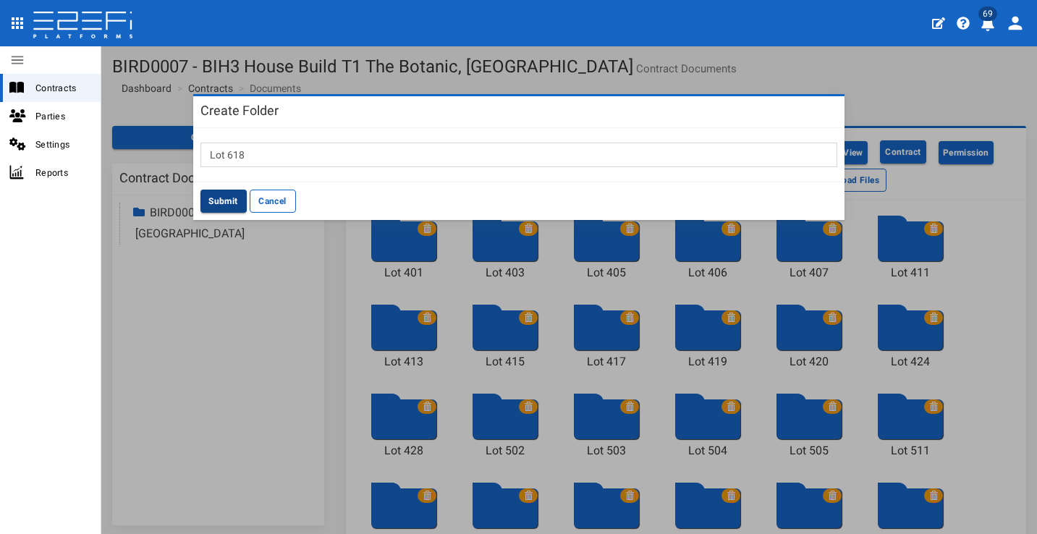
click at [213, 199] on button "Submit" at bounding box center [223, 201] width 46 height 23
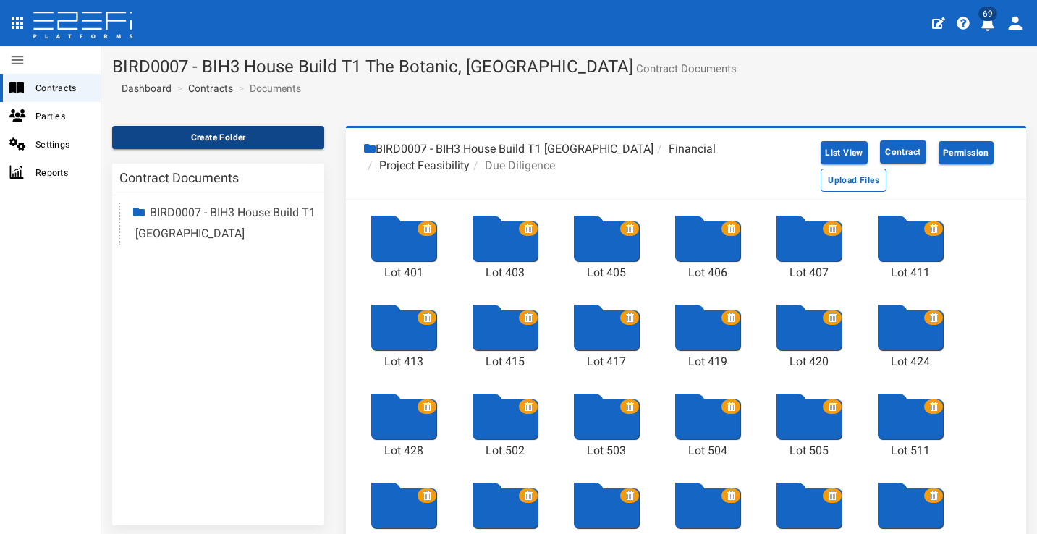
click at [222, 135] on button "Create Folder" at bounding box center [218, 137] width 212 height 23
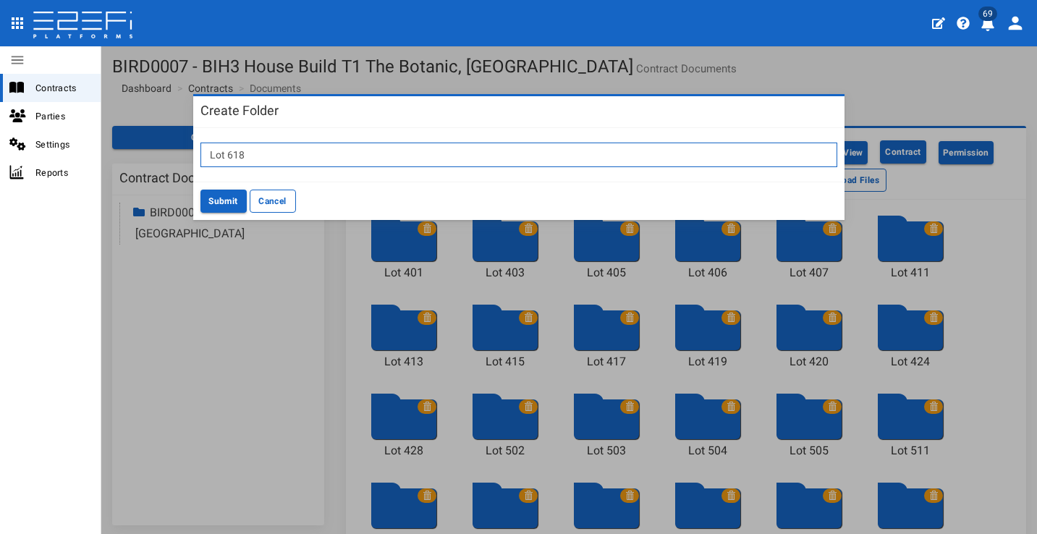
click at [279, 152] on input "Lot 618" at bounding box center [518, 155] width 637 height 25
type input "Lot 619"
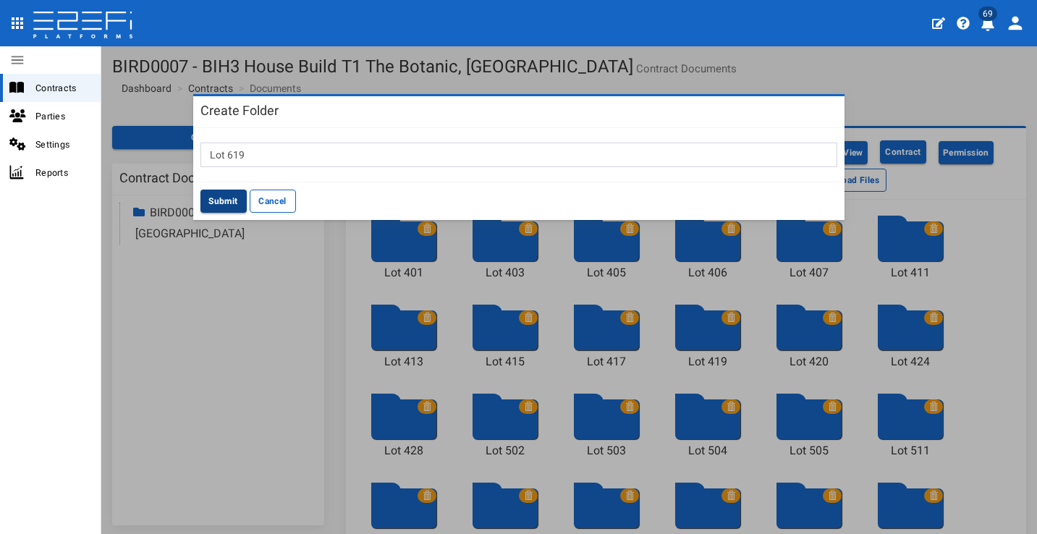
click at [226, 200] on button "Submit" at bounding box center [223, 201] width 46 height 23
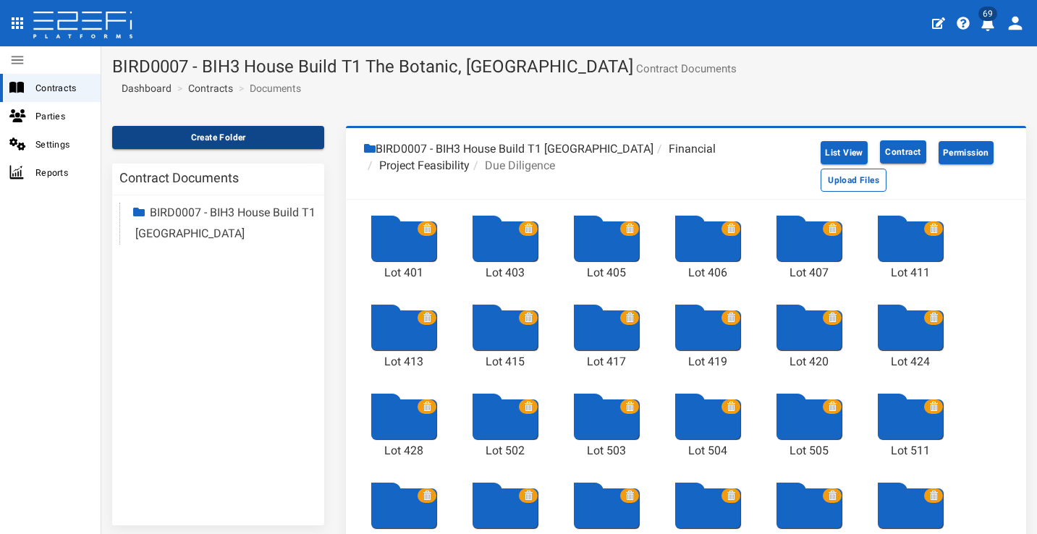
click at [256, 141] on button "Create Folder" at bounding box center [218, 137] width 212 height 23
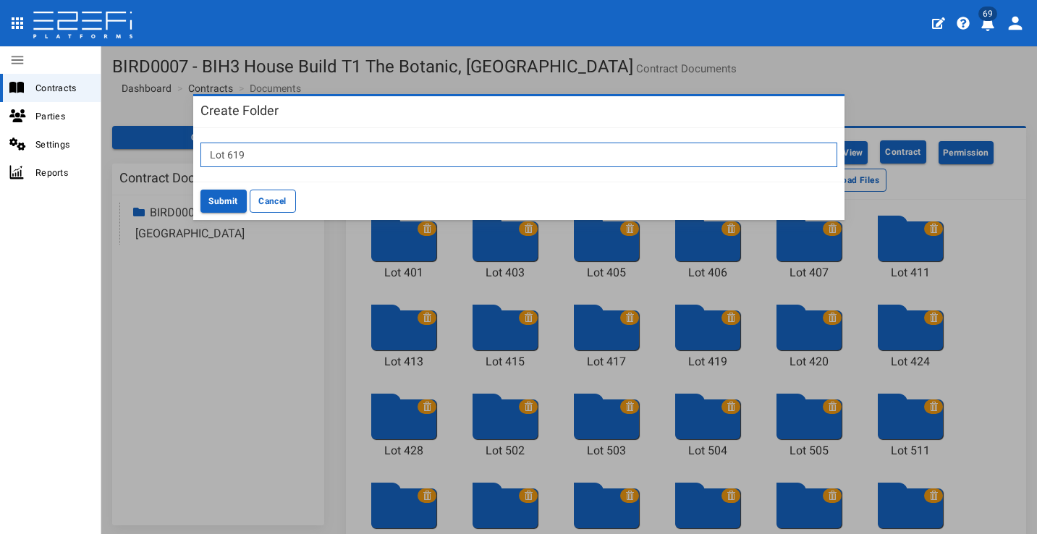
click at [279, 160] on input "Lot 619" at bounding box center [518, 155] width 637 height 25
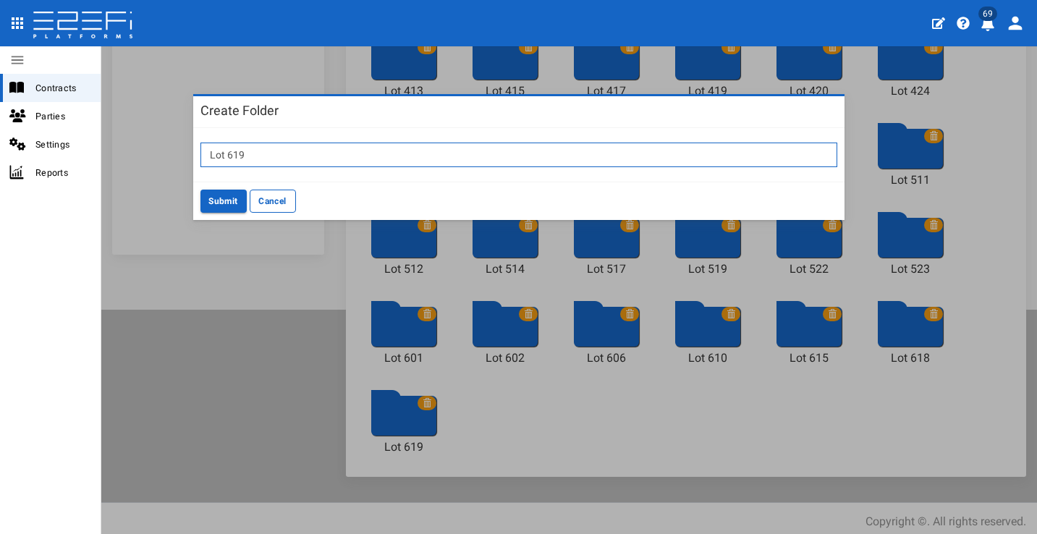
scroll to position [180, 0]
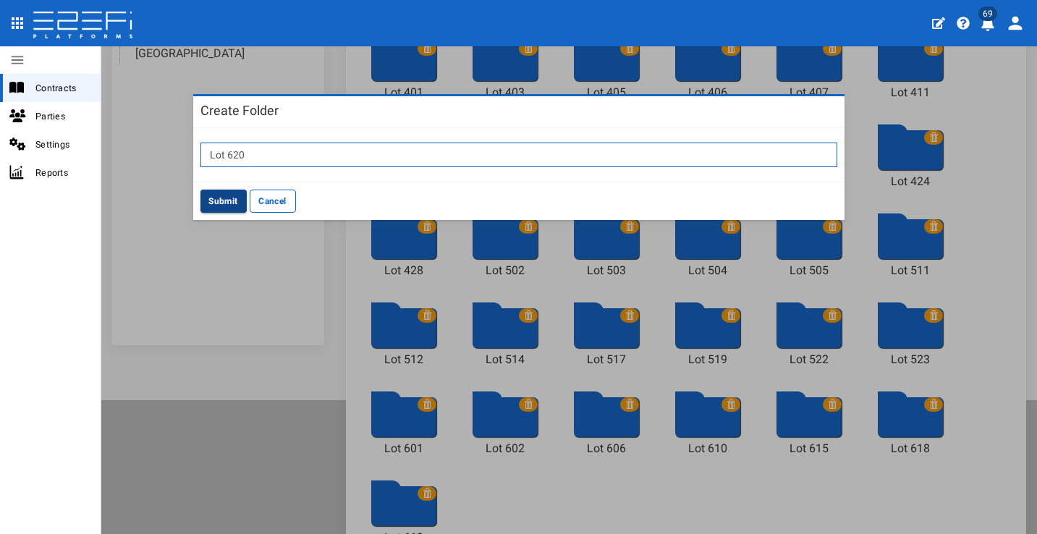
type input "Lot 620"
click at [226, 200] on button "Submit" at bounding box center [223, 201] width 46 height 23
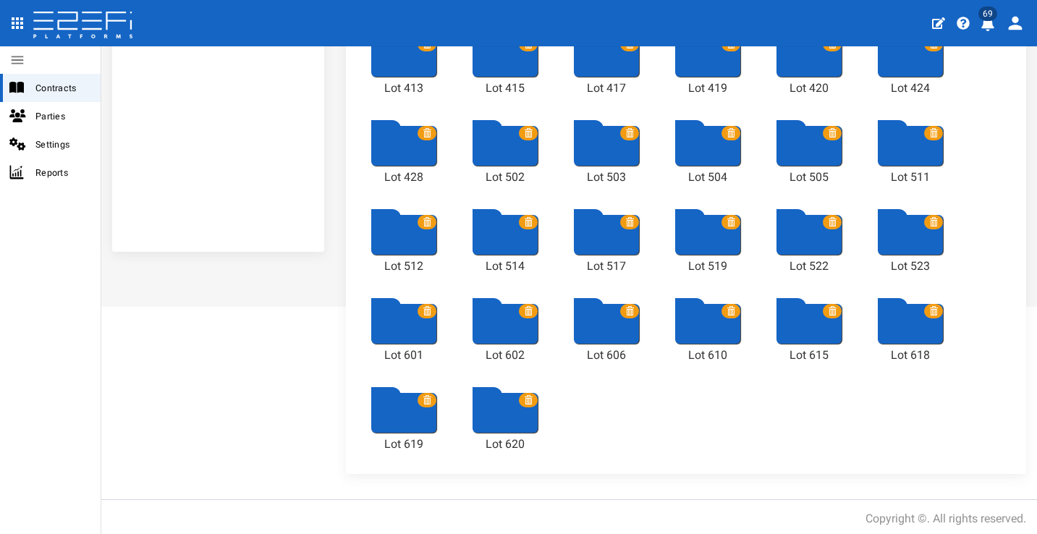
scroll to position [0, 0]
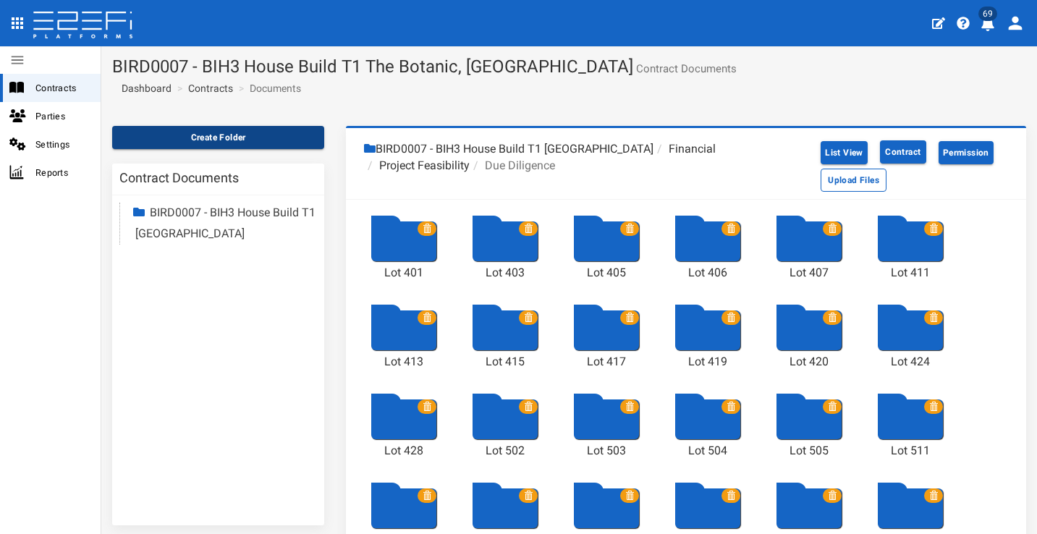
click at [246, 134] on button "Create Folder" at bounding box center [218, 137] width 212 height 23
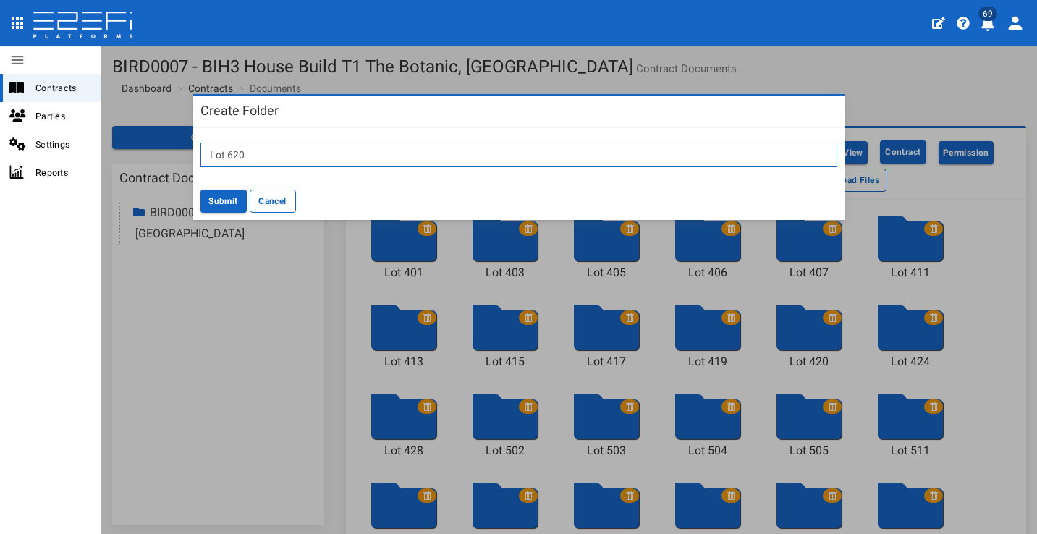
click at [373, 158] on input "Lot 620" at bounding box center [518, 155] width 637 height 25
type input "l"
type input "Lot 621"
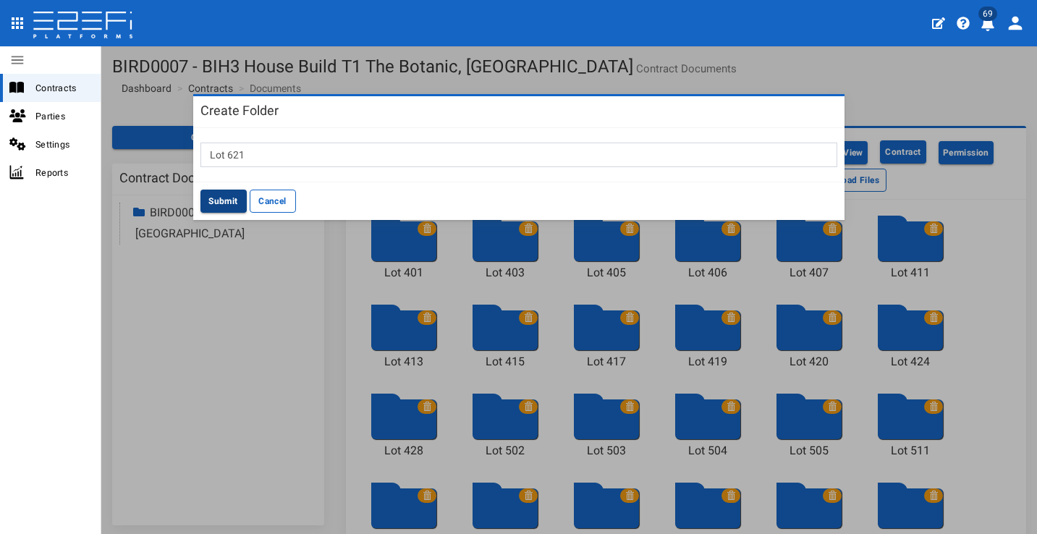
click at [210, 195] on button "Submit" at bounding box center [223, 201] width 46 height 23
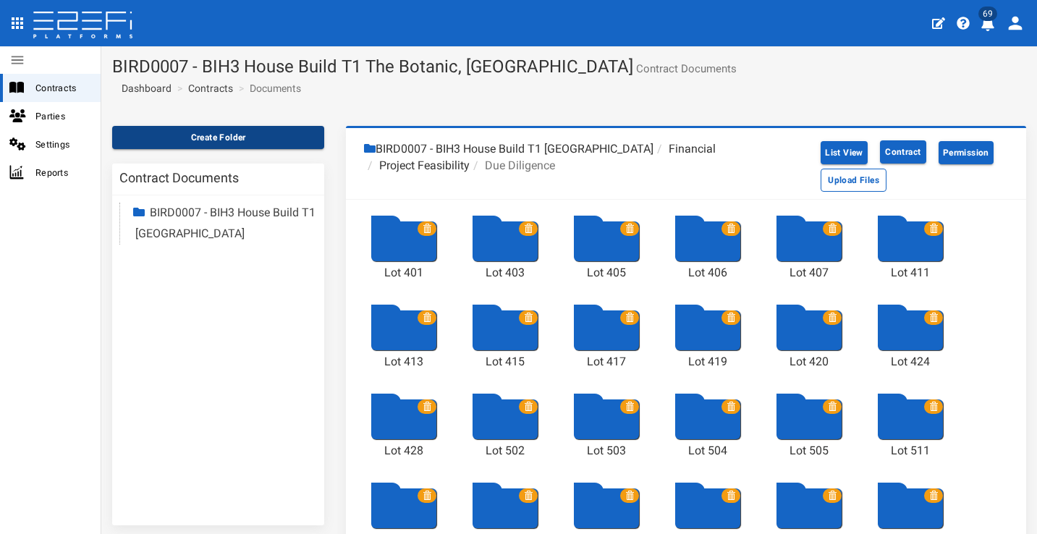
click at [289, 129] on button "Create Folder" at bounding box center [218, 137] width 212 height 23
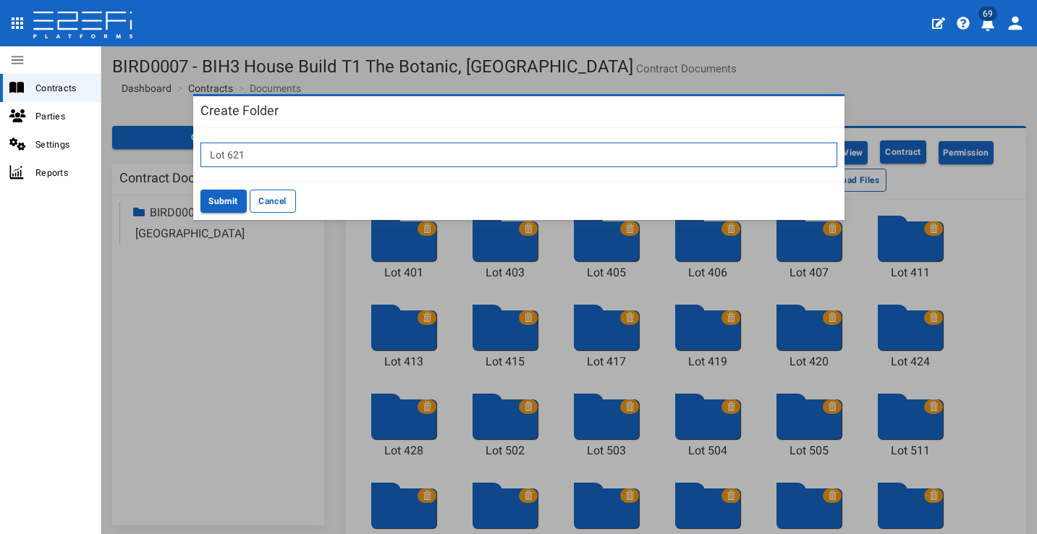
click at [375, 158] on input "Lot 621" at bounding box center [518, 155] width 637 height 25
type input "Lot 626"
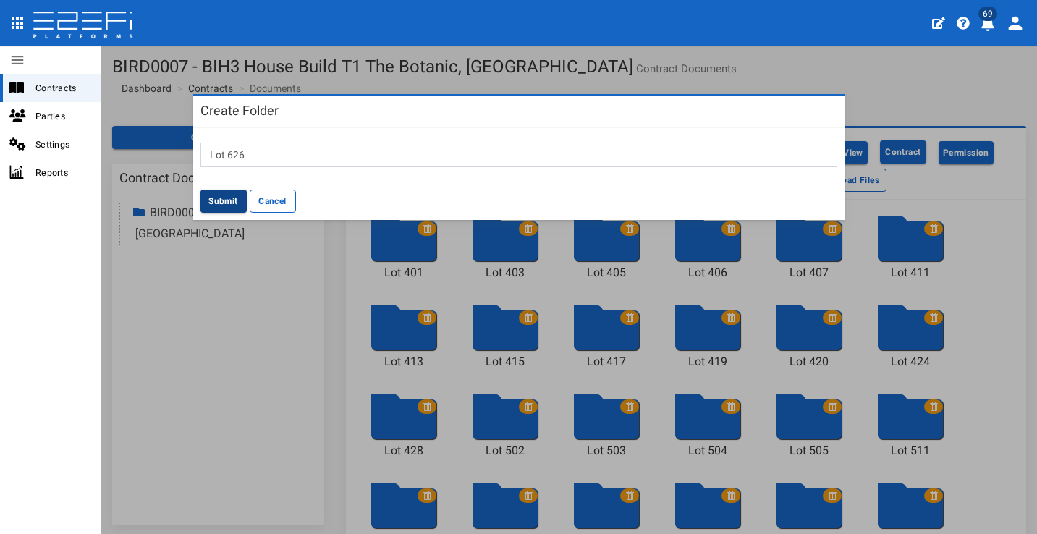
click at [223, 195] on button "Submit" at bounding box center [223, 201] width 46 height 23
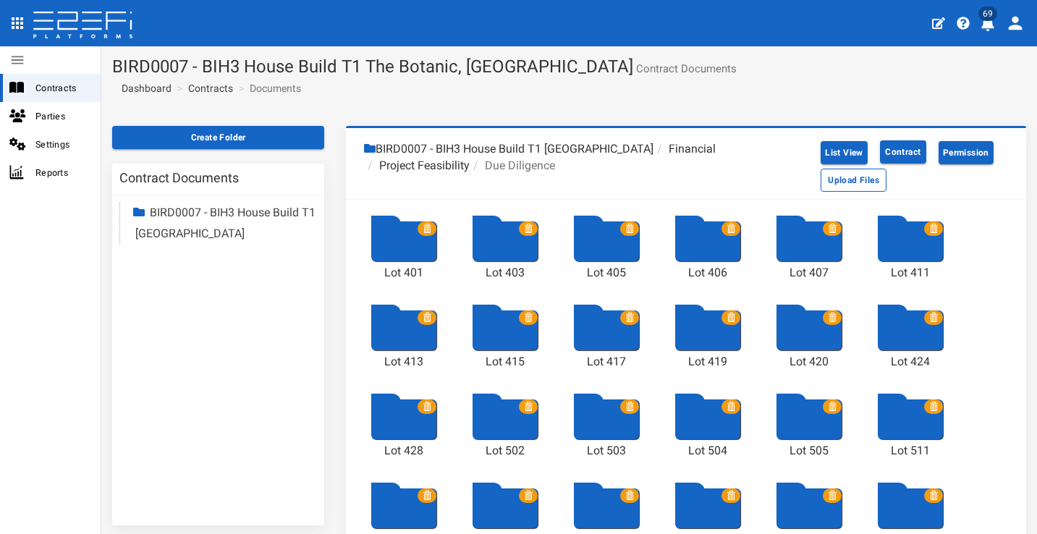
click at [505, 252] on div at bounding box center [504, 241] width 65 height 40
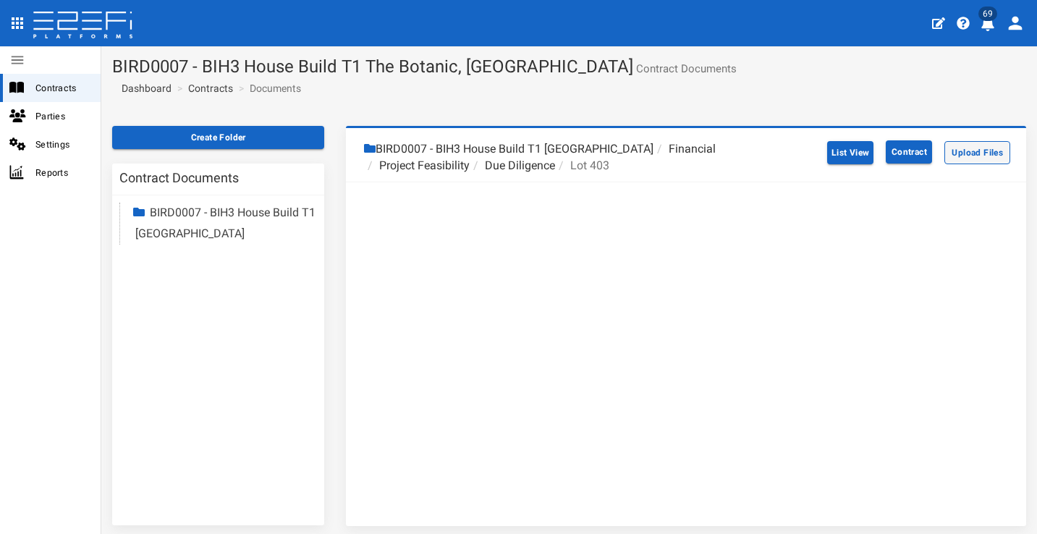
click at [882, 154] on button "Upload Files" at bounding box center [977, 152] width 66 height 23
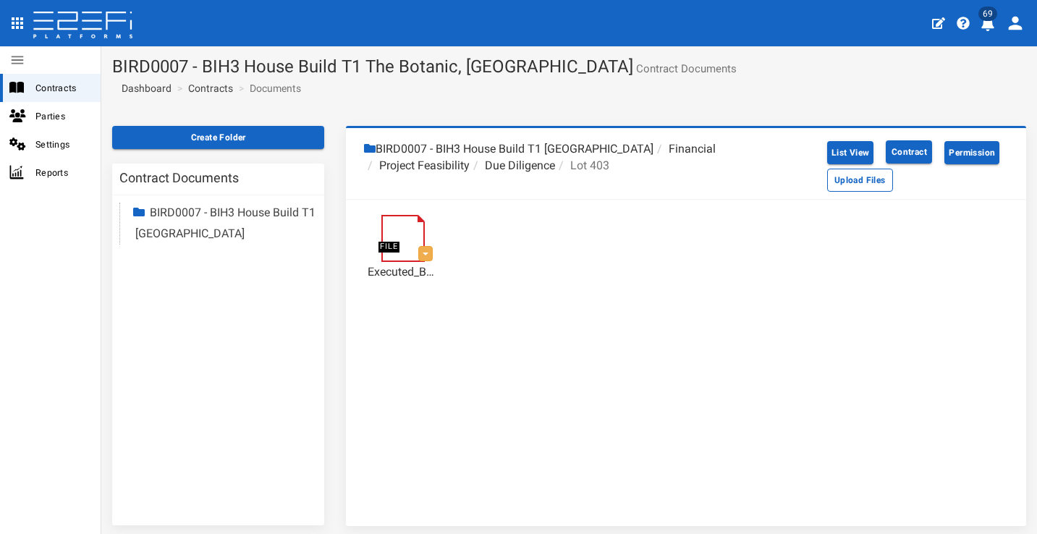
click at [519, 165] on li "Due Diligence" at bounding box center [512, 166] width 85 height 17
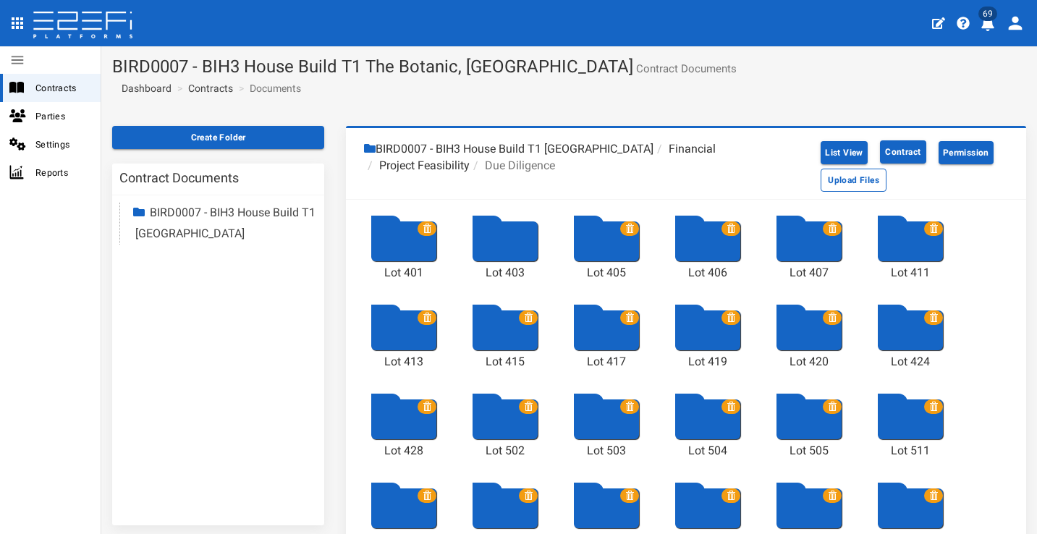
click at [403, 242] on div at bounding box center [403, 241] width 65 height 40
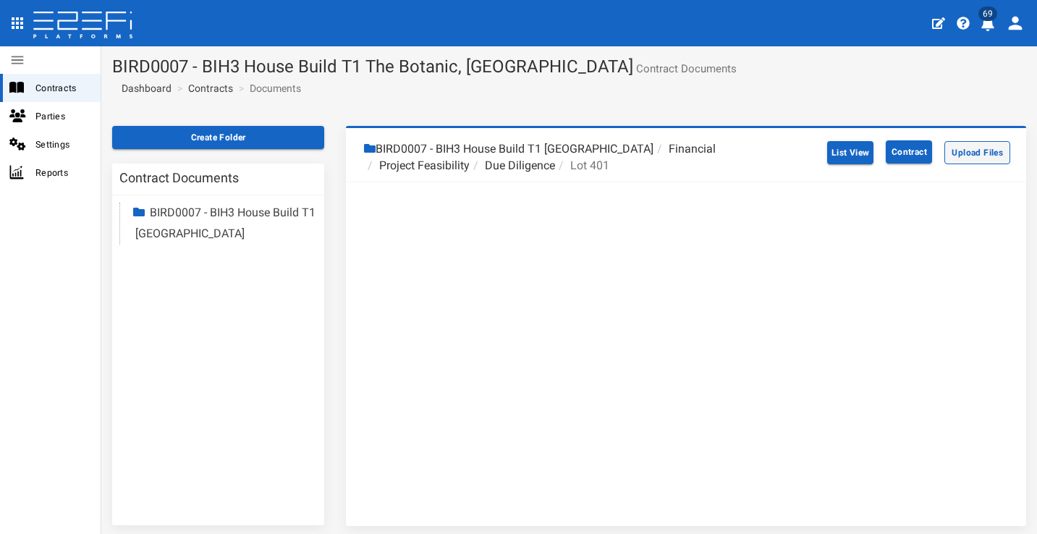
click at [882, 152] on button "Upload Files" at bounding box center [977, 152] width 66 height 23
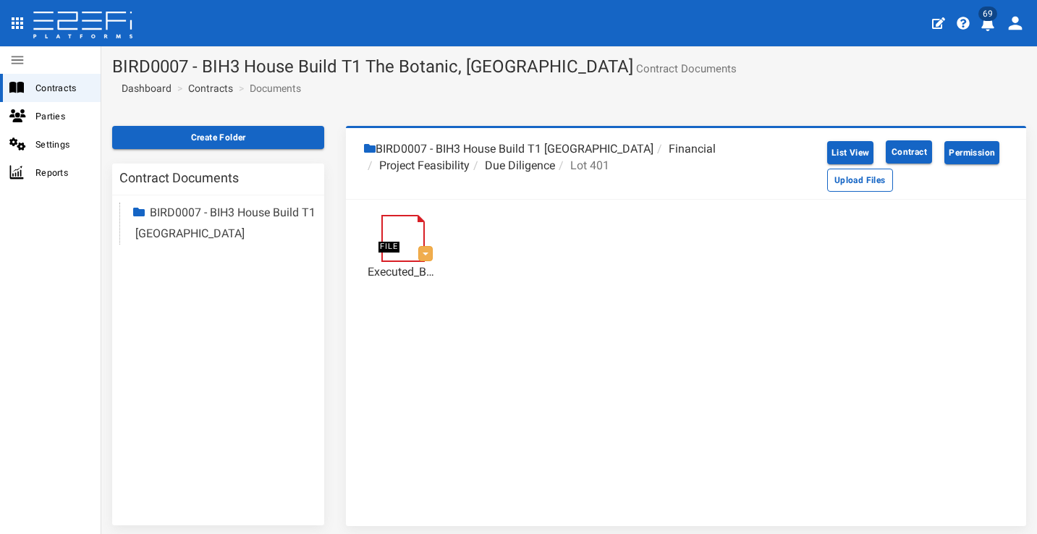
click at [514, 169] on li "Due Diligence" at bounding box center [512, 166] width 85 height 17
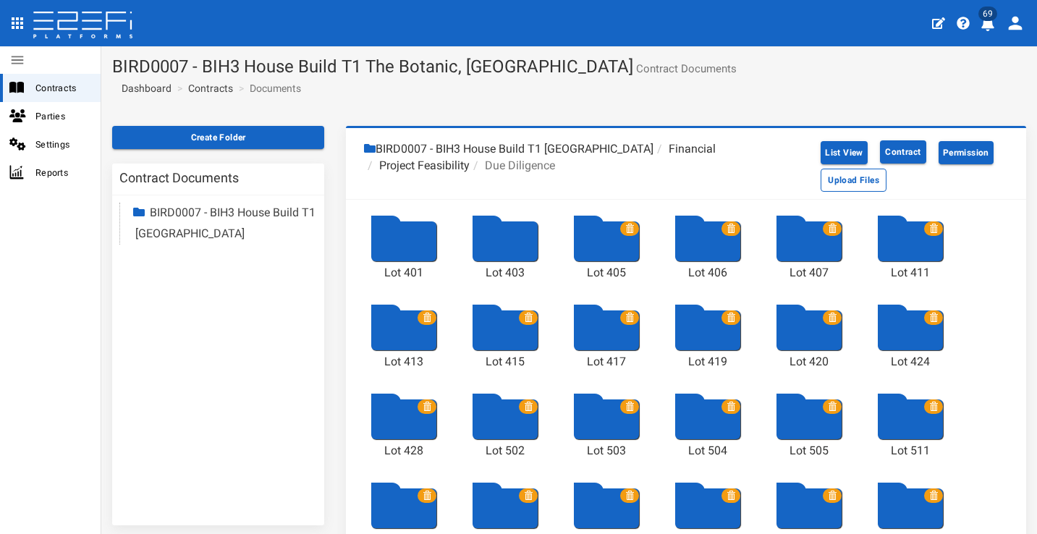
click at [619, 255] on div at bounding box center [606, 241] width 65 height 40
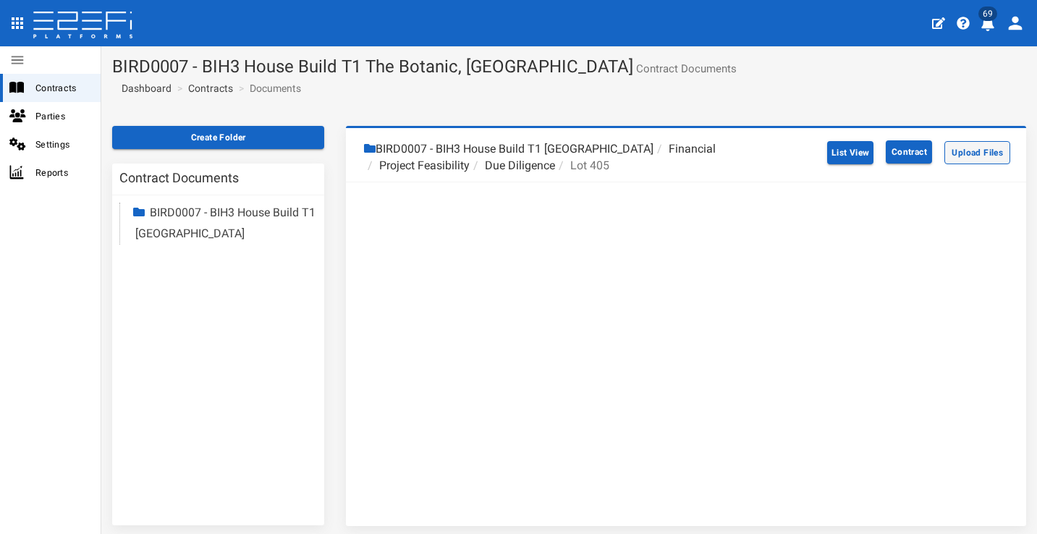
click at [882, 148] on button "Upload Files" at bounding box center [977, 152] width 66 height 23
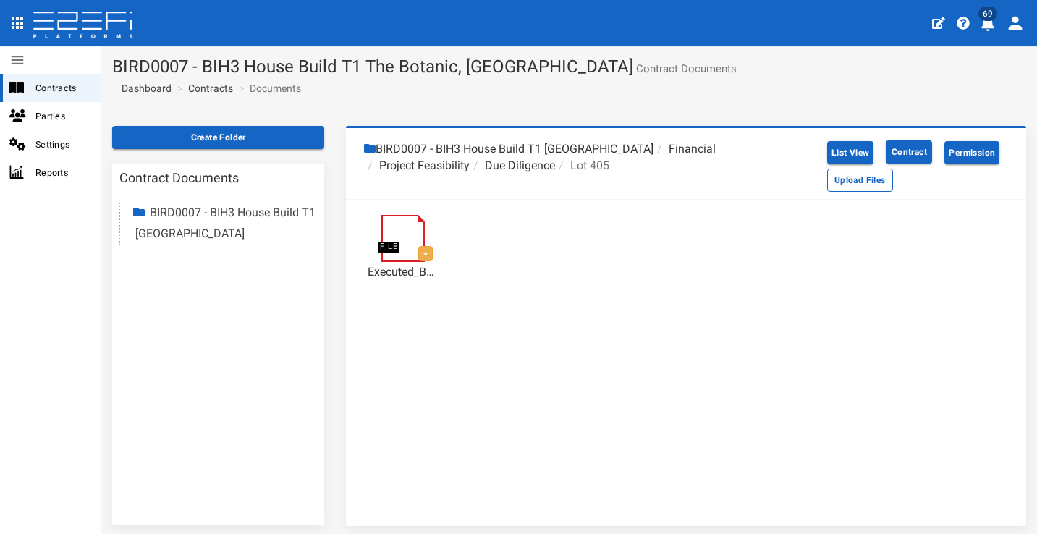
click at [538, 158] on li "Due Diligence" at bounding box center [512, 166] width 85 height 17
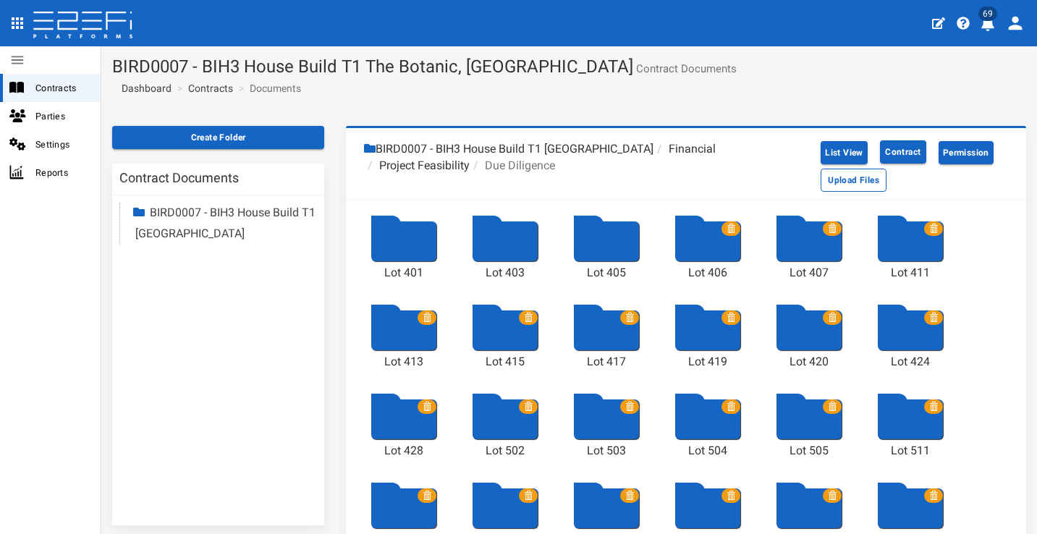
click at [716, 257] on div at bounding box center [707, 241] width 65 height 40
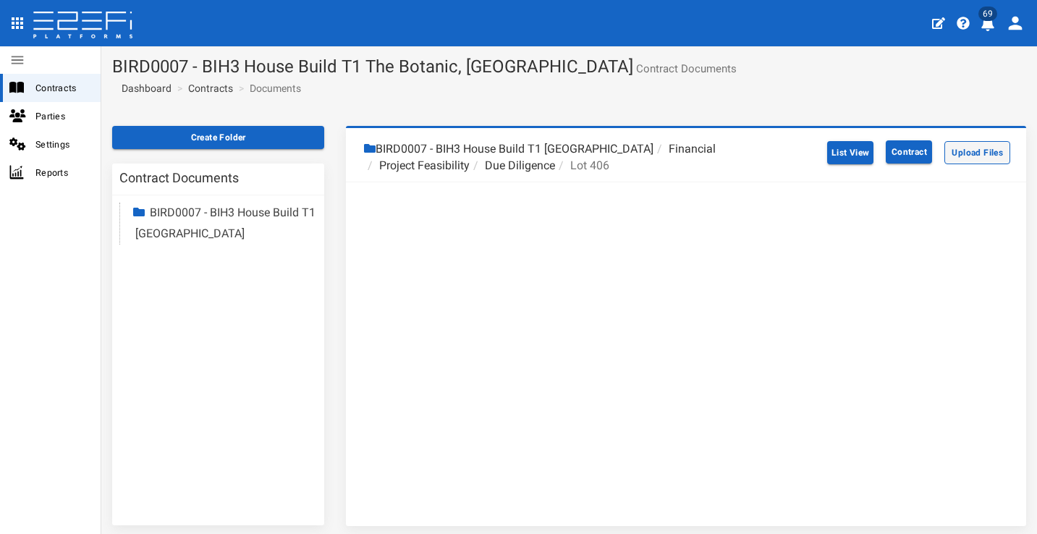
click at [882, 157] on button "Upload Files" at bounding box center [977, 152] width 66 height 23
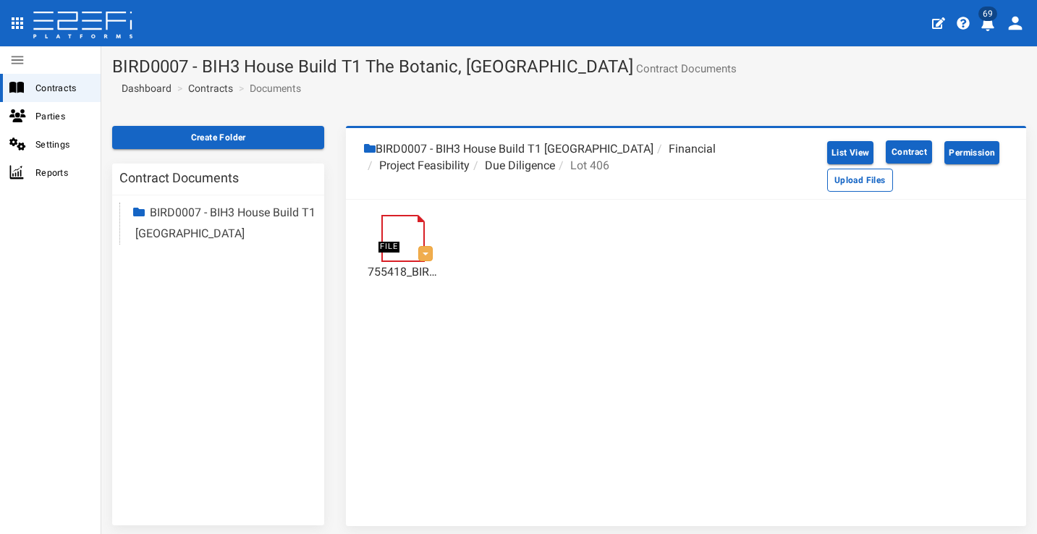
click at [493, 160] on li "Due Diligence" at bounding box center [512, 166] width 85 height 17
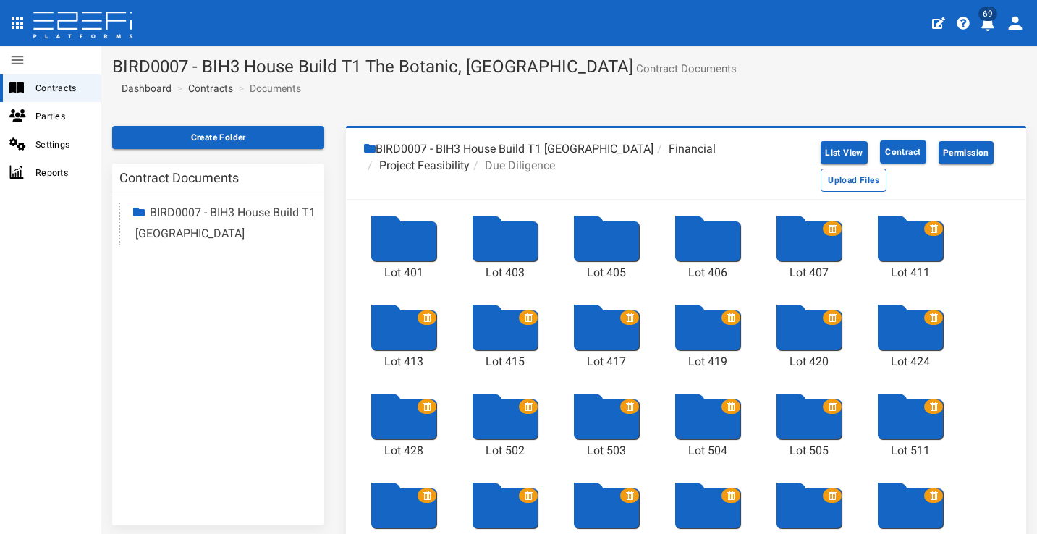
click at [827, 252] on div at bounding box center [808, 241] width 65 height 40
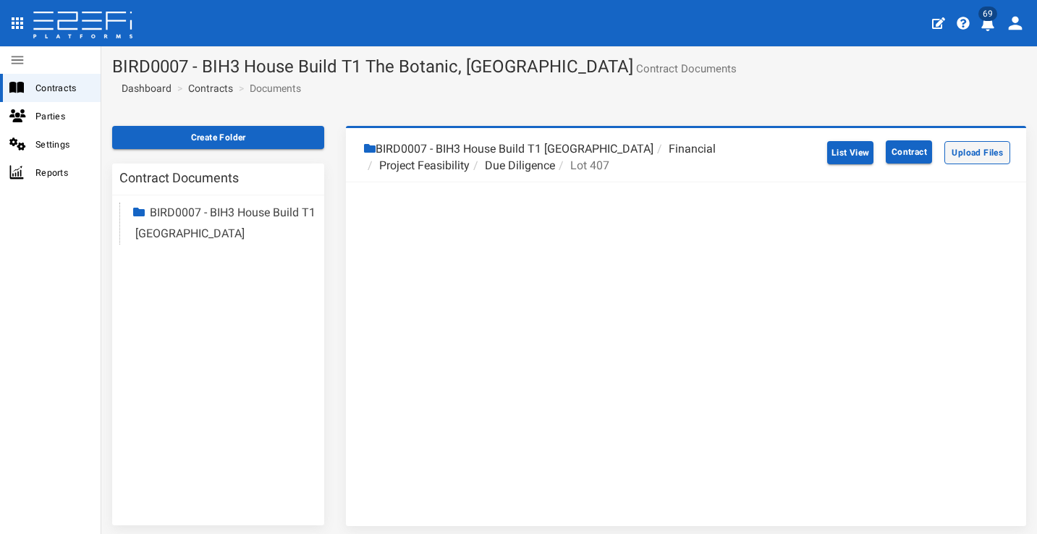
click at [882, 149] on button "Upload Files" at bounding box center [977, 152] width 66 height 23
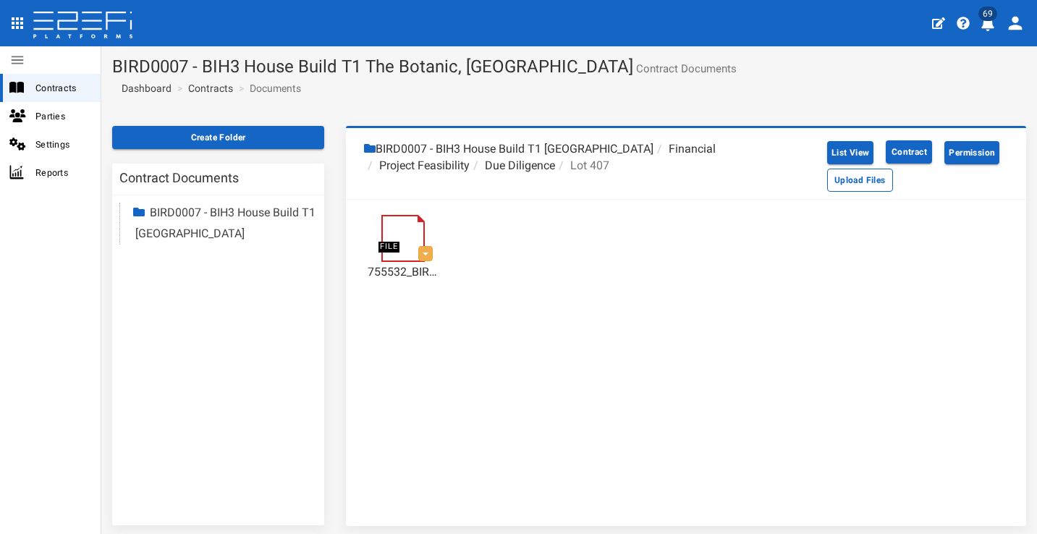
click at [535, 158] on li "Due Diligence" at bounding box center [512, 166] width 85 height 17
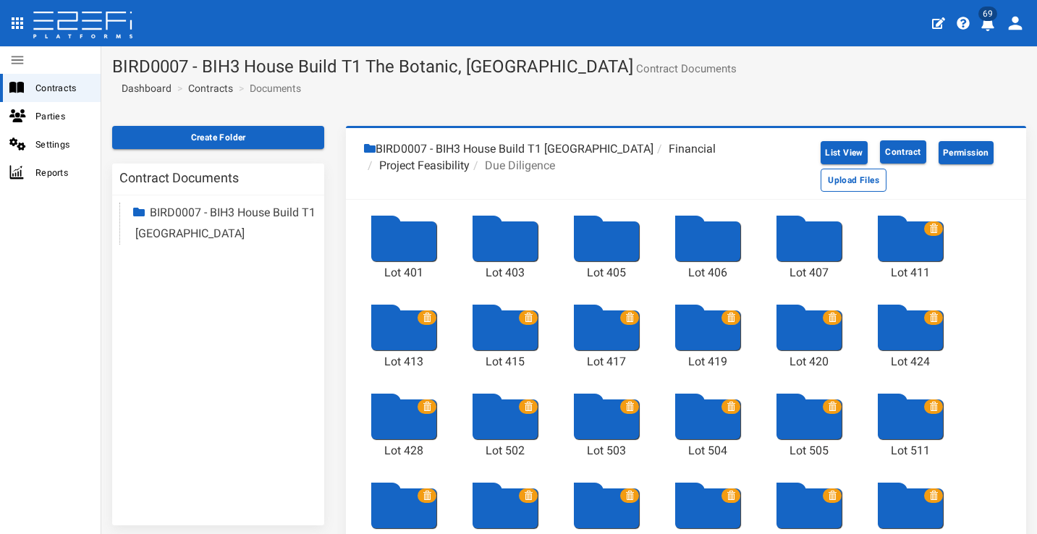
click at [882, 247] on div at bounding box center [910, 241] width 65 height 40
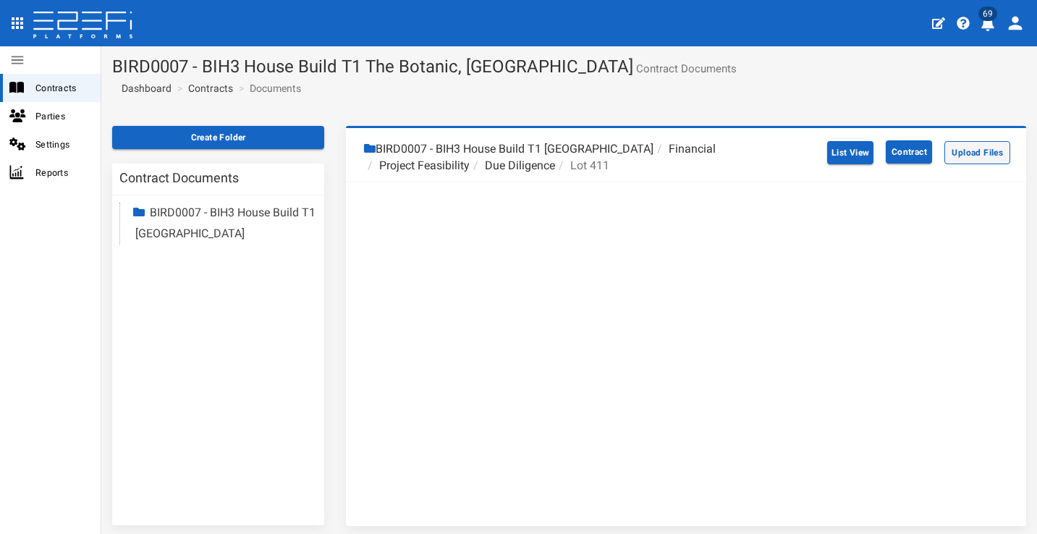
click at [882, 150] on button "Upload Files" at bounding box center [977, 152] width 66 height 23
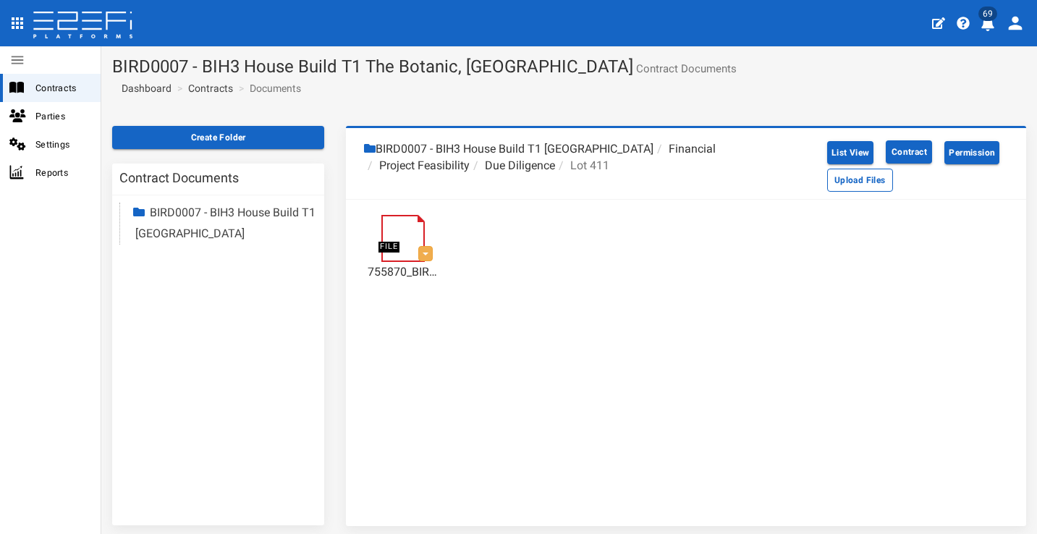
click at [510, 166] on li "Due Diligence" at bounding box center [512, 166] width 85 height 17
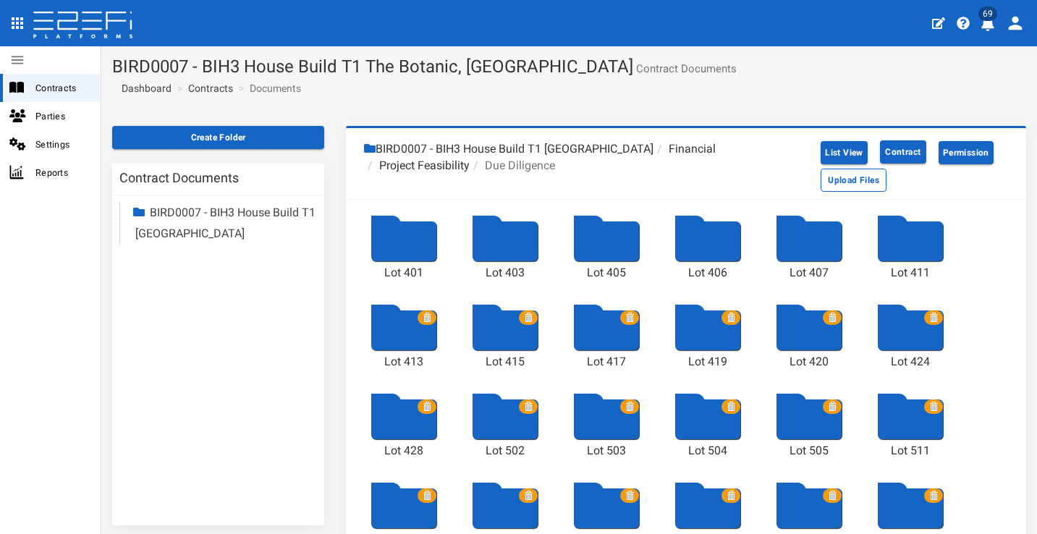
click at [387, 339] on div at bounding box center [403, 330] width 65 height 40
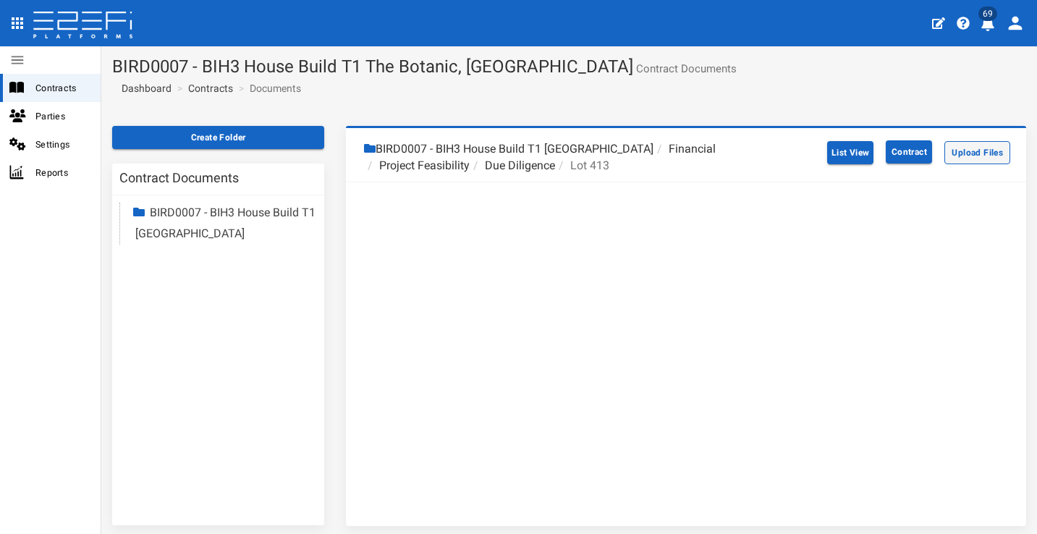
click at [882, 158] on button "Upload Files" at bounding box center [977, 152] width 66 height 23
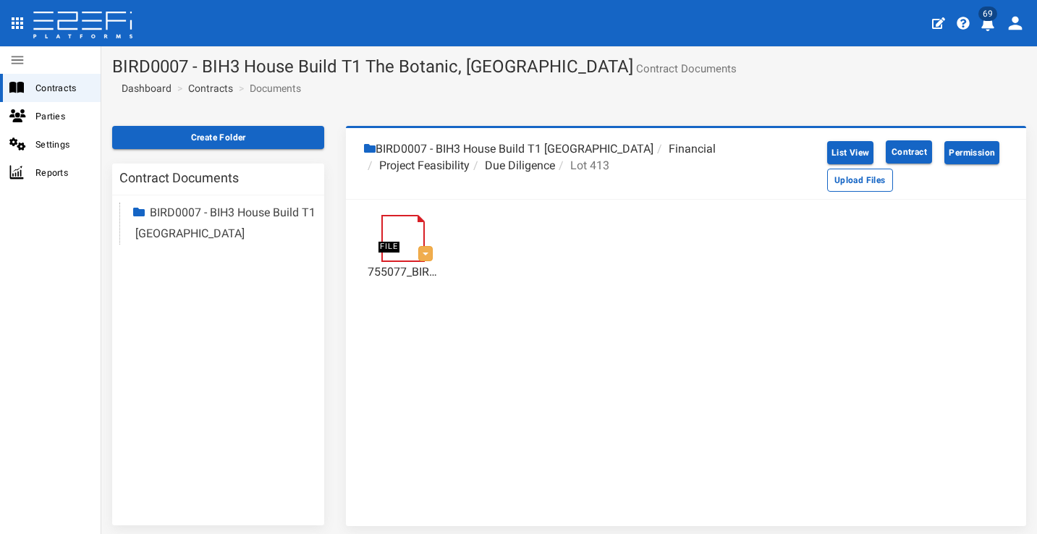
click at [532, 160] on li "Due Diligence" at bounding box center [512, 166] width 85 height 17
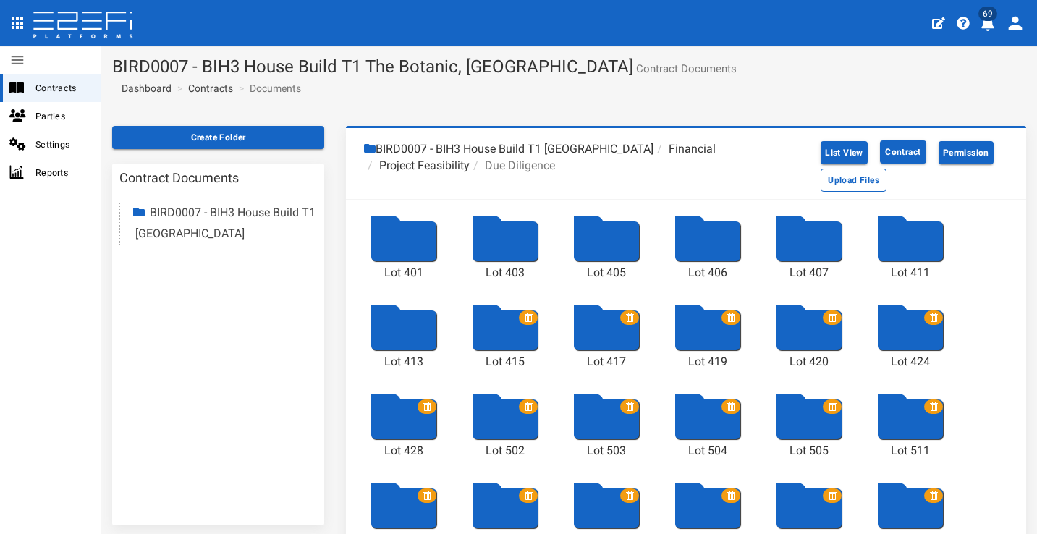
click at [516, 338] on div at bounding box center [504, 330] width 65 height 40
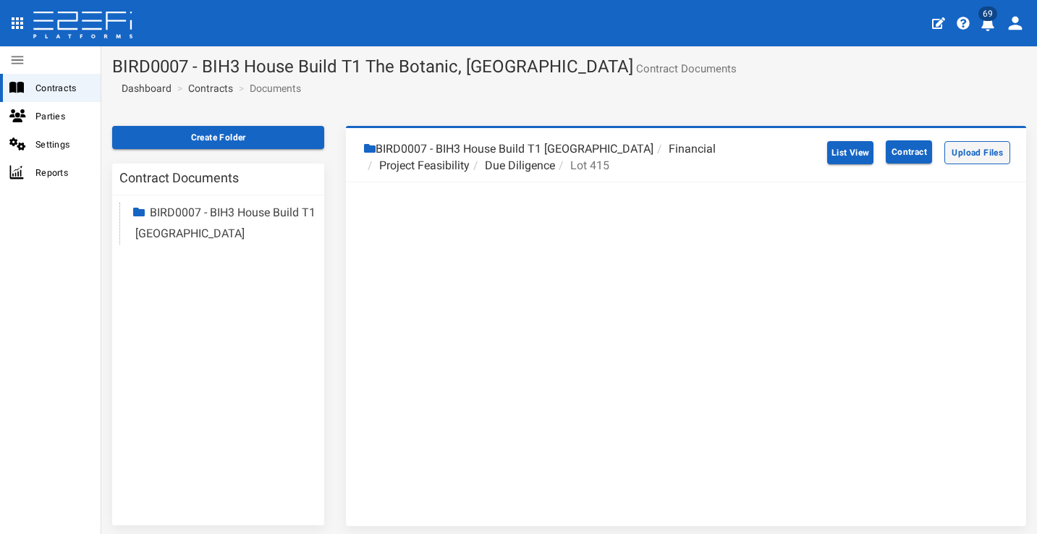
click at [882, 148] on button "Upload Files" at bounding box center [977, 152] width 66 height 23
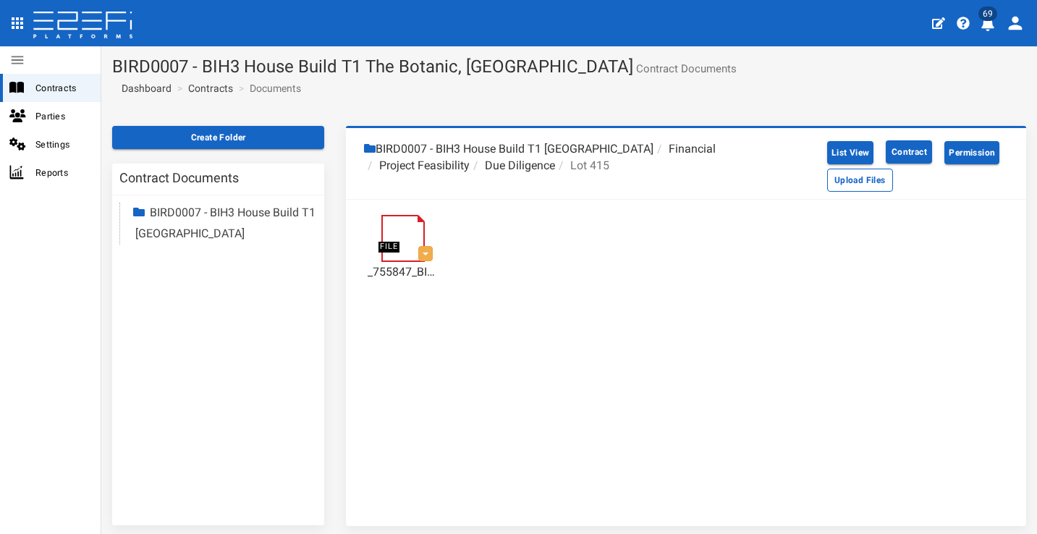
click at [523, 167] on li "Due Diligence" at bounding box center [512, 166] width 85 height 17
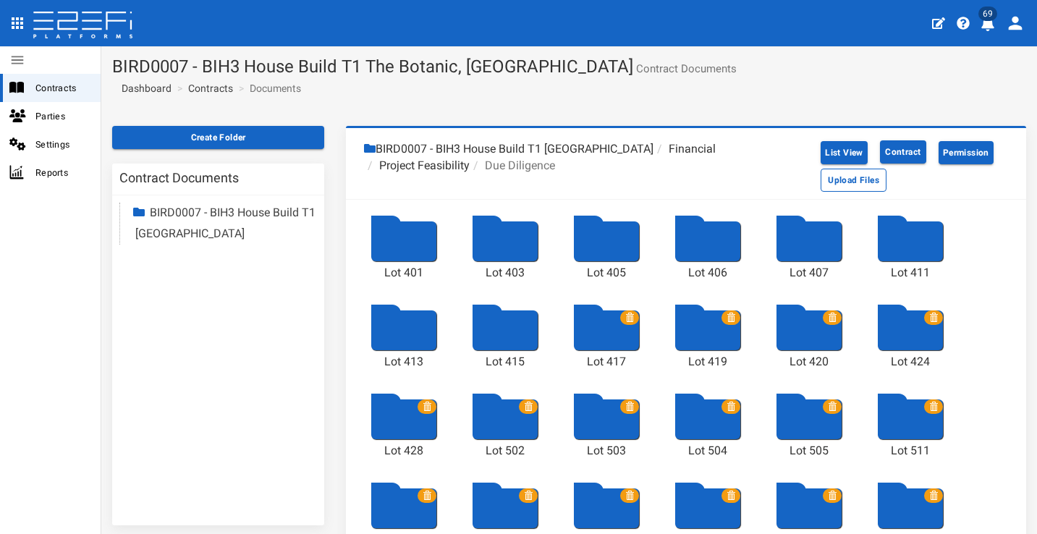
click at [598, 347] on div at bounding box center [606, 330] width 65 height 40
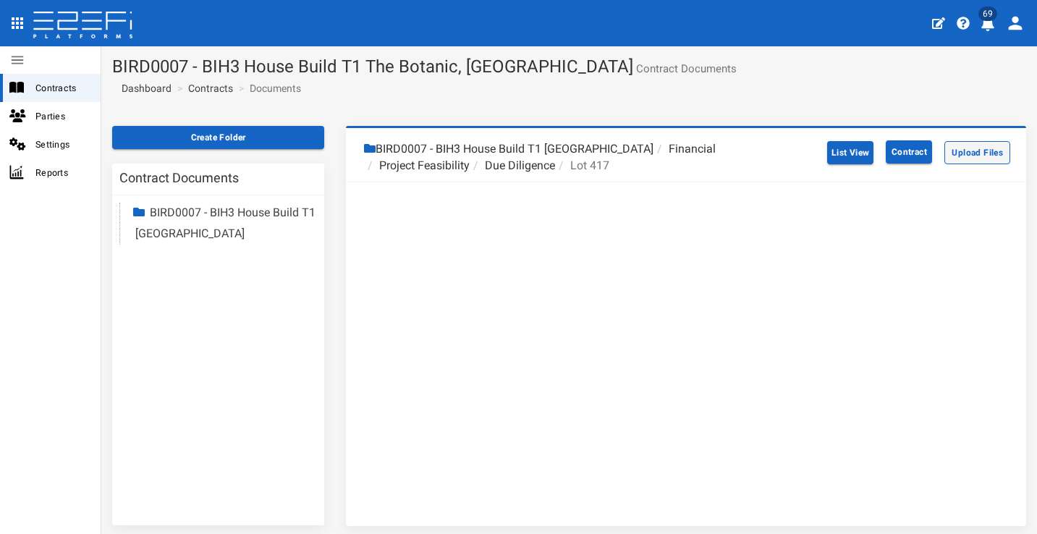
click at [882, 158] on button "Upload Files" at bounding box center [977, 152] width 66 height 23
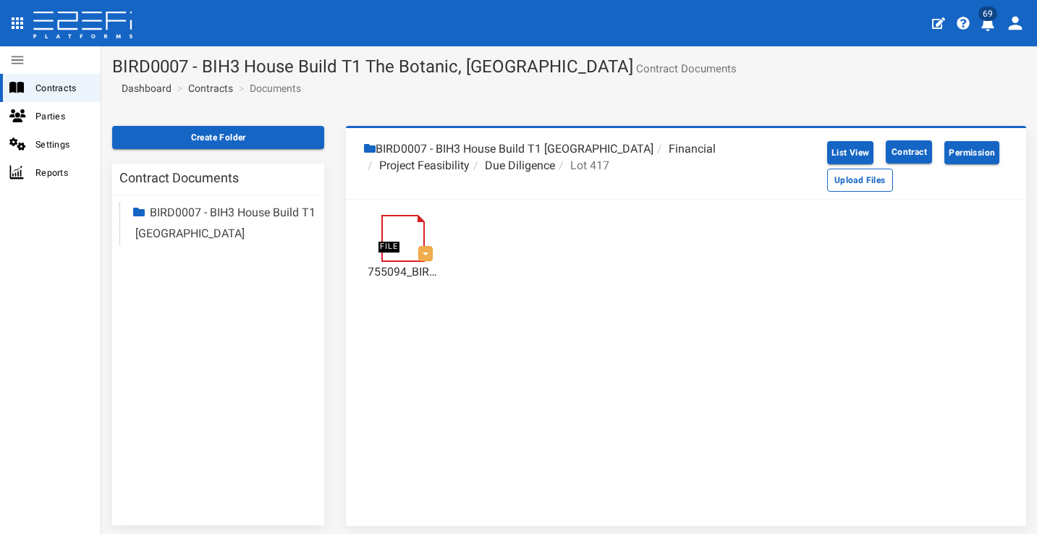
click at [511, 168] on li "Due Diligence" at bounding box center [512, 166] width 85 height 17
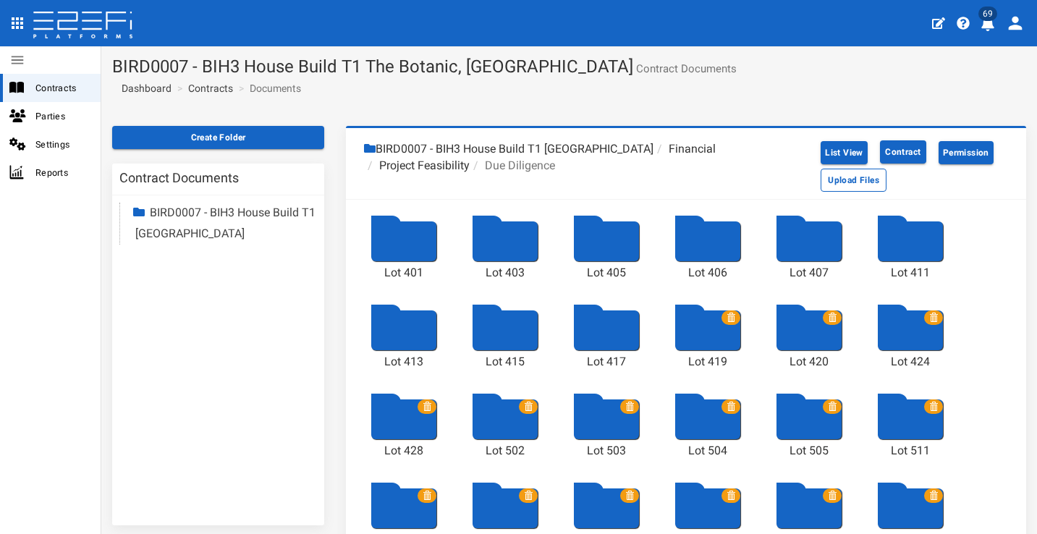
click at [713, 344] on div at bounding box center [707, 330] width 65 height 40
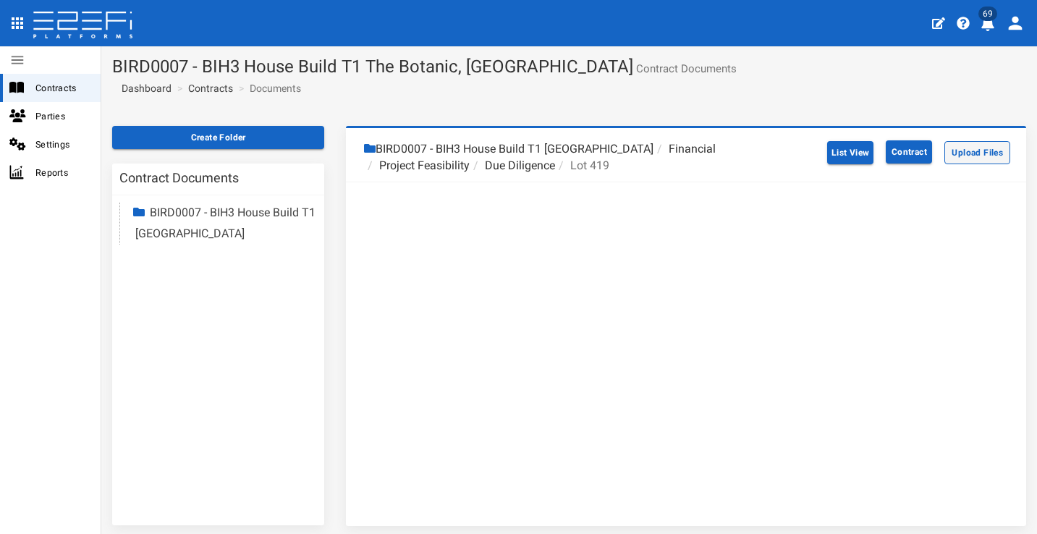
click at [882, 147] on button "Upload Files" at bounding box center [977, 152] width 66 height 23
click at [882, 149] on button "Upload Files" at bounding box center [977, 152] width 66 height 23
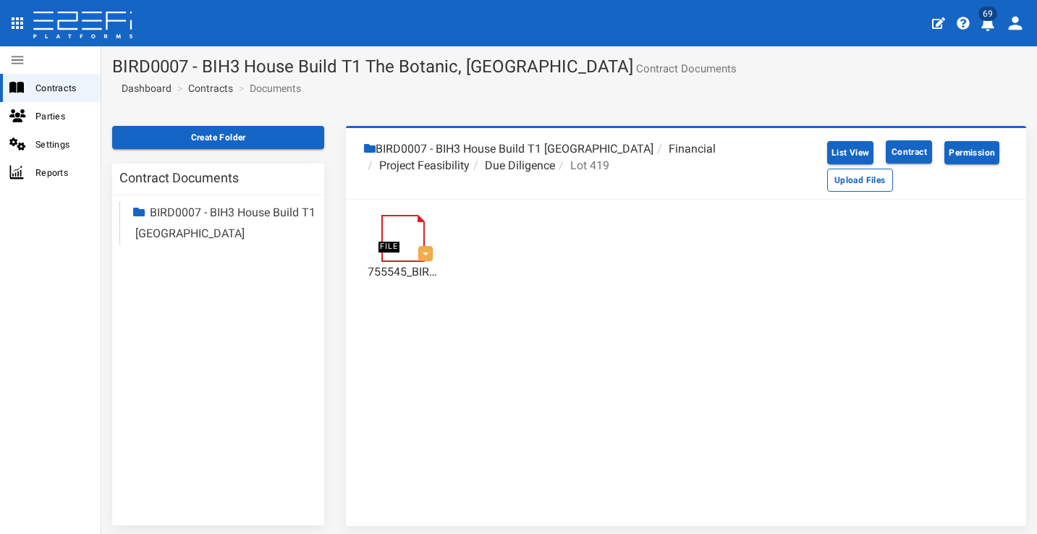
click at [512, 166] on li "Due Diligence" at bounding box center [512, 166] width 85 height 17
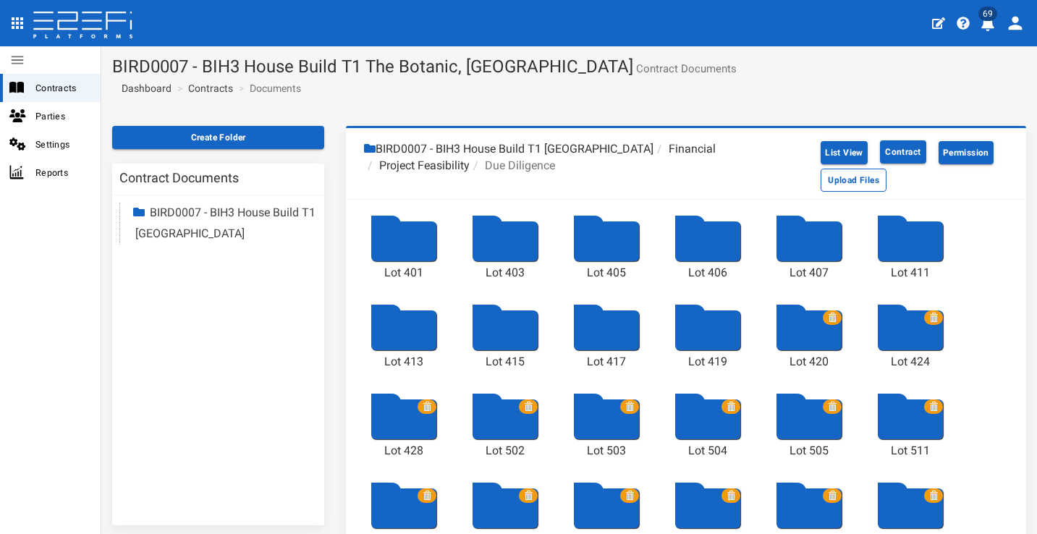
click at [804, 352] on div "Lot 420" at bounding box center [809, 360] width 72 height 20
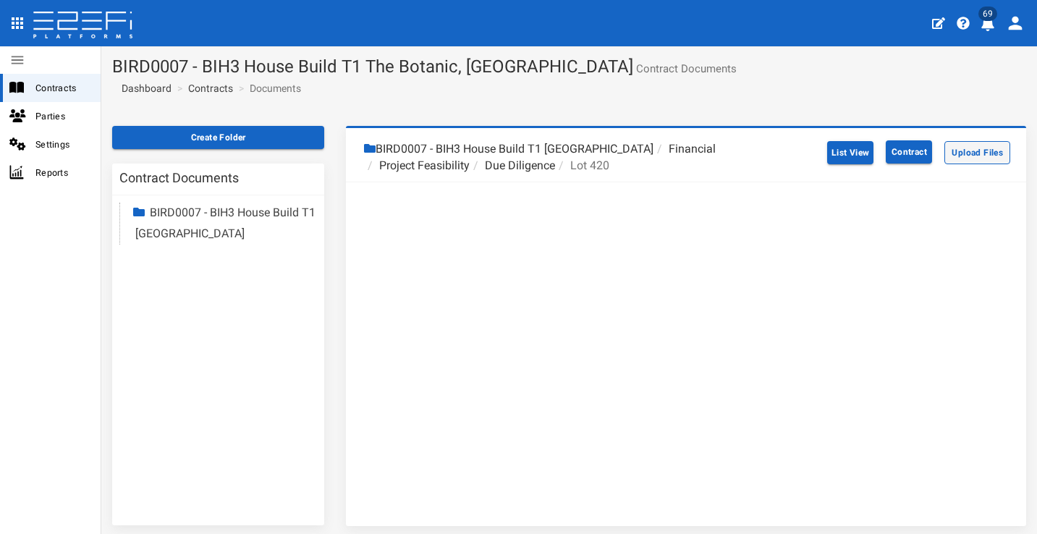
click at [882, 151] on button "Upload Files" at bounding box center [977, 152] width 66 height 23
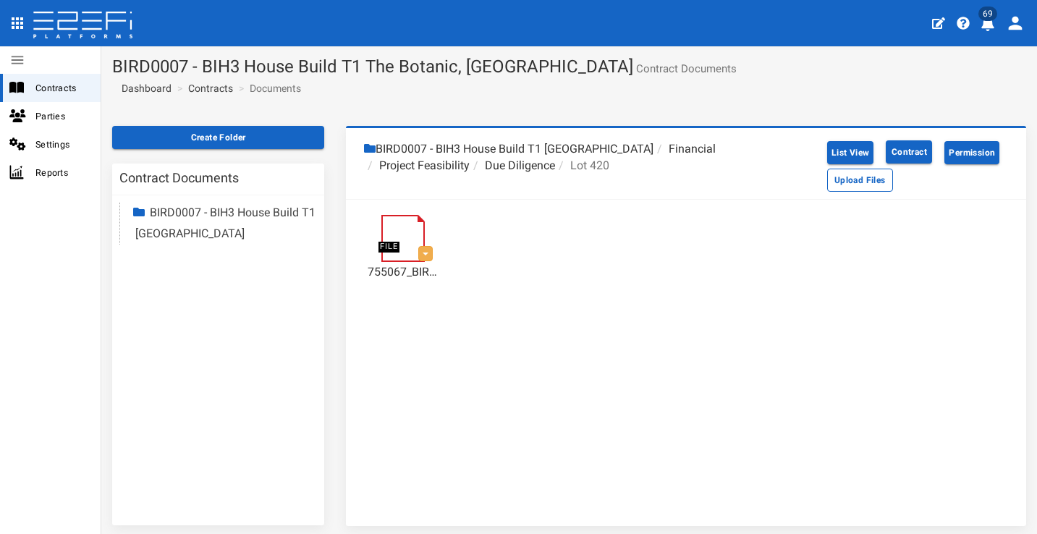
click at [526, 158] on li "Due Diligence" at bounding box center [512, 166] width 85 height 17
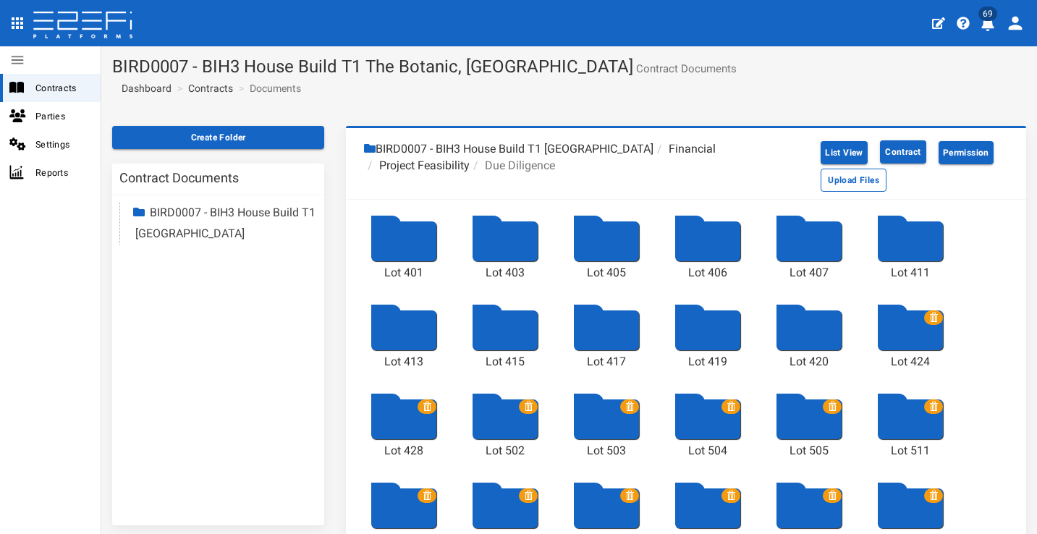
click at [882, 347] on div at bounding box center [910, 330] width 65 height 40
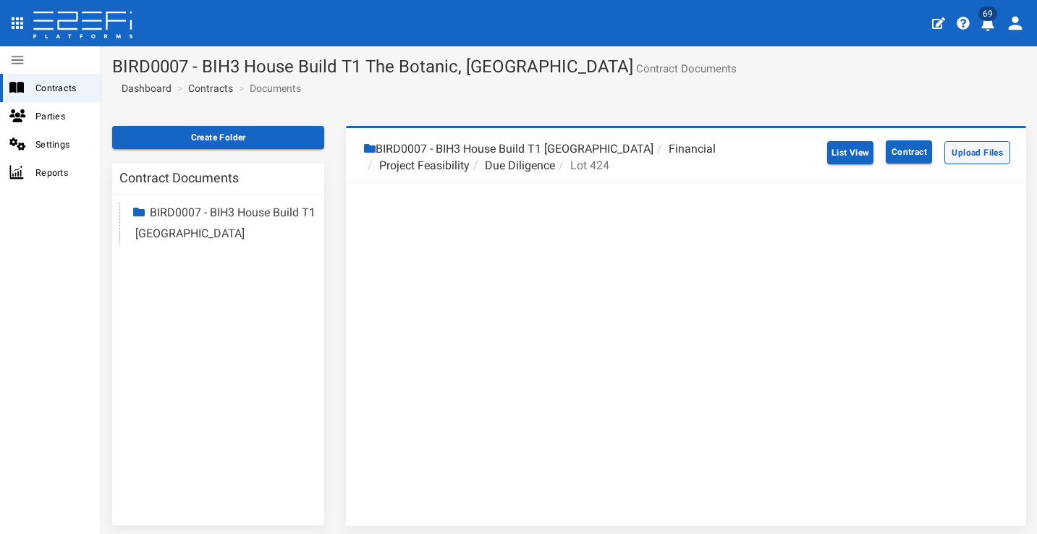
click at [882, 152] on button "Upload Files" at bounding box center [977, 152] width 66 height 23
click at [622, 233] on div "BIRD0007 - BIH3 House Build T1 The Botanic Highfields Financial Project Feasibi…" at bounding box center [686, 326] width 680 height 400
click at [522, 163] on li "Due Diligence" at bounding box center [512, 166] width 85 height 17
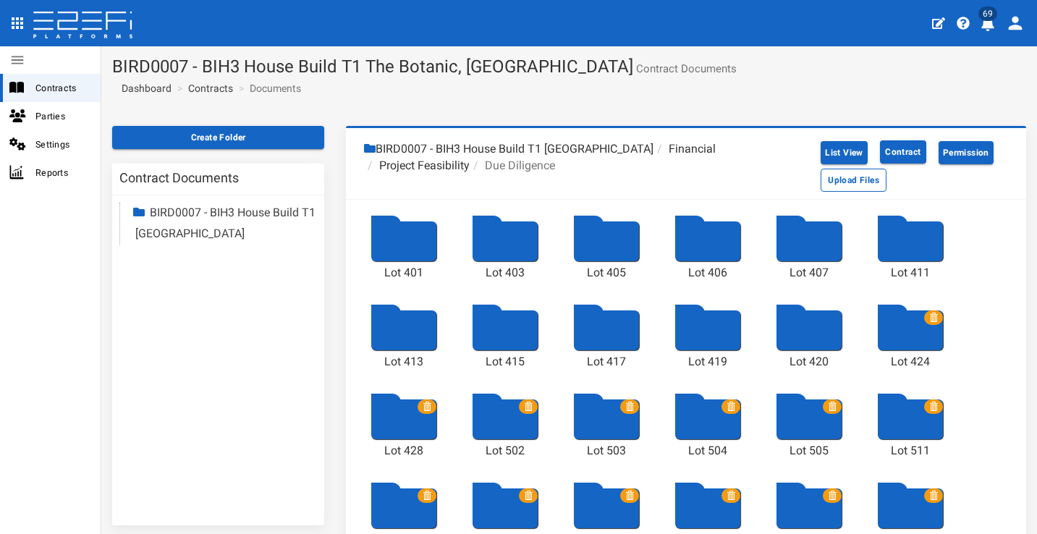
click at [882, 332] on div at bounding box center [910, 330] width 65 height 40
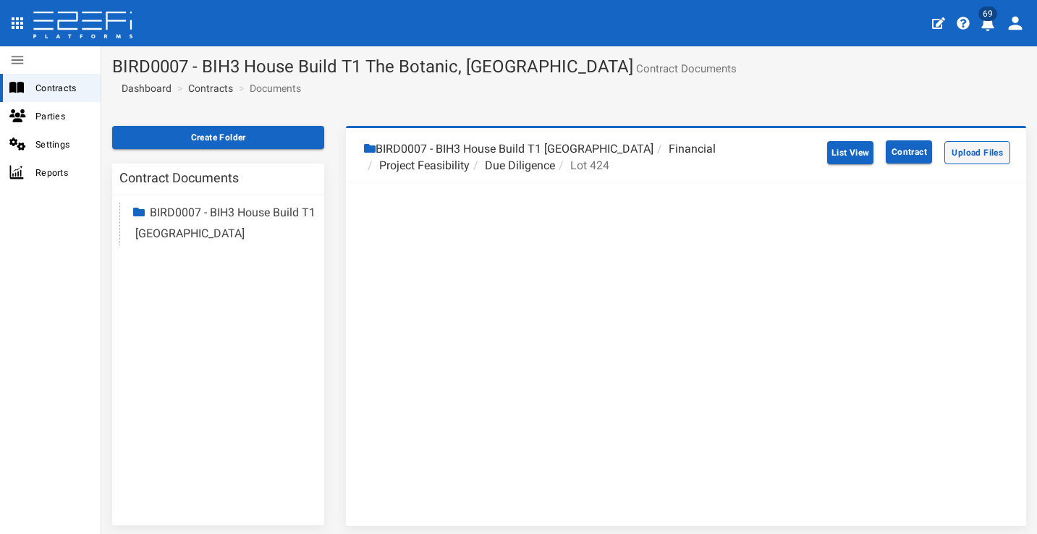
click at [882, 156] on button "Upload Files" at bounding box center [977, 152] width 66 height 23
click at [524, 166] on li "Due Diligence" at bounding box center [512, 166] width 85 height 17
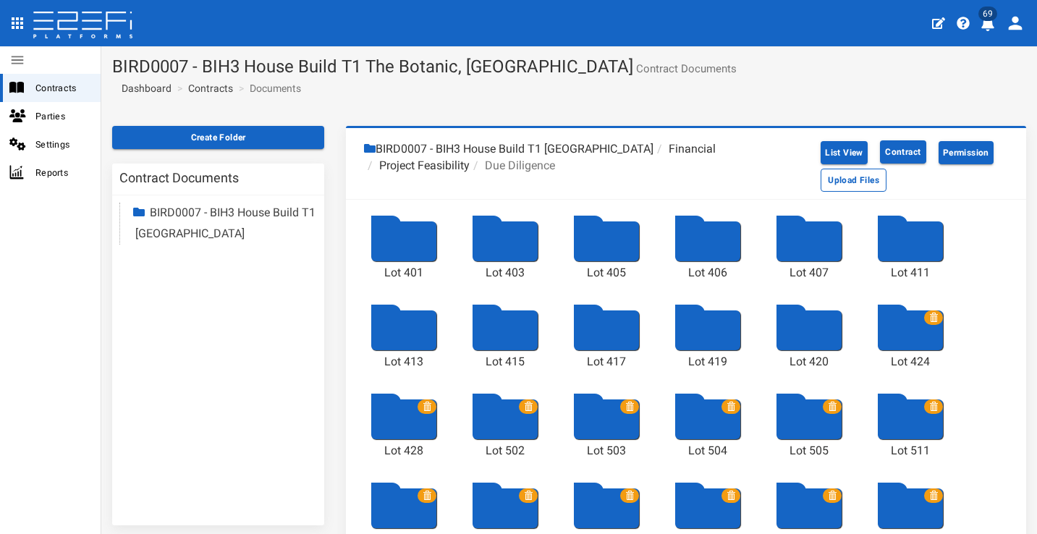
click at [398, 419] on div at bounding box center [403, 419] width 65 height 40
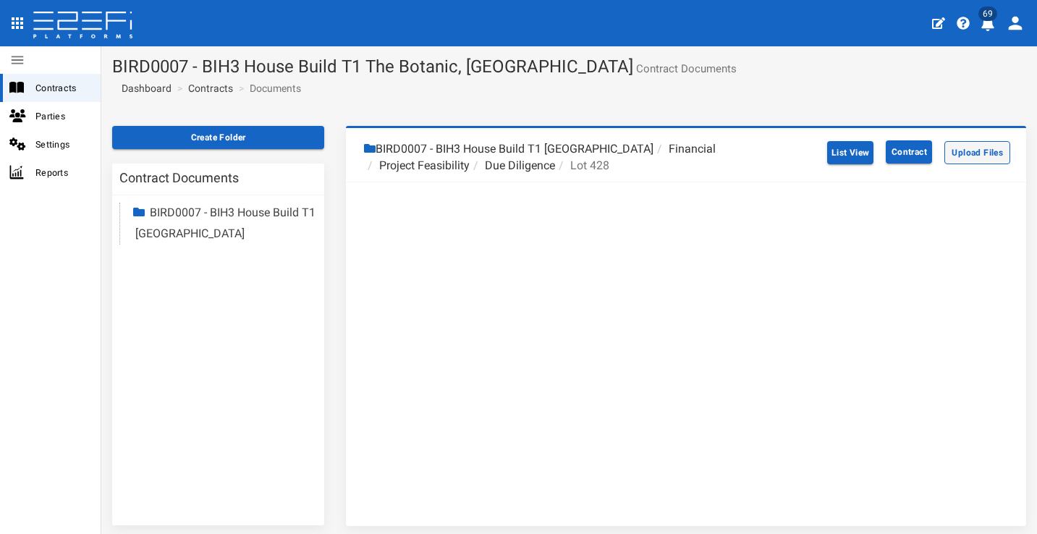
click at [882, 153] on button "Upload Files" at bounding box center [977, 152] width 66 height 23
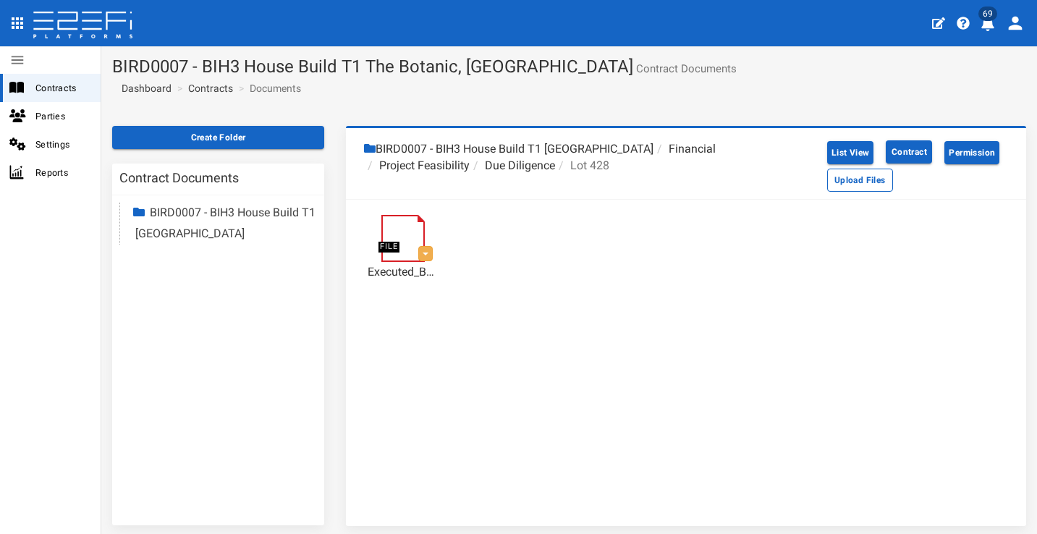
click at [517, 162] on li "Due Diligence" at bounding box center [512, 166] width 85 height 17
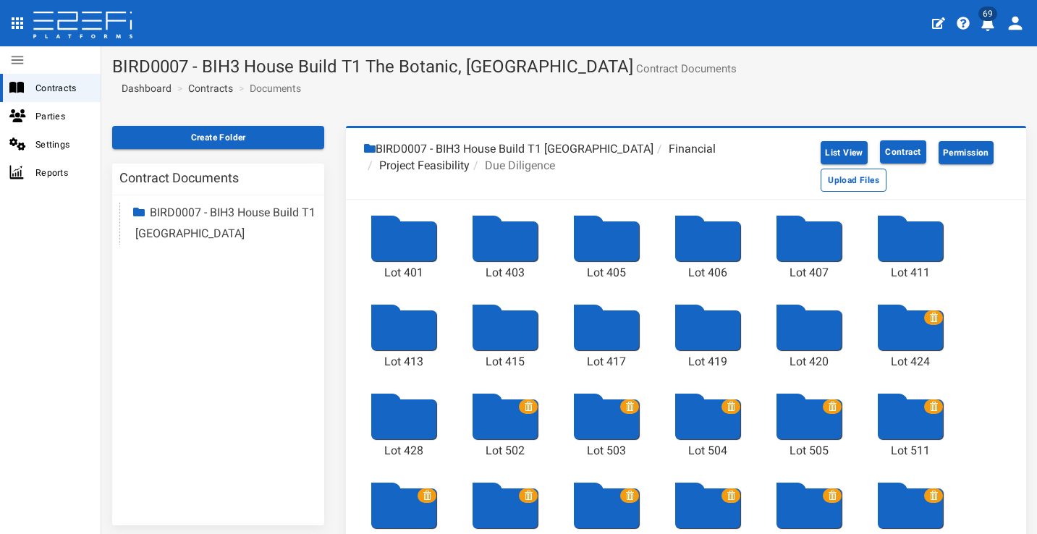
click at [882, 335] on div at bounding box center [910, 330] width 65 height 40
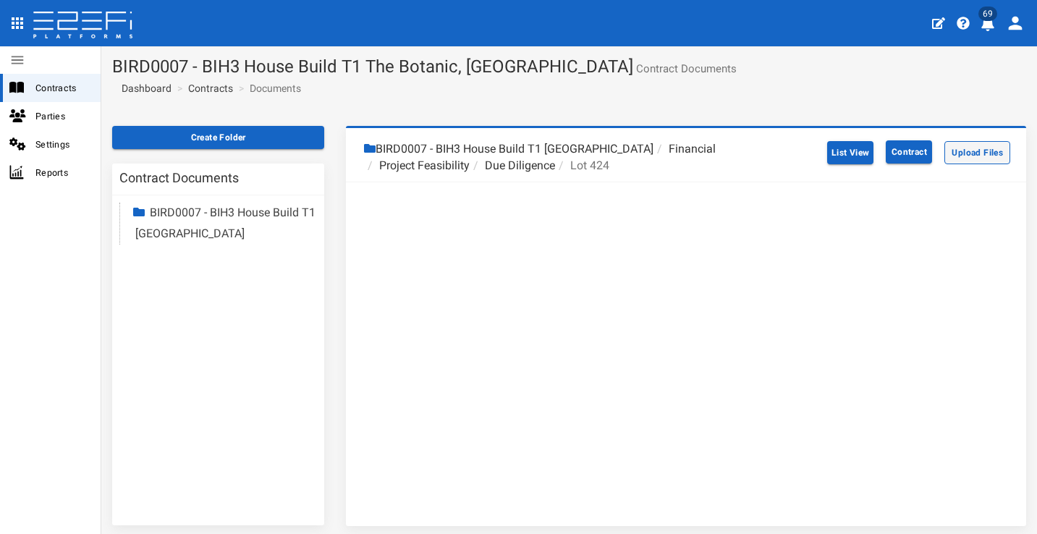
click at [882, 147] on button "Upload Files" at bounding box center [977, 152] width 66 height 23
click at [491, 166] on li "Due Diligence" at bounding box center [512, 166] width 85 height 17
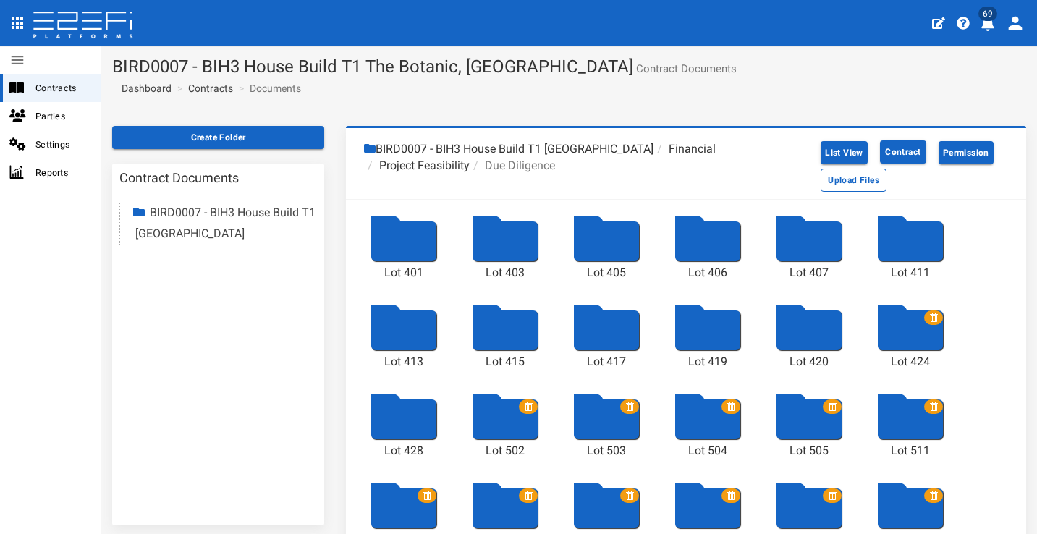
click at [500, 431] on div at bounding box center [504, 419] width 65 height 40
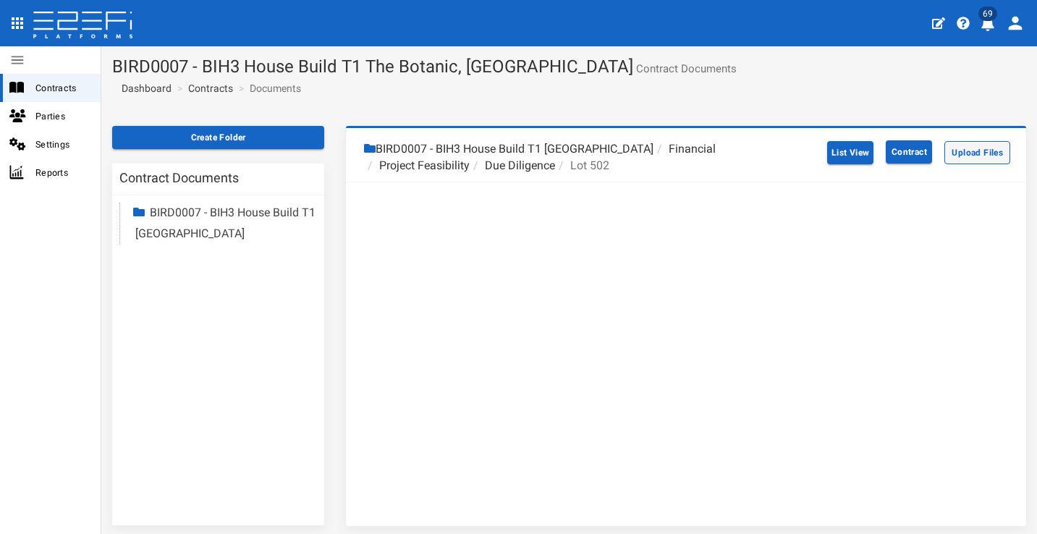
click at [882, 152] on button "Upload Files" at bounding box center [977, 152] width 66 height 23
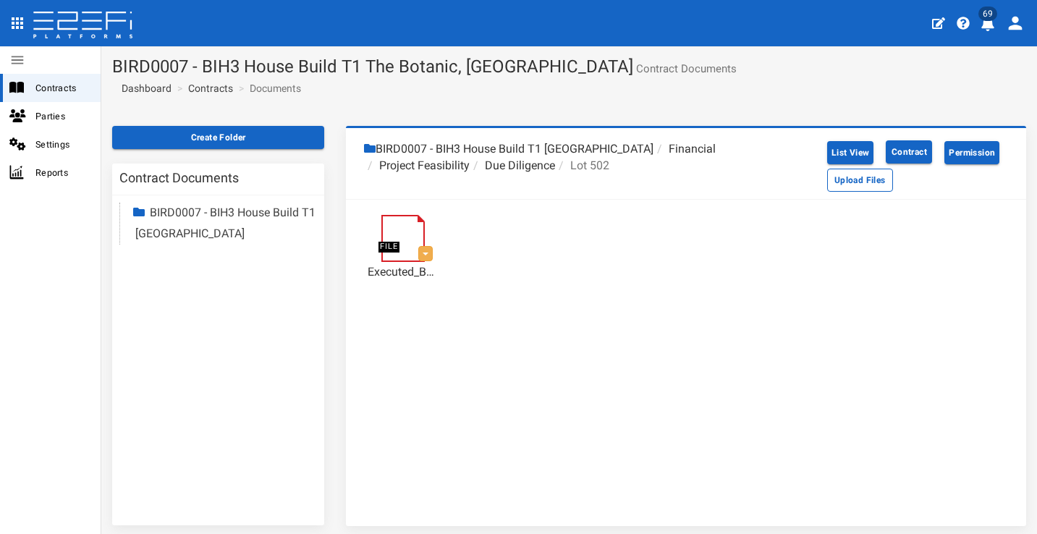
click at [515, 160] on li "Due Diligence" at bounding box center [512, 166] width 85 height 17
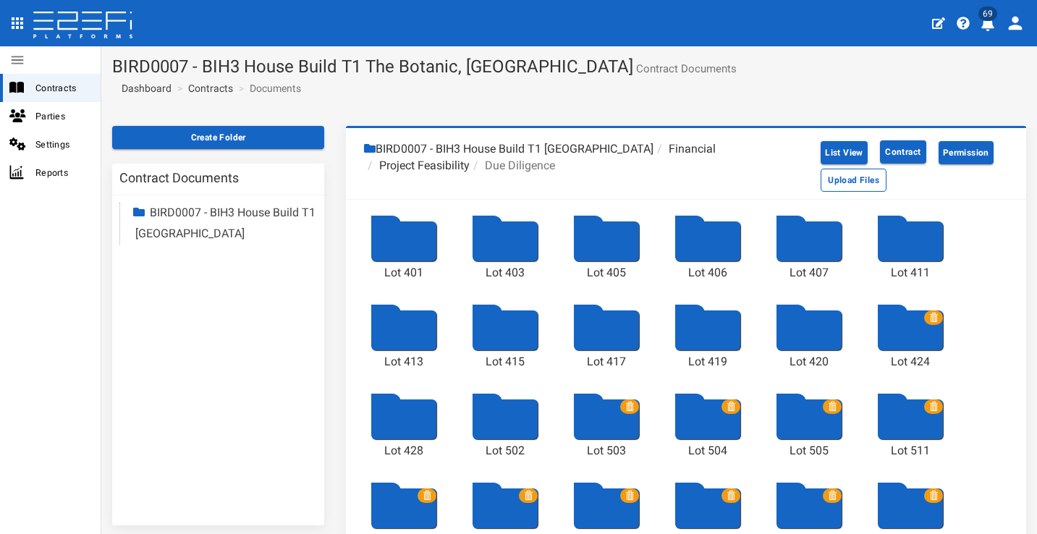
click at [598, 429] on div at bounding box center [606, 419] width 65 height 40
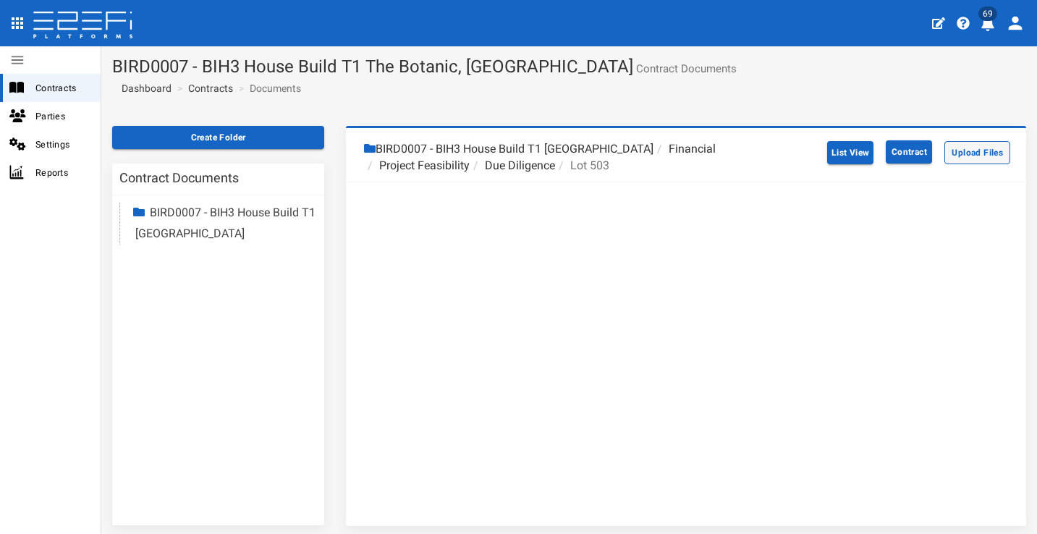
click at [882, 154] on button "Upload Files" at bounding box center [977, 152] width 66 height 23
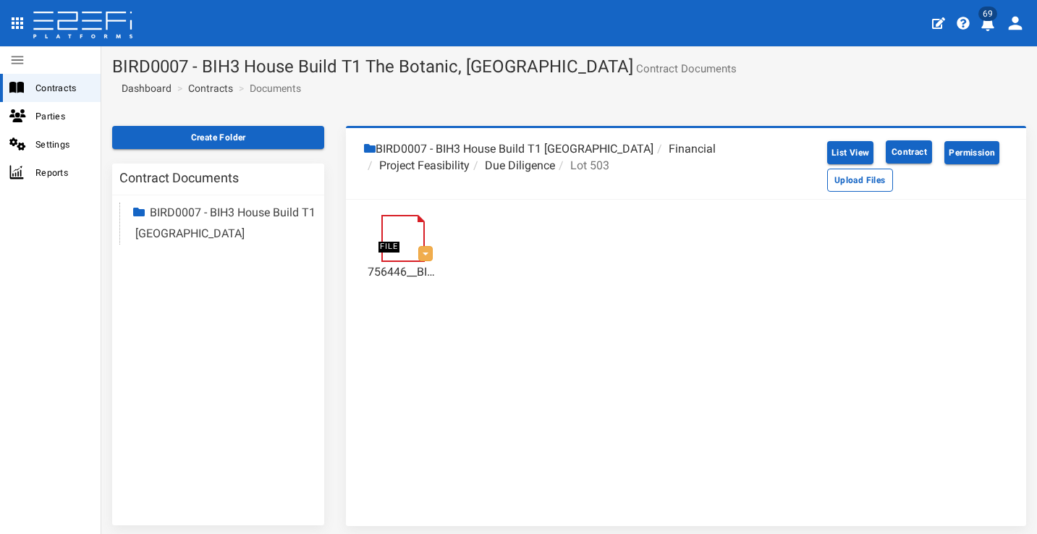
click at [518, 165] on li "Due Diligence" at bounding box center [512, 166] width 85 height 17
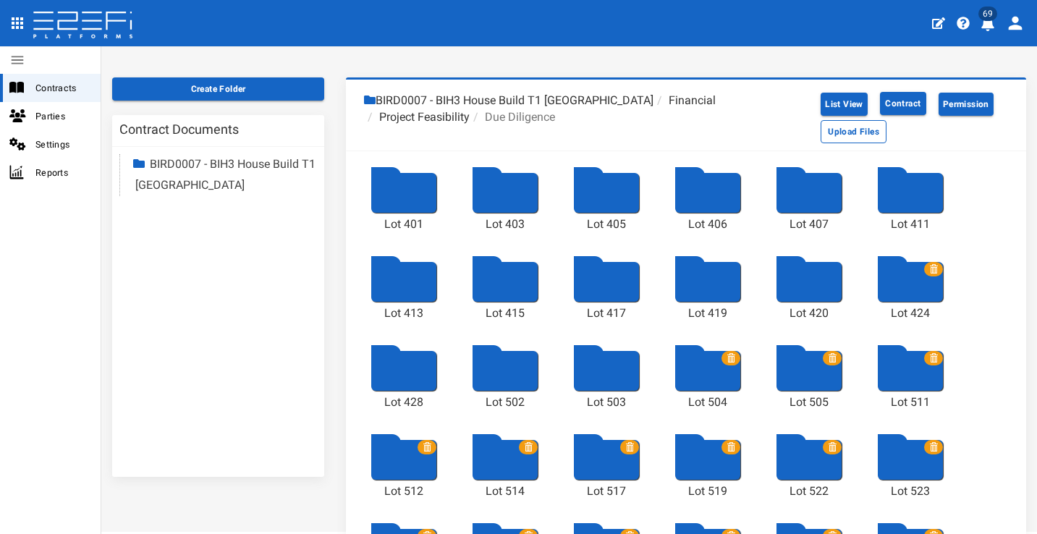
scroll to position [80, 0]
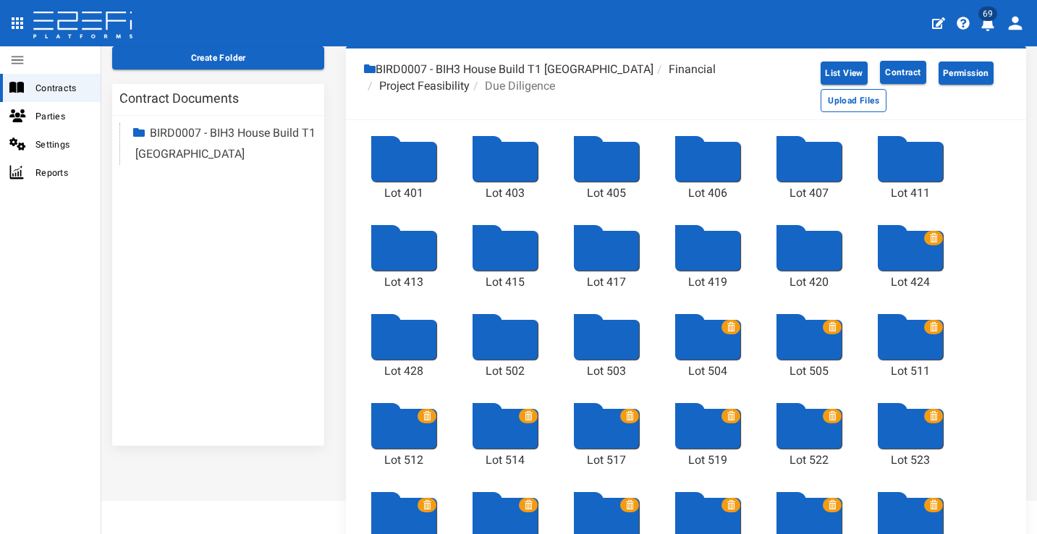
click at [692, 350] on div at bounding box center [707, 340] width 65 height 40
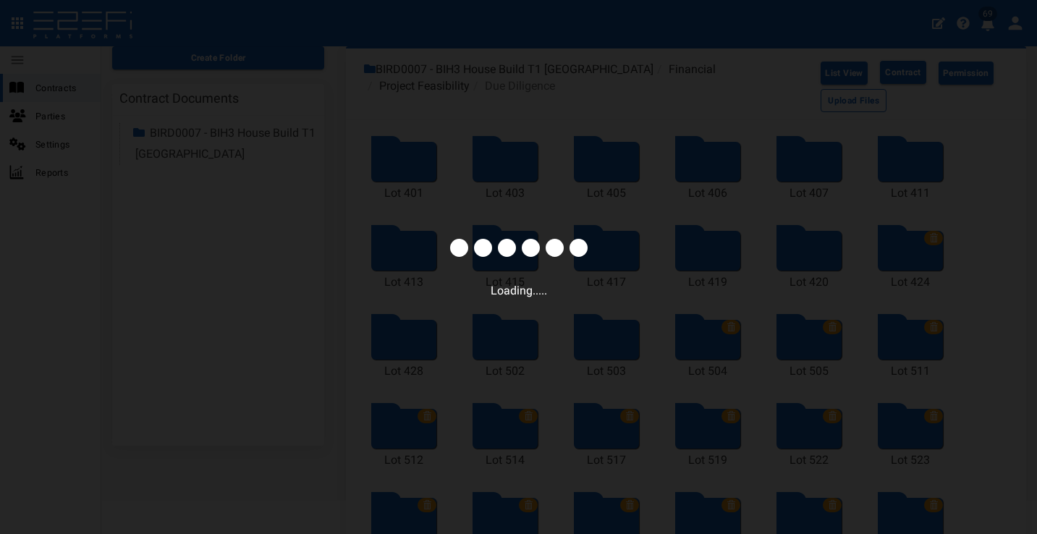
scroll to position [56, 0]
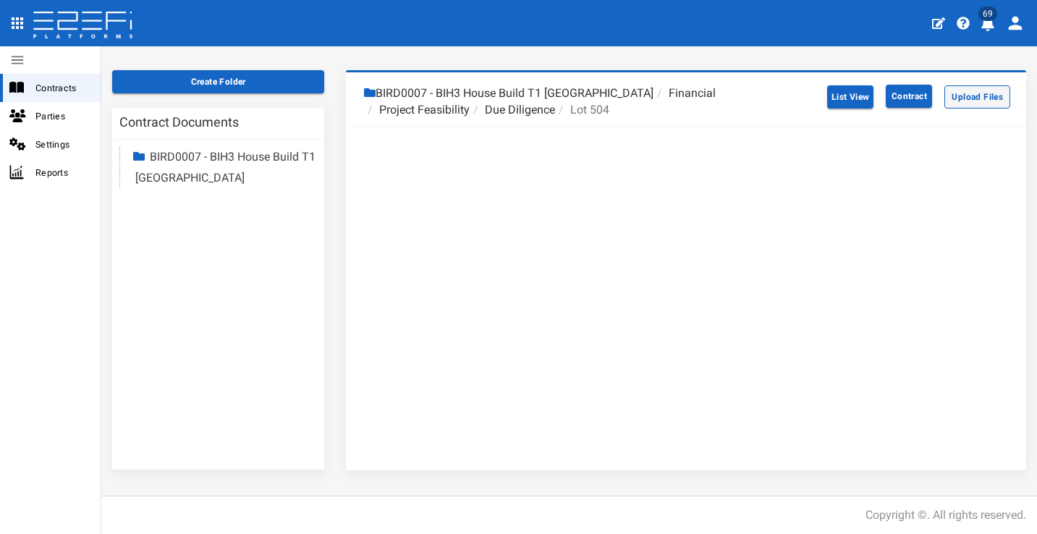
click at [882, 97] on button "Upload Files" at bounding box center [977, 96] width 66 height 23
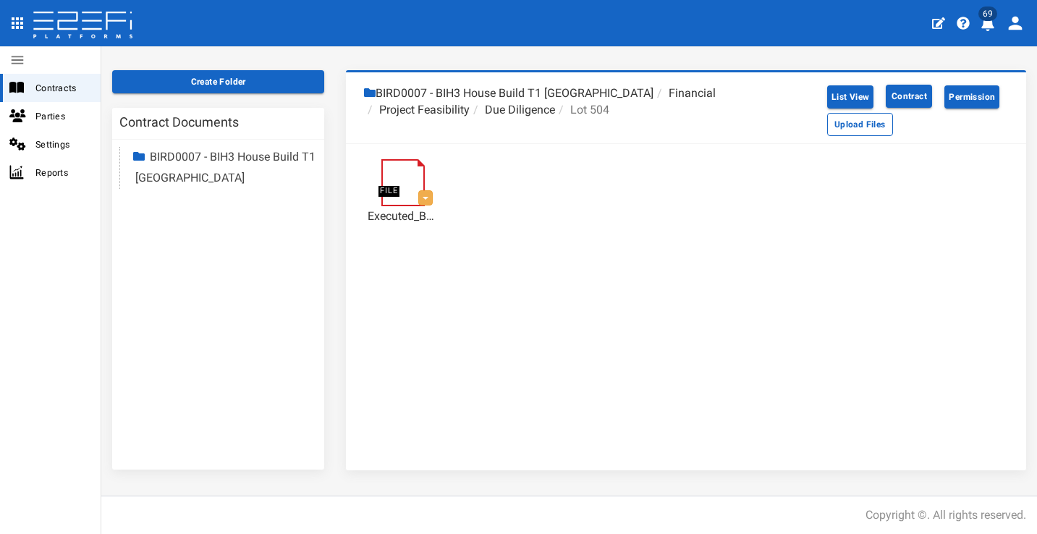
click at [519, 111] on li "Due Diligence" at bounding box center [512, 110] width 85 height 17
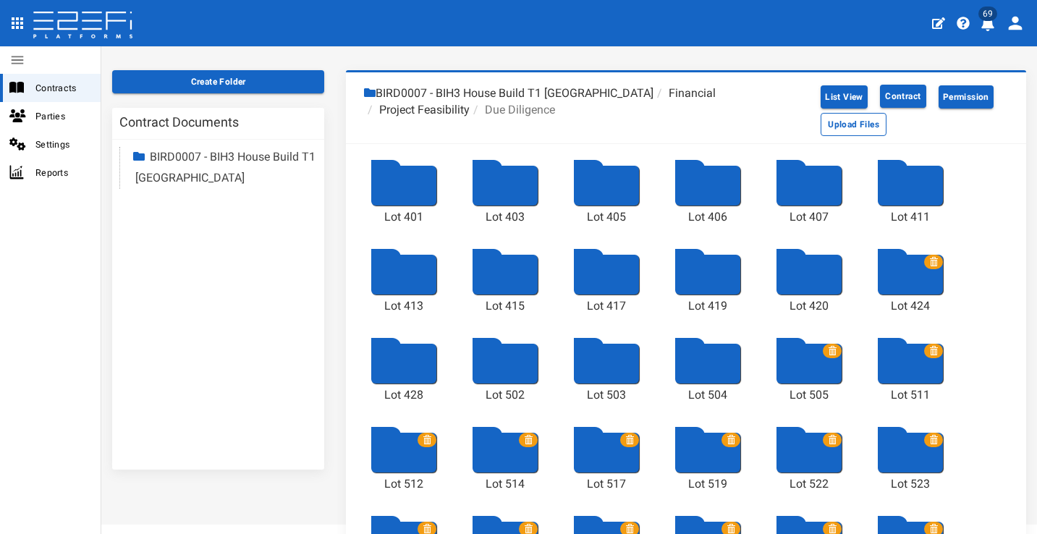
click at [797, 375] on div at bounding box center [808, 364] width 65 height 40
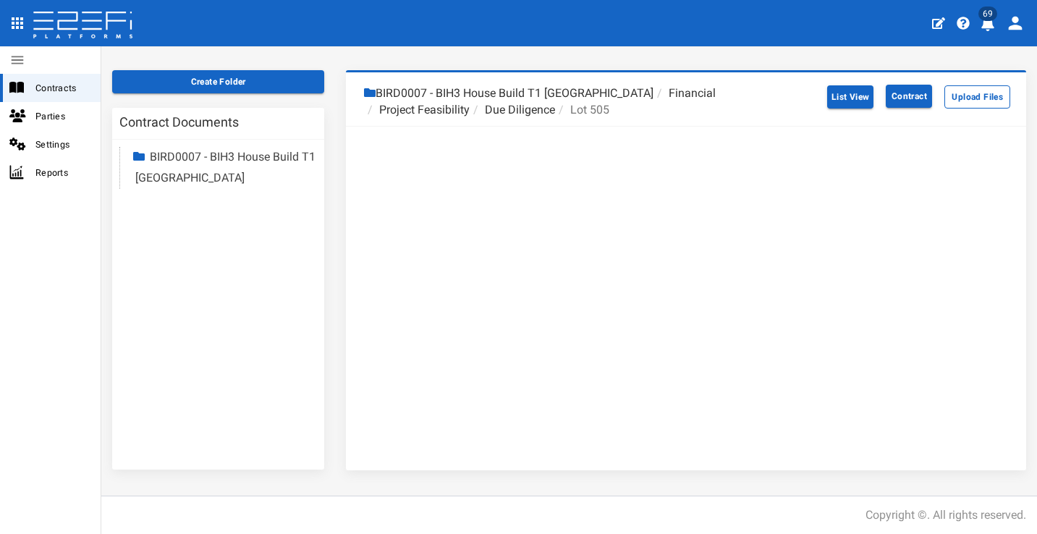
click at [512, 105] on li "Due Diligence" at bounding box center [512, 110] width 85 height 17
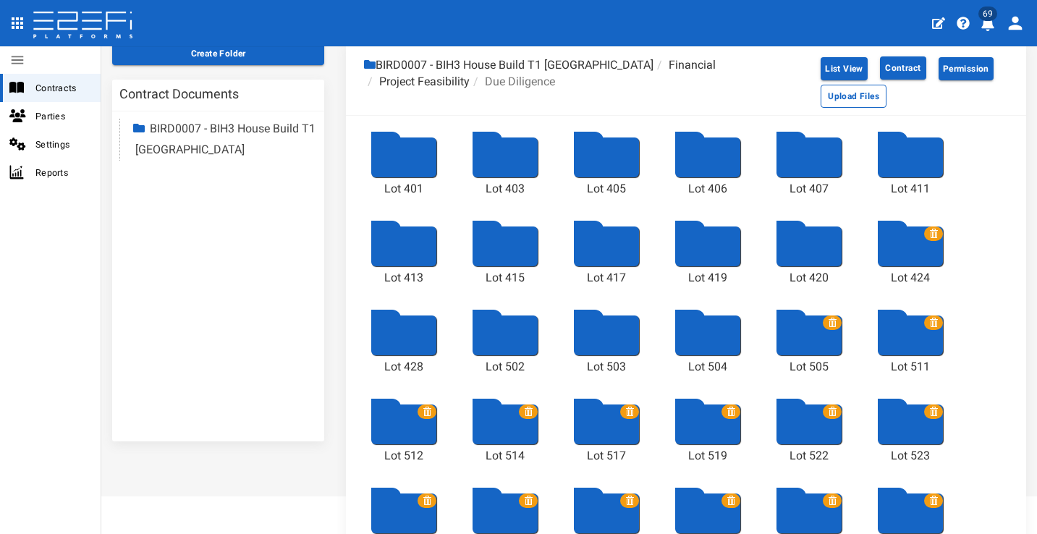
scroll to position [107, 0]
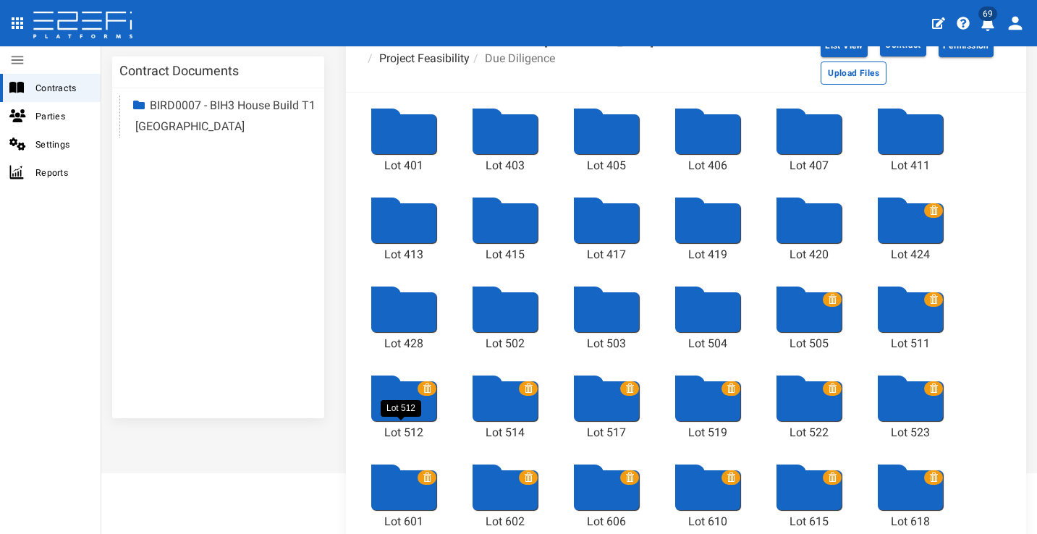
click at [392, 426] on div "Lot 512" at bounding box center [404, 433] width 72 height 17
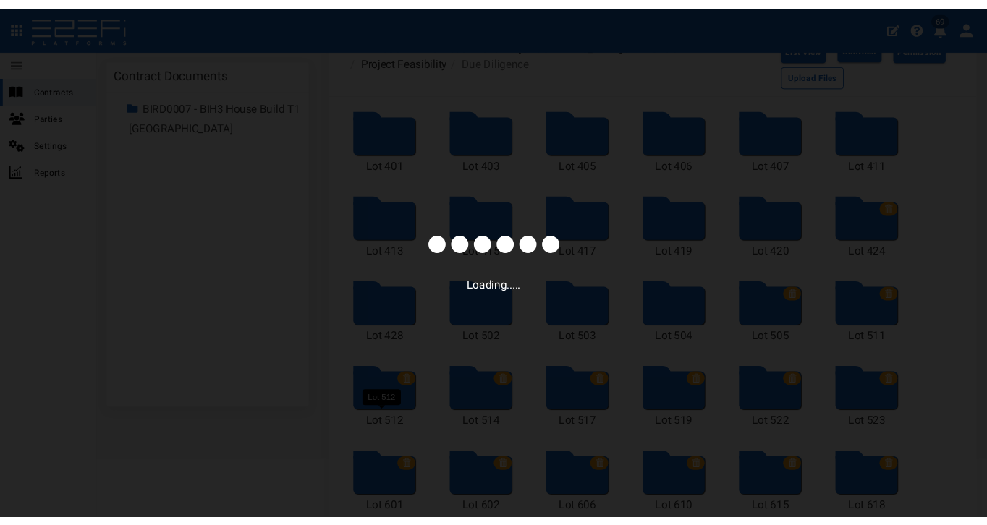
scroll to position [56, 0]
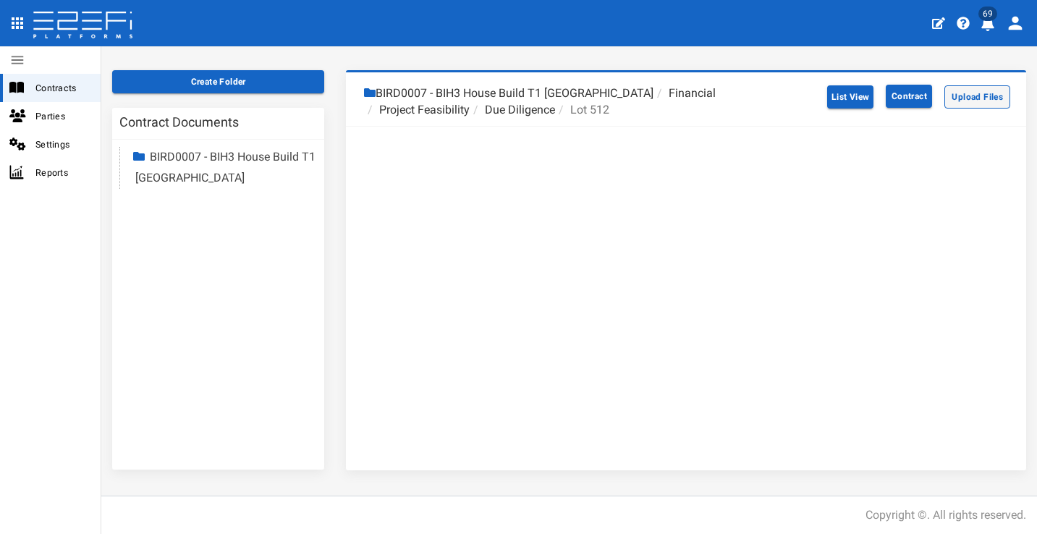
click at [882, 92] on button "Upload Files" at bounding box center [977, 96] width 66 height 23
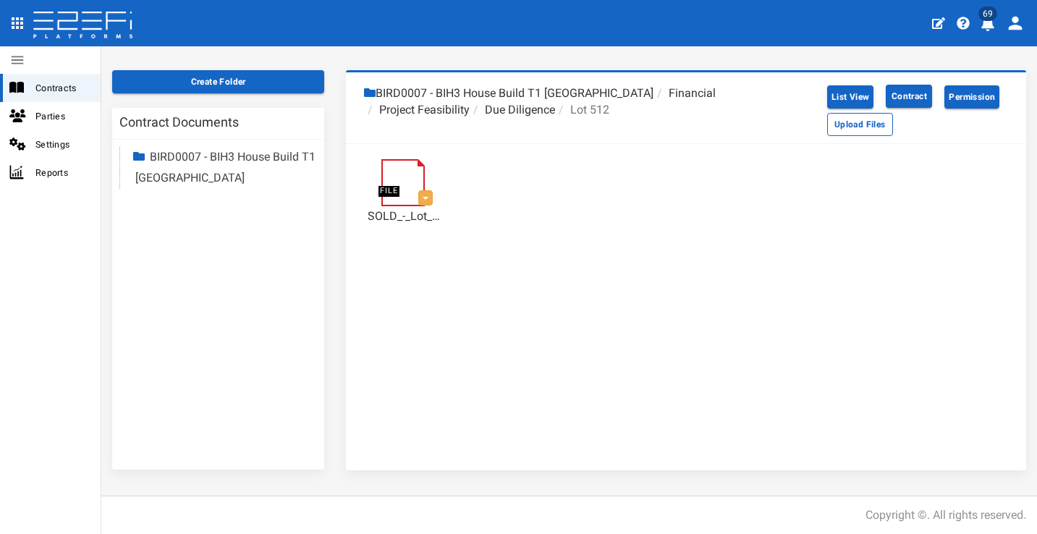
click at [532, 105] on li "Due Diligence" at bounding box center [512, 110] width 85 height 17
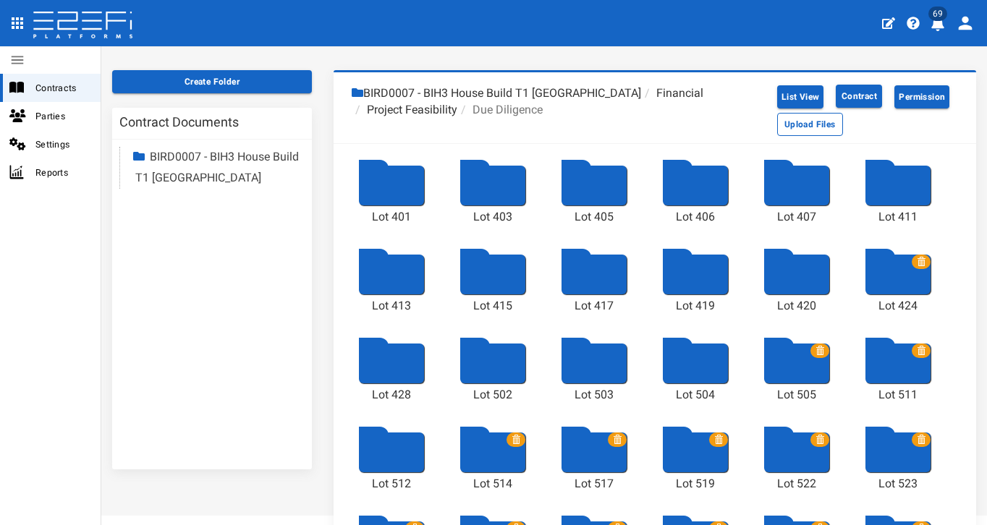
click at [882, 458] on div at bounding box center [897, 453] width 65 height 40
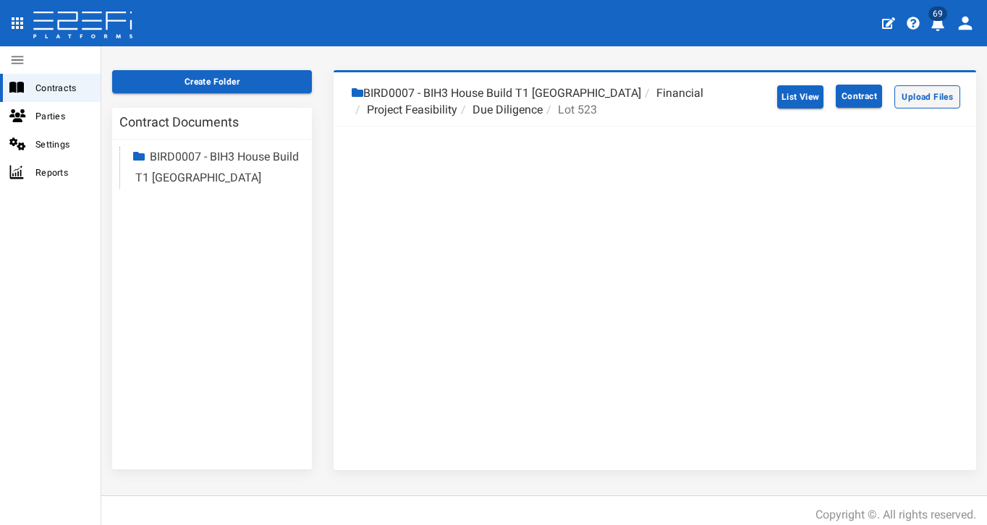
click at [882, 91] on button "Upload Files" at bounding box center [927, 96] width 66 height 23
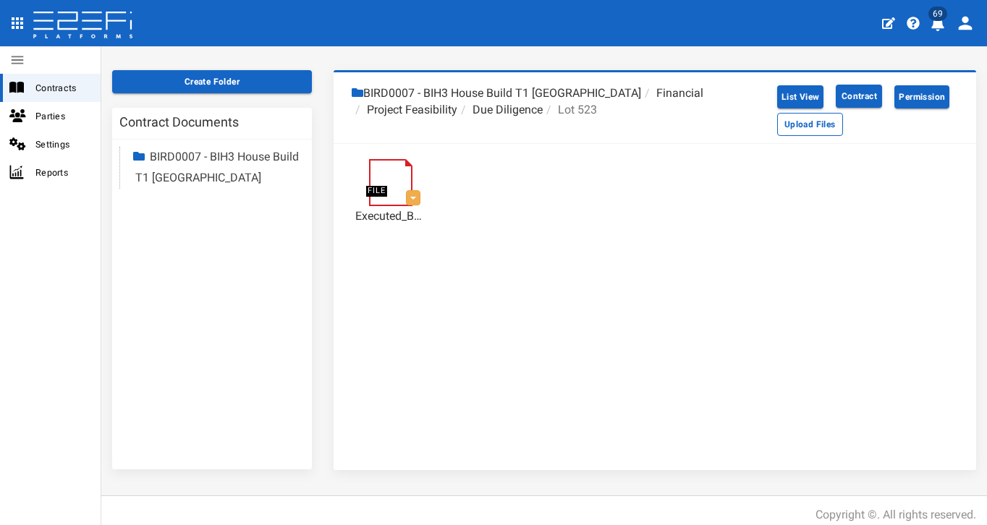
click at [504, 111] on li "Due Diligence" at bounding box center [499, 110] width 85 height 17
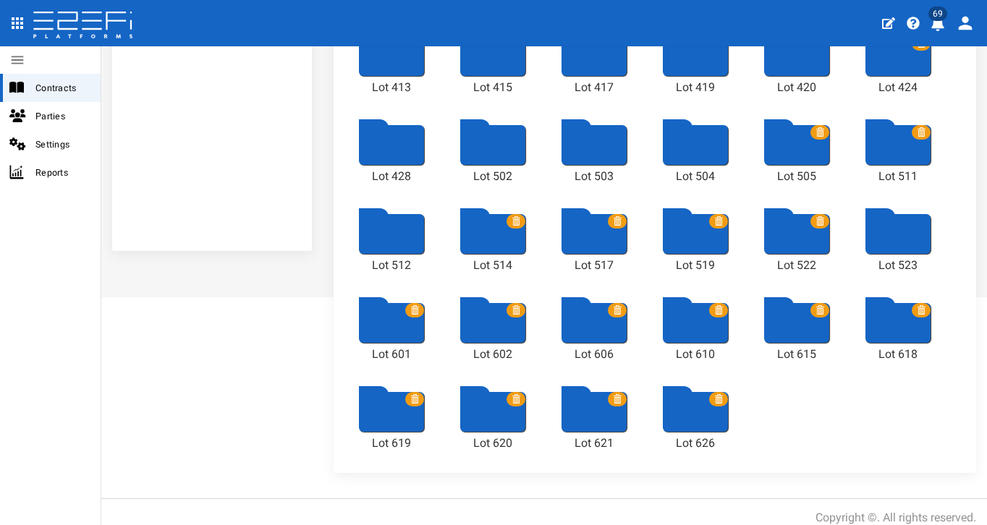
scroll to position [281, 0]
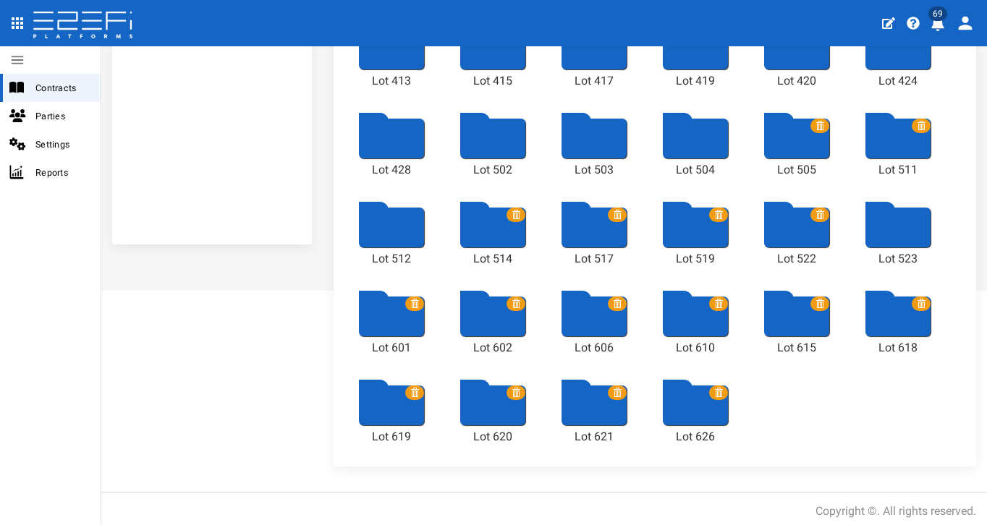
click at [375, 328] on div at bounding box center [391, 317] width 65 height 40
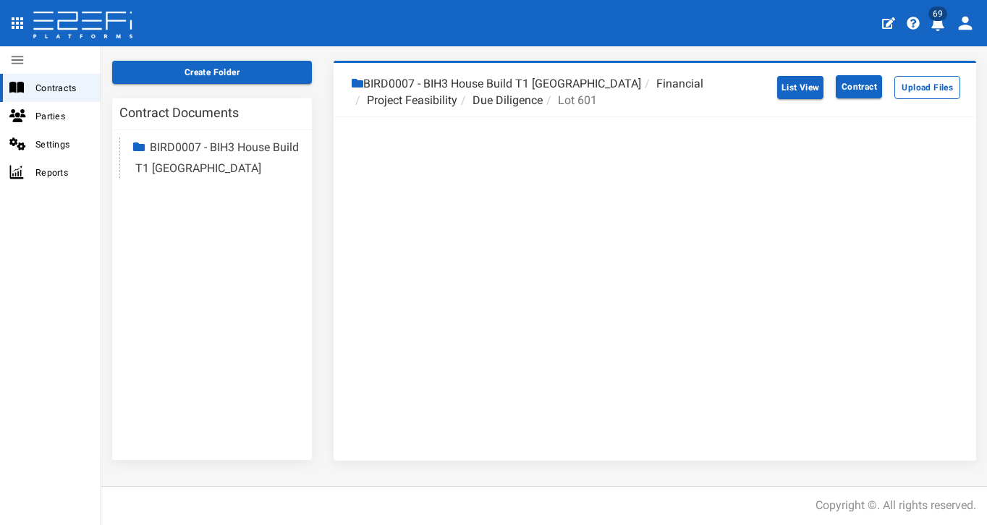
scroll to position [64, 0]
click at [882, 88] on button "Upload Files" at bounding box center [927, 88] width 66 height 23
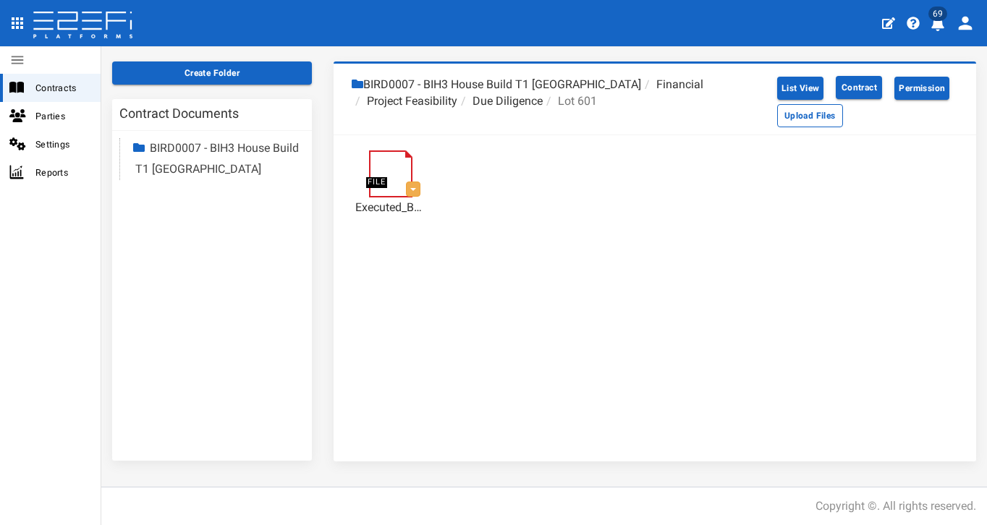
click at [508, 99] on li "Due Diligence" at bounding box center [499, 101] width 85 height 17
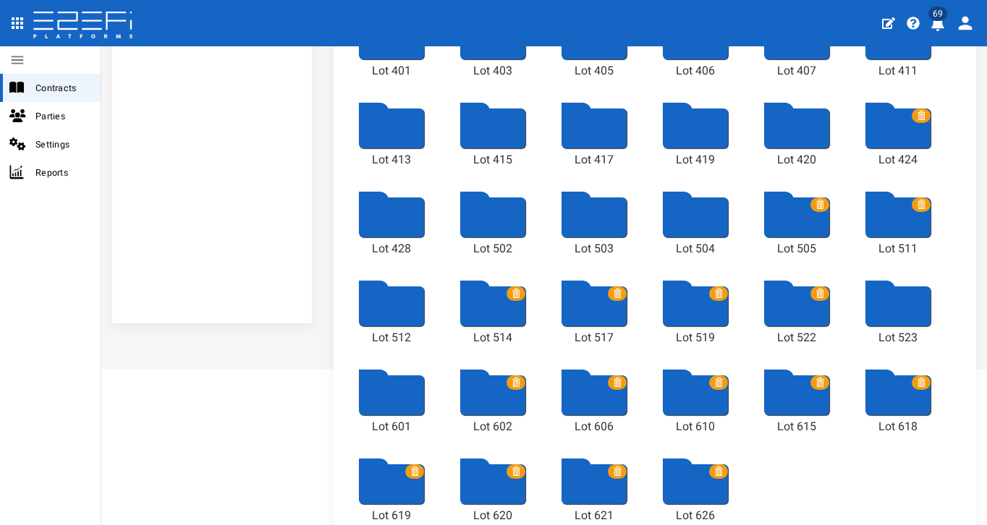
scroll to position [282, 0]
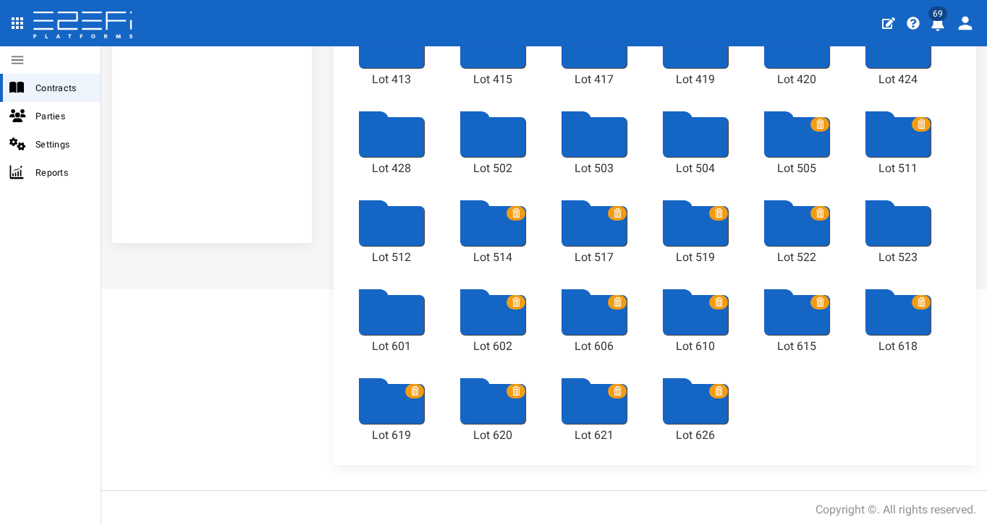
click at [485, 323] on div at bounding box center [492, 315] width 65 height 40
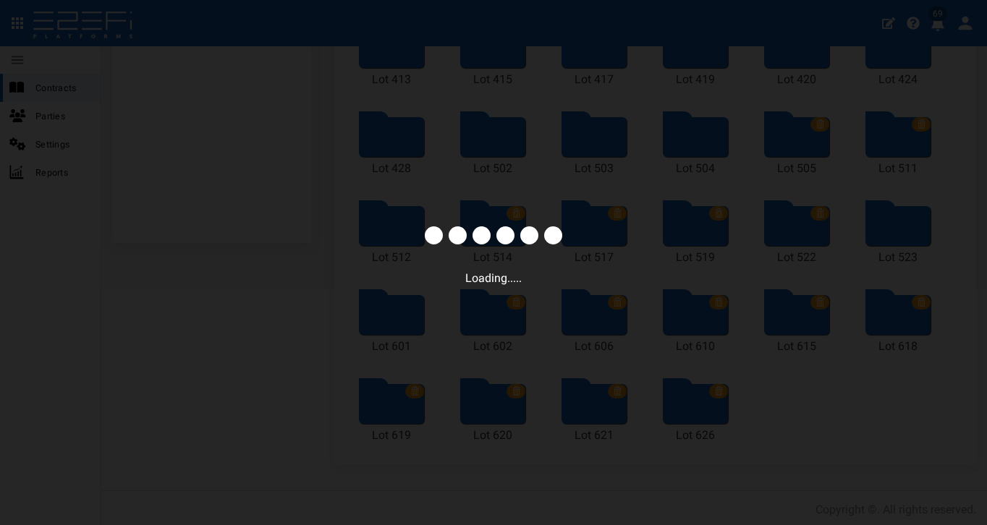
scroll to position [64, 0]
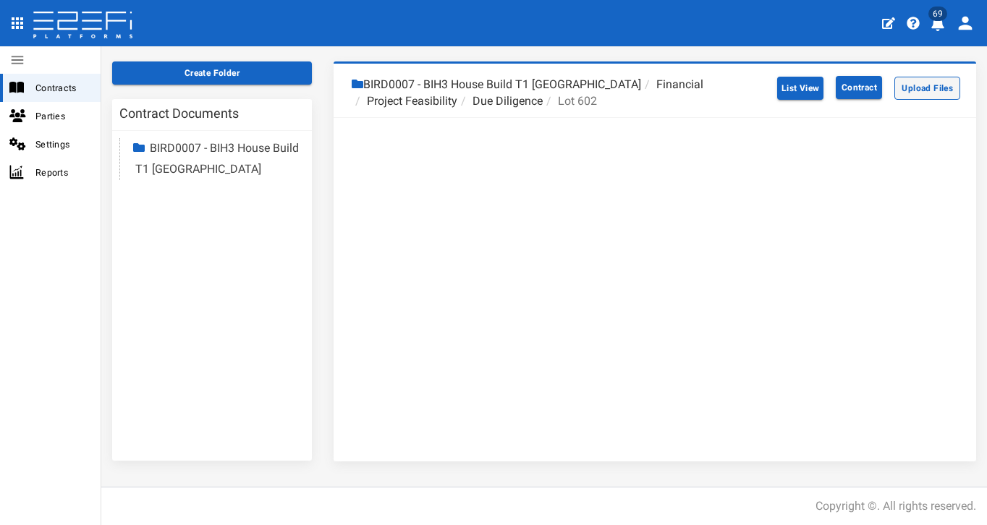
click at [882, 85] on button "Upload Files" at bounding box center [927, 88] width 66 height 23
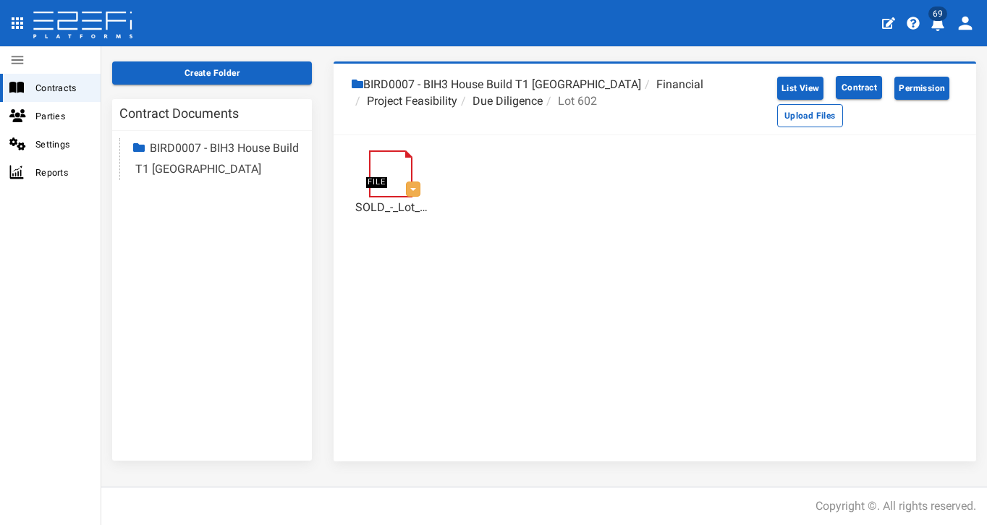
click at [507, 99] on li "Due Diligence" at bounding box center [499, 101] width 85 height 17
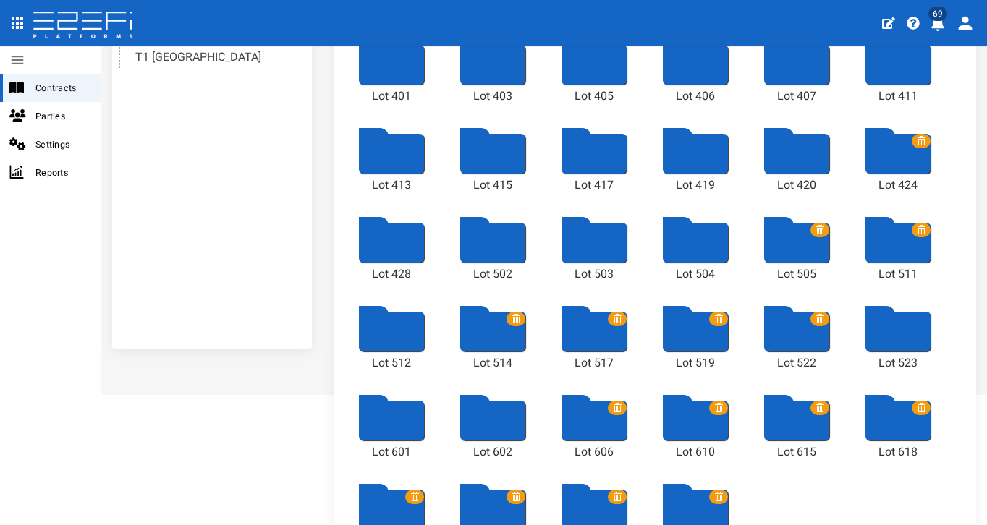
scroll to position [218, 0]
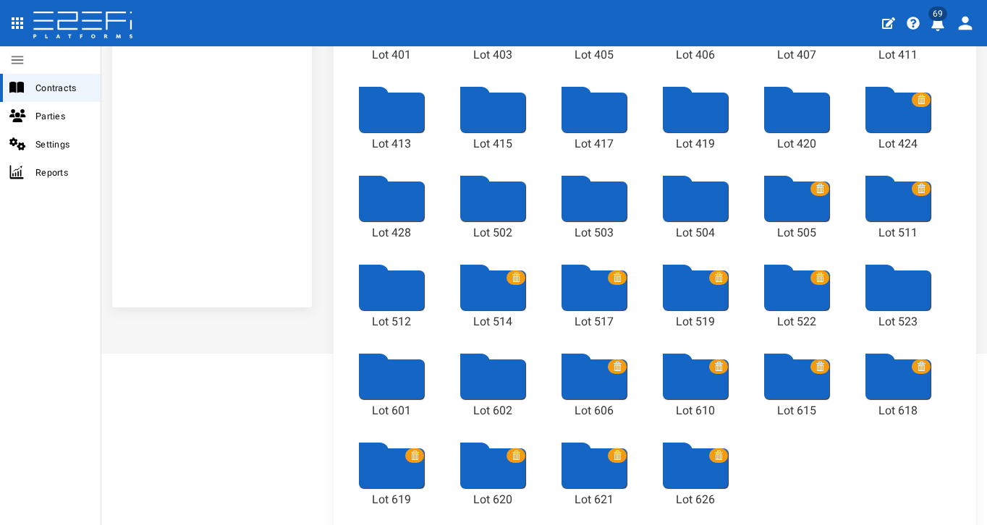
click at [566, 391] on div at bounding box center [593, 380] width 65 height 40
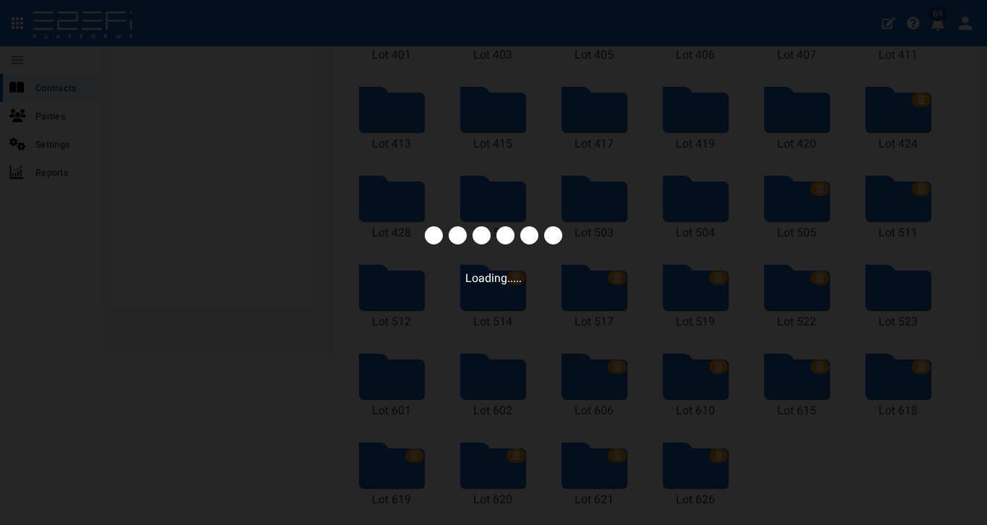
scroll to position [64, 0]
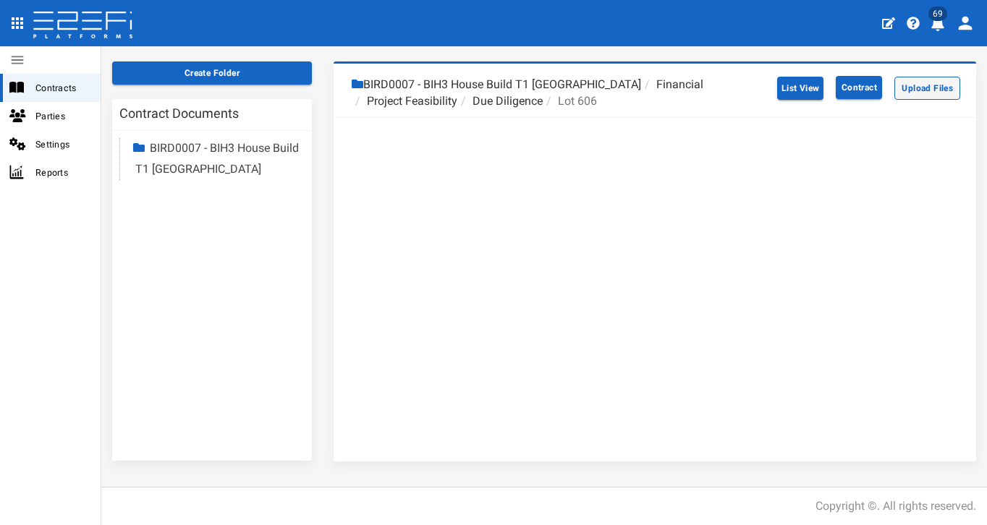
click at [882, 92] on button "Upload Files" at bounding box center [927, 88] width 66 height 23
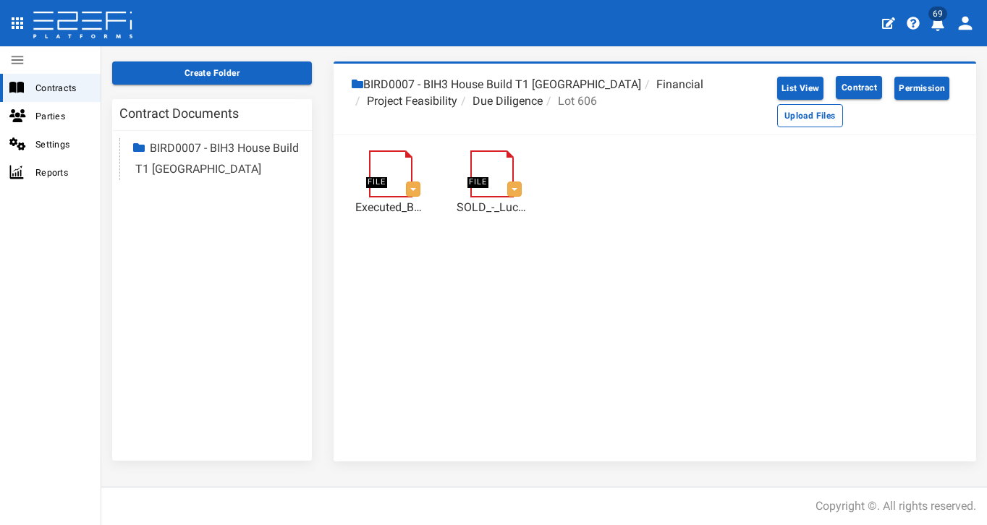
click at [503, 96] on li "Due Diligence" at bounding box center [499, 101] width 85 height 17
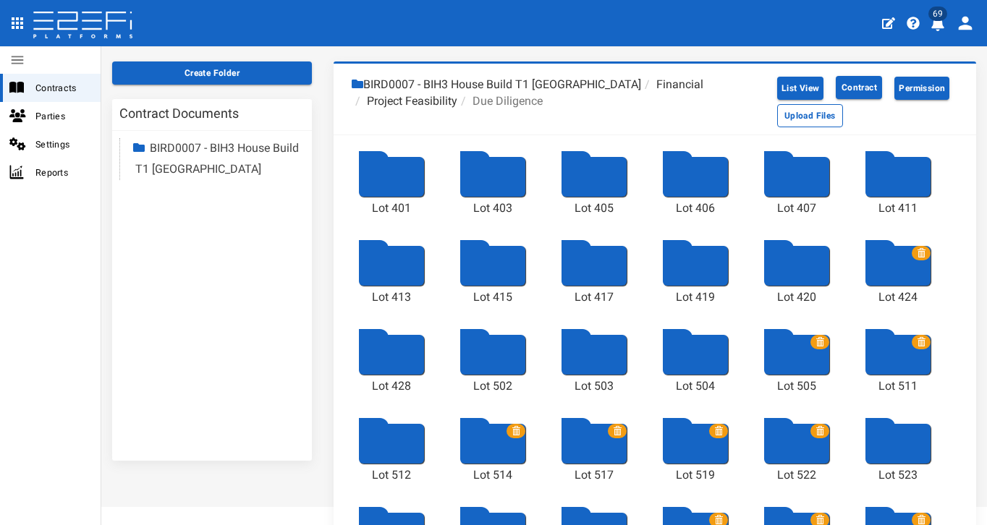
scroll to position [282, 0]
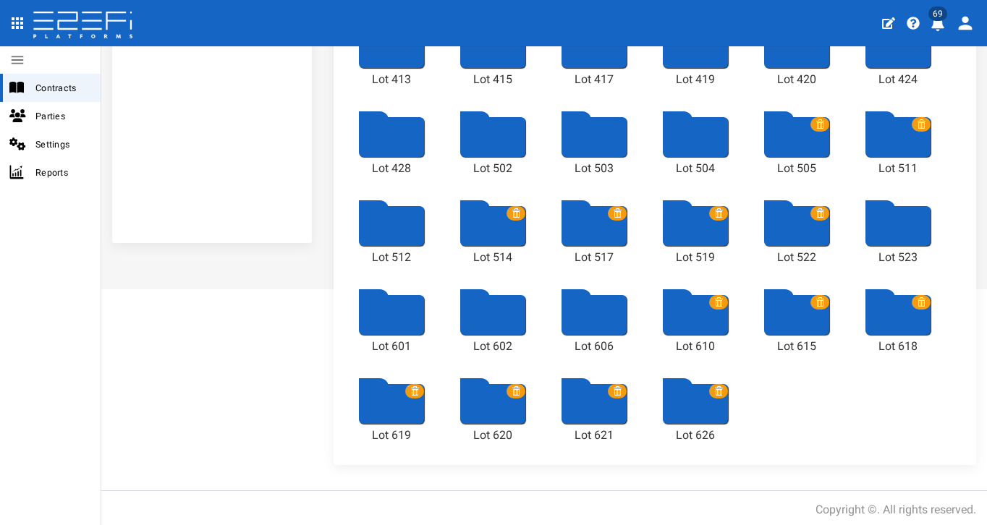
click at [692, 322] on div at bounding box center [695, 315] width 65 height 40
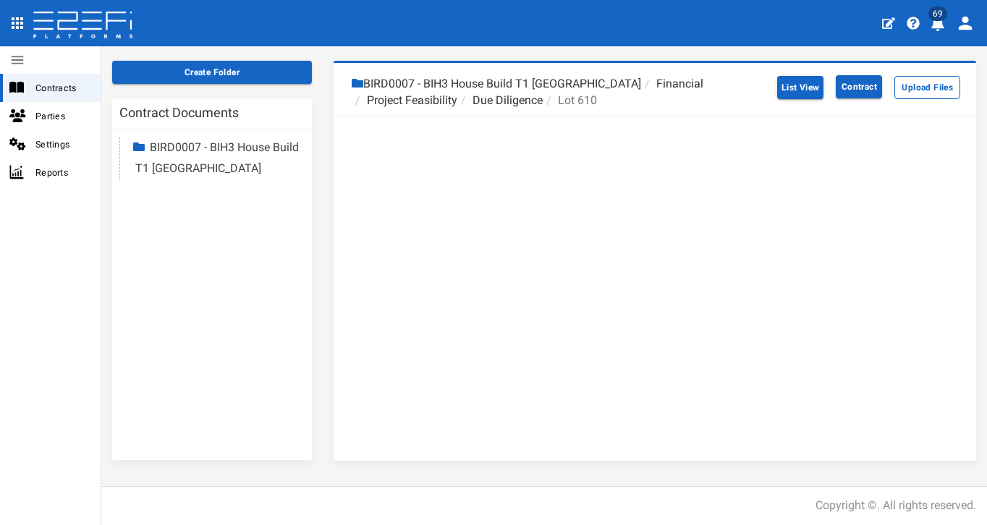
scroll to position [64, 0]
click at [882, 87] on button "Upload Files" at bounding box center [927, 88] width 66 height 23
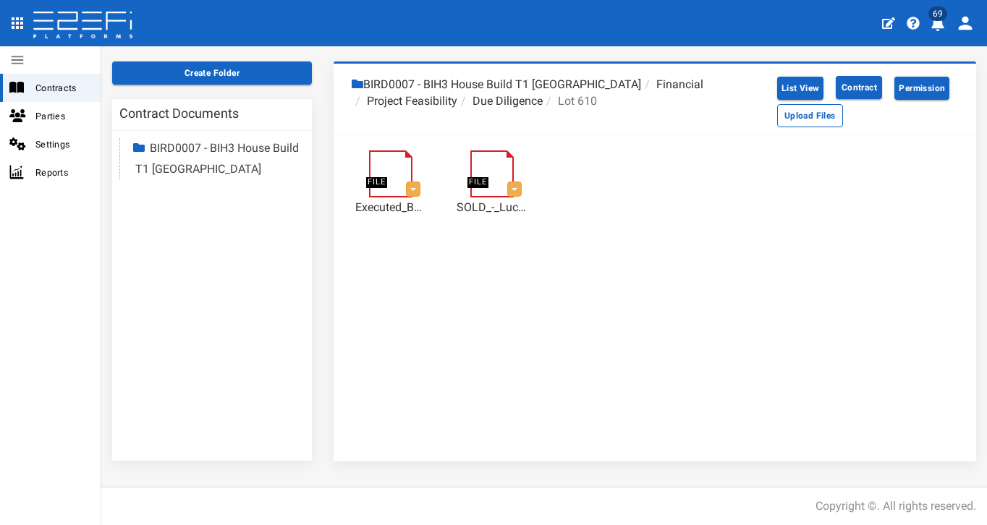
click at [526, 96] on li "Due Diligence" at bounding box center [499, 101] width 85 height 17
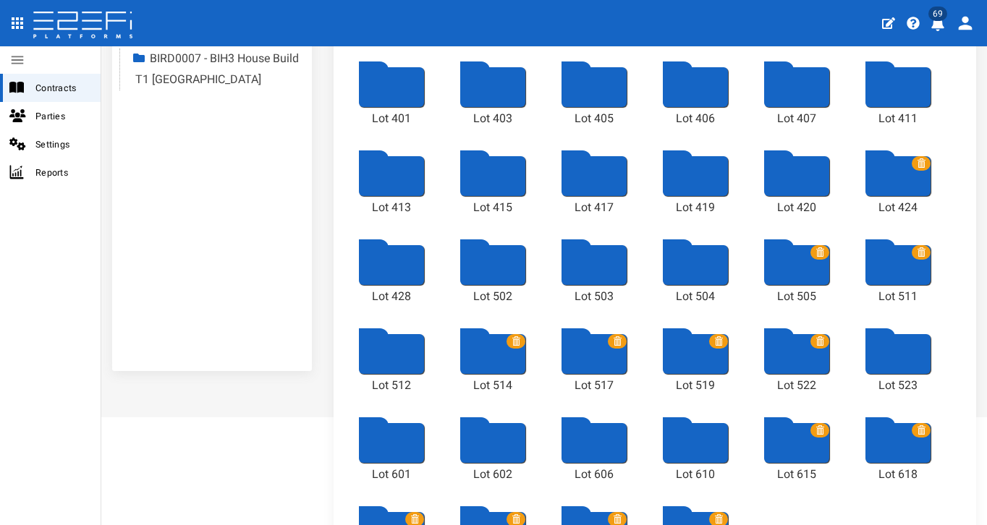
scroll to position [282, 0]
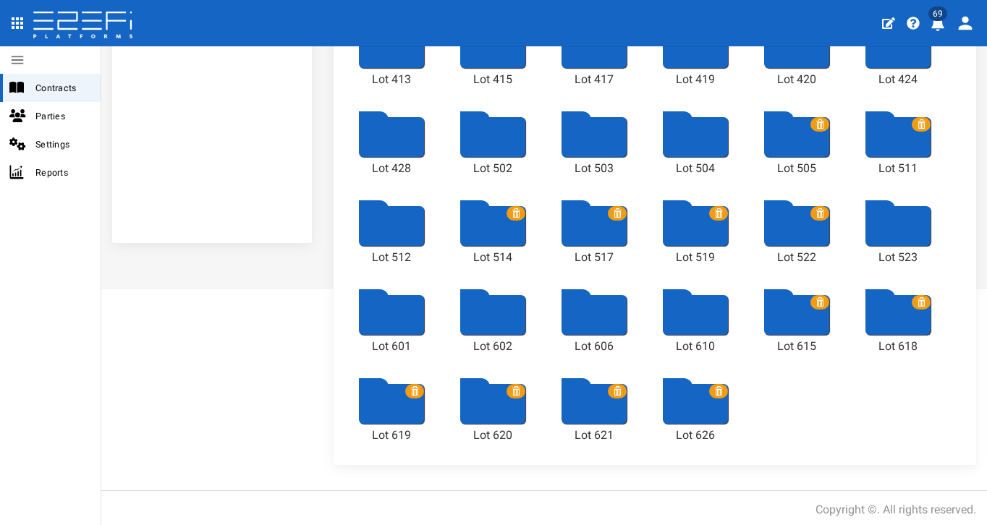
click at [796, 323] on div at bounding box center [796, 315] width 65 height 40
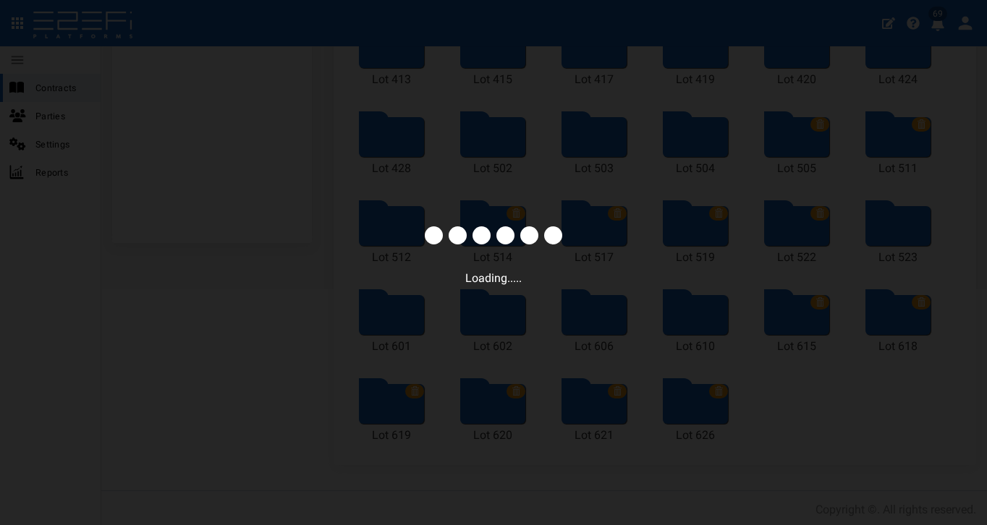
scroll to position [64, 0]
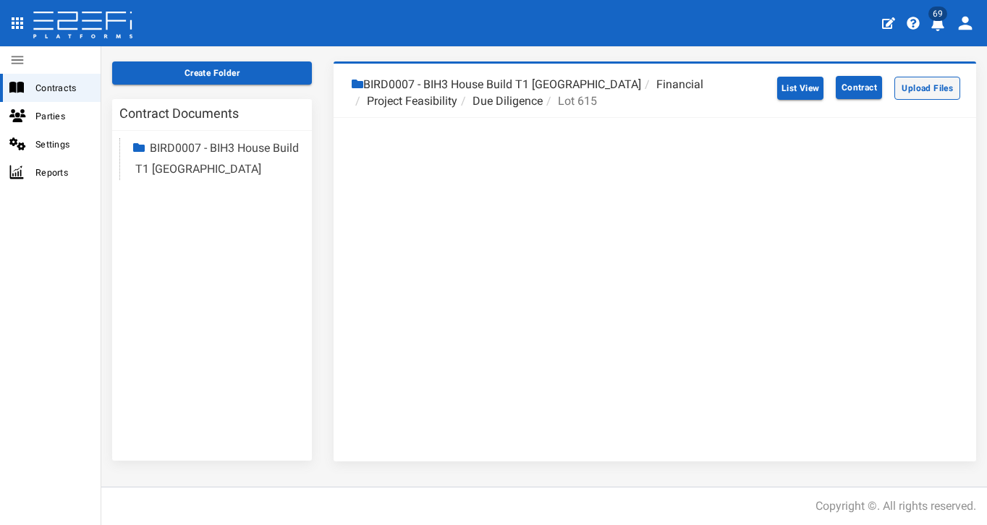
click at [882, 85] on button "Upload Files" at bounding box center [927, 88] width 66 height 23
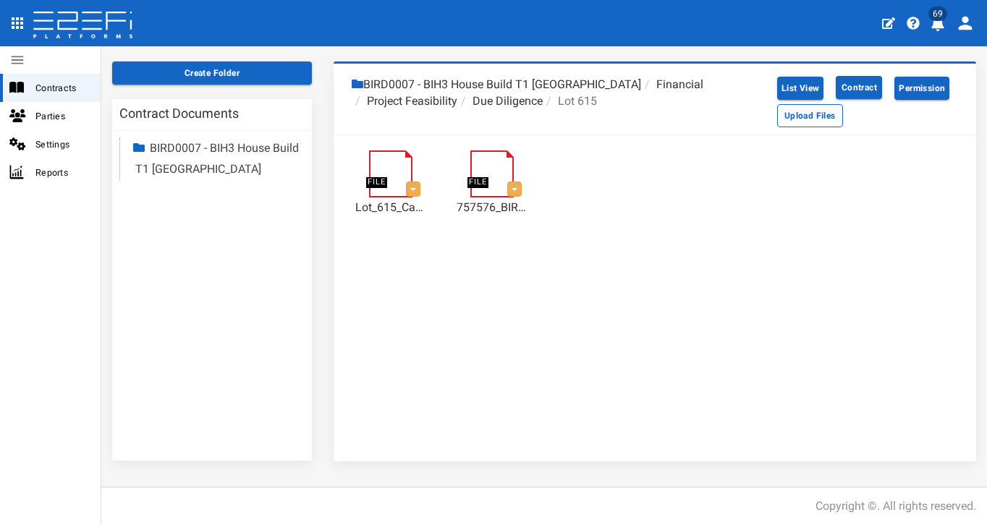
drag, startPoint x: 514, startPoint y: 92, endPoint x: 572, endPoint y: 75, distance: 60.9
click at [514, 92] on li "BIRD0007 - BIH3 House Build T1 The Botanic Highfields" at bounding box center [496, 85] width 289 height 17
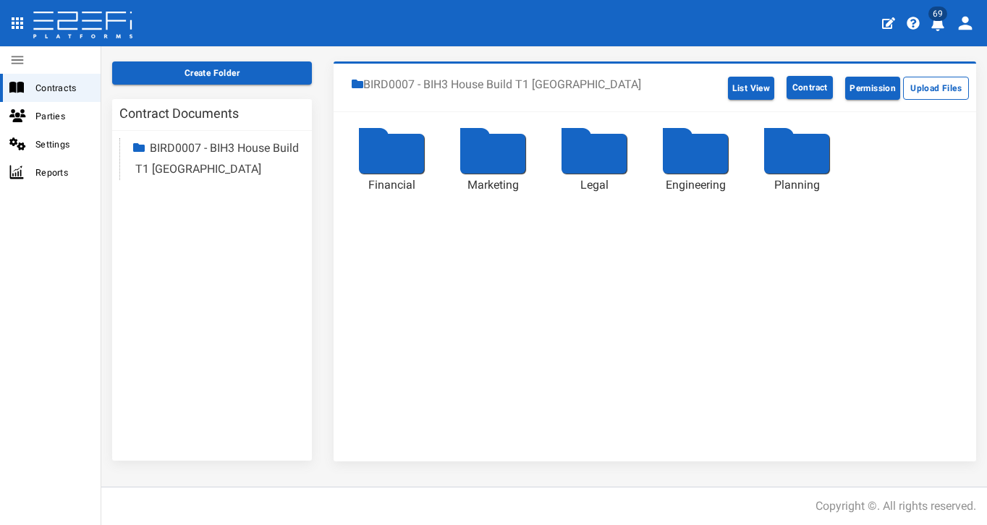
click at [380, 159] on div at bounding box center [391, 154] width 65 height 40
click at [375, 169] on div at bounding box center [391, 154] width 65 height 40
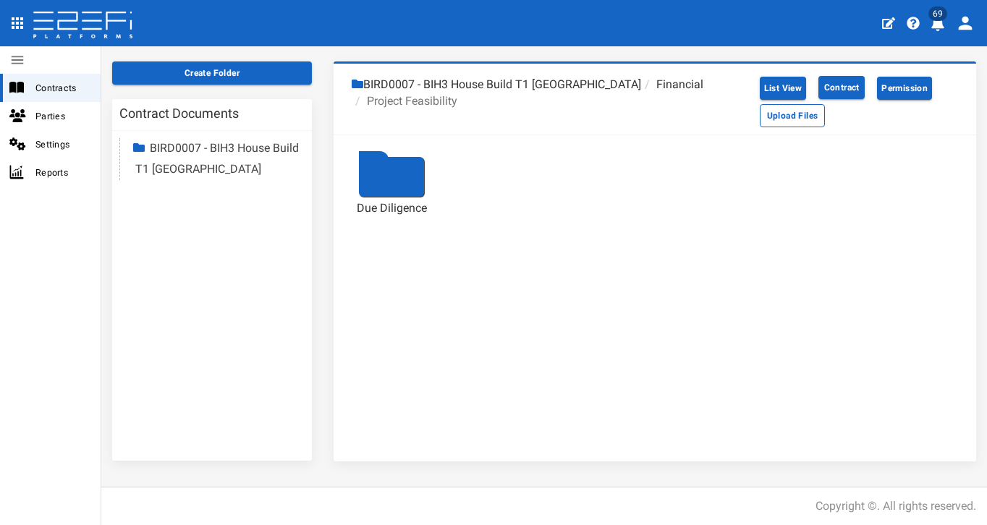
click at [404, 176] on div at bounding box center [391, 177] width 65 height 40
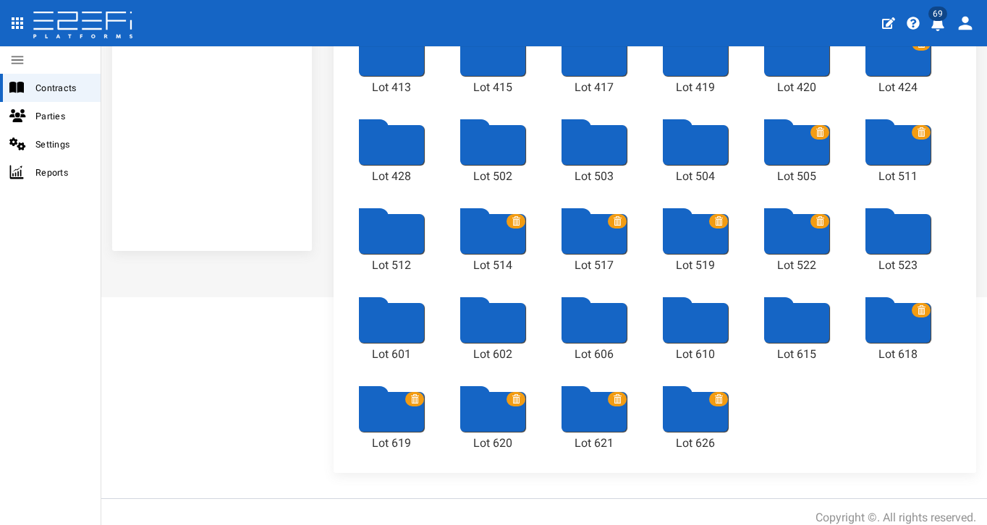
scroll to position [282, 0]
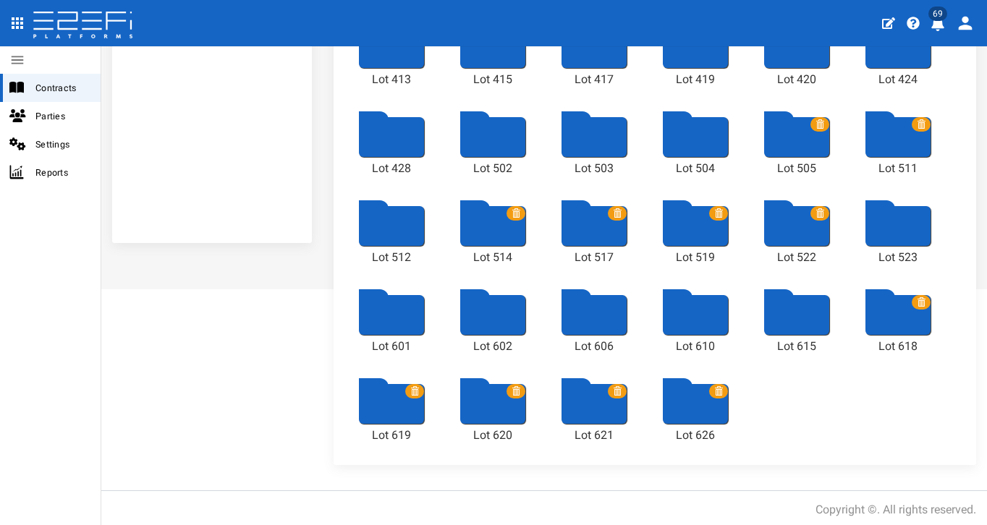
click at [875, 324] on div at bounding box center [897, 315] width 65 height 40
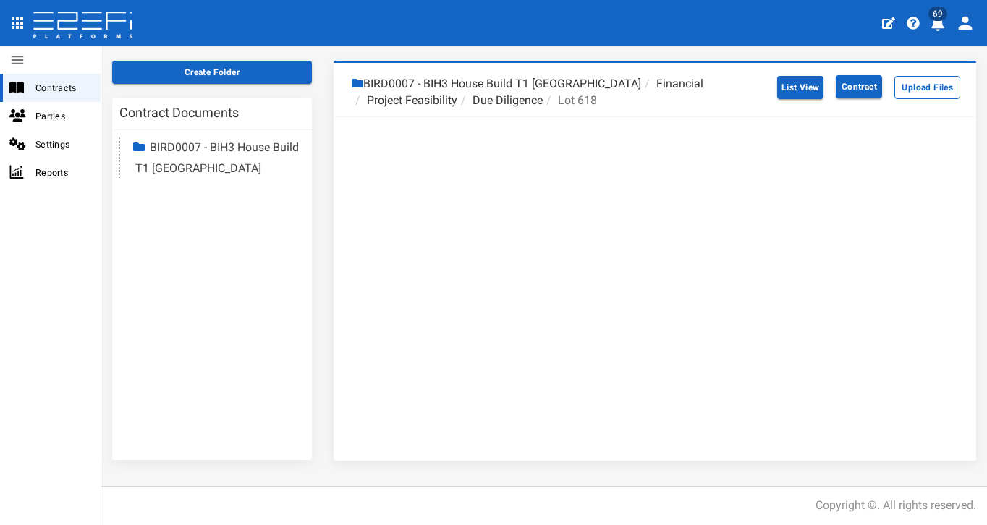
scroll to position [64, 0]
click at [882, 83] on button "Upload Files" at bounding box center [927, 88] width 66 height 23
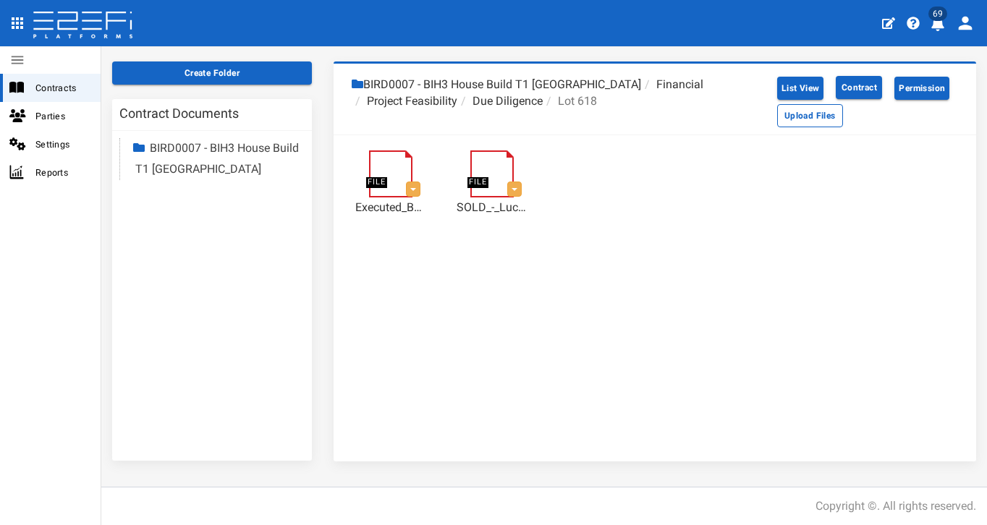
drag, startPoint x: 511, startPoint y: 99, endPoint x: 648, endPoint y: 50, distance: 145.3
click at [511, 99] on li "Due Diligence" at bounding box center [499, 101] width 85 height 17
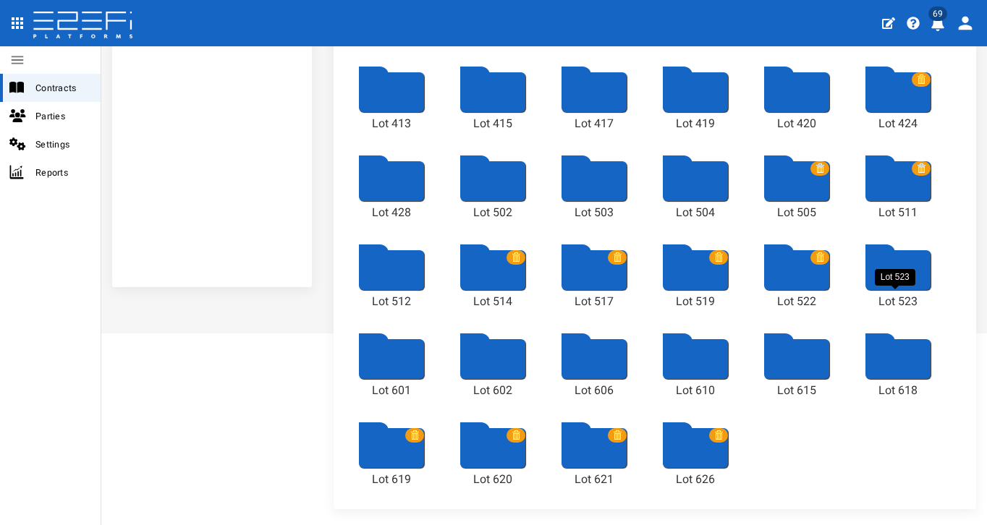
scroll to position [241, 0]
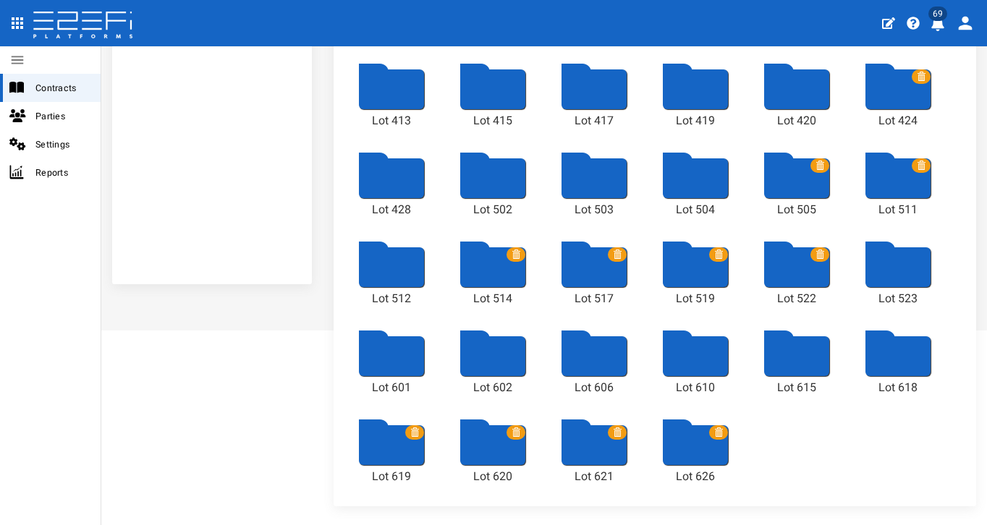
click at [386, 458] on div at bounding box center [391, 445] width 65 height 40
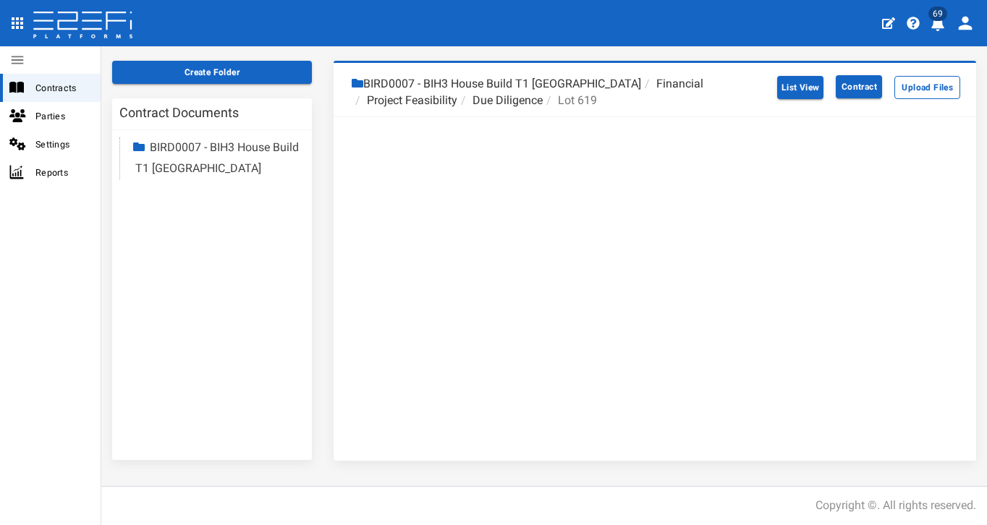
scroll to position [64, 0]
click at [882, 83] on button "Upload Files" at bounding box center [927, 88] width 66 height 23
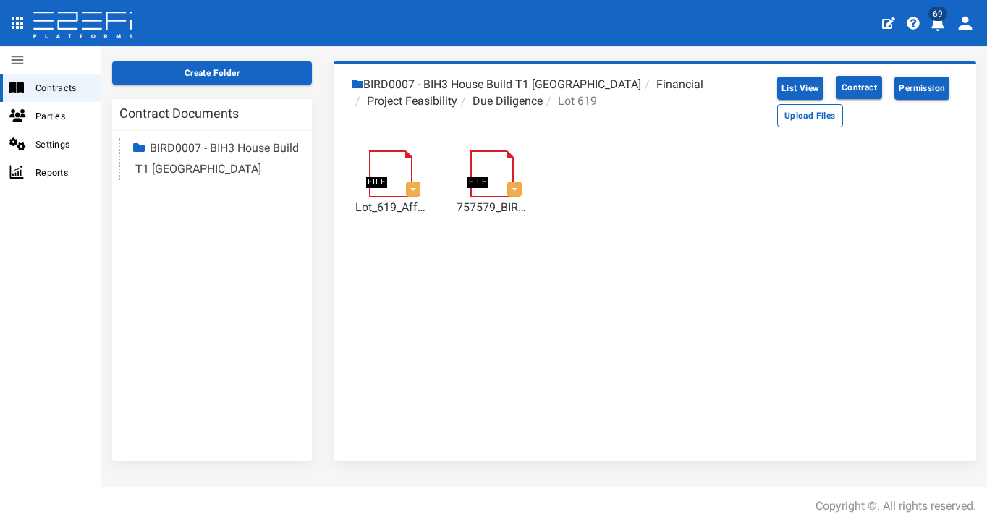
click at [498, 97] on li "Due Diligence" at bounding box center [499, 101] width 85 height 17
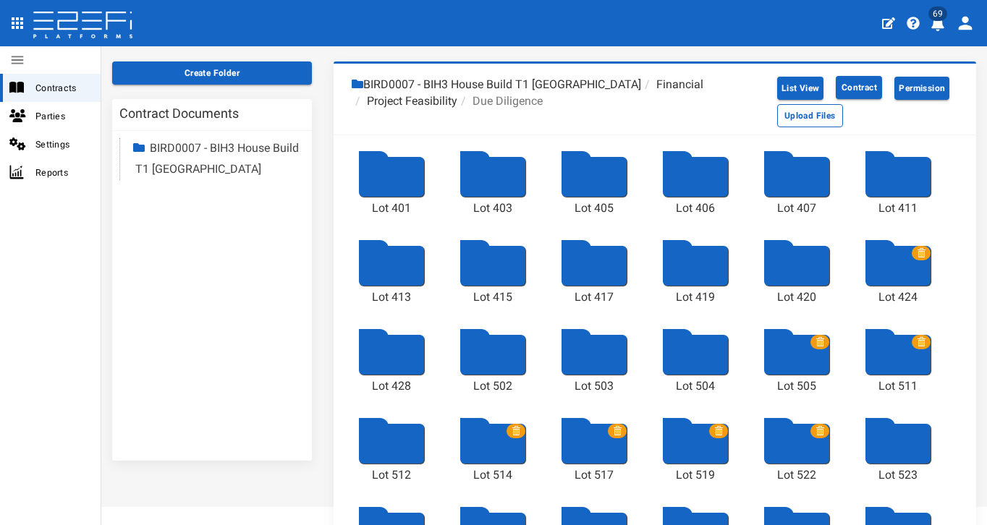
scroll to position [282, 0]
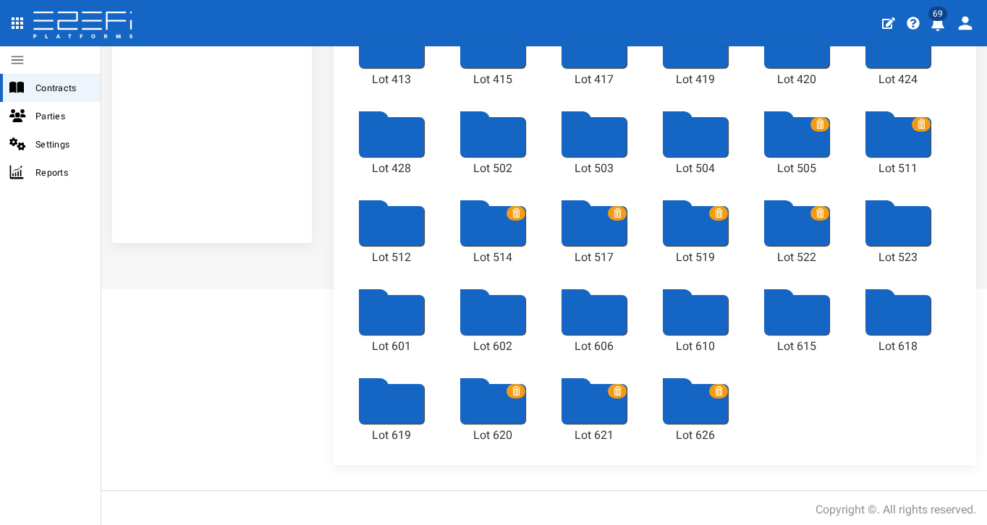
click at [480, 412] on div at bounding box center [492, 404] width 65 height 40
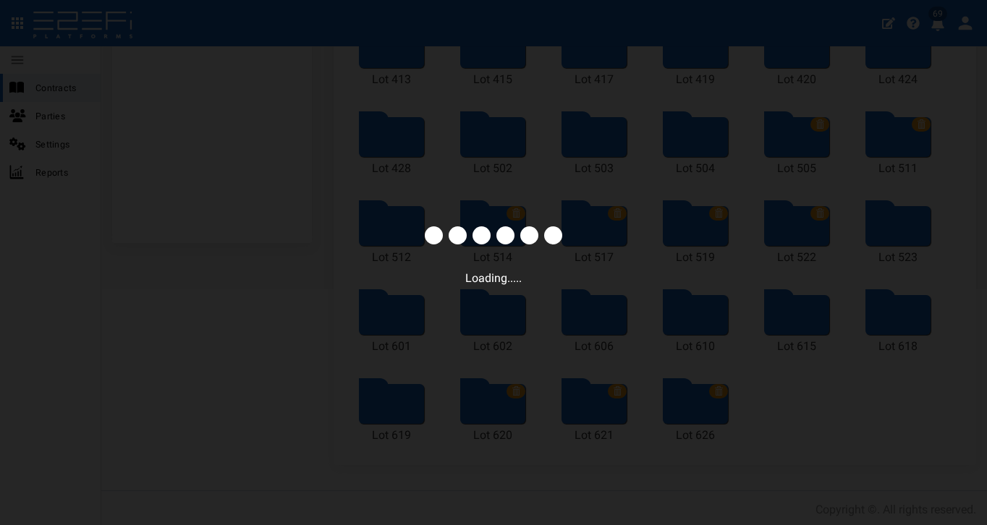
scroll to position [64, 0]
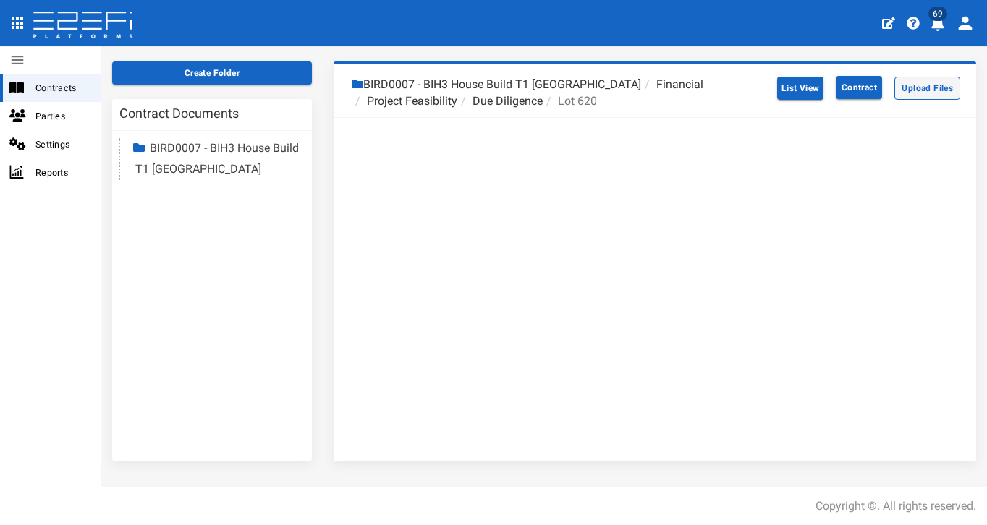
click at [882, 83] on button "Upload Files" at bounding box center [927, 88] width 66 height 23
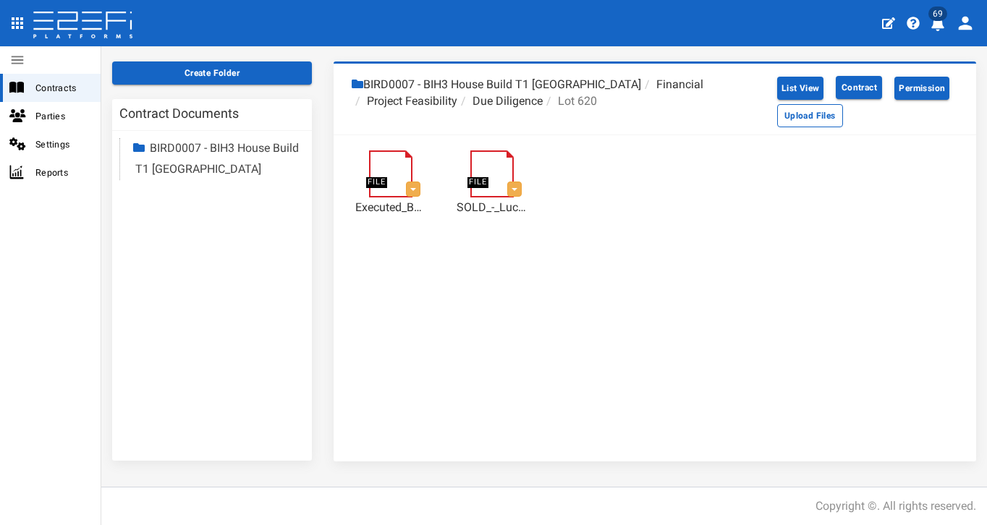
click at [522, 102] on li "Due Diligence" at bounding box center [499, 101] width 85 height 17
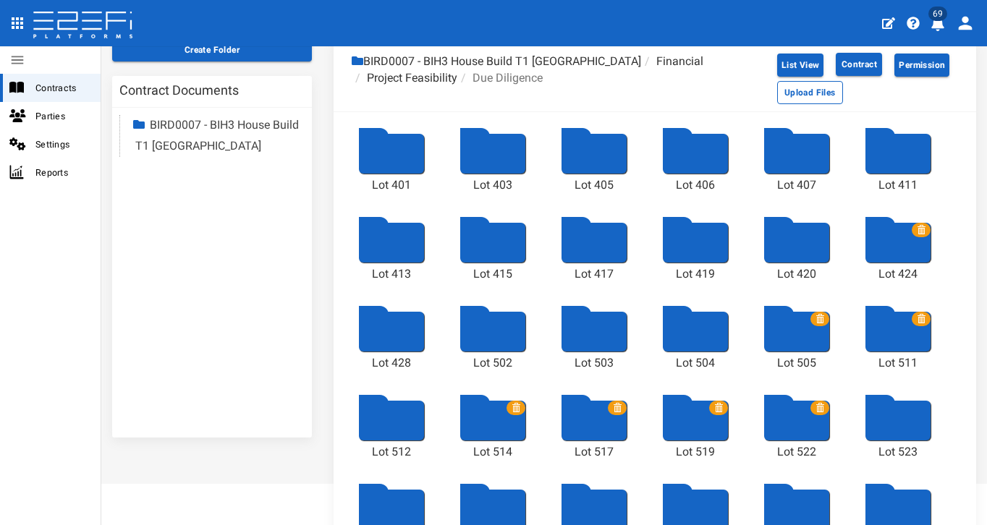
scroll to position [282, 0]
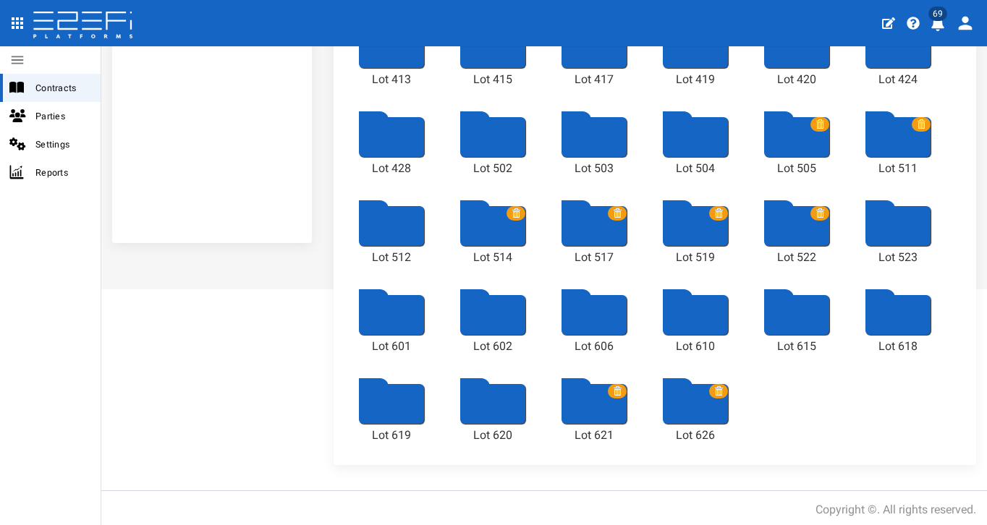
click at [581, 416] on div at bounding box center [593, 404] width 65 height 40
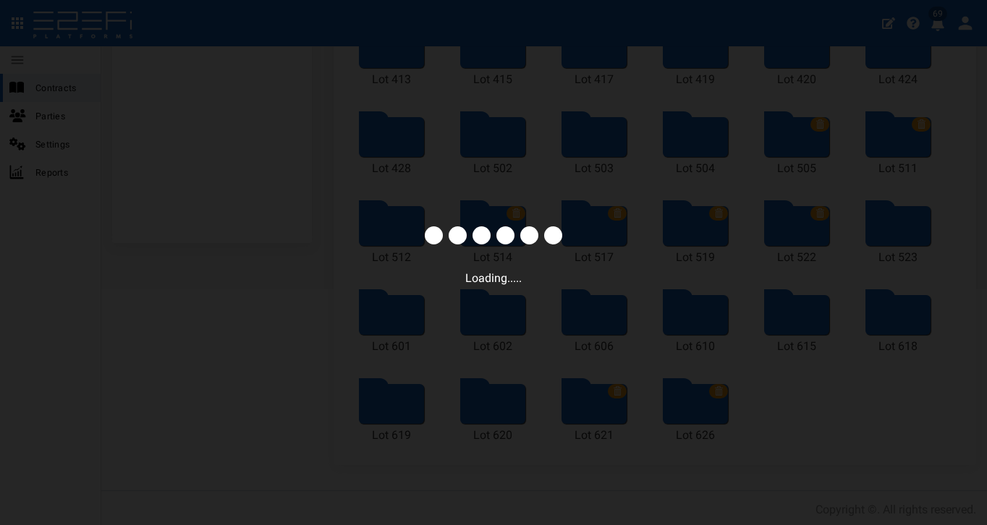
scroll to position [64, 0]
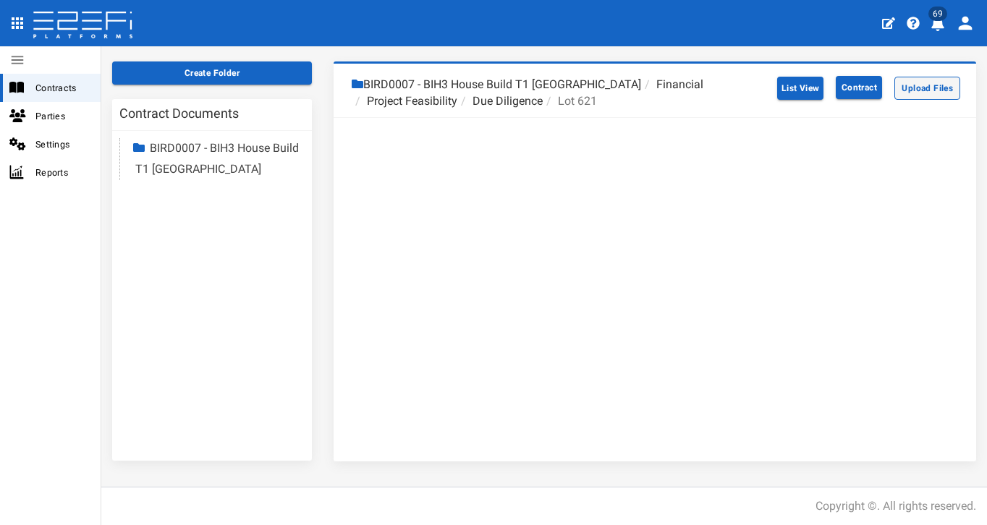
click at [882, 88] on button "Upload Files" at bounding box center [927, 88] width 66 height 23
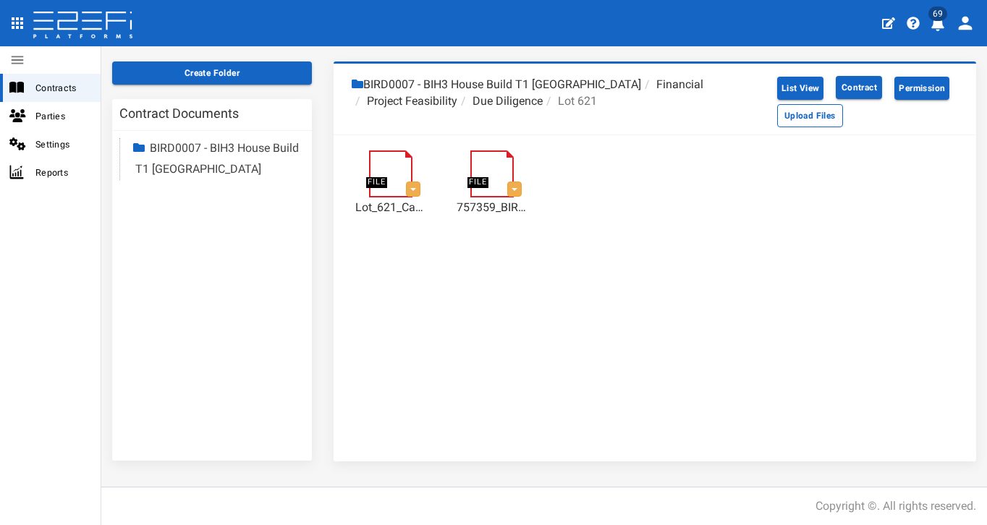
click at [525, 101] on li "Due Diligence" at bounding box center [499, 101] width 85 height 17
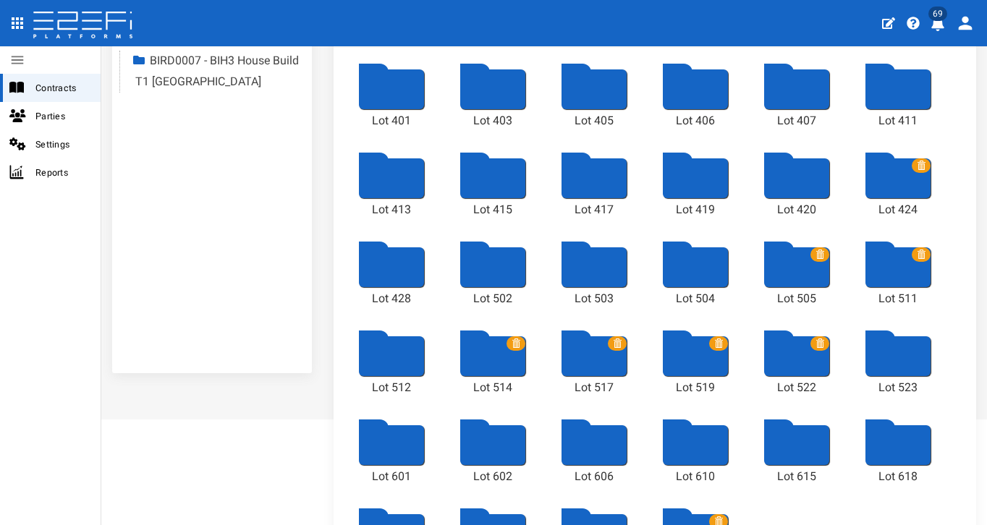
scroll to position [282, 0]
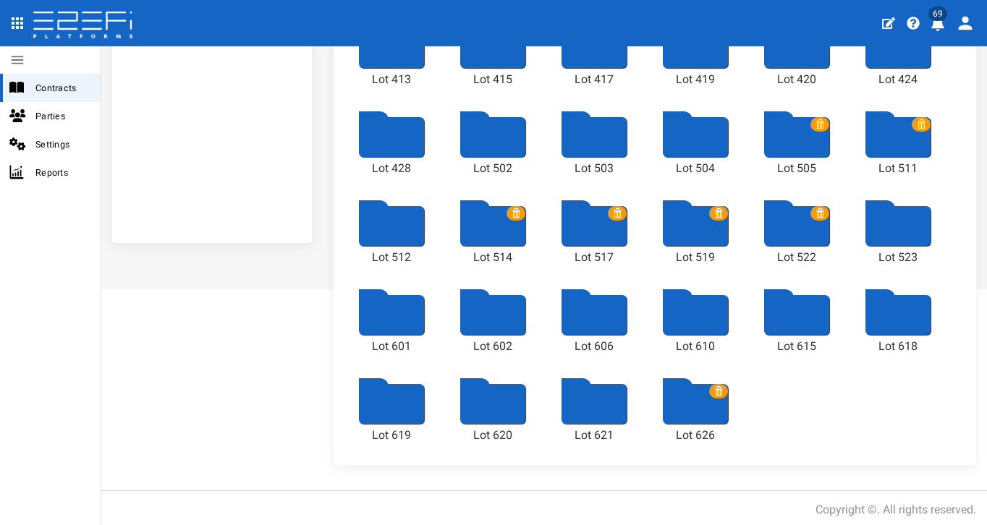
click at [710, 405] on div at bounding box center [695, 404] width 65 height 40
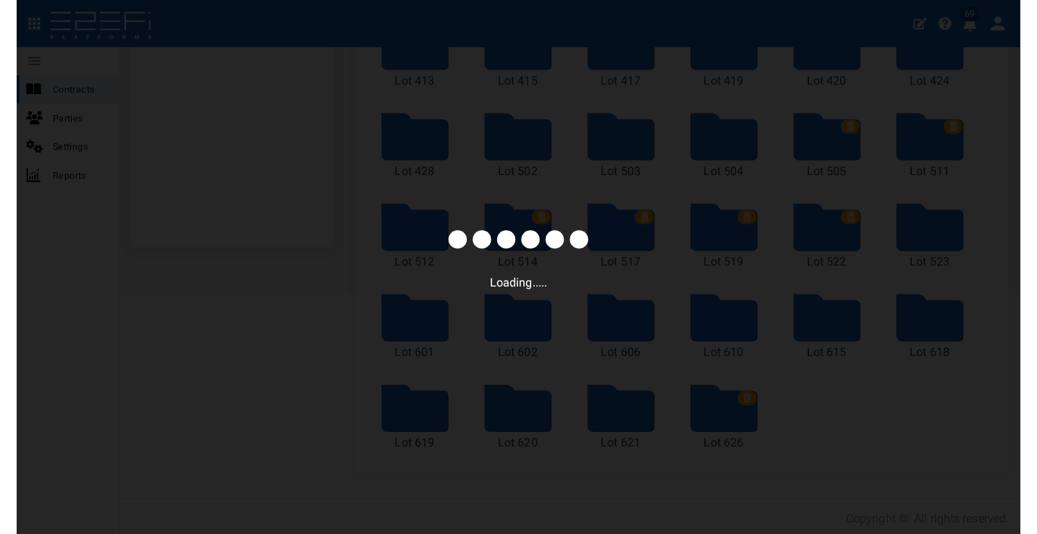
scroll to position [64, 0]
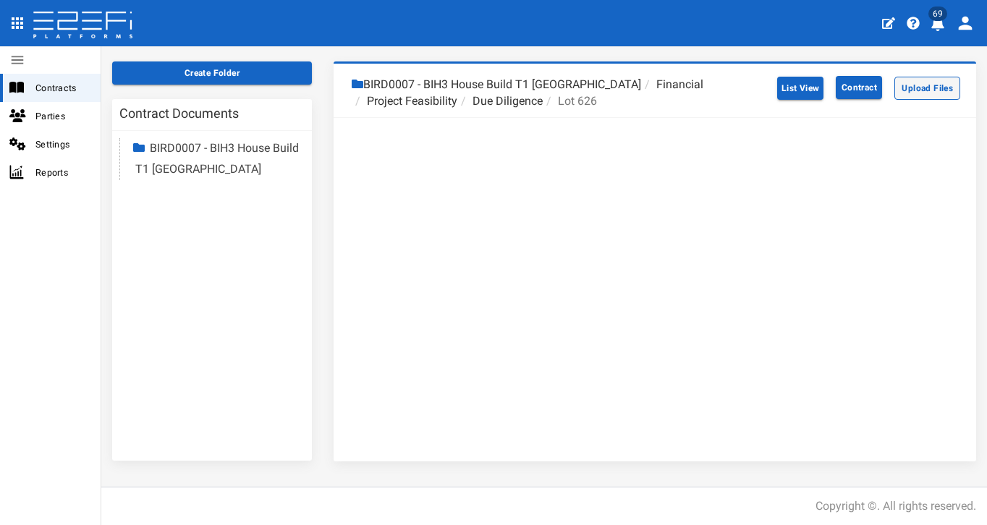
click at [882, 90] on button "Upload Files" at bounding box center [927, 88] width 66 height 23
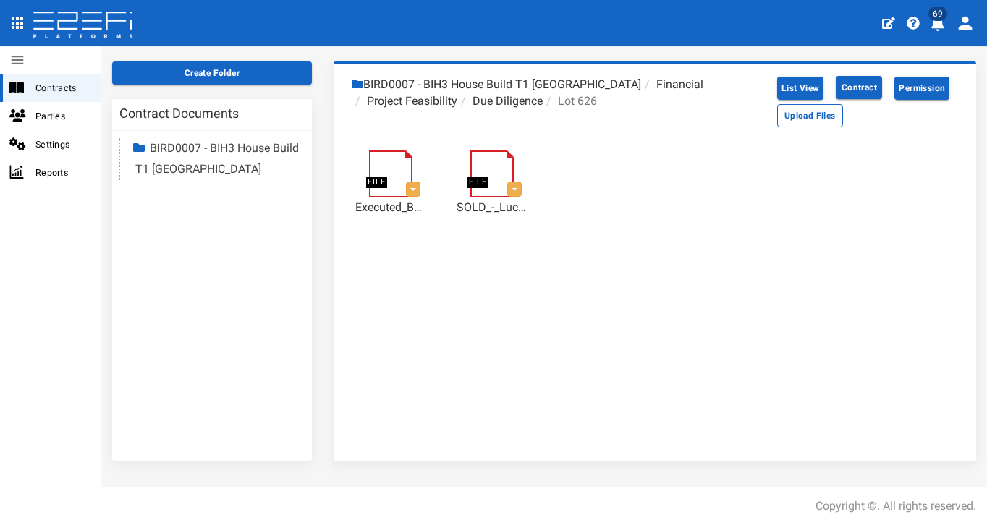
click at [518, 97] on li "Due Diligence" at bounding box center [499, 101] width 85 height 17
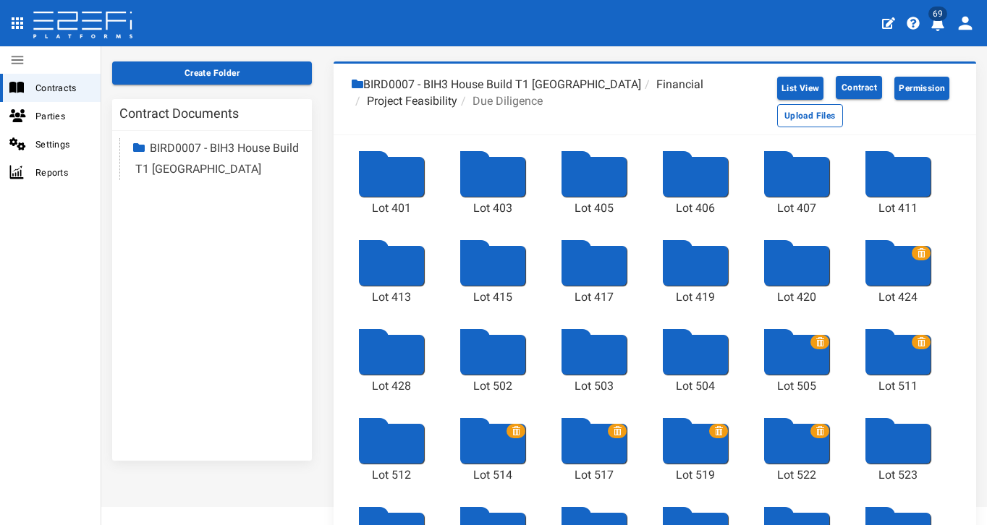
click at [882, 277] on div at bounding box center [897, 266] width 65 height 40
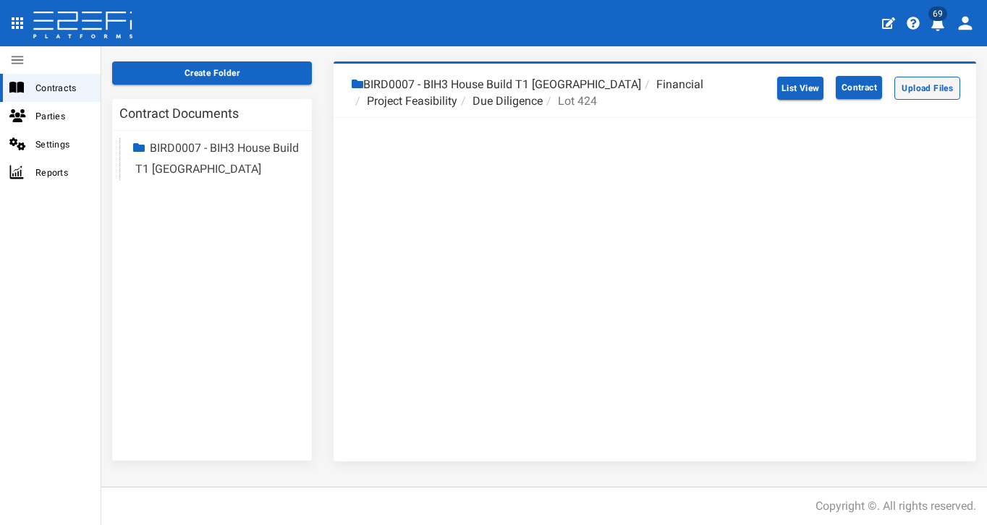
click at [882, 91] on button "Upload Files" at bounding box center [927, 88] width 66 height 23
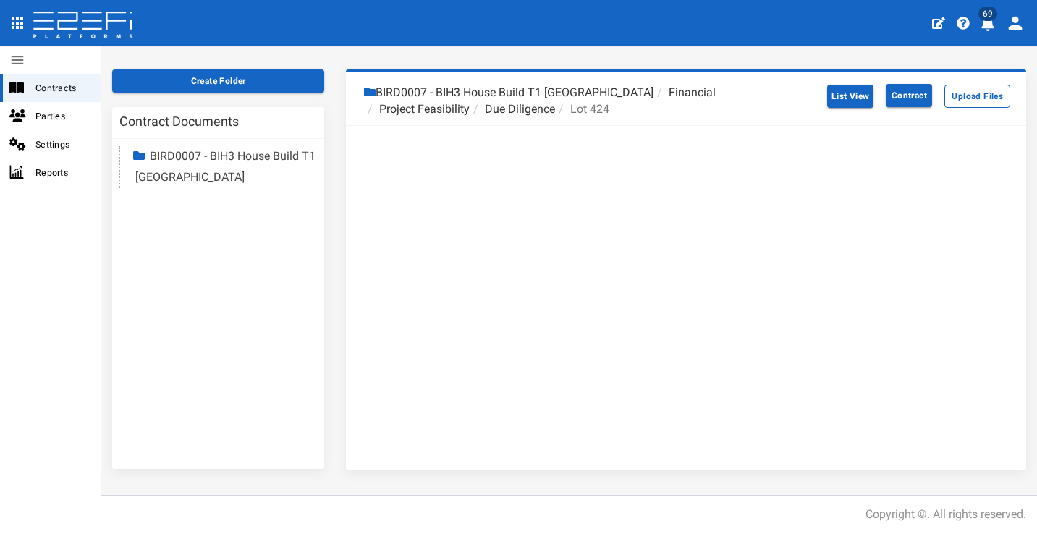
scroll to position [56, 0]
click at [882, 93] on button "Upload Files" at bounding box center [977, 96] width 66 height 23
click at [882, 92] on button "Upload Files" at bounding box center [977, 96] width 66 height 23
click at [62, 90] on span "Contracts" at bounding box center [62, 88] width 54 height 17
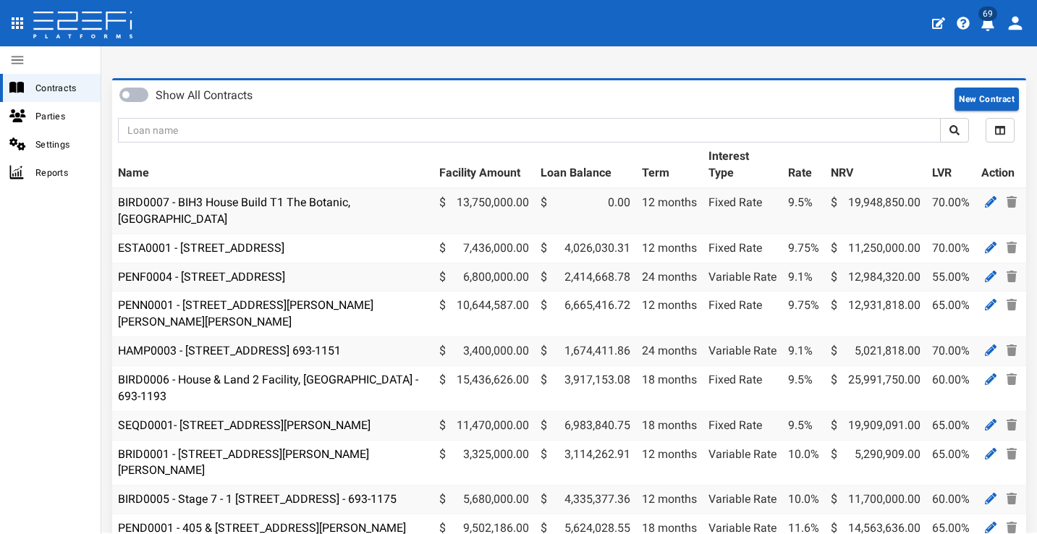
scroll to position [51, 0]
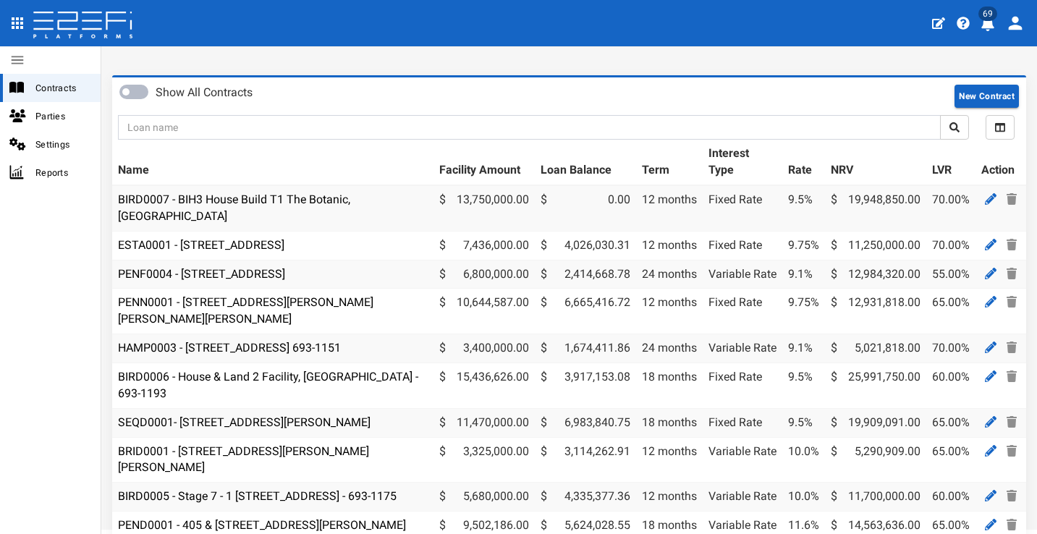
click at [610, 89] on div "Show All Contracts New Contract" at bounding box center [569, 96] width 921 height 23
click at [264, 444] on link "BRID0001 - [STREET_ADDRESS][PERSON_NAME][PERSON_NAME]" at bounding box center [243, 459] width 251 height 30
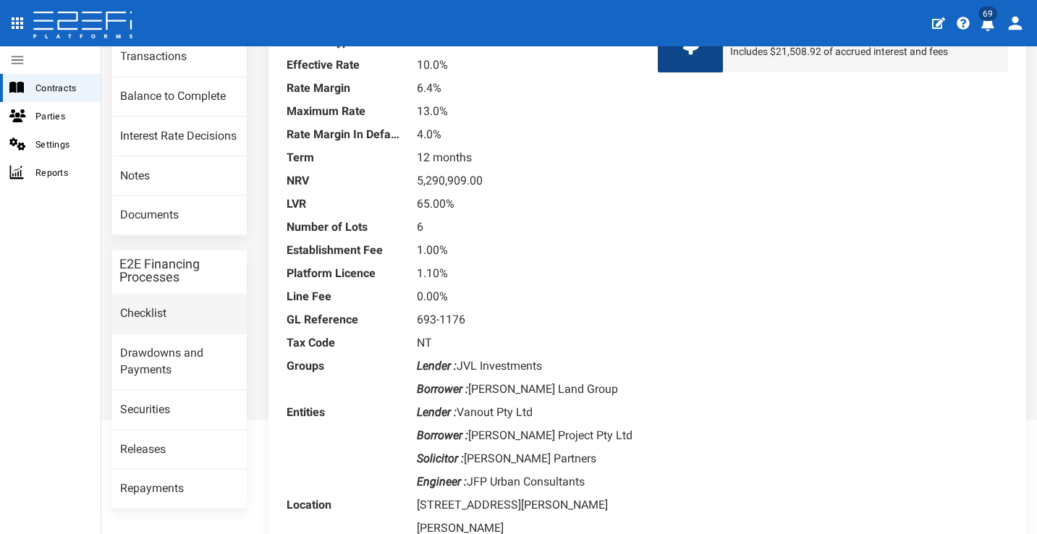
scroll to position [211, 0]
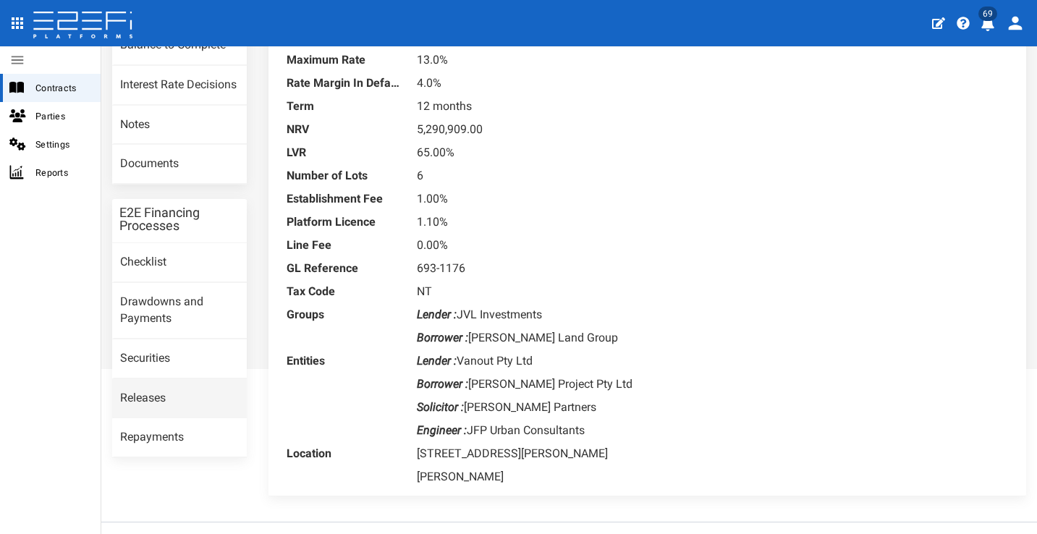
click at [191, 403] on link "Releases" at bounding box center [179, 398] width 135 height 39
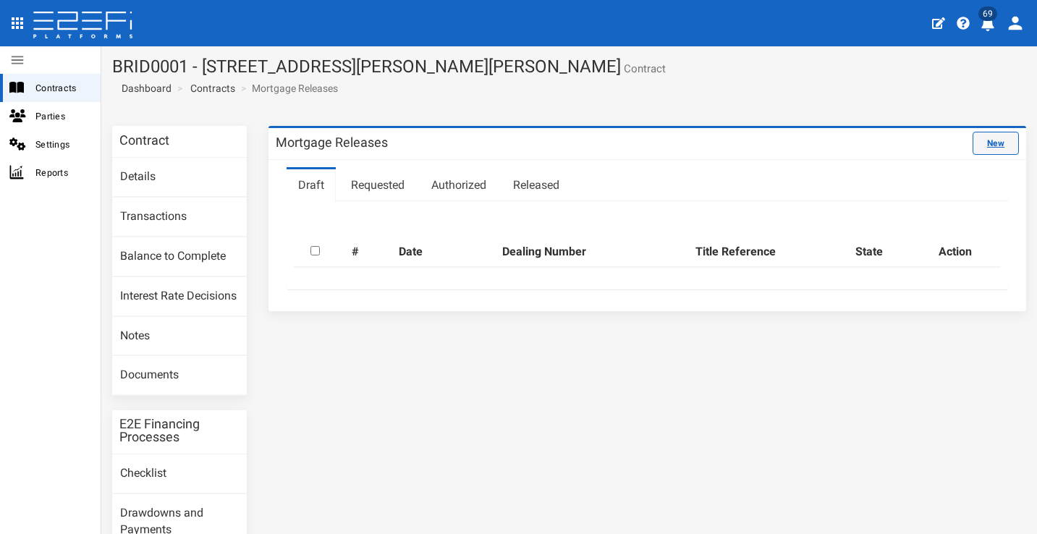
click at [987, 148] on link "New" at bounding box center [995, 143] width 46 height 23
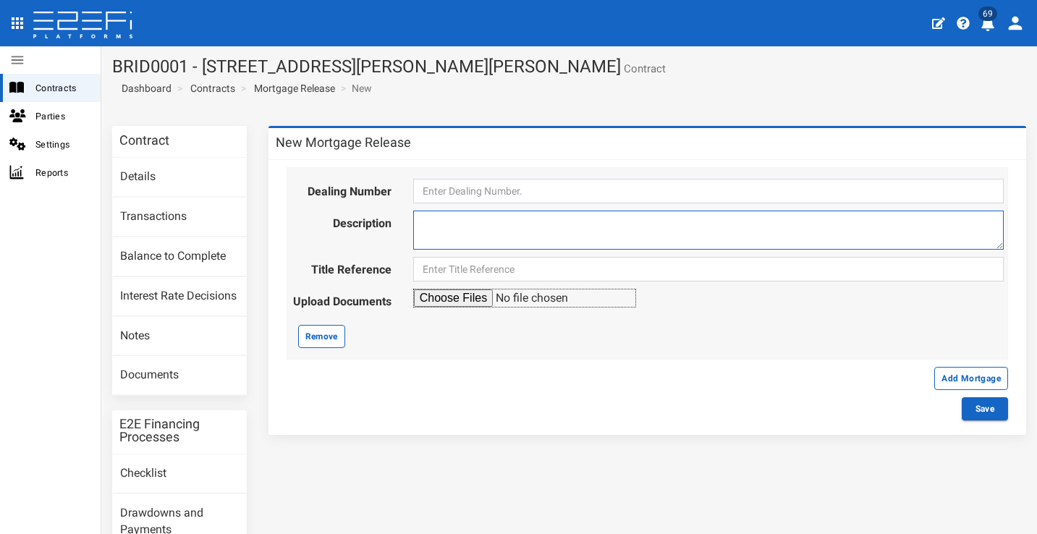
click at [542, 235] on textarea at bounding box center [708, 230] width 590 height 39
type textarea "l"
type textarea "Lot"
click at [64, 94] on span "Contracts" at bounding box center [62, 88] width 54 height 17
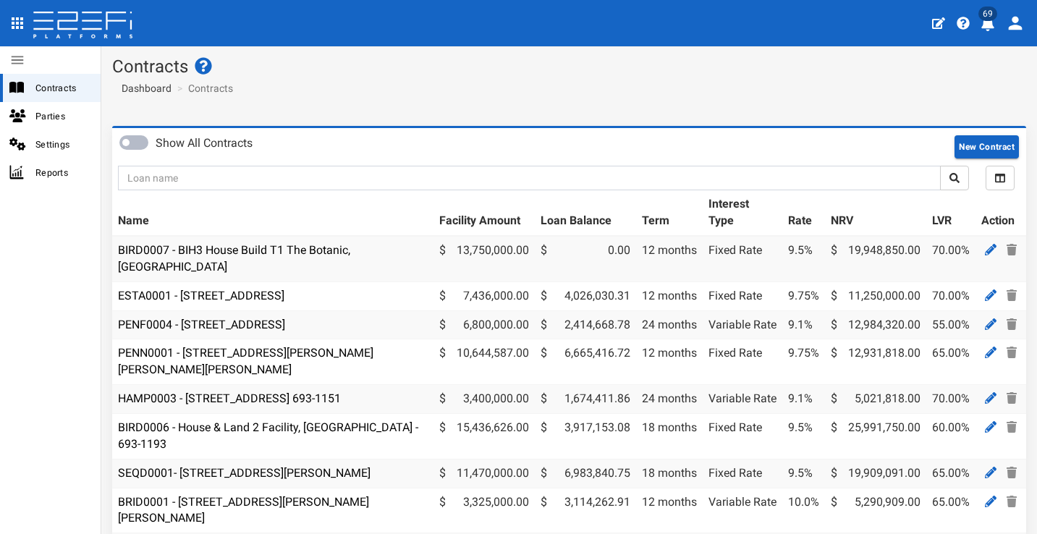
scroll to position [192, 0]
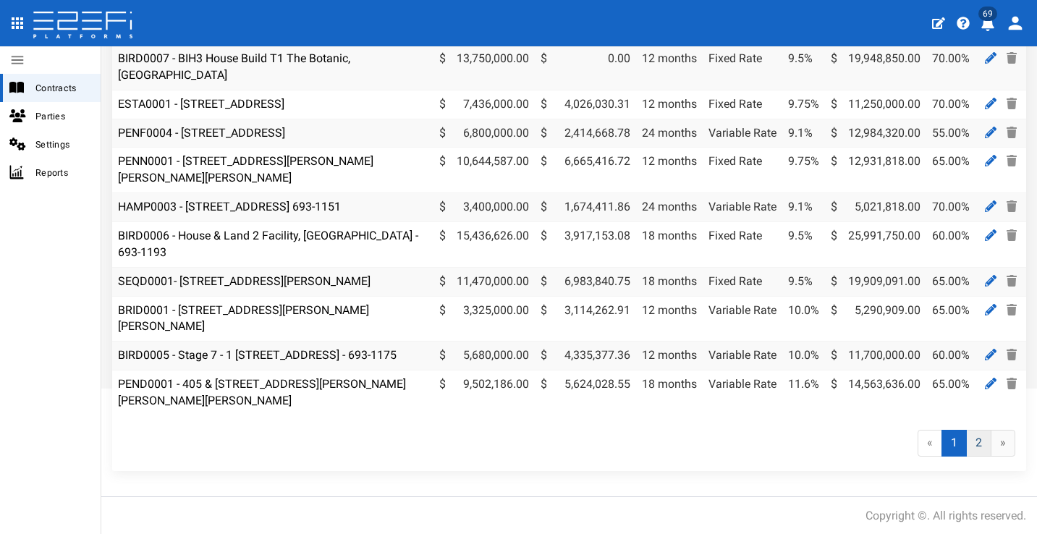
click at [966, 442] on link "2" at bounding box center [978, 443] width 25 height 27
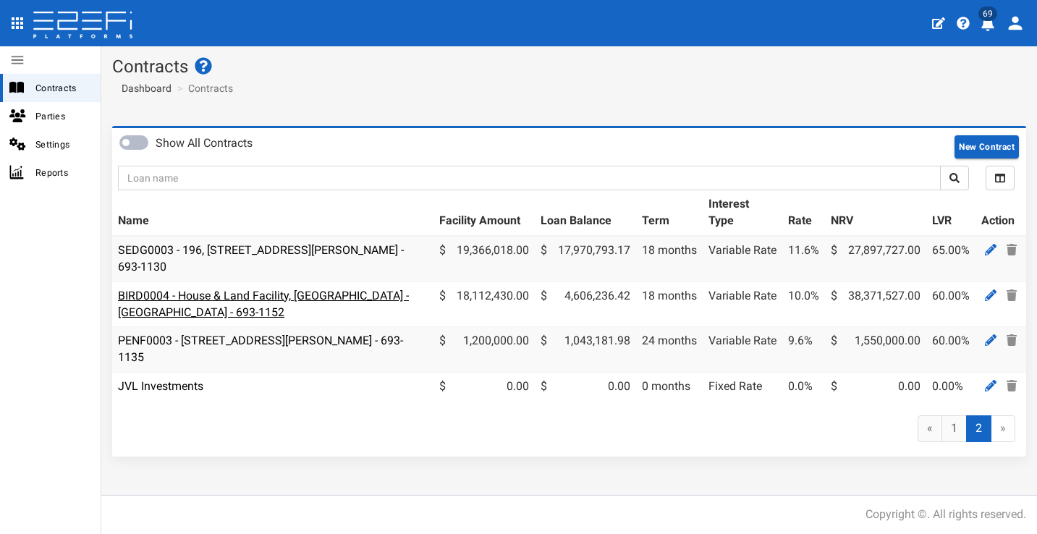
click at [313, 293] on link "BIRD0004 - House & Land Facility, [GEOGRAPHIC_DATA] - [GEOGRAPHIC_DATA] - 693-1…" at bounding box center [263, 304] width 291 height 30
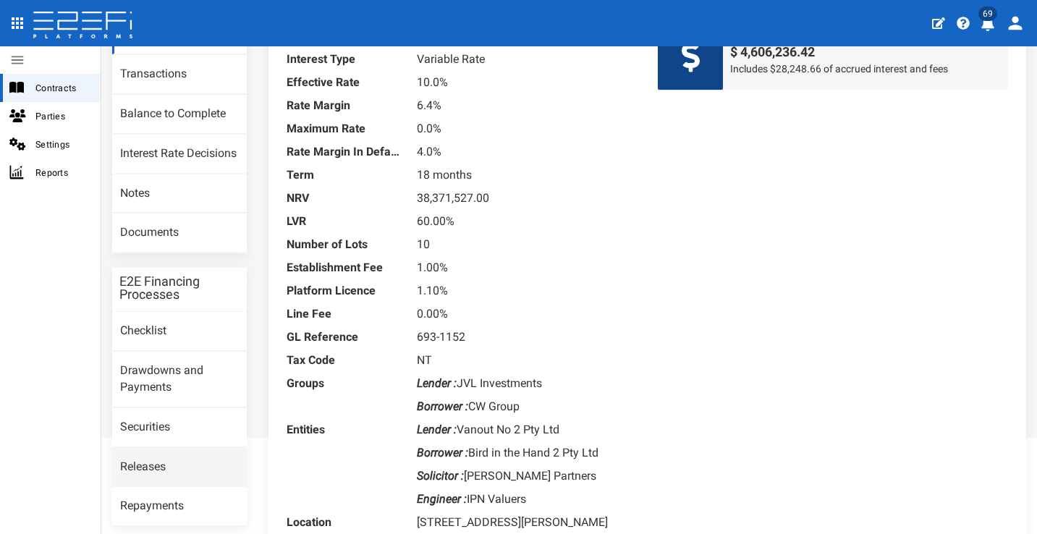
scroll to position [237, 0]
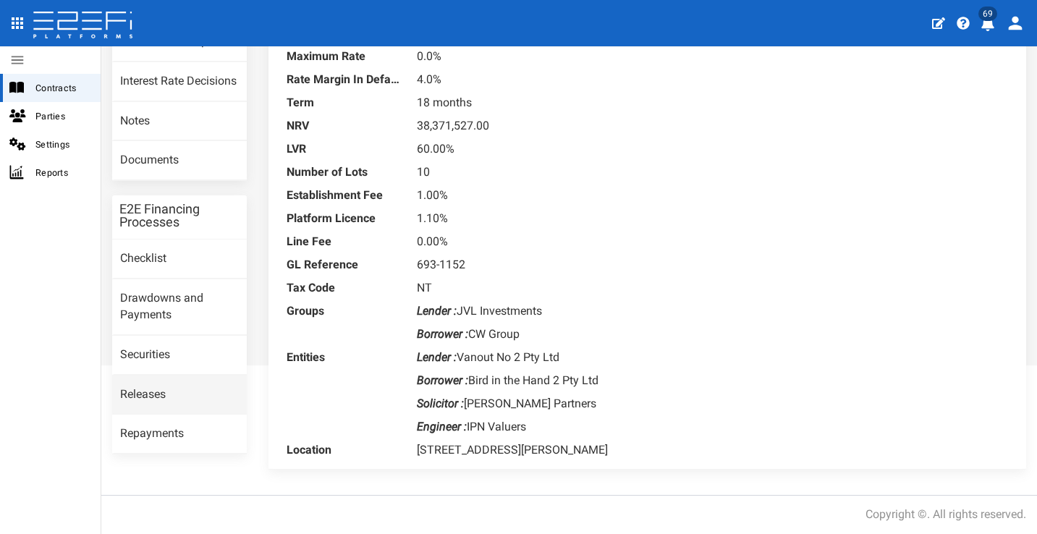
click at [216, 375] on link "Releases" at bounding box center [179, 394] width 135 height 39
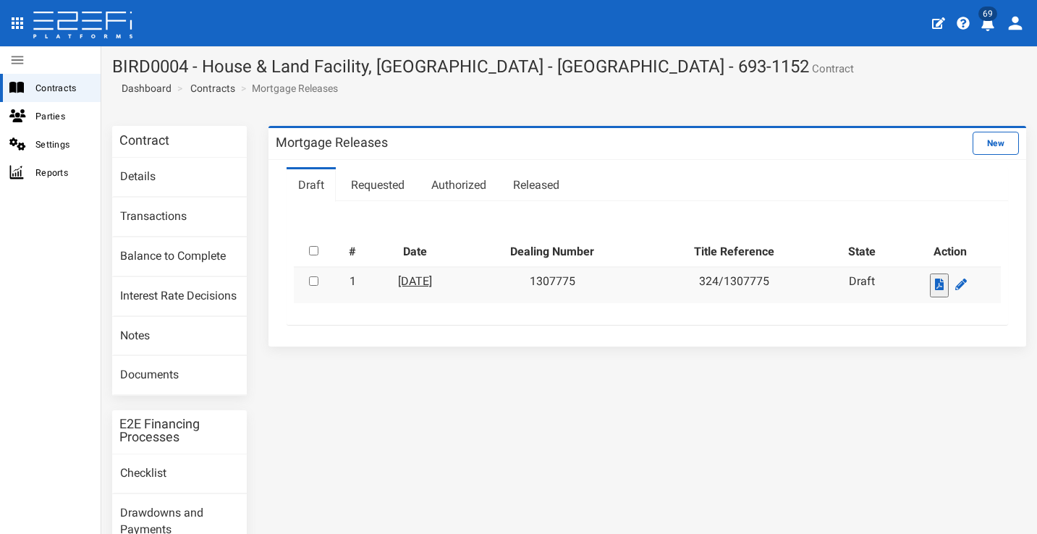
click at [432, 274] on link "[DATE]" at bounding box center [415, 281] width 34 height 14
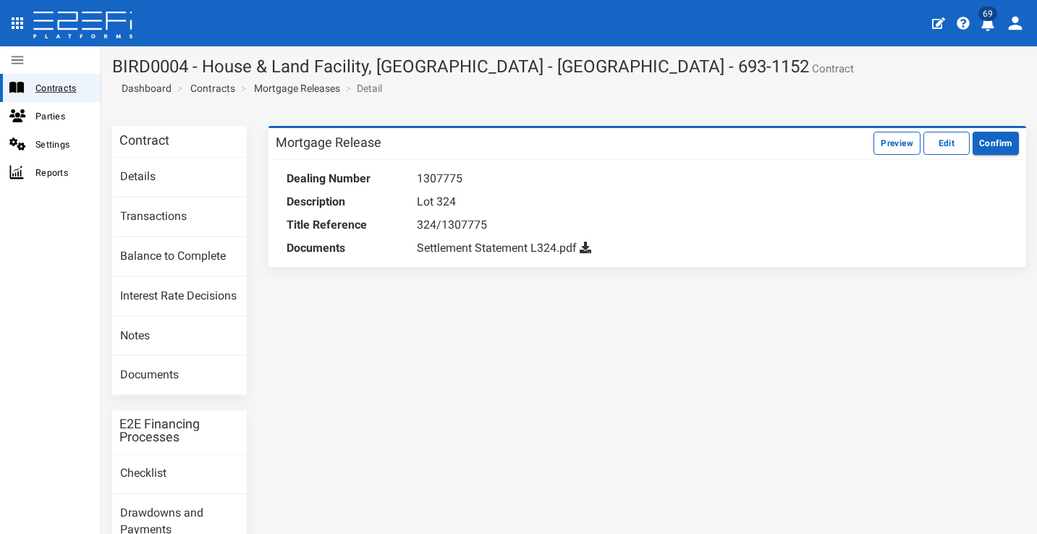
click at [56, 93] on span "Contracts" at bounding box center [62, 88] width 54 height 17
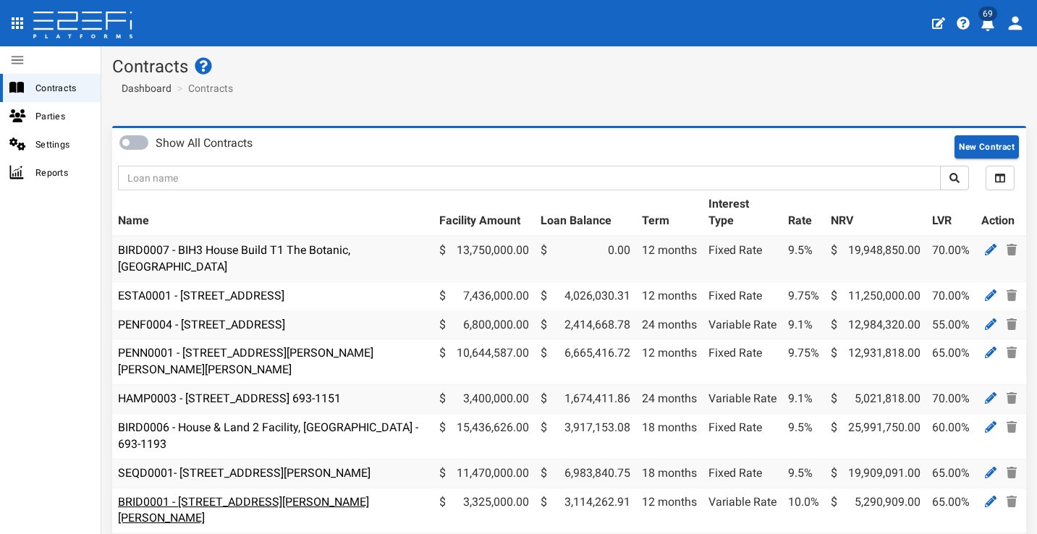
click at [300, 495] on link "BRID0001 - [STREET_ADDRESS][PERSON_NAME][PERSON_NAME]" at bounding box center [243, 510] width 251 height 30
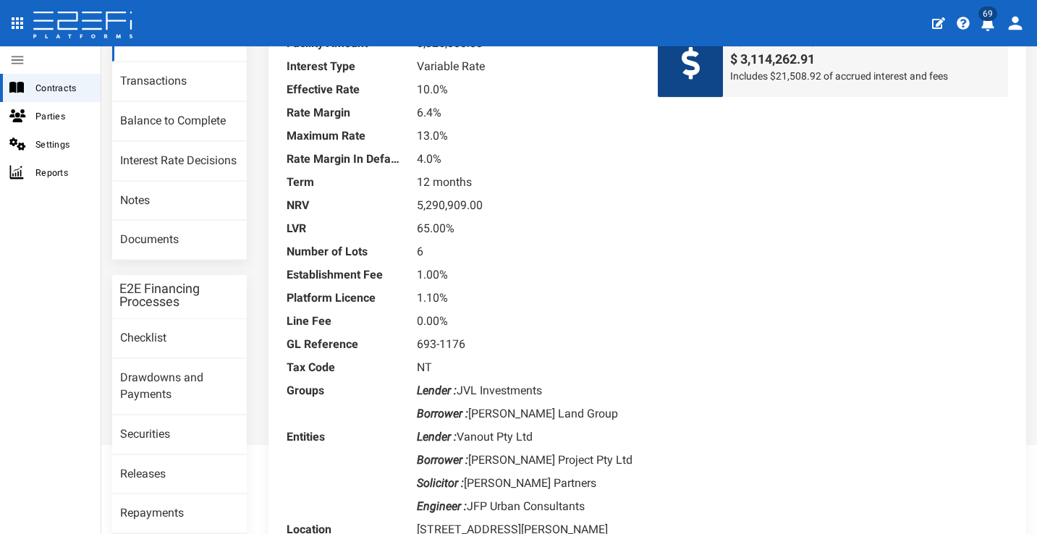
scroll to position [237, 0]
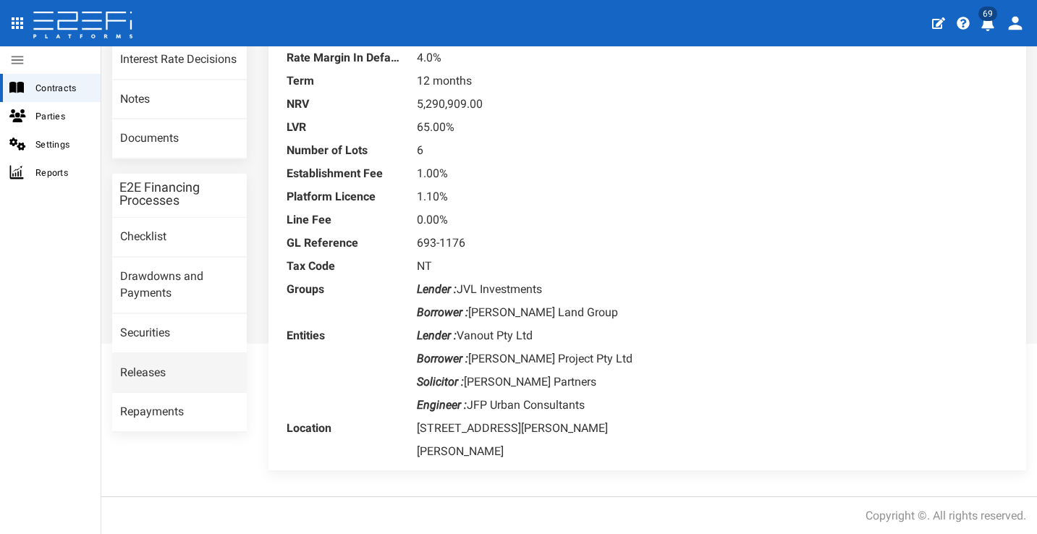
click at [158, 376] on link "Releases" at bounding box center [179, 373] width 135 height 39
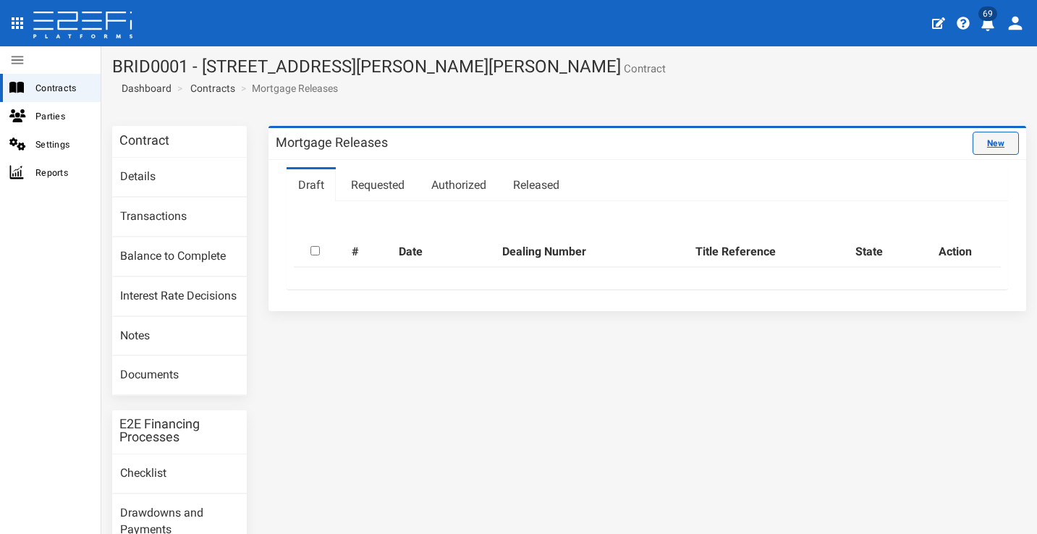
click at [995, 150] on link "New" at bounding box center [995, 143] width 46 height 23
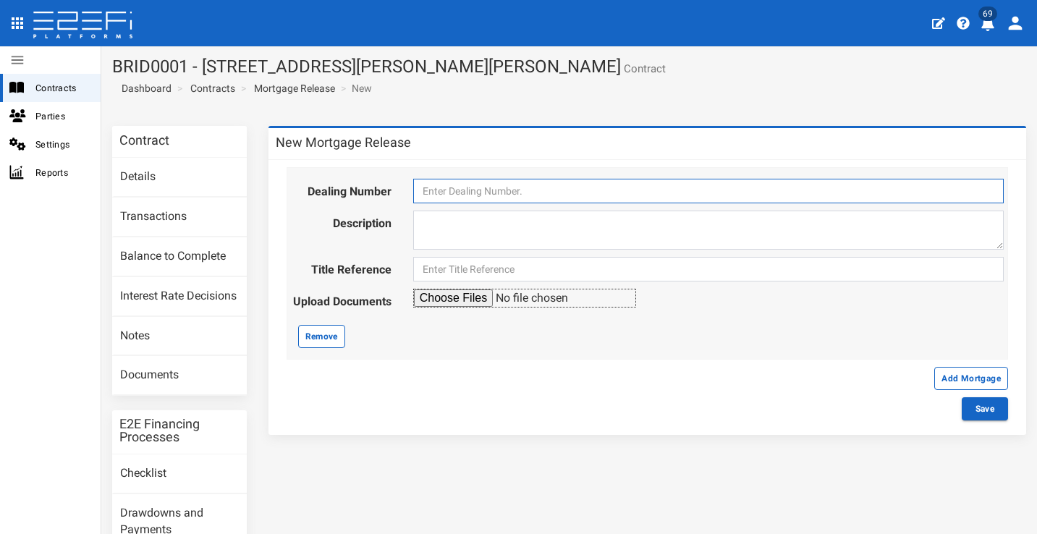
click at [669, 202] on input "text" at bounding box center [708, 191] width 590 height 25
type input "513916"
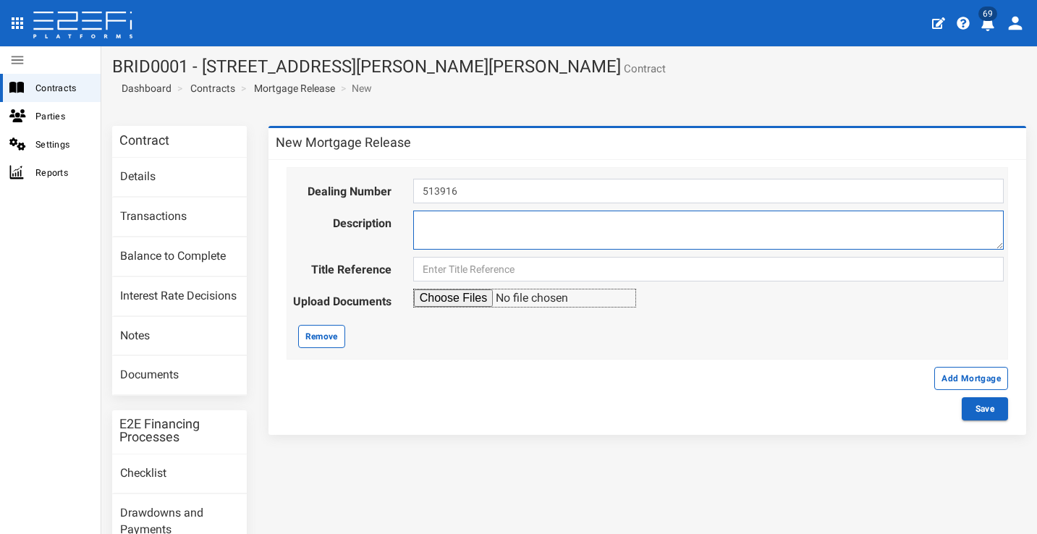
click at [677, 234] on textarea at bounding box center [708, 230] width 590 height 39
type textarea "Lot 1"
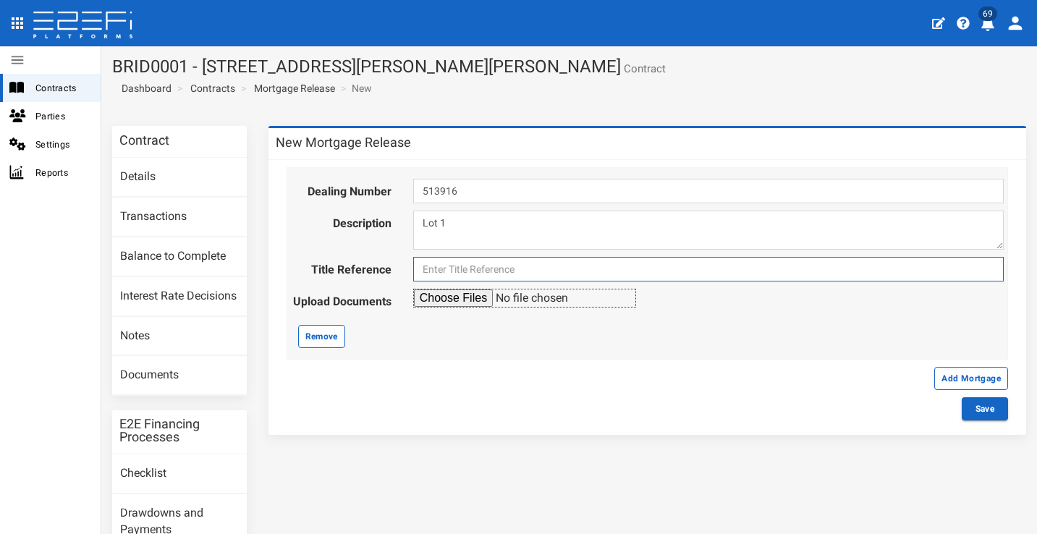
click at [663, 273] on input "text" at bounding box center [708, 269] width 590 height 25
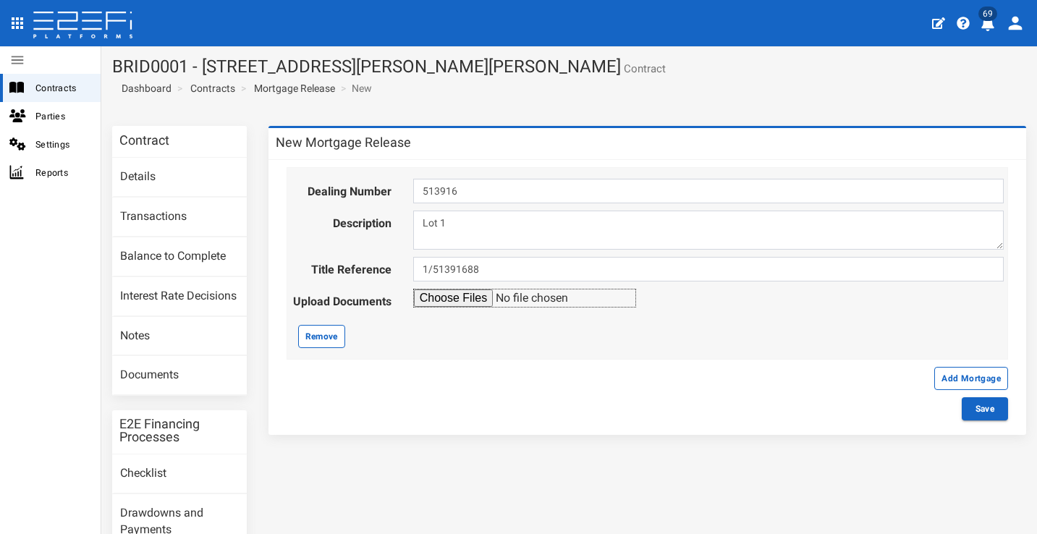
click at [454, 299] on input "file" at bounding box center [524, 298] width 223 height 19
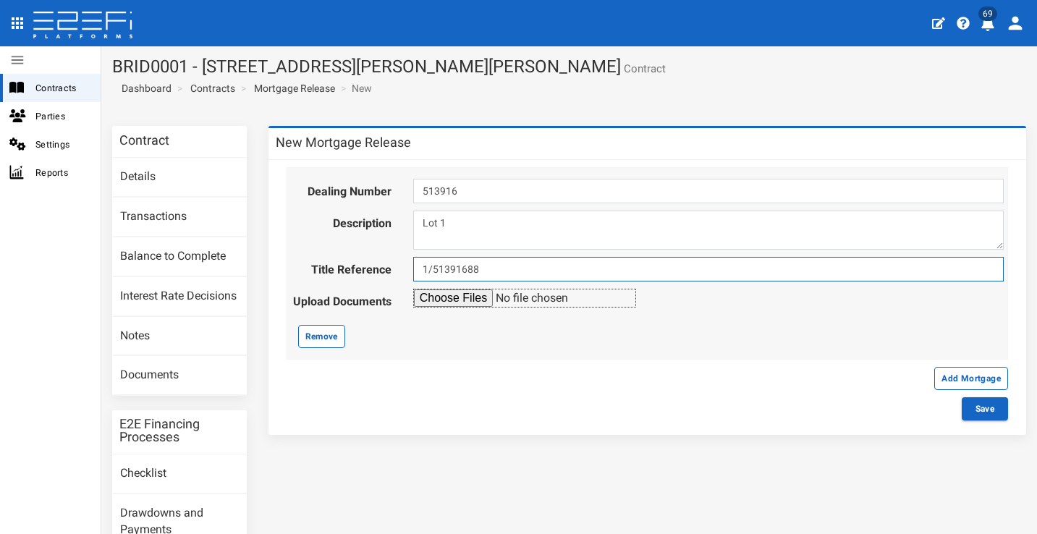
click at [502, 272] on input "1/51391688" at bounding box center [708, 269] width 590 height 25
type input "1/51391687"
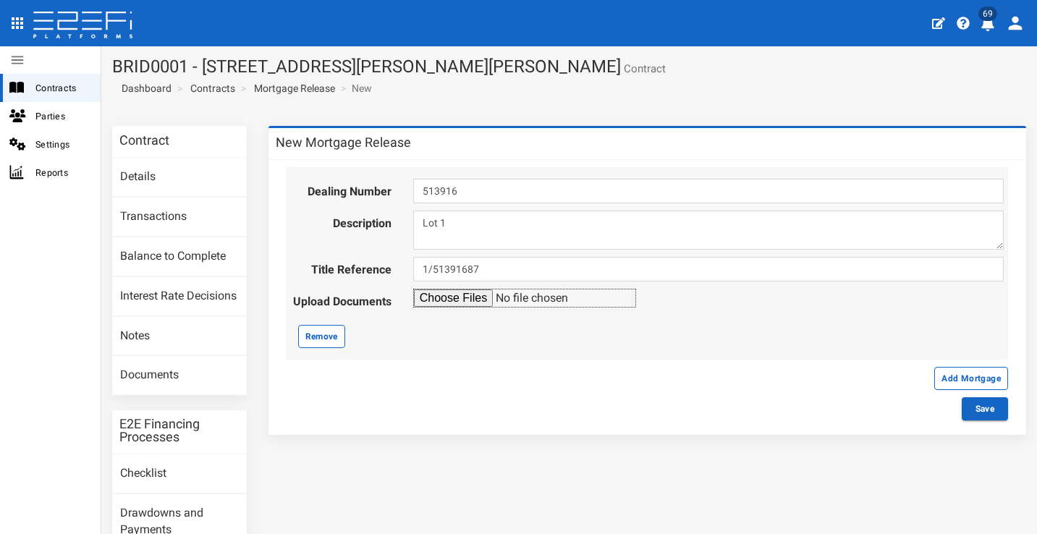
click at [460, 330] on div "Dealing Number 513916 Description Lot 1 Title Reference 1/51391687 Remove" at bounding box center [648, 263] width 722 height 192
click at [457, 299] on input "file" at bounding box center [524, 298] width 223 height 19
type input "C:\fakepath\Desertrose Lot settlements.png"
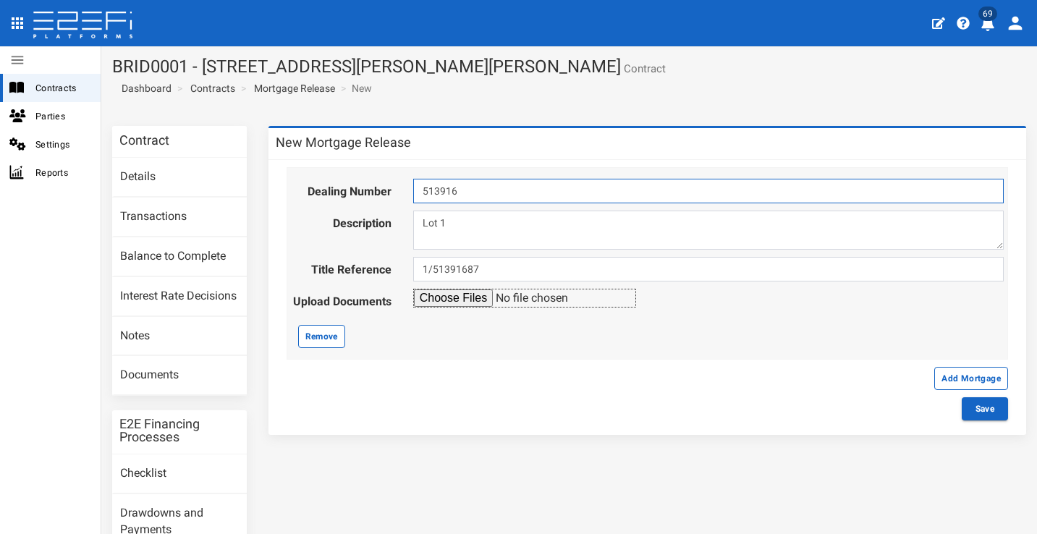
drag, startPoint x: 472, startPoint y: 198, endPoint x: 421, endPoint y: 187, distance: 51.8
click at [421, 187] on input "513916" at bounding box center [708, 191] width 590 height 25
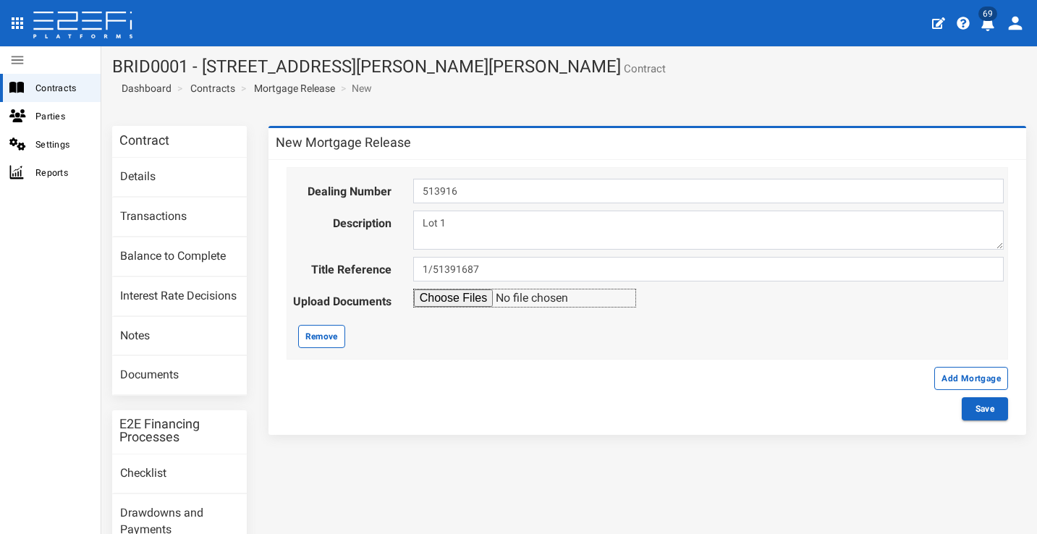
click at [736, 347] on div "Dealing Number 513916 Description Lot 1 Title Reference 1/51391687 Remove" at bounding box center [648, 263] width 722 height 192
click at [970, 409] on button "Save" at bounding box center [985, 408] width 46 height 23
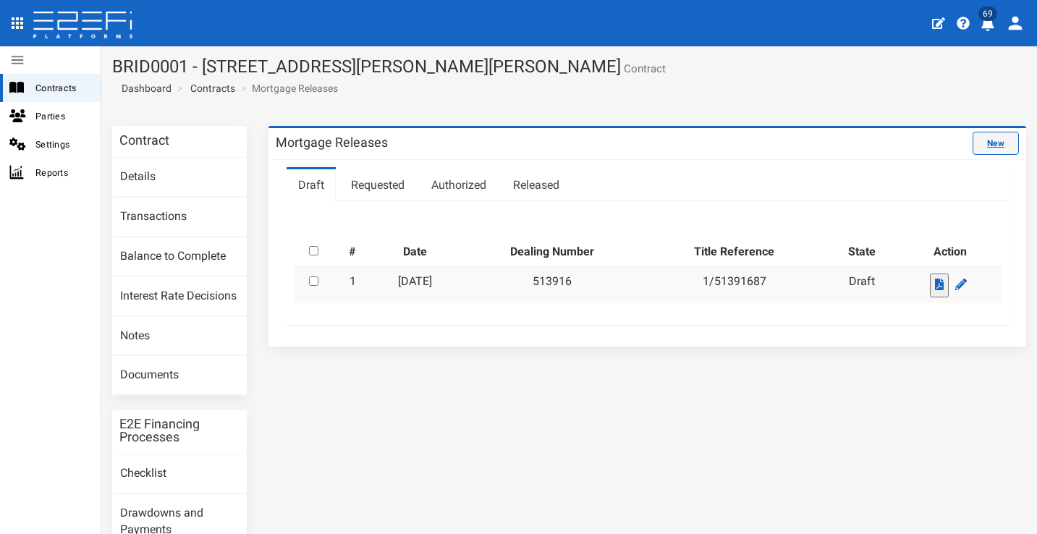
click at [998, 143] on link "New" at bounding box center [995, 143] width 46 height 23
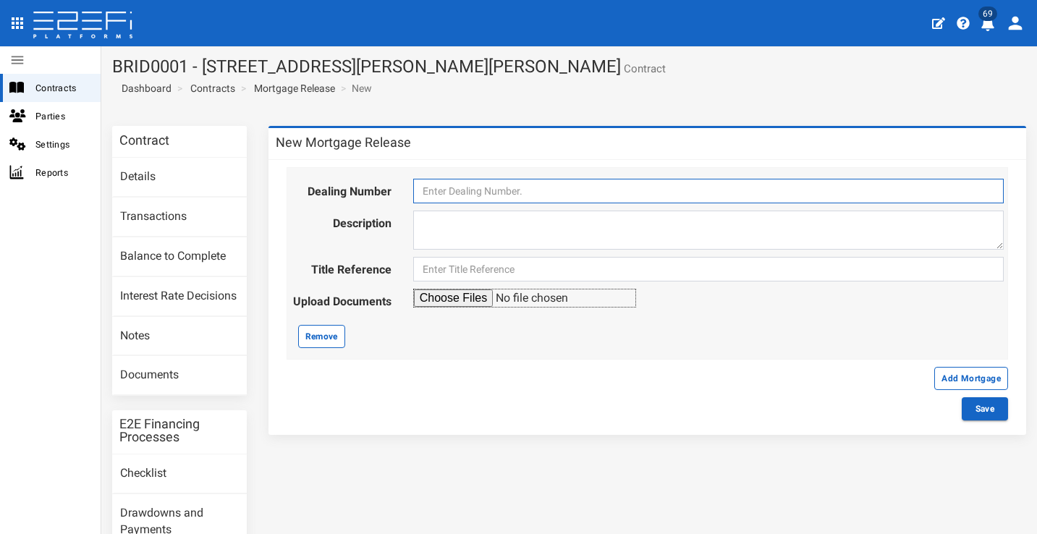
click at [485, 190] on input "text" at bounding box center [708, 191] width 590 height 25
paste input "513916"
type input "513916"
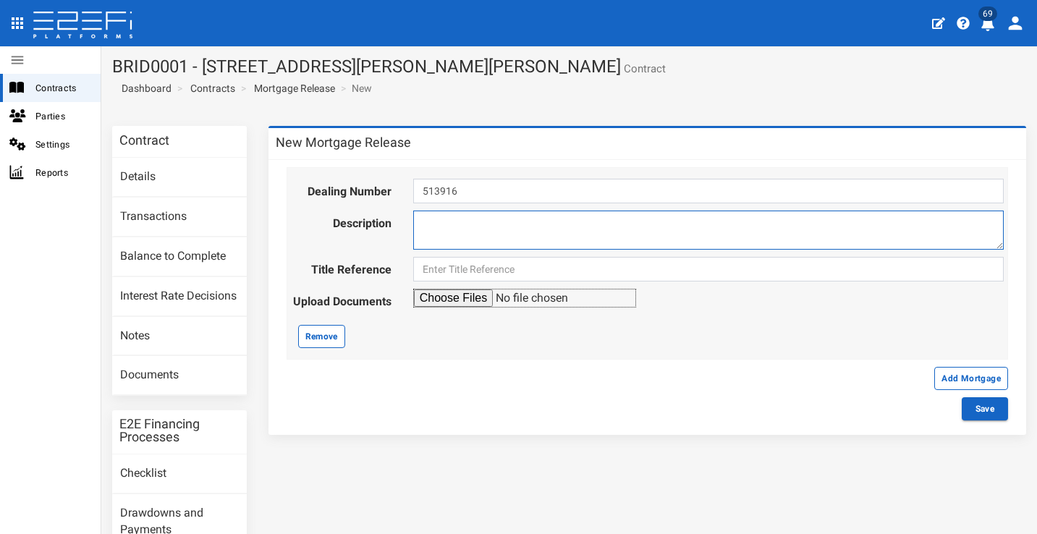
click at [542, 229] on textarea at bounding box center [708, 230] width 590 height 39
type textarea "l"
type textarea "Lot 2"
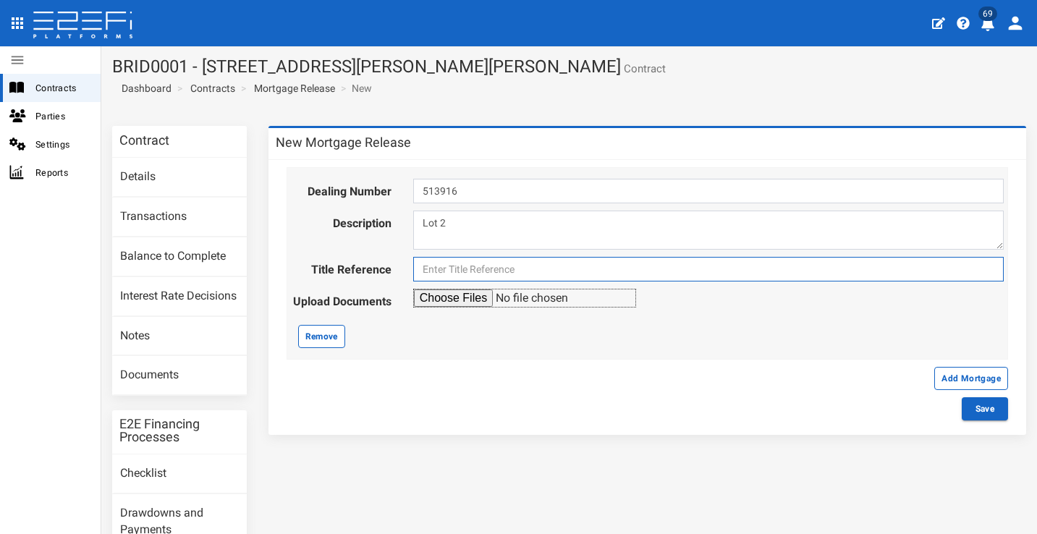
click at [532, 262] on input "text" at bounding box center [708, 269] width 590 height 25
type input "2/51391688"
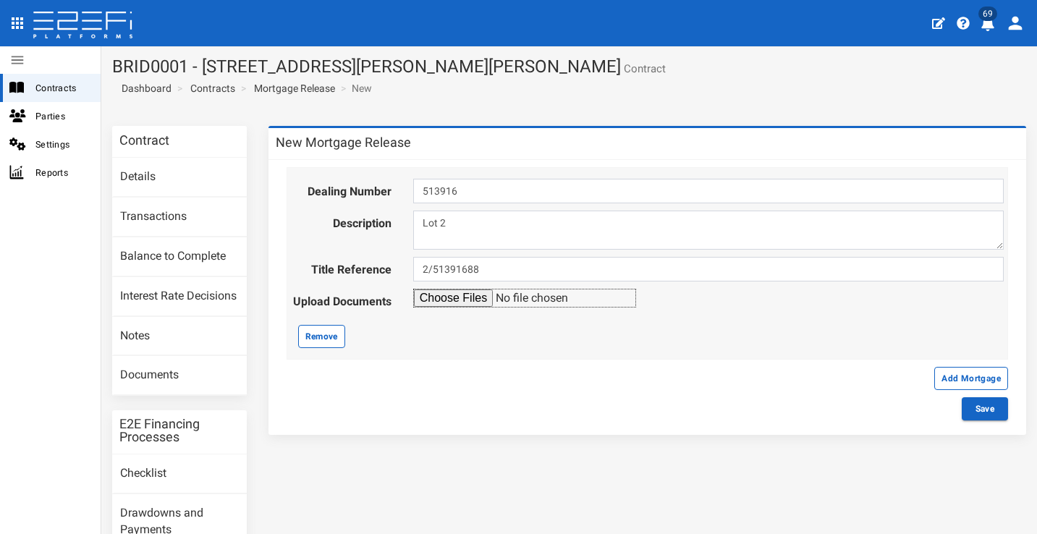
click at [458, 300] on input "file" at bounding box center [524, 298] width 223 height 19
type input "C:\fakepath\Desertrose Lot settlements.png"
click at [962, 412] on button "Save" at bounding box center [985, 408] width 46 height 23
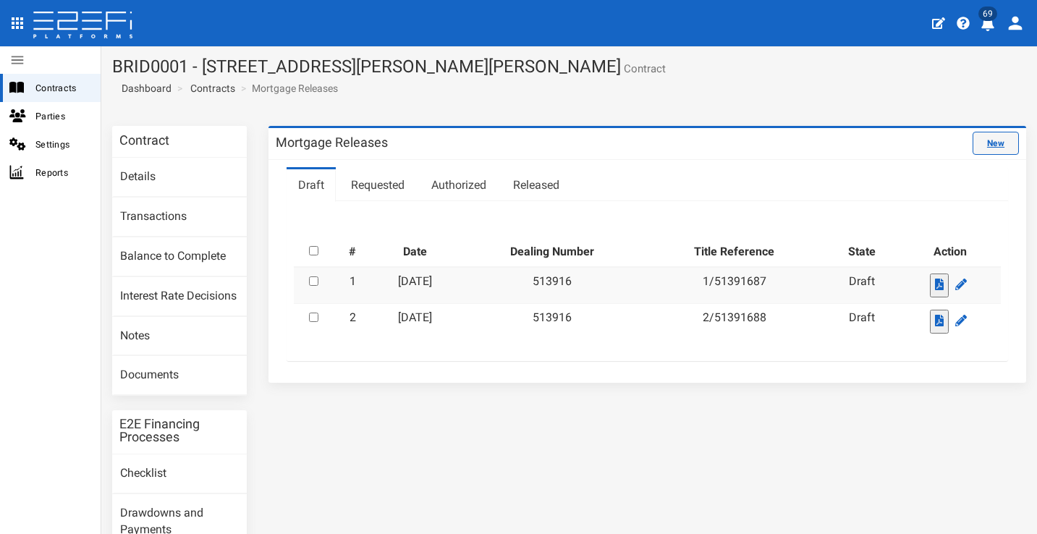
click at [988, 148] on link "New" at bounding box center [995, 143] width 46 height 23
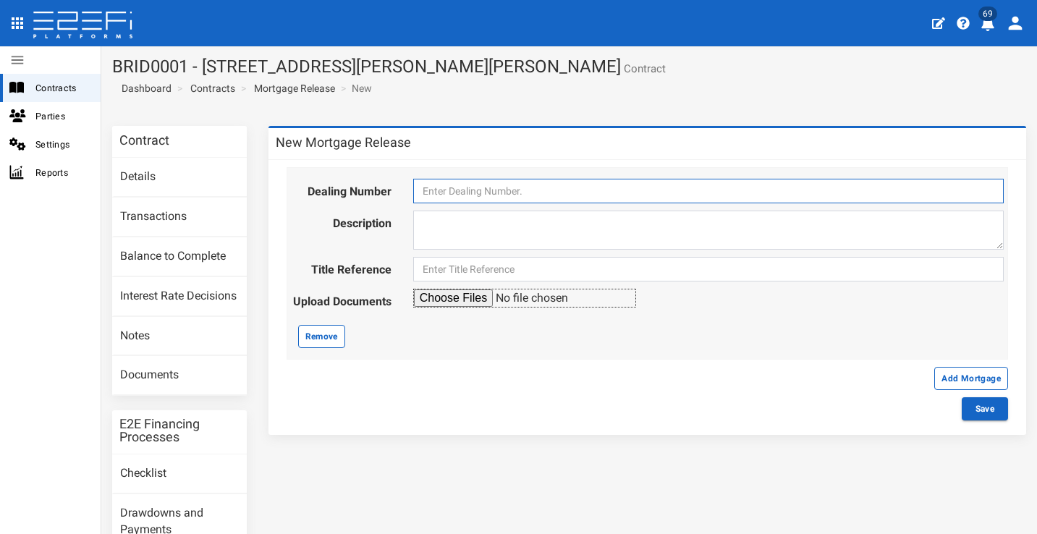
click at [542, 193] on input "text" at bounding box center [708, 191] width 590 height 25
paste input "513916"
type input "513916"
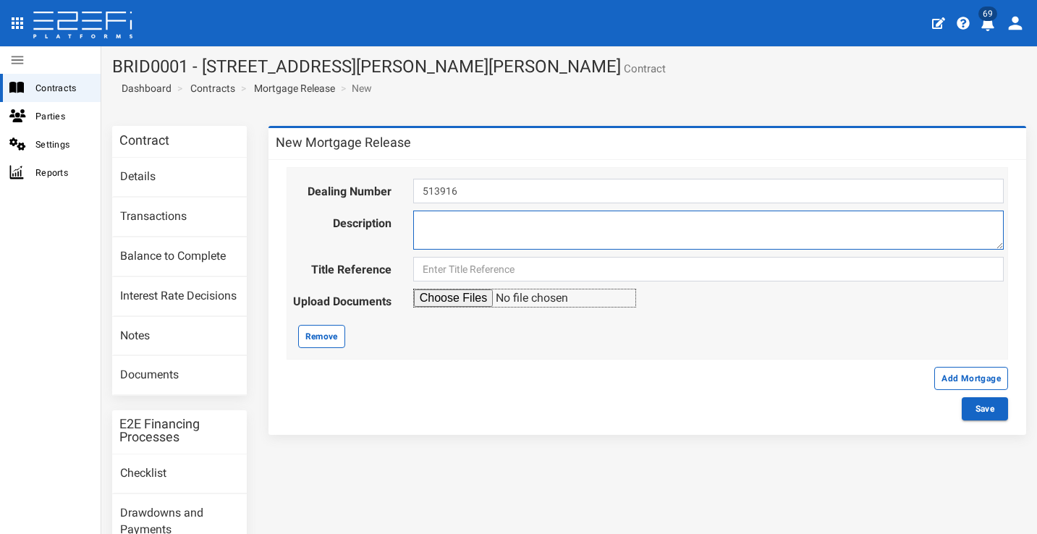
click at [542, 227] on textarea at bounding box center [708, 230] width 590 height 39
type textarea "Lot 3"
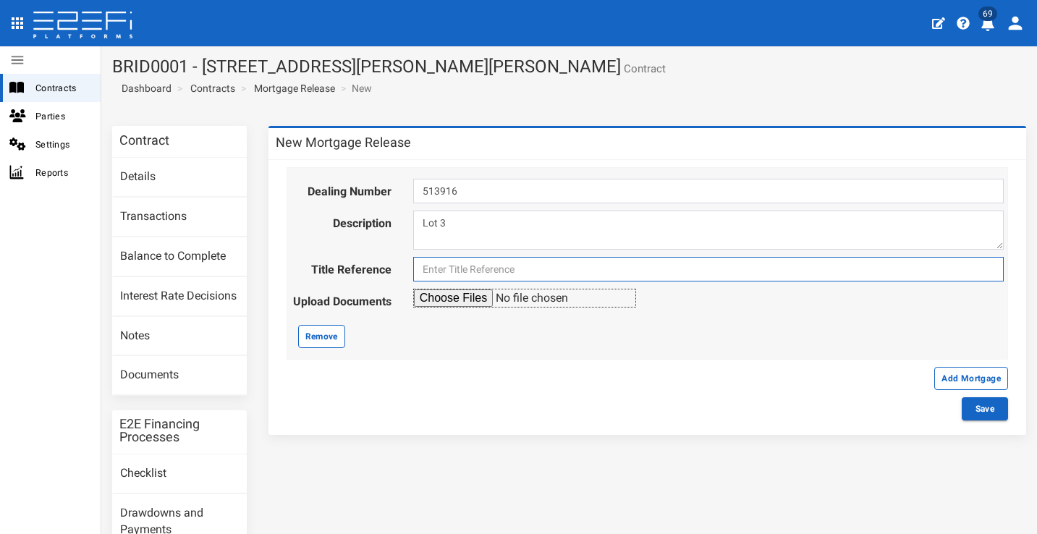
click at [531, 263] on input "text" at bounding box center [708, 269] width 590 height 25
type input "3/51391689"
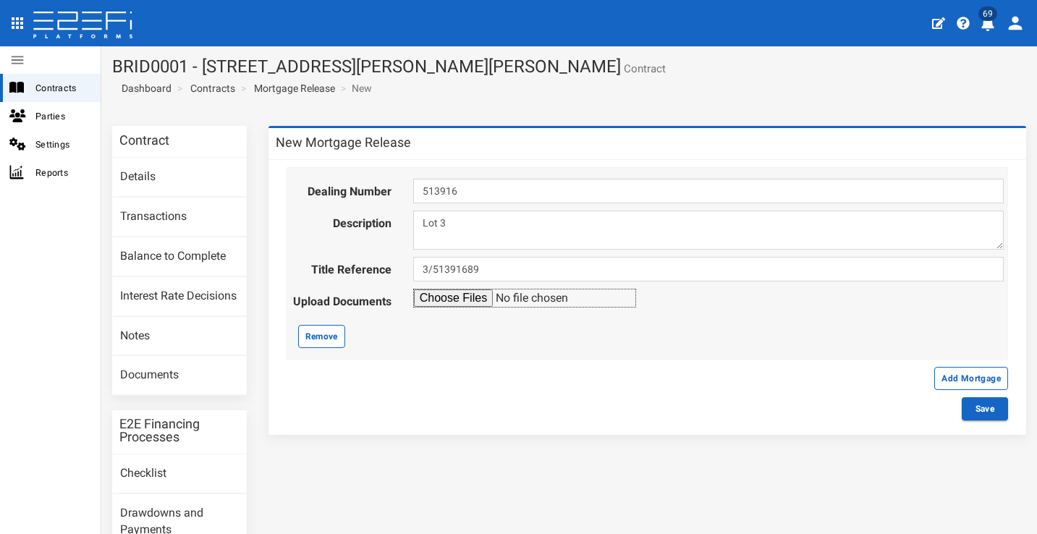
click at [453, 295] on input "file" at bounding box center [524, 298] width 223 height 19
type input "C:\fakepath\Desertrose Lot settlements.png"
click at [980, 404] on button "Save" at bounding box center [985, 408] width 46 height 23
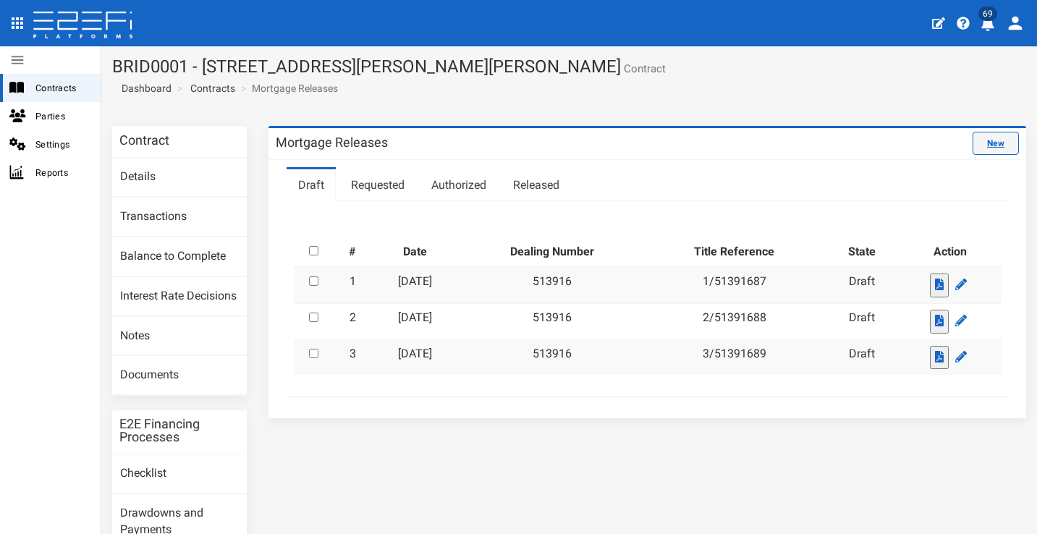
click at [998, 152] on link "New" at bounding box center [995, 143] width 46 height 23
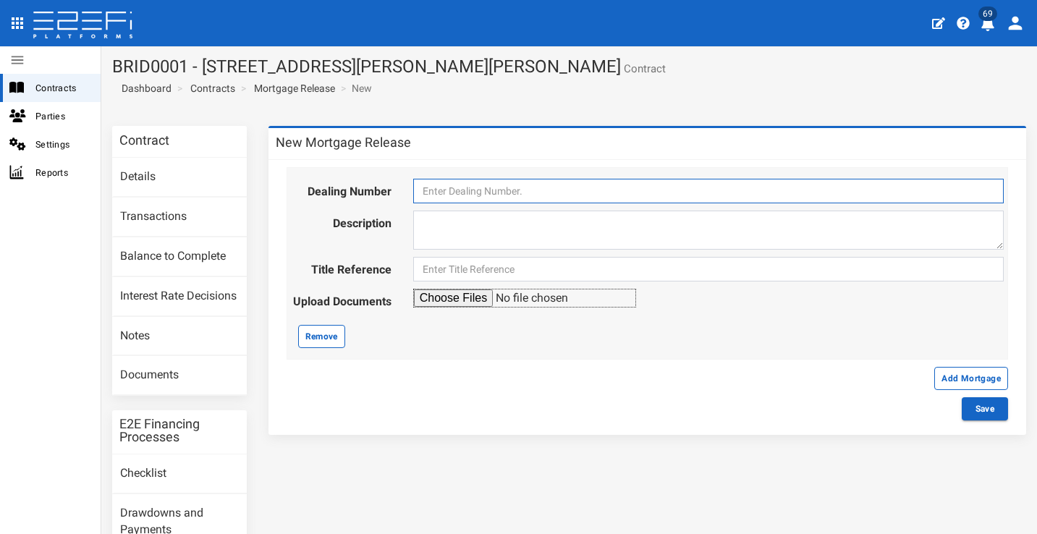
click at [559, 195] on input "text" at bounding box center [708, 191] width 590 height 25
paste input "513916"
type input "513916"
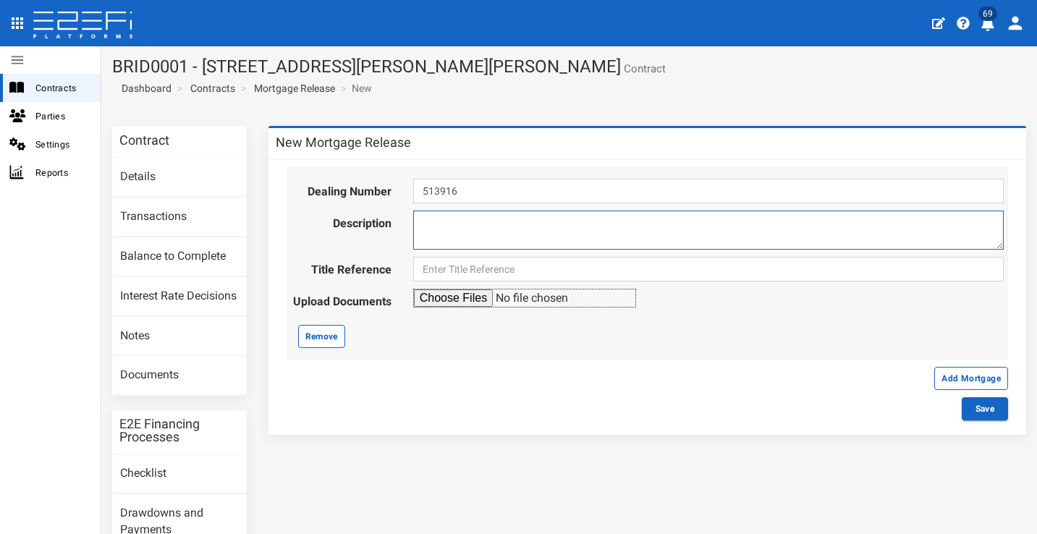
click at [559, 224] on textarea at bounding box center [708, 230] width 590 height 39
type textarea "Lot 4"
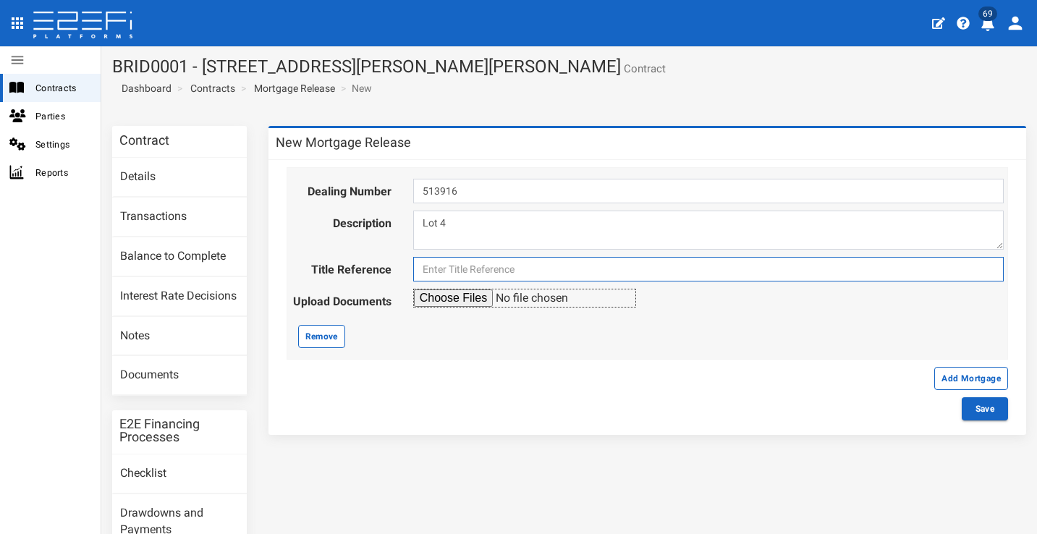
click at [549, 268] on input "text" at bounding box center [708, 269] width 590 height 25
paste input "513916"
type input "4/51391690"
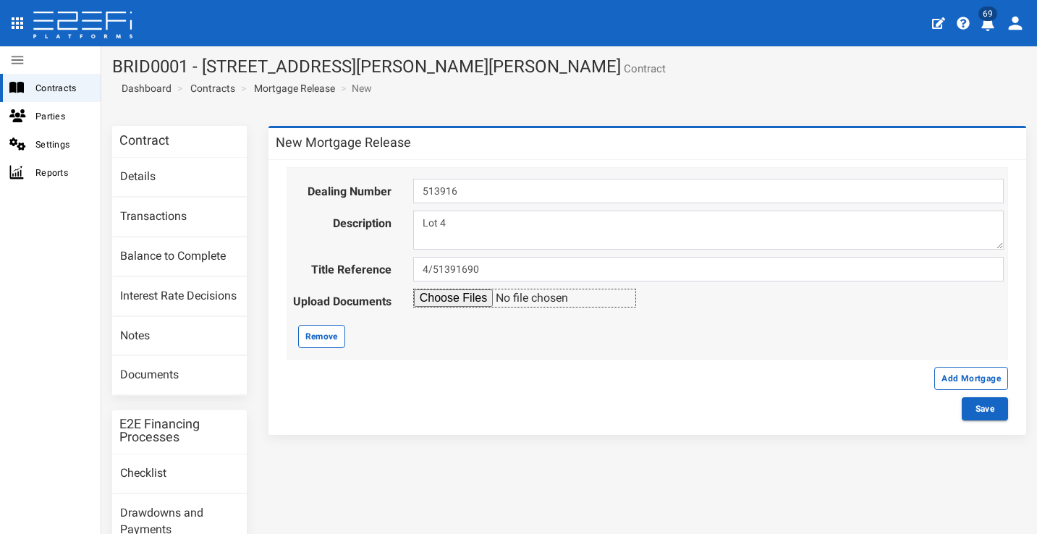
click at [438, 296] on input "file" at bounding box center [524, 298] width 223 height 19
type input "C:\fakepath\Desertrose Lot settlements.png"
click at [983, 407] on button "Save" at bounding box center [985, 408] width 46 height 23
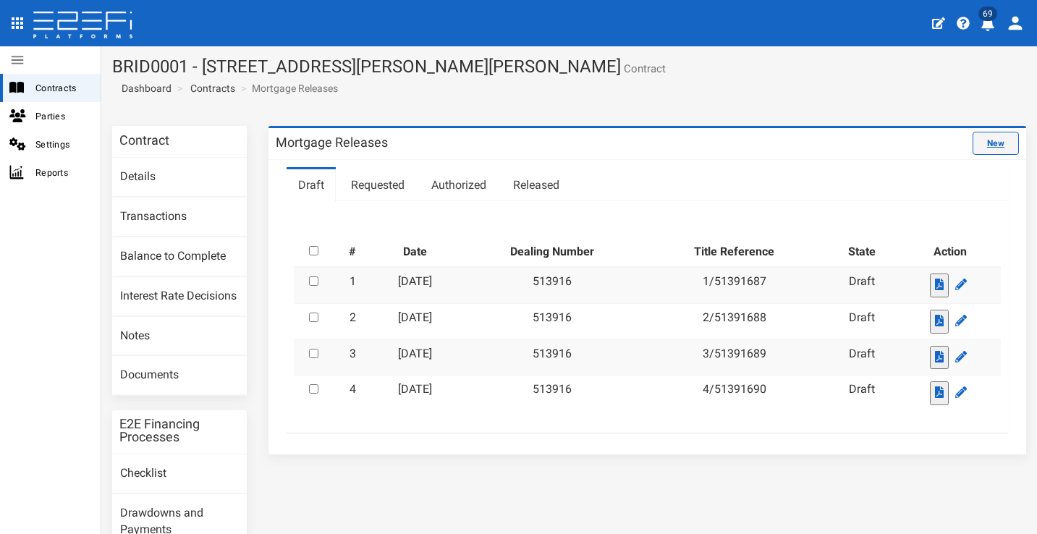
click at [972, 151] on link "New" at bounding box center [995, 143] width 46 height 23
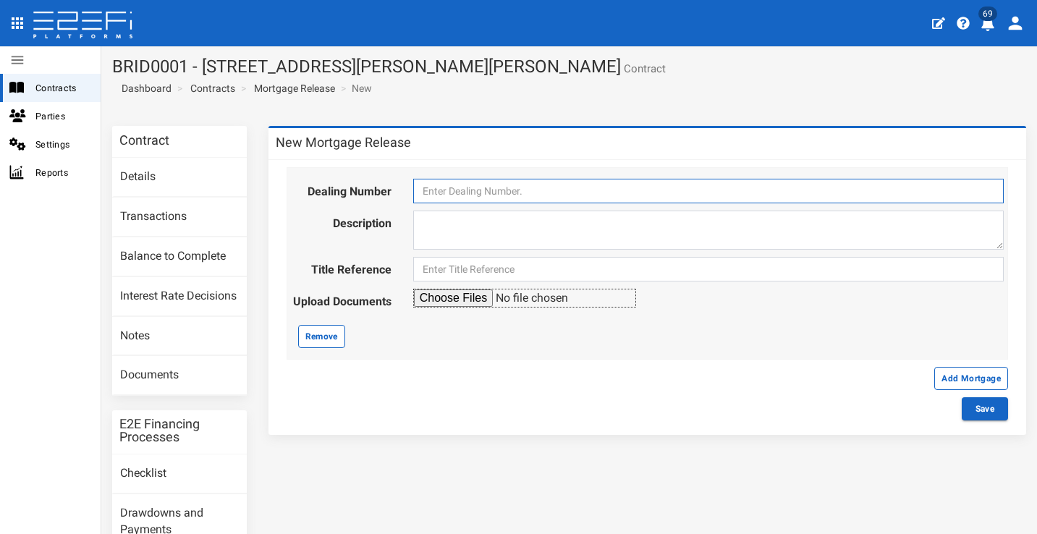
click at [510, 194] on input "text" at bounding box center [708, 191] width 590 height 25
paste input "513916"
type input "513916"
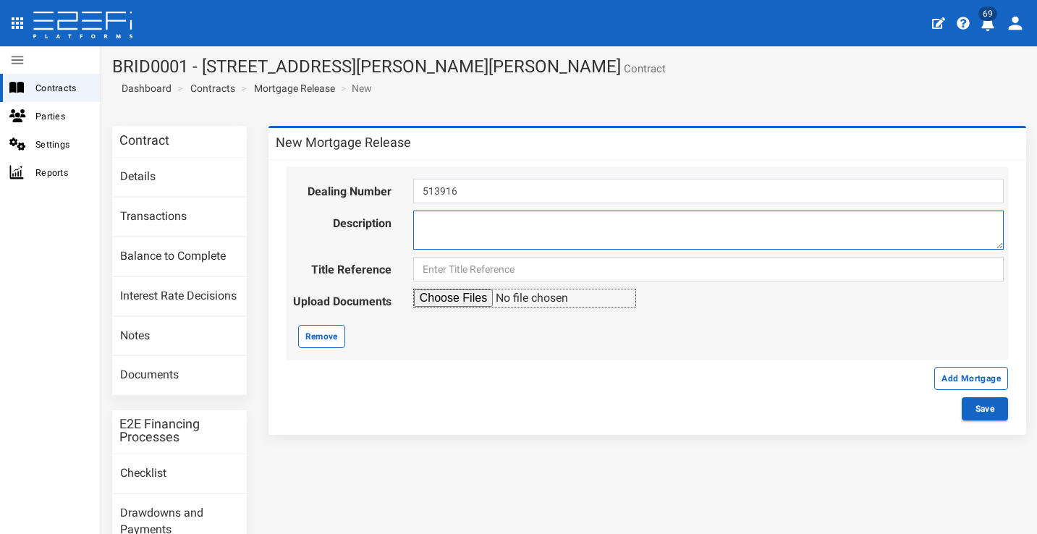
click at [540, 234] on textarea at bounding box center [708, 230] width 590 height 39
type textarea "Lot 5"
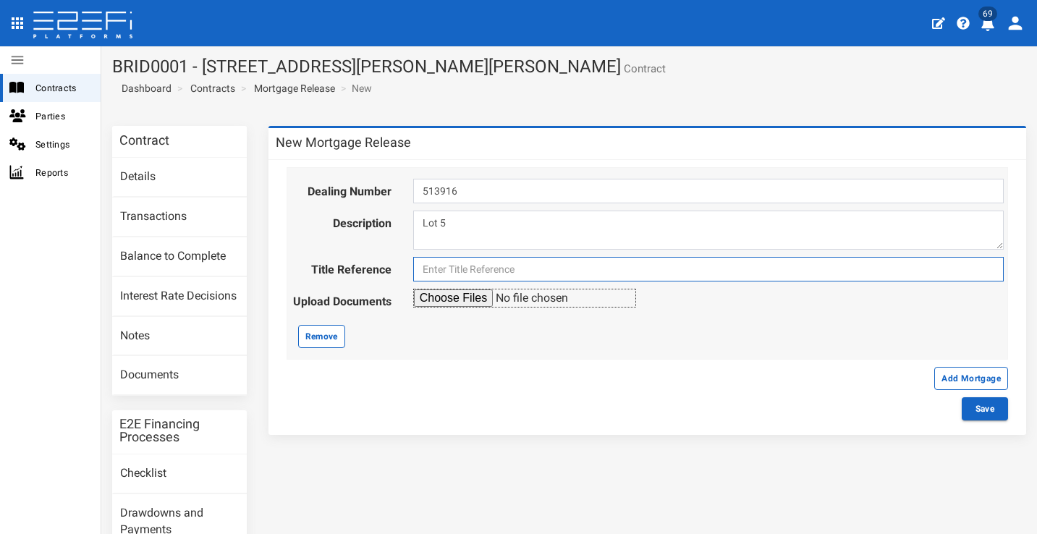
click at [543, 263] on input "text" at bounding box center [708, 269] width 590 height 25
paste input "513916"
type input "5/51391691"
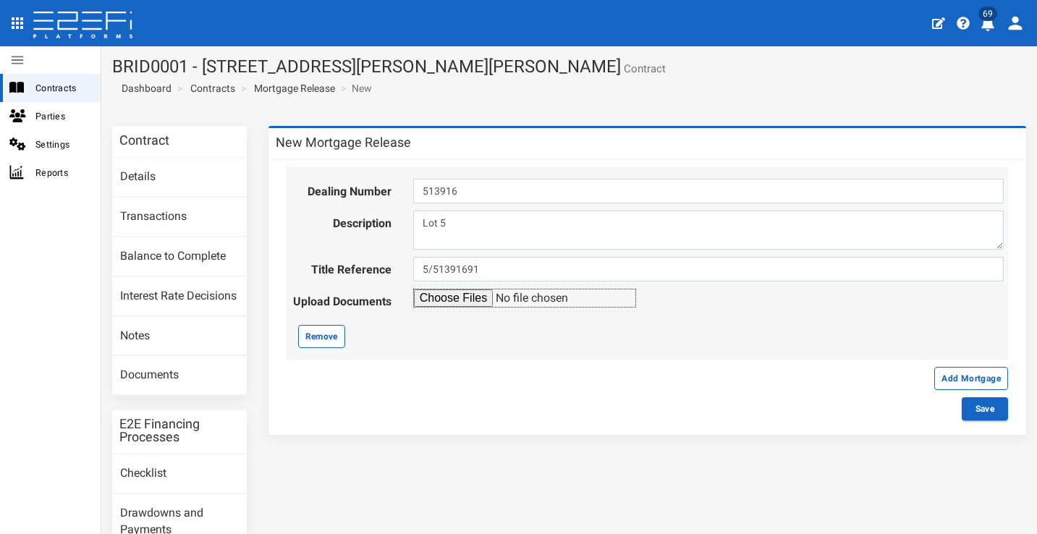
click at [465, 294] on input "file" at bounding box center [524, 298] width 223 height 19
type input "C:\fakepath\Desertrose Lot settlements.png"
click at [974, 407] on button "Save" at bounding box center [985, 408] width 46 height 23
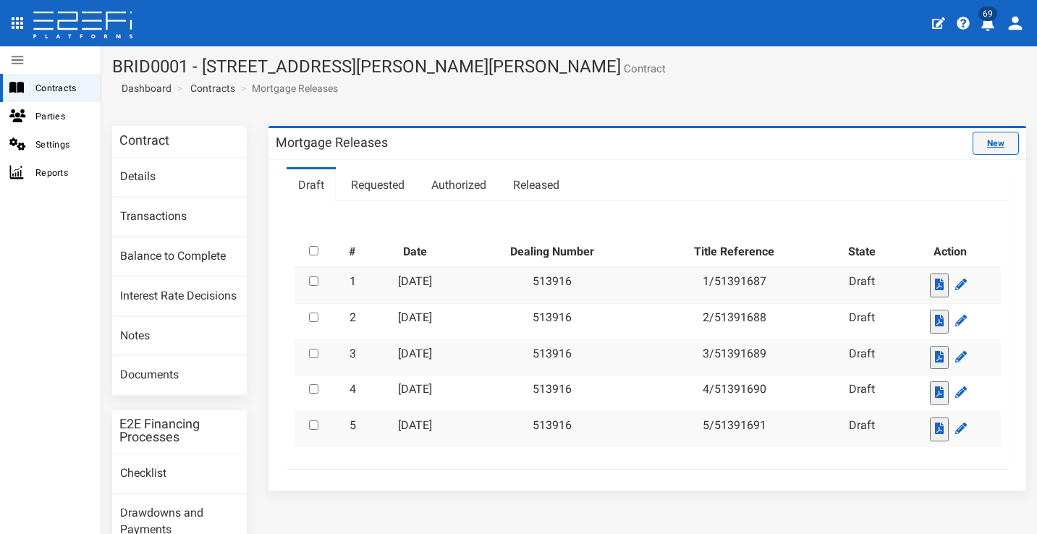
click at [996, 147] on link "New" at bounding box center [995, 143] width 46 height 23
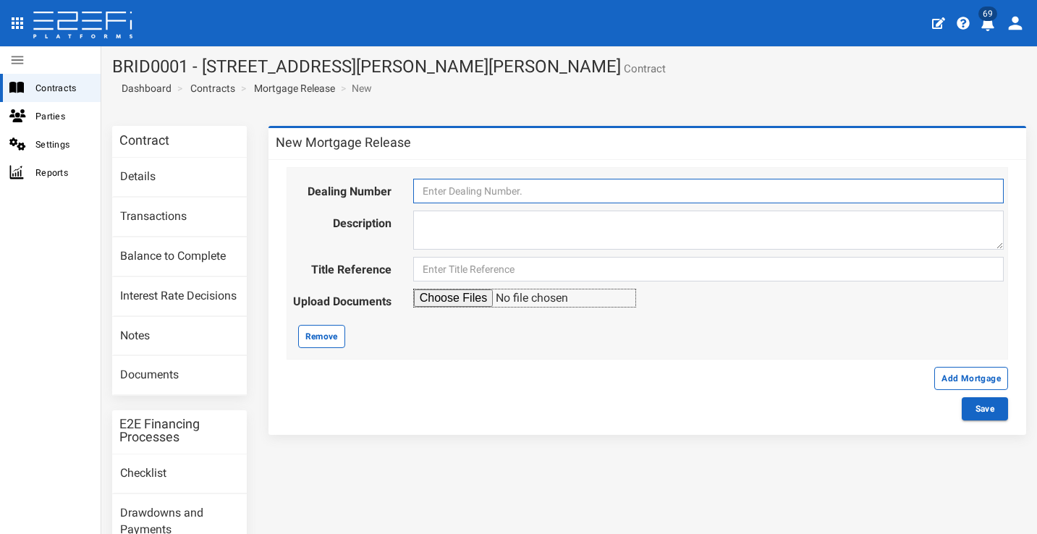
click at [673, 190] on input "text" at bounding box center [708, 191] width 590 height 25
paste input "513916"
type input "513916"
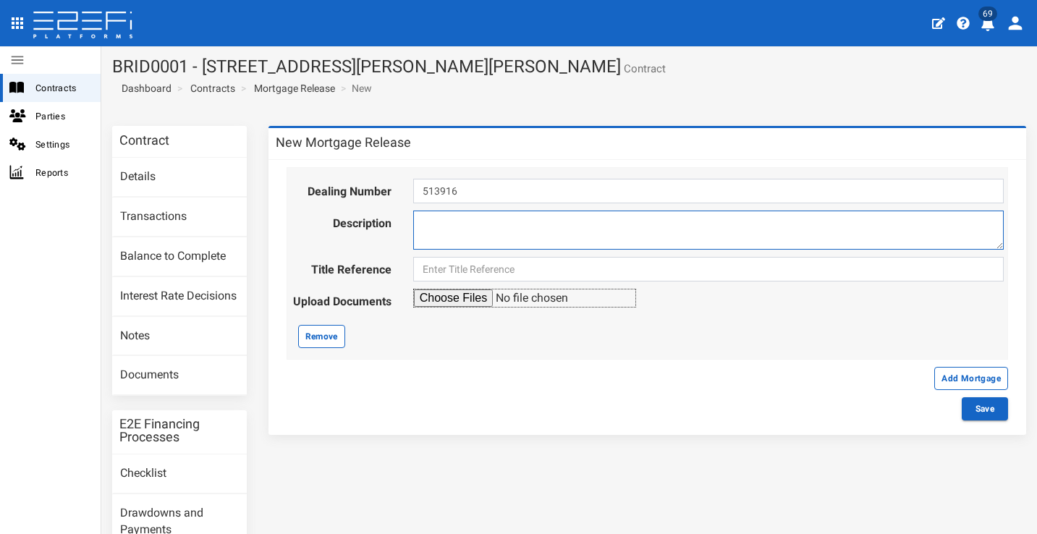
click at [608, 229] on textarea at bounding box center [708, 230] width 590 height 39
type textarea "Lot 6"
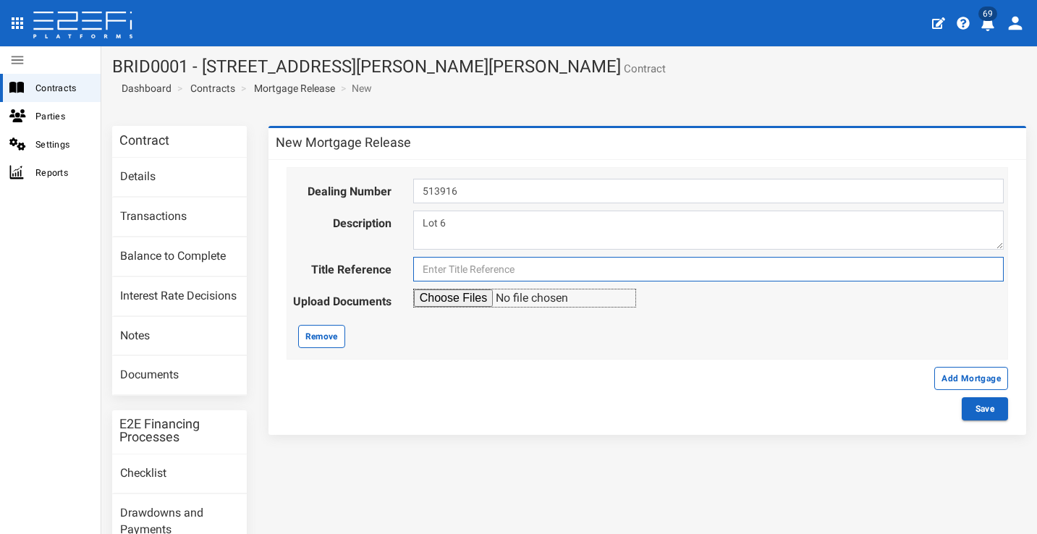
click at [622, 266] on input "text" at bounding box center [708, 269] width 590 height 25
paste input "513916"
type input "6/51391692"
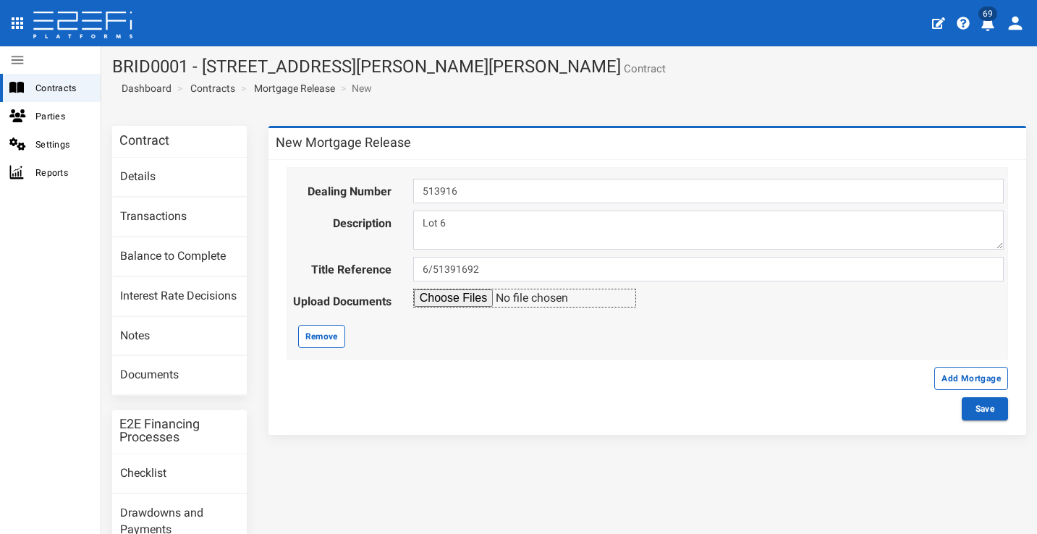
click at [453, 301] on input "file" at bounding box center [524, 298] width 223 height 19
type input "C:\fakepath\Desertrose Lot settlements.png"
click at [966, 407] on button "Save" at bounding box center [985, 408] width 46 height 23
